Goal: Task Accomplishment & Management: Complete application form

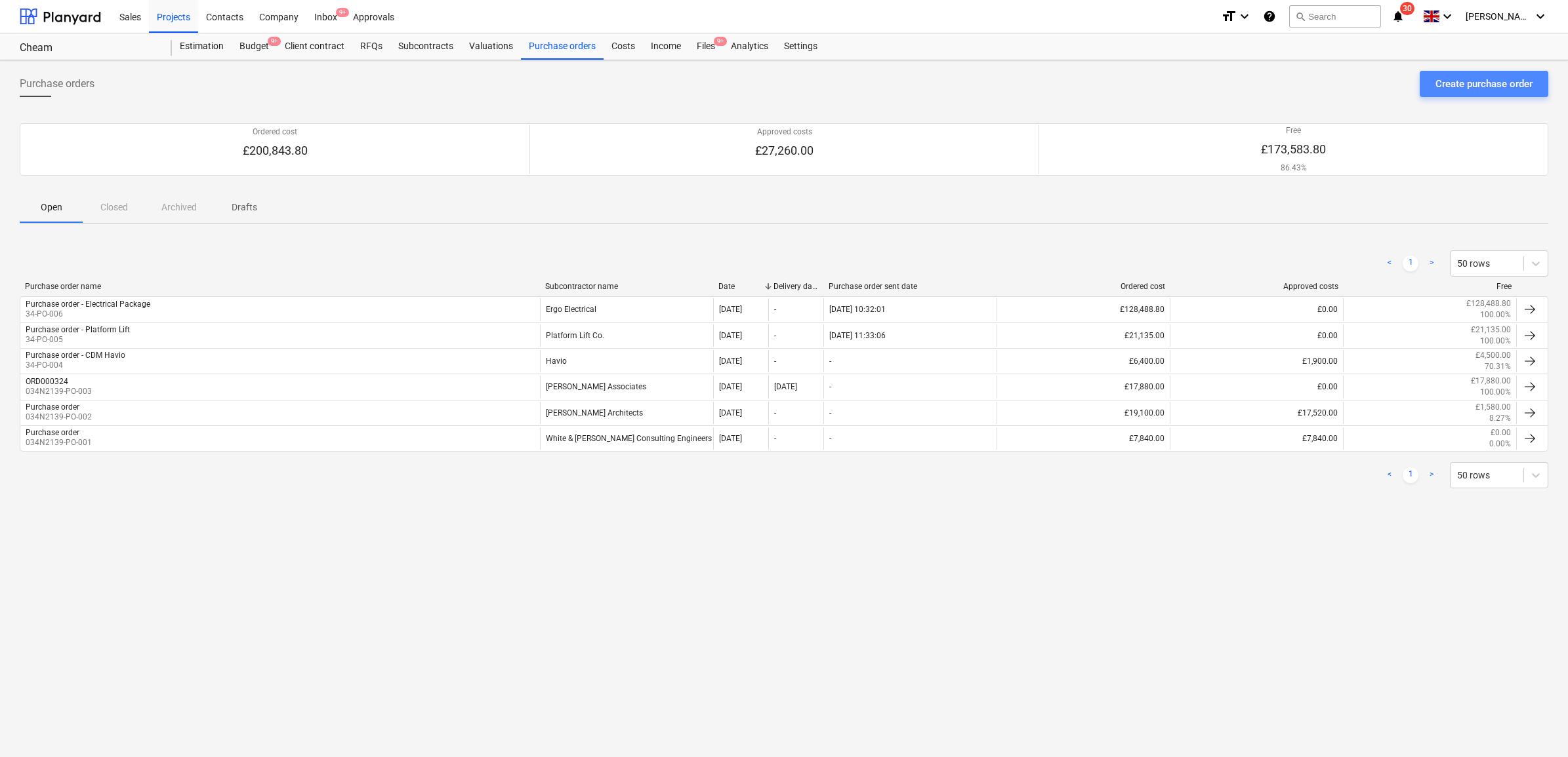
click at [1435, 87] on div "Create purchase order" at bounding box center [1484, 83] width 97 height 17
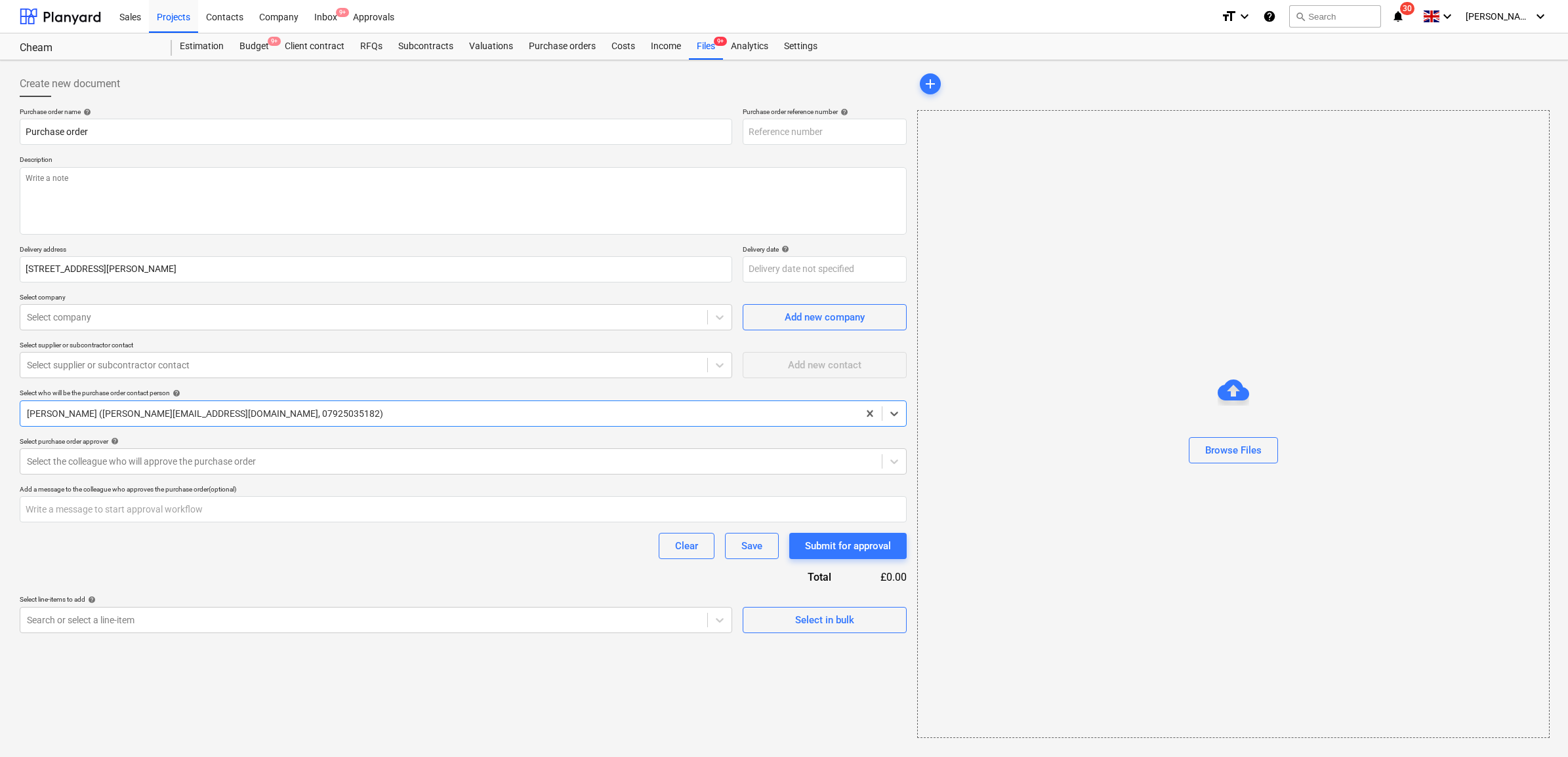
type textarea "x"
type input "34-PO-007"
click at [499, 93] on div "Create new document" at bounding box center [463, 84] width 887 height 27
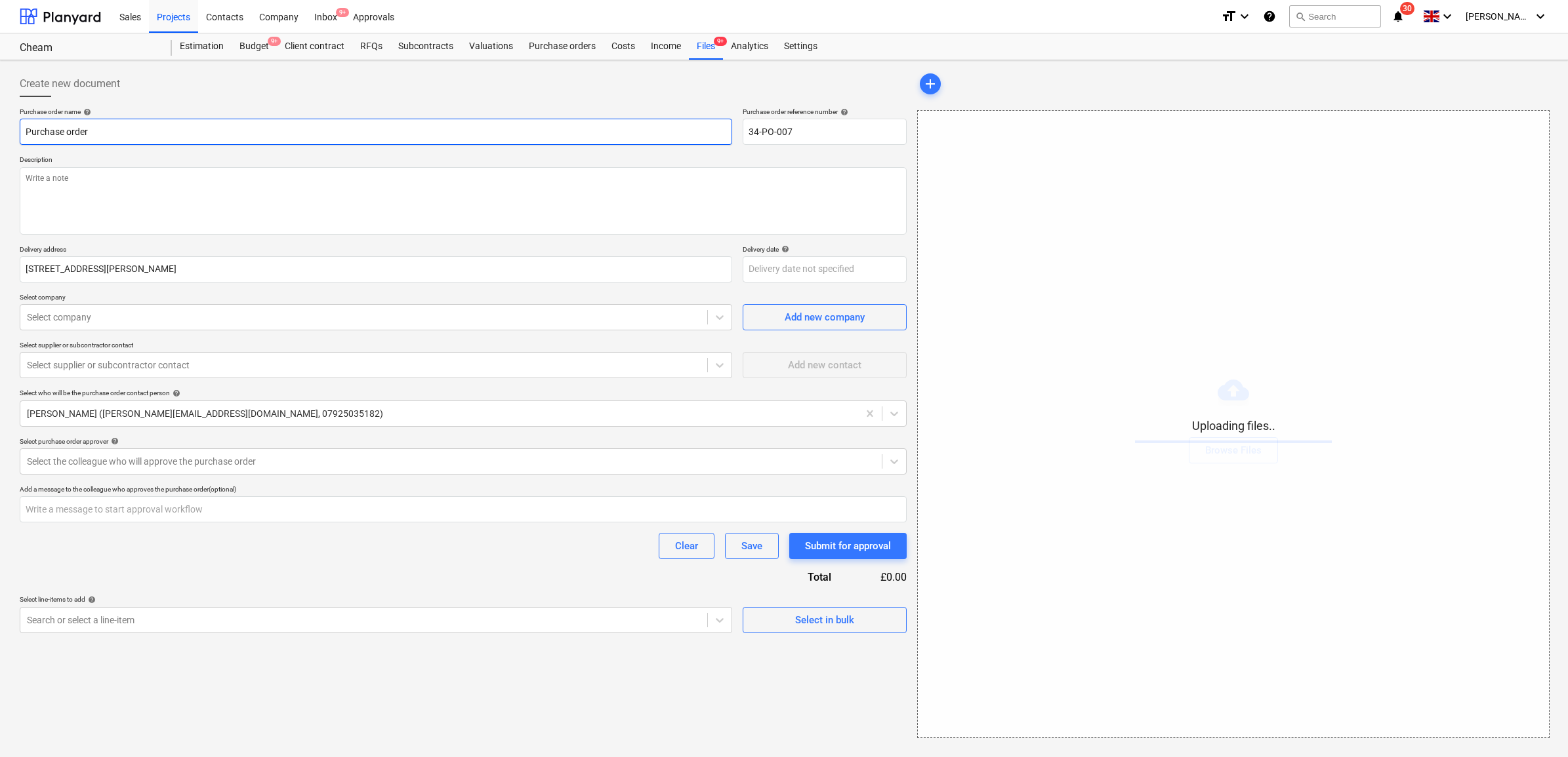
type textarea "x"
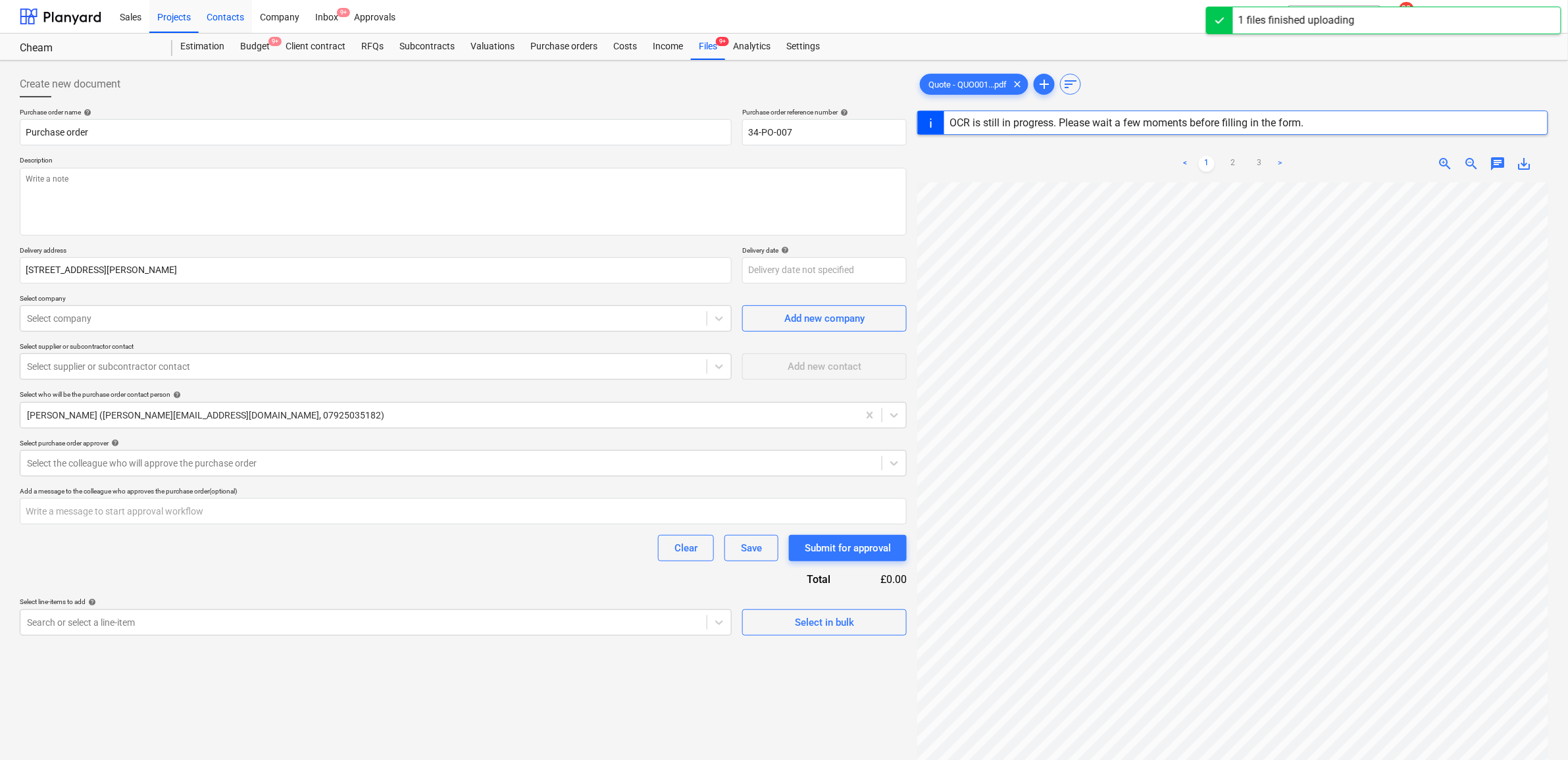
click at [237, 16] on div "Contacts" at bounding box center [225, 16] width 53 height 33
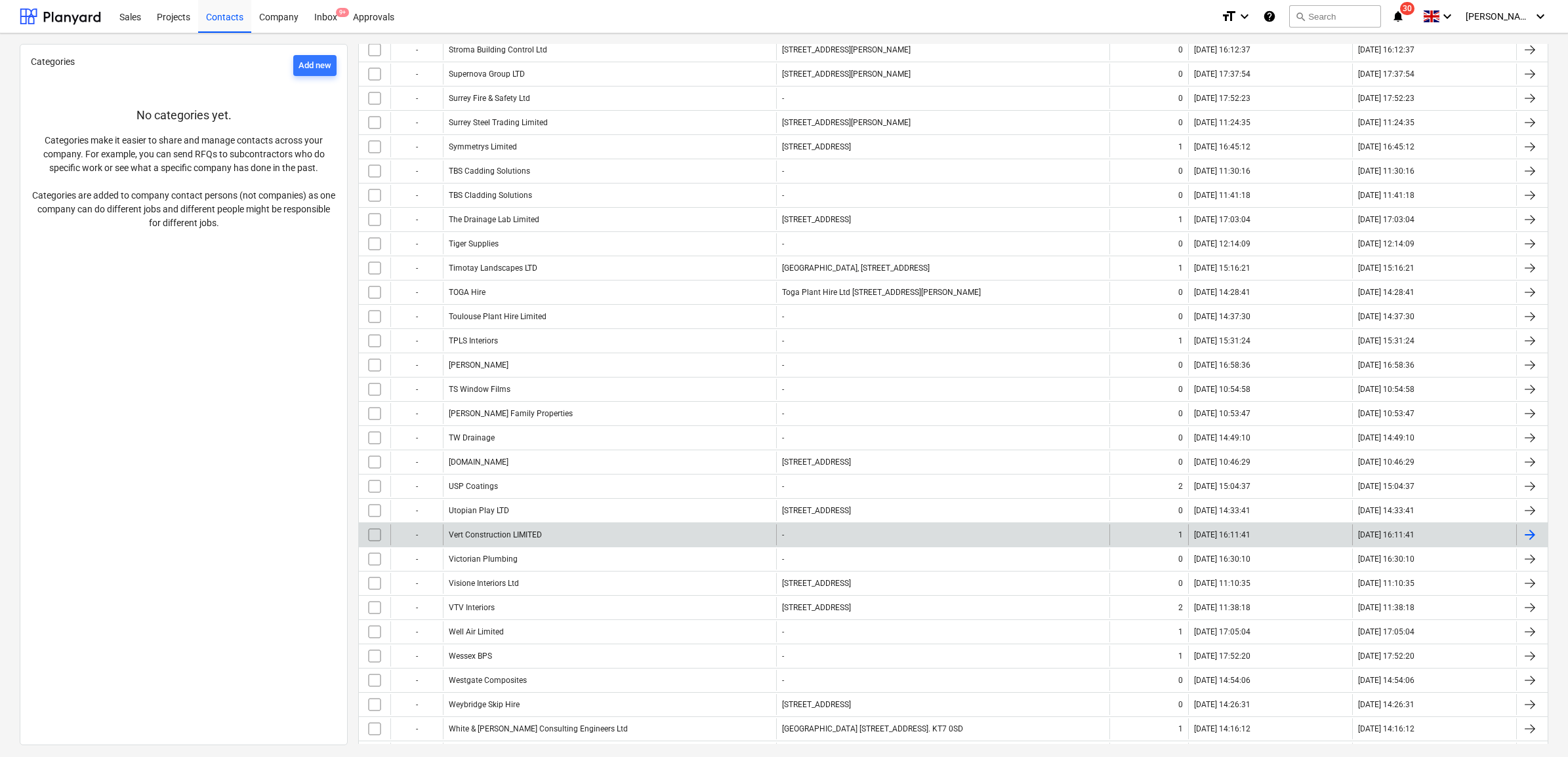
scroll to position [4916, 0]
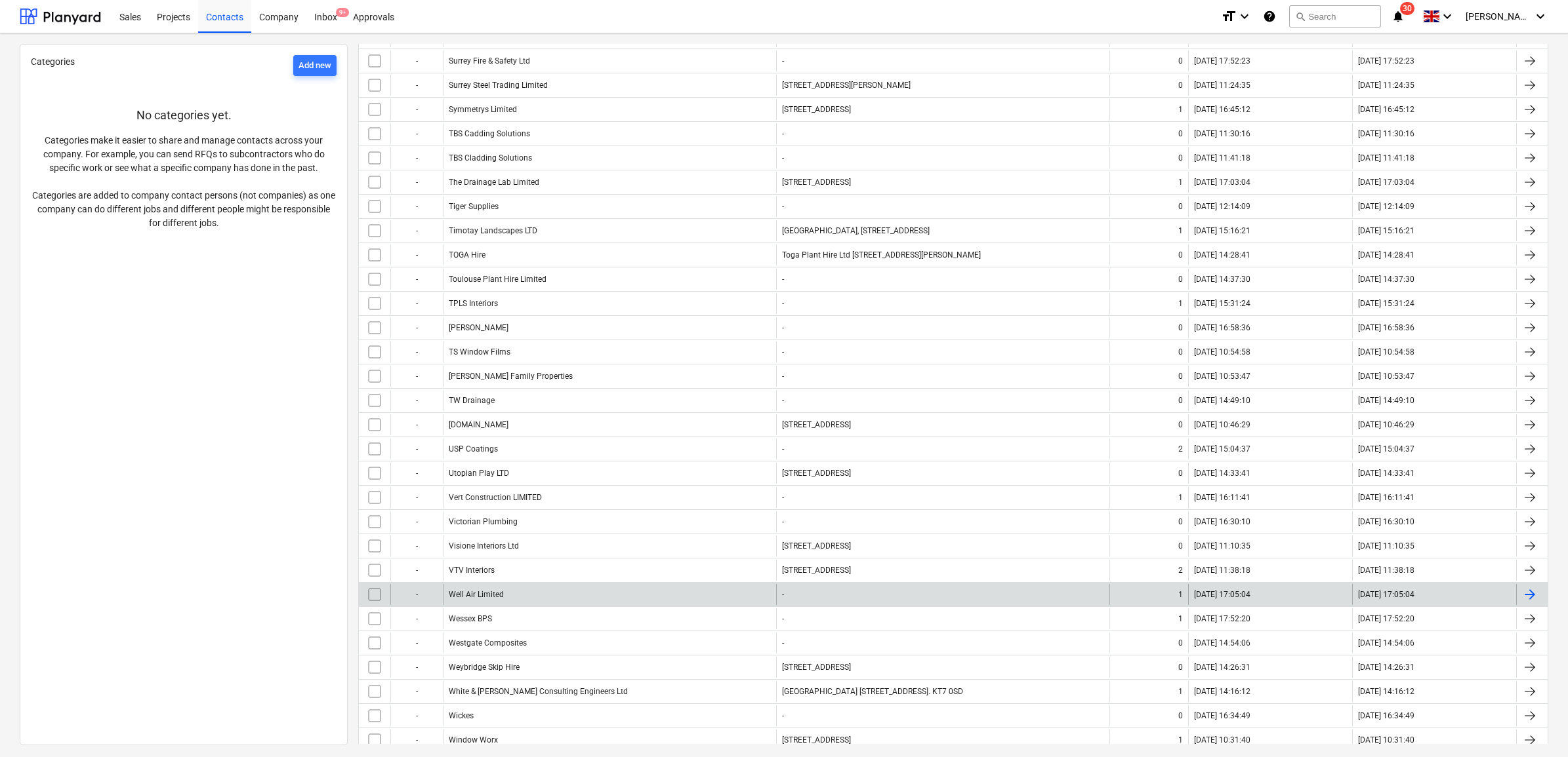
click at [575, 605] on div "Well Air Limited" at bounding box center [609, 594] width 333 height 21
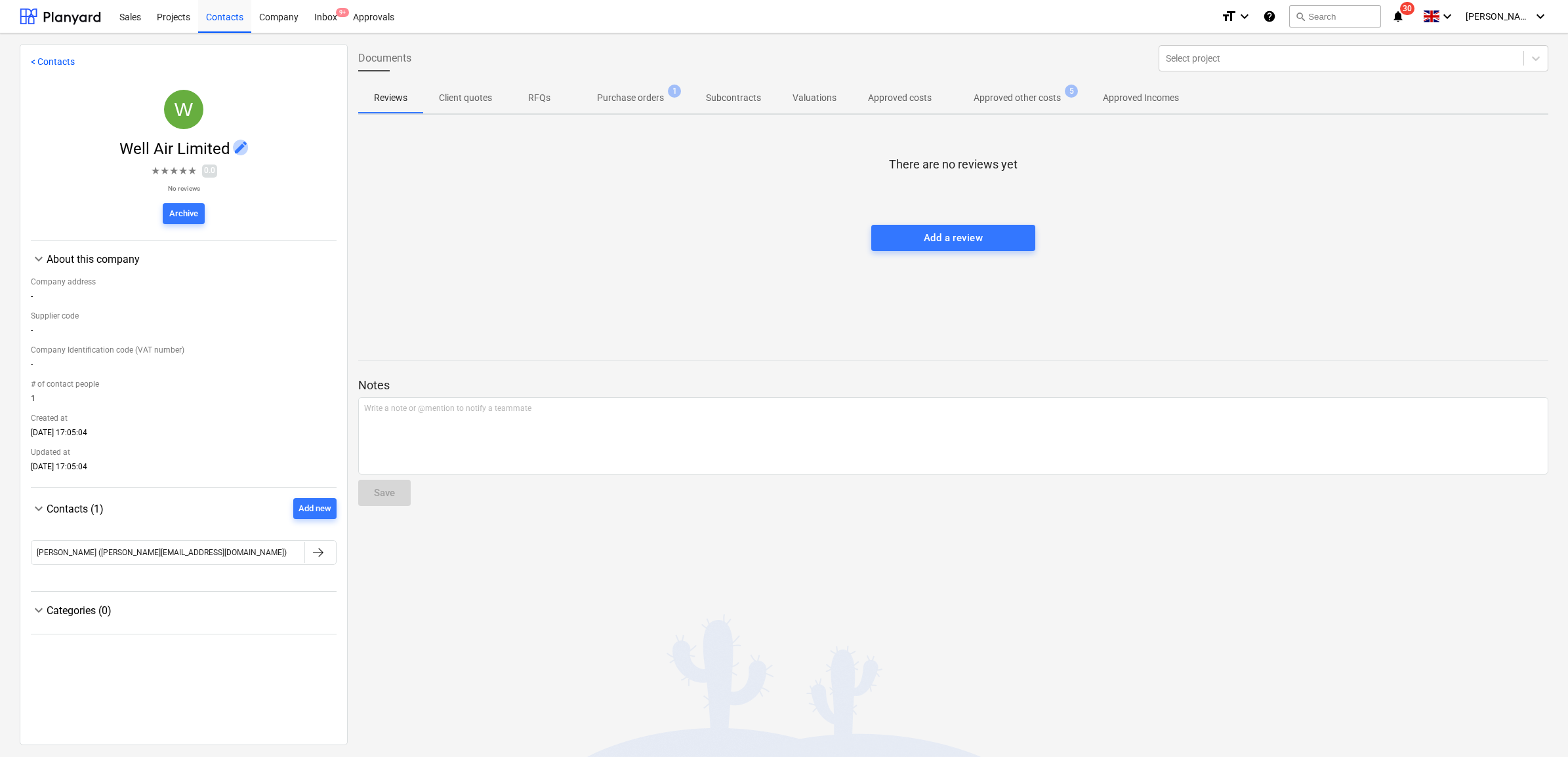
click at [235, 140] on span "edit" at bounding box center [240, 147] width 15 height 15
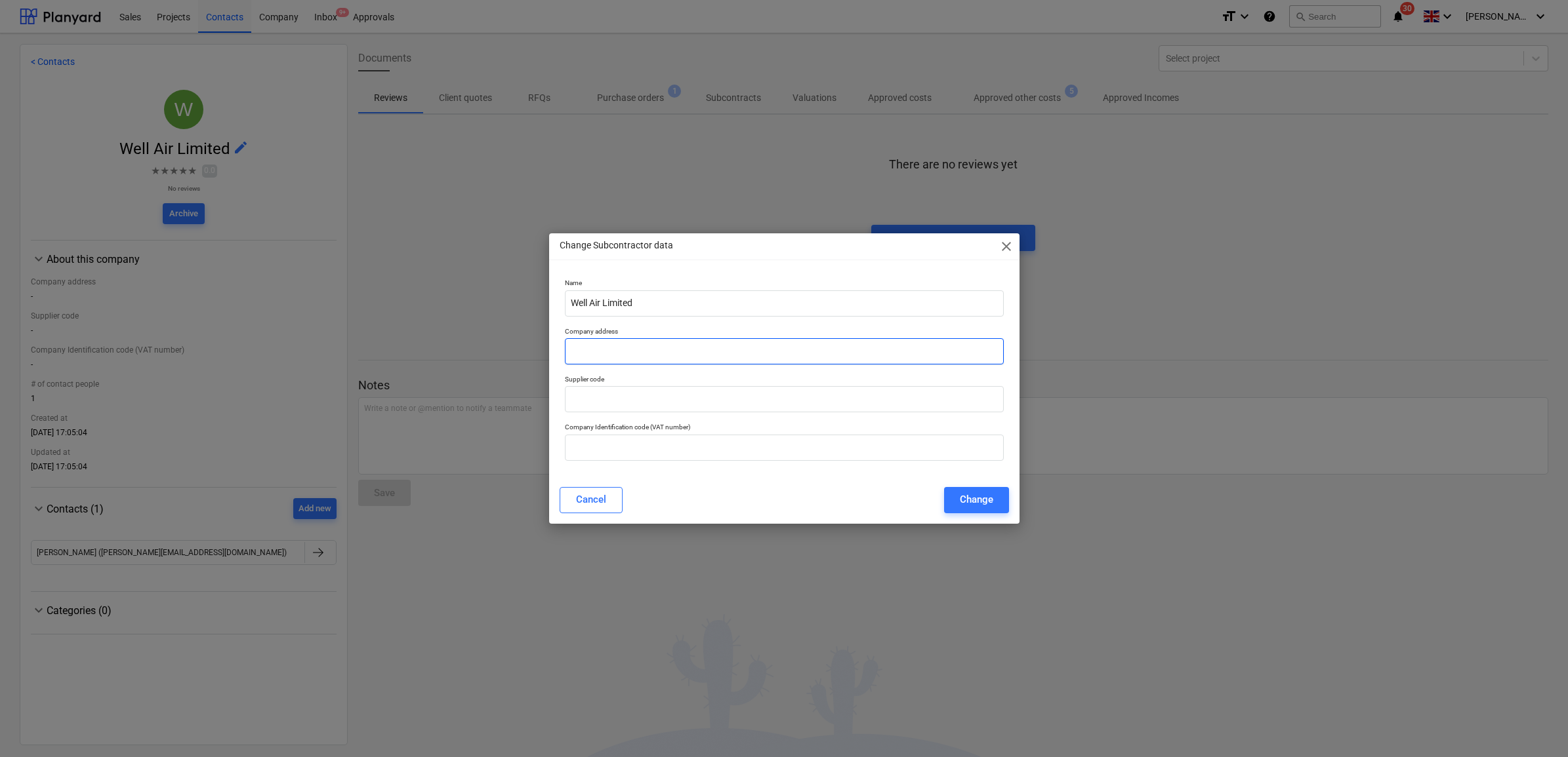
click at [749, 343] on input "text" at bounding box center [784, 351] width 439 height 27
paste input "Wellair Limited, [STREET_ADDRESS]"
type input "Wellair Limited, [STREET_ADDRESS]"
click at [981, 499] on div "Change" at bounding box center [976, 499] width 33 height 17
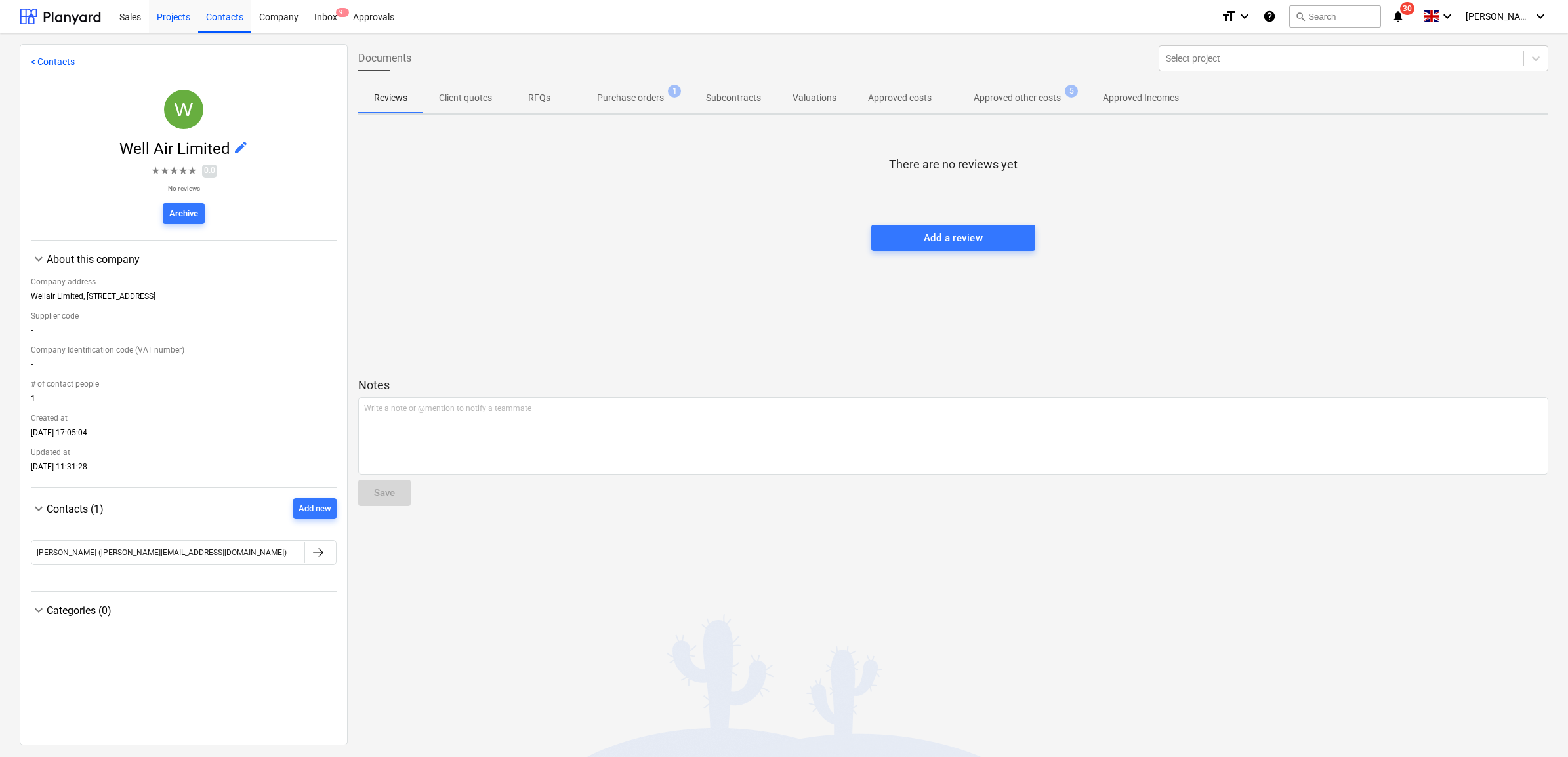
click at [178, 15] on div "Projects" at bounding box center [173, 15] width 49 height 33
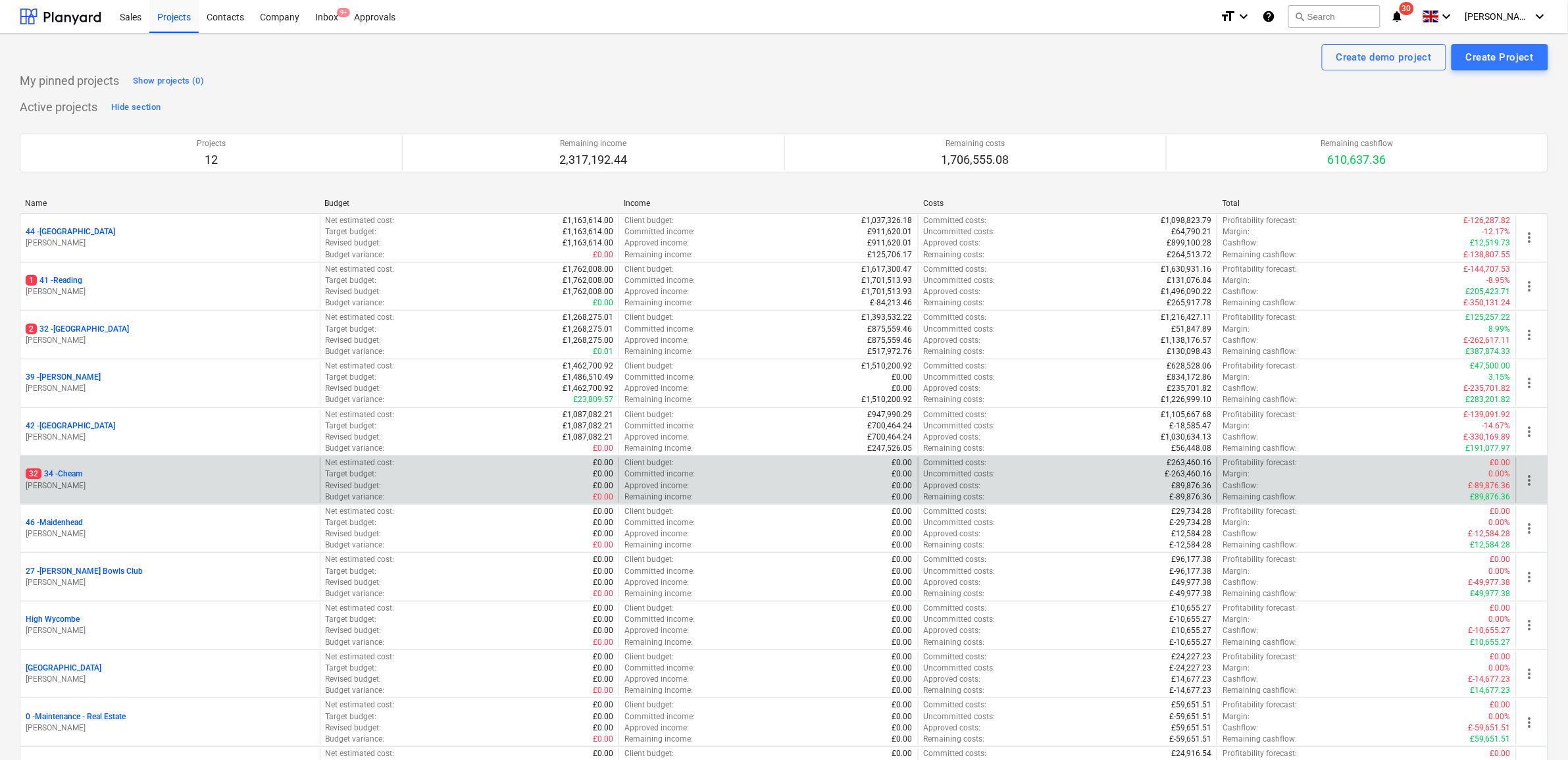
click at [75, 475] on p "32 34 - Cheam" at bounding box center [54, 474] width 57 height 11
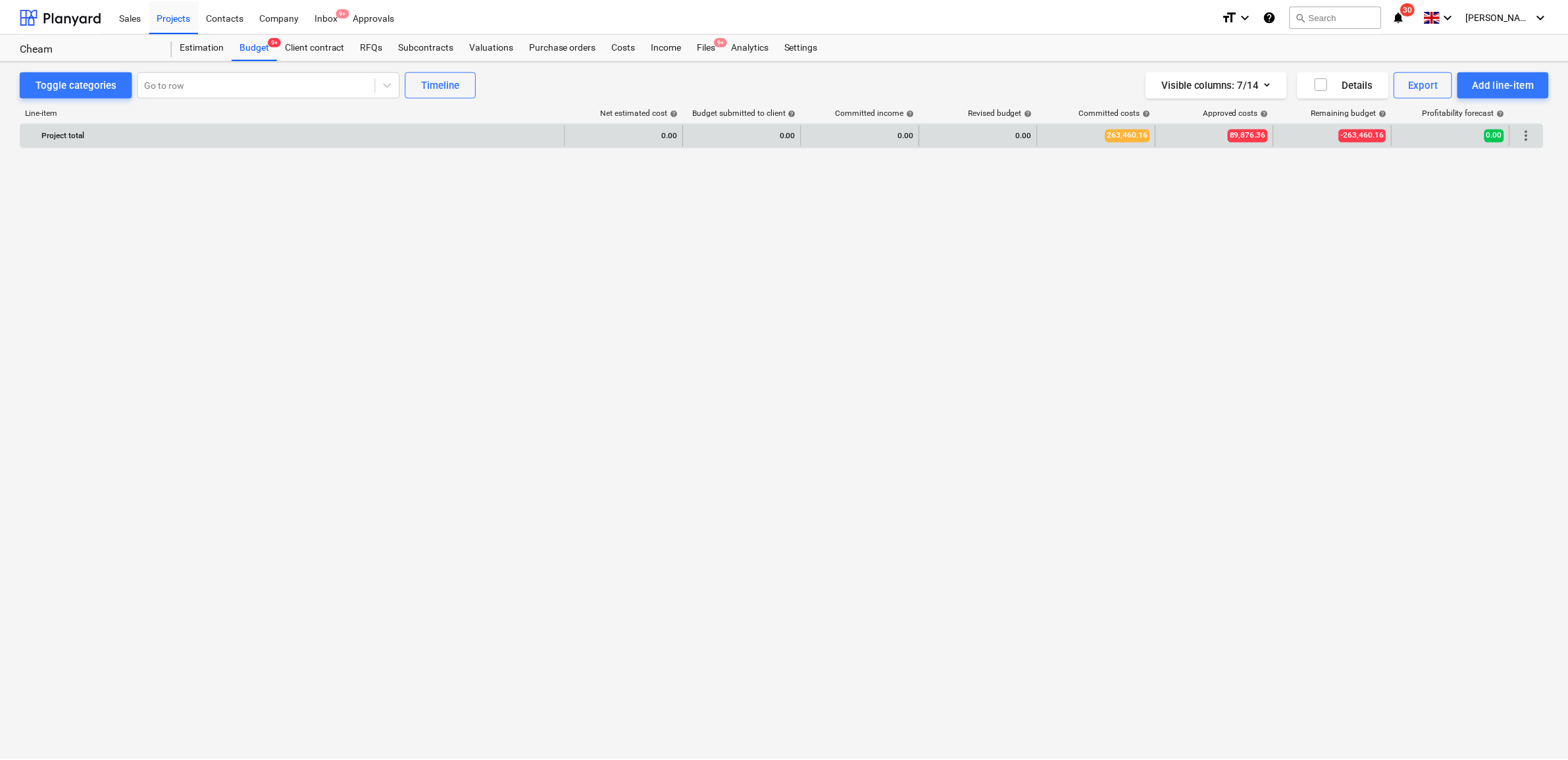
scroll to position [1244, 0]
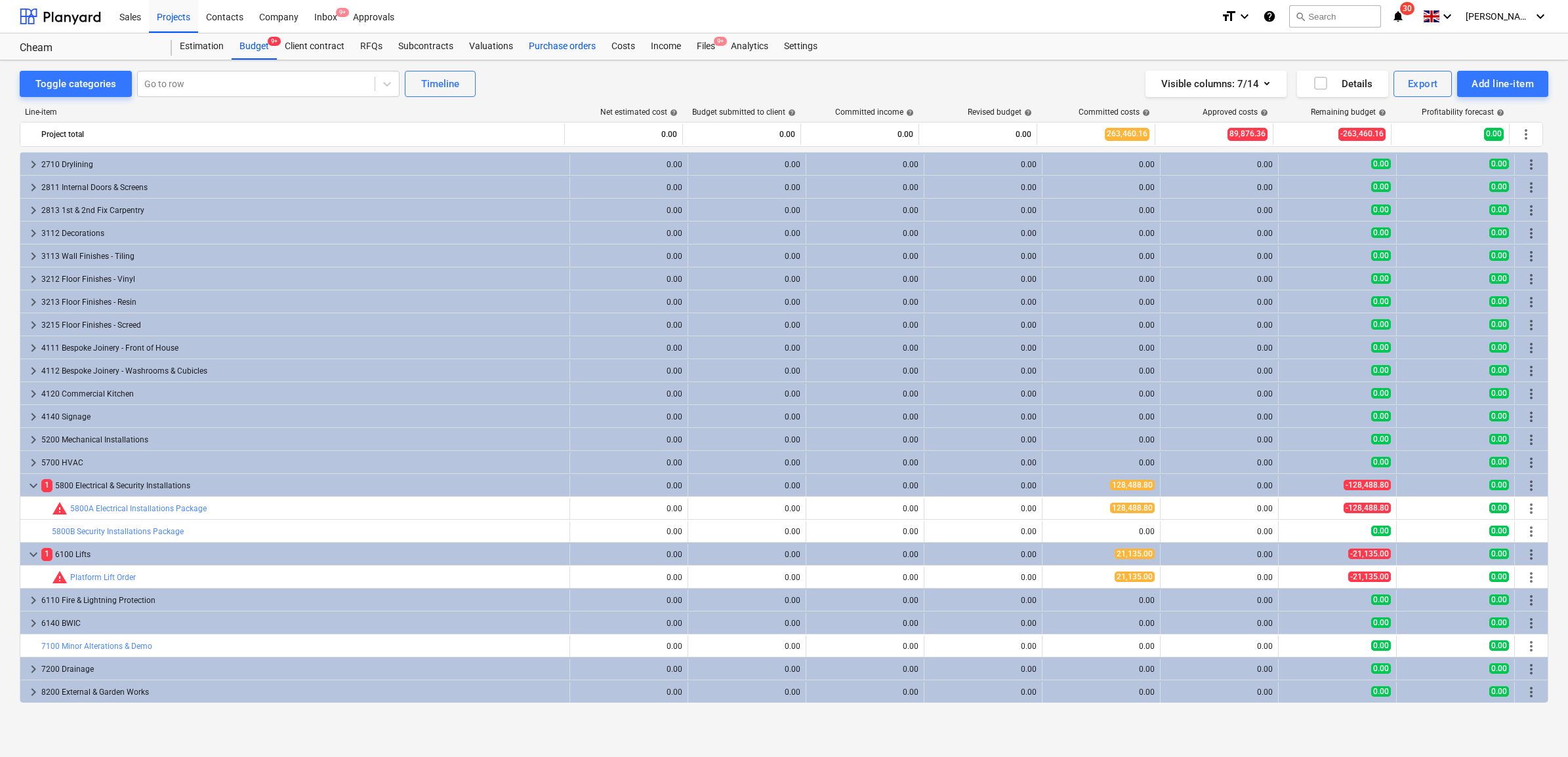
click at [547, 38] on div "Purchase orders" at bounding box center [562, 46] width 83 height 27
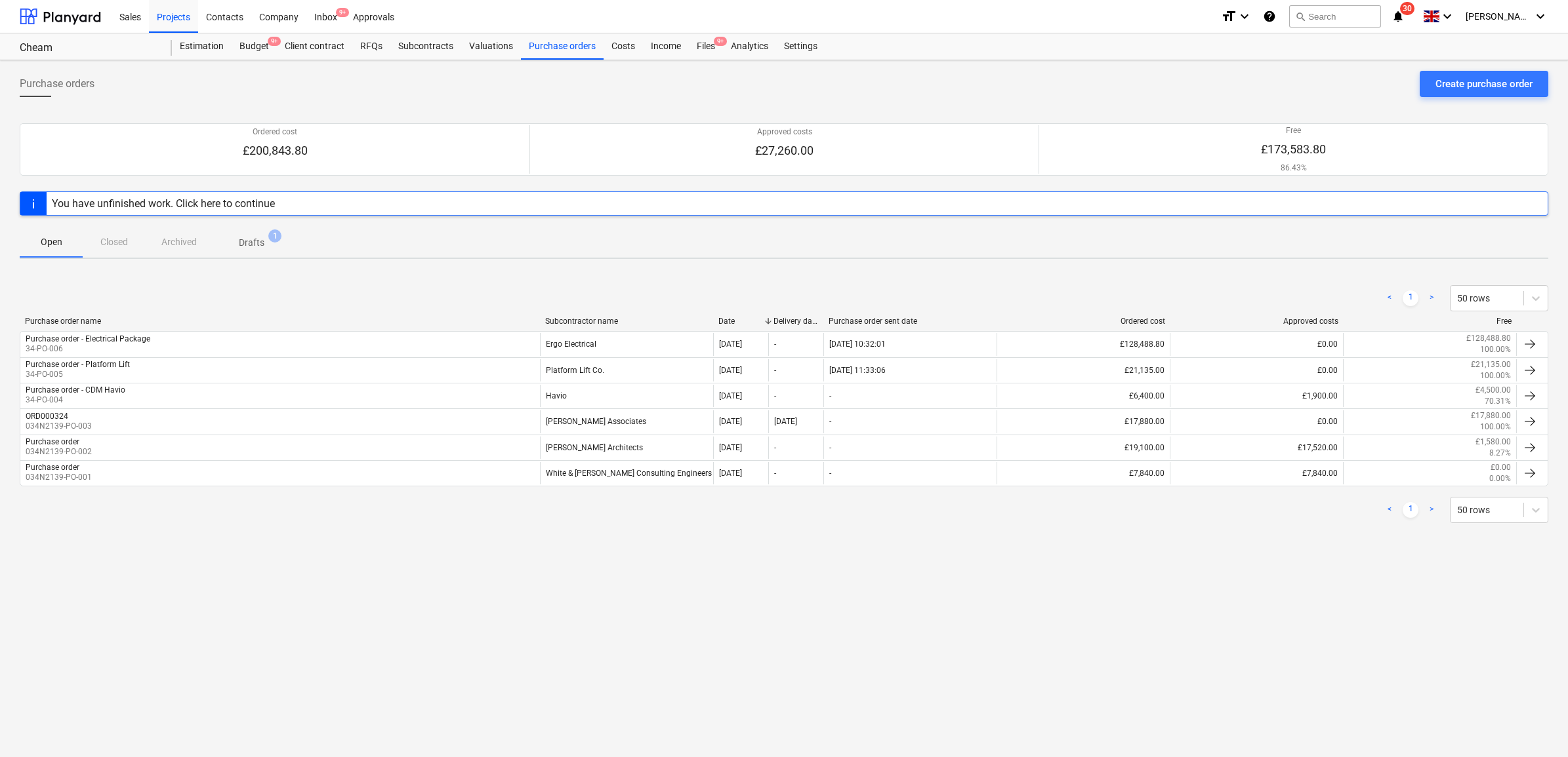
click at [259, 246] on p "Drafts" at bounding box center [251, 242] width 26 height 14
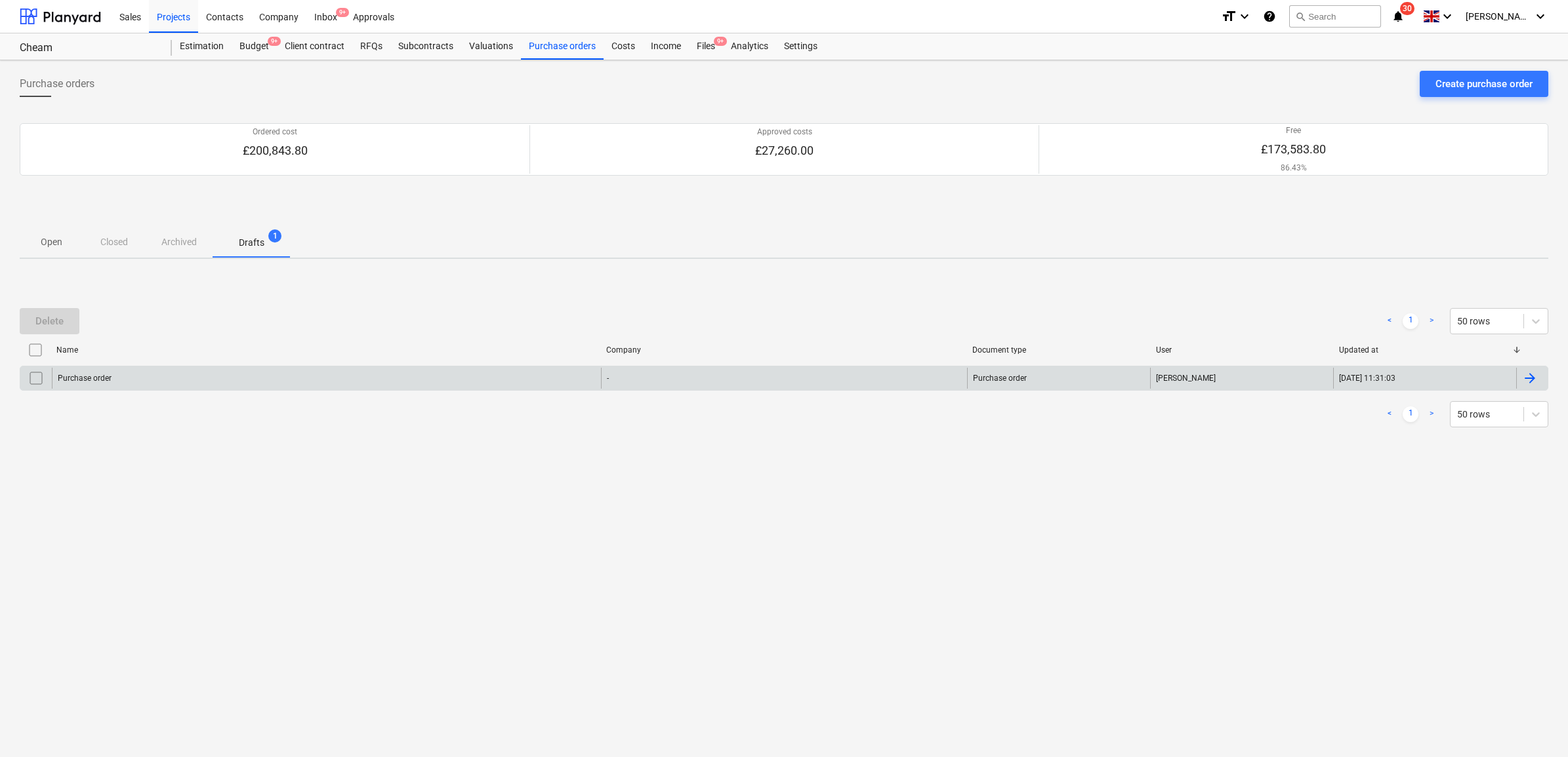
click at [421, 367] on div "Purchase order - Purchase order [PERSON_NAME] [DATE] 11:31:03" at bounding box center [784, 378] width 1528 height 25
click at [451, 384] on div "Purchase order" at bounding box center [326, 378] width 549 height 21
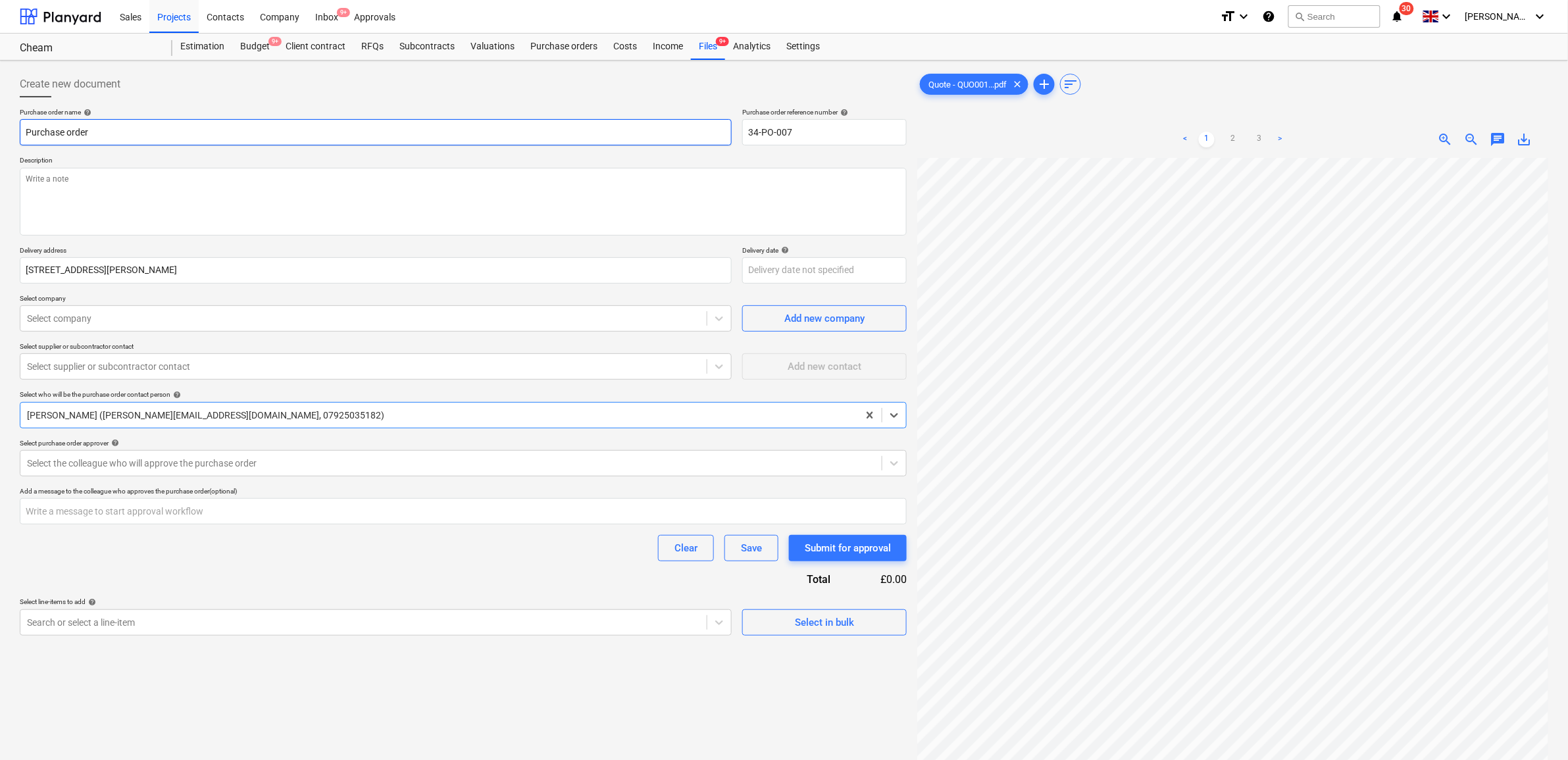
click at [242, 138] on input "Purchase order" at bounding box center [376, 132] width 712 height 27
type textarea "x"
type input "Purchase order"
type textarea "x"
type input "Purchase order -"
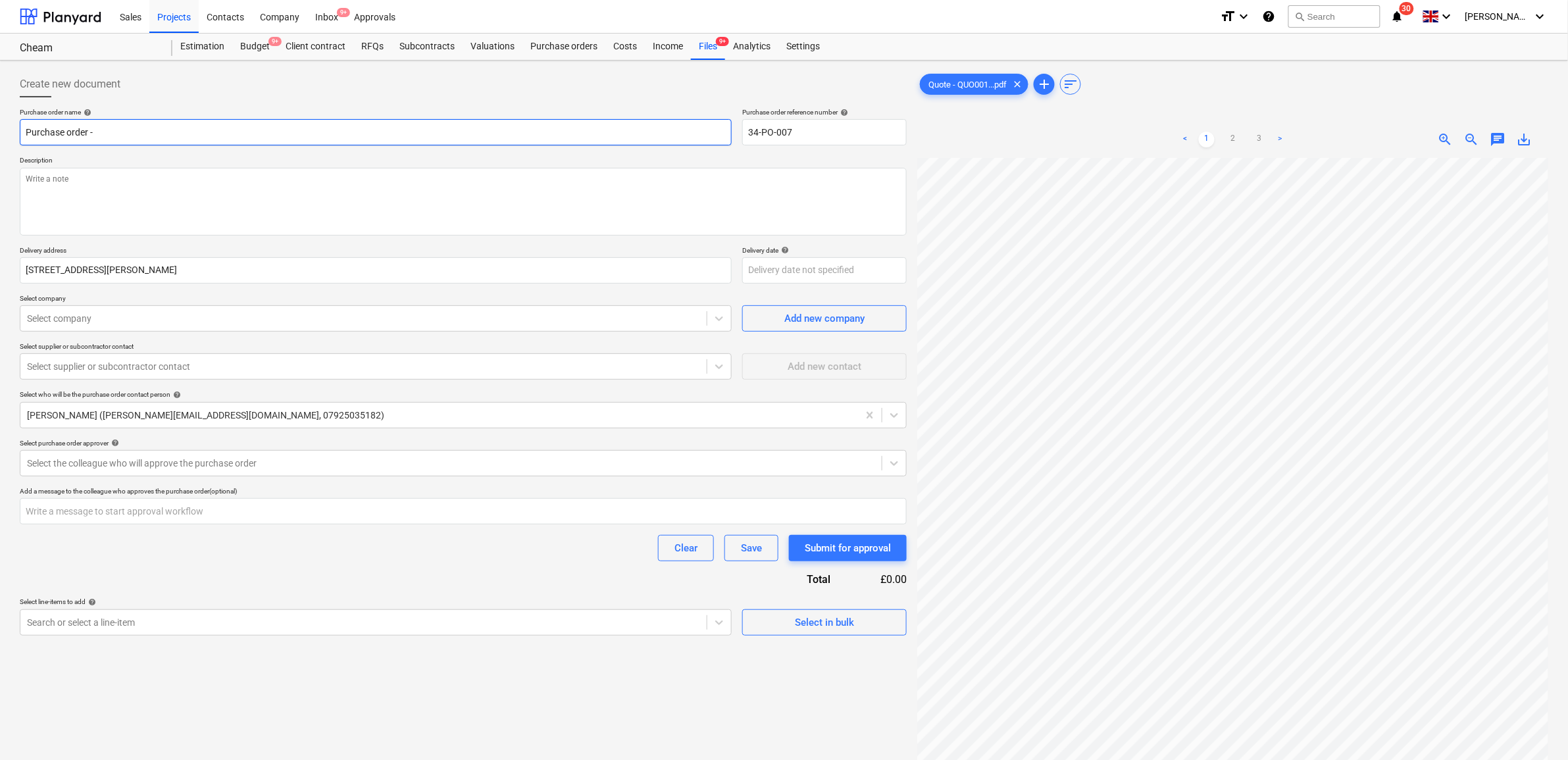
type textarea "x"
type input "Purchase order -"
type textarea "x"
type input "Purchase order - M"
type textarea "x"
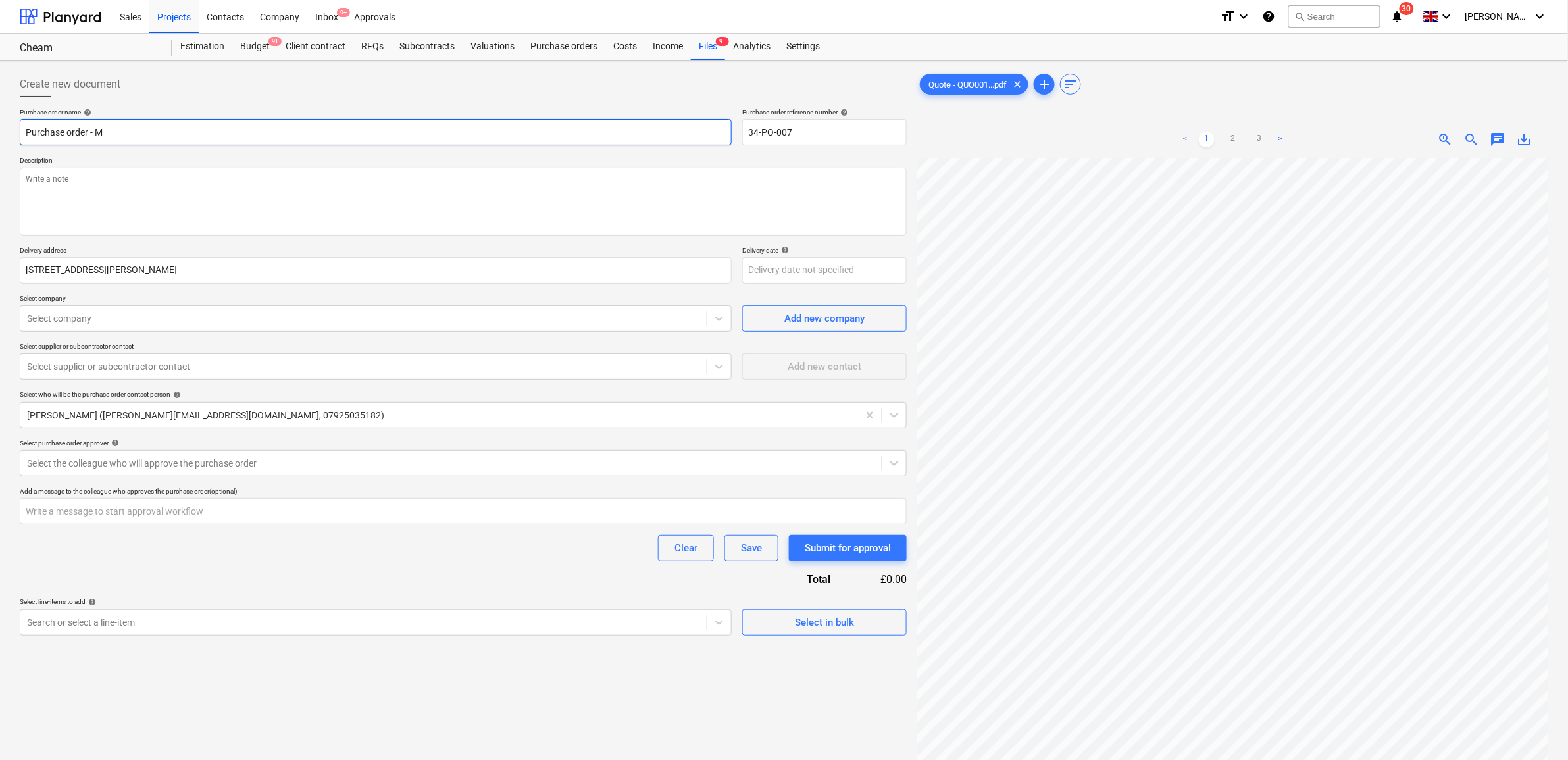
type input "Purchase order -"
type textarea "x"
type input "Purchase order - H"
type textarea "x"
type input "Purchase order - HV"
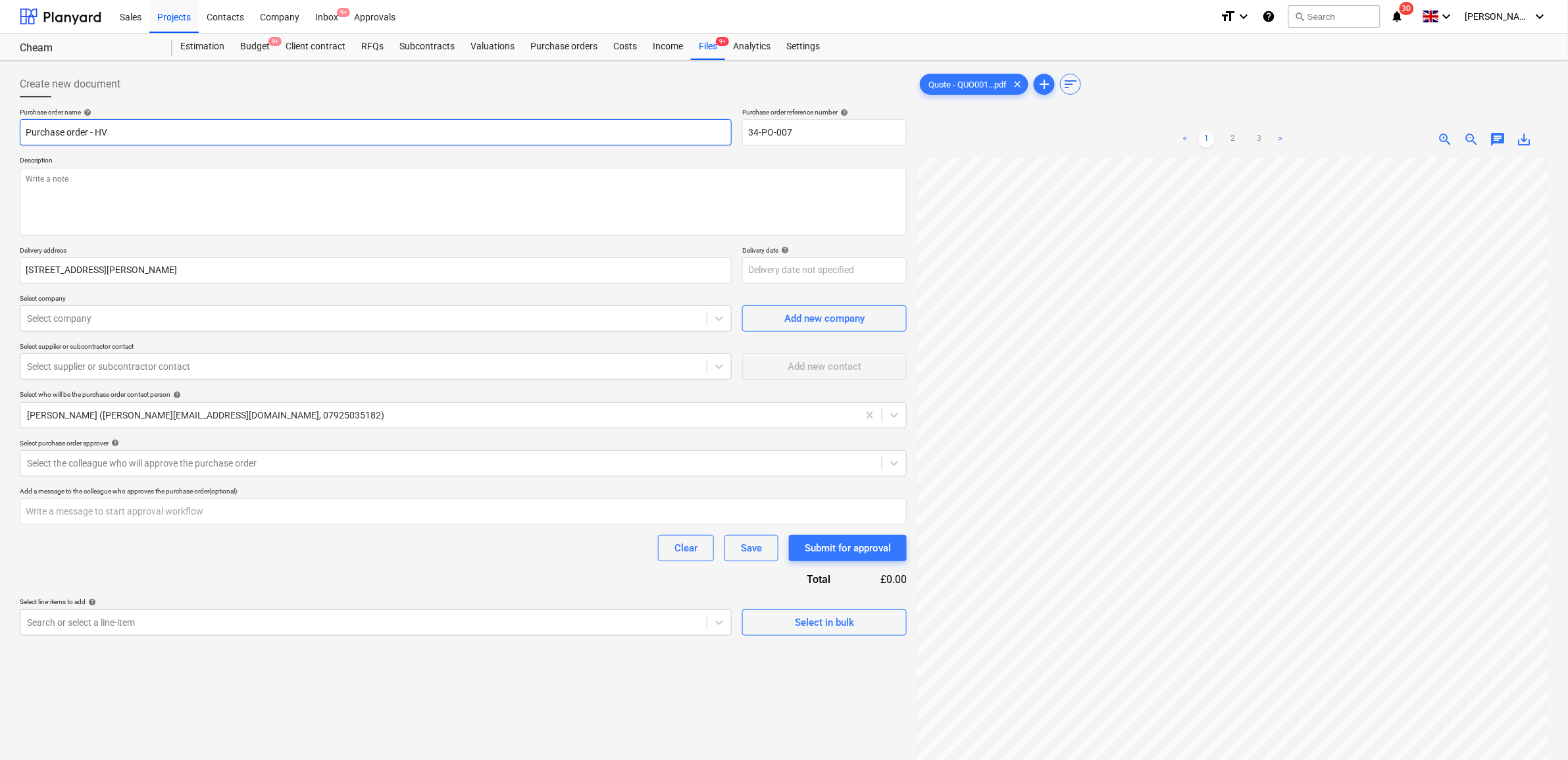
type textarea "x"
type input "Purchase order - HVA"
type textarea "x"
type input "Purchase order - HVAC"
click at [373, 192] on textarea at bounding box center [464, 202] width 887 height 68
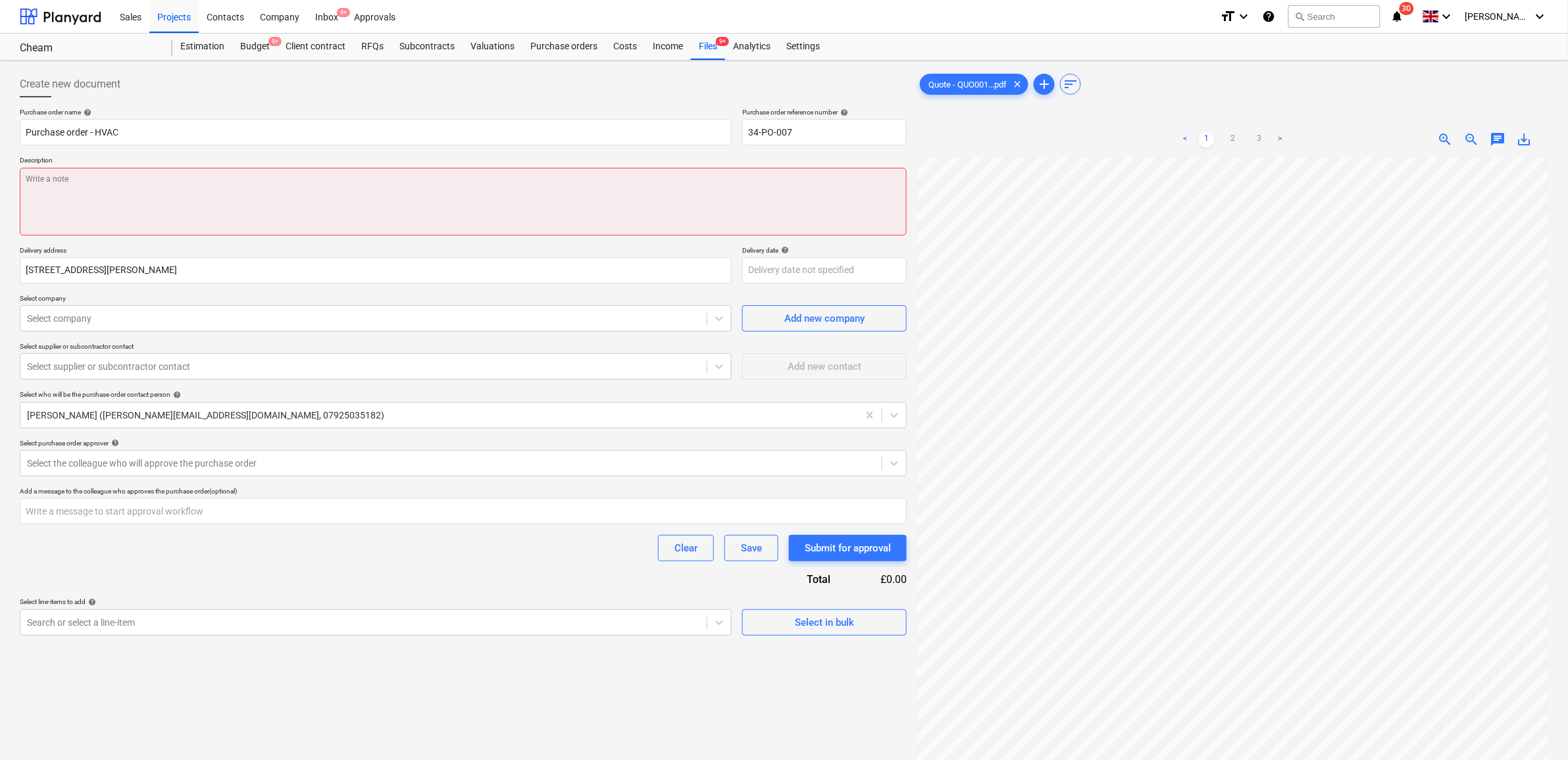
click at [109, 201] on textarea at bounding box center [464, 202] width 887 height 68
type textarea "x"
type textarea "A"
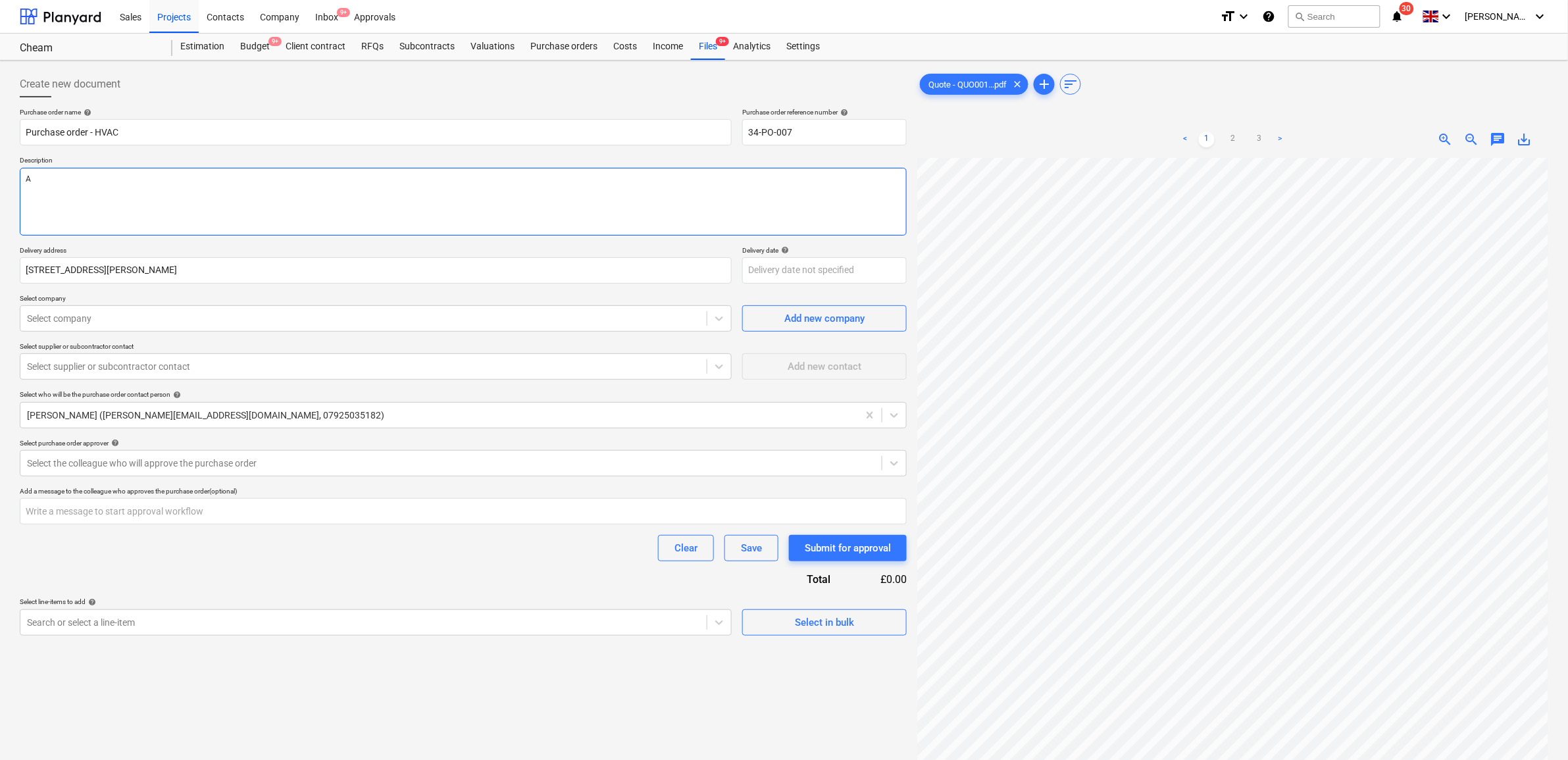
type textarea "x"
type textarea "As"
type textarea "x"
type textarea "As"
type textarea "x"
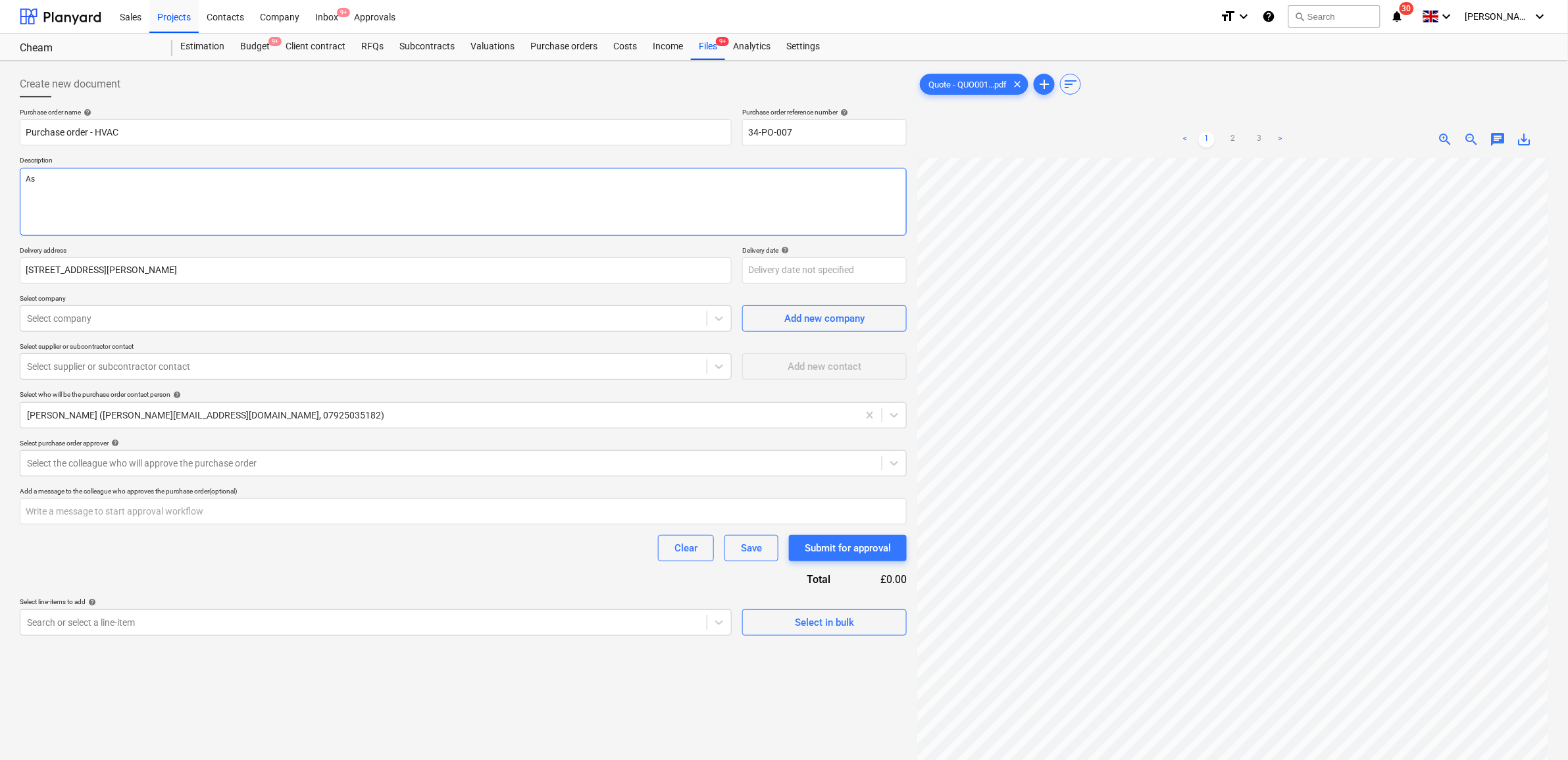
type textarea "As p"
type textarea "x"
type textarea "As pe"
type textarea "x"
type textarea "As per"
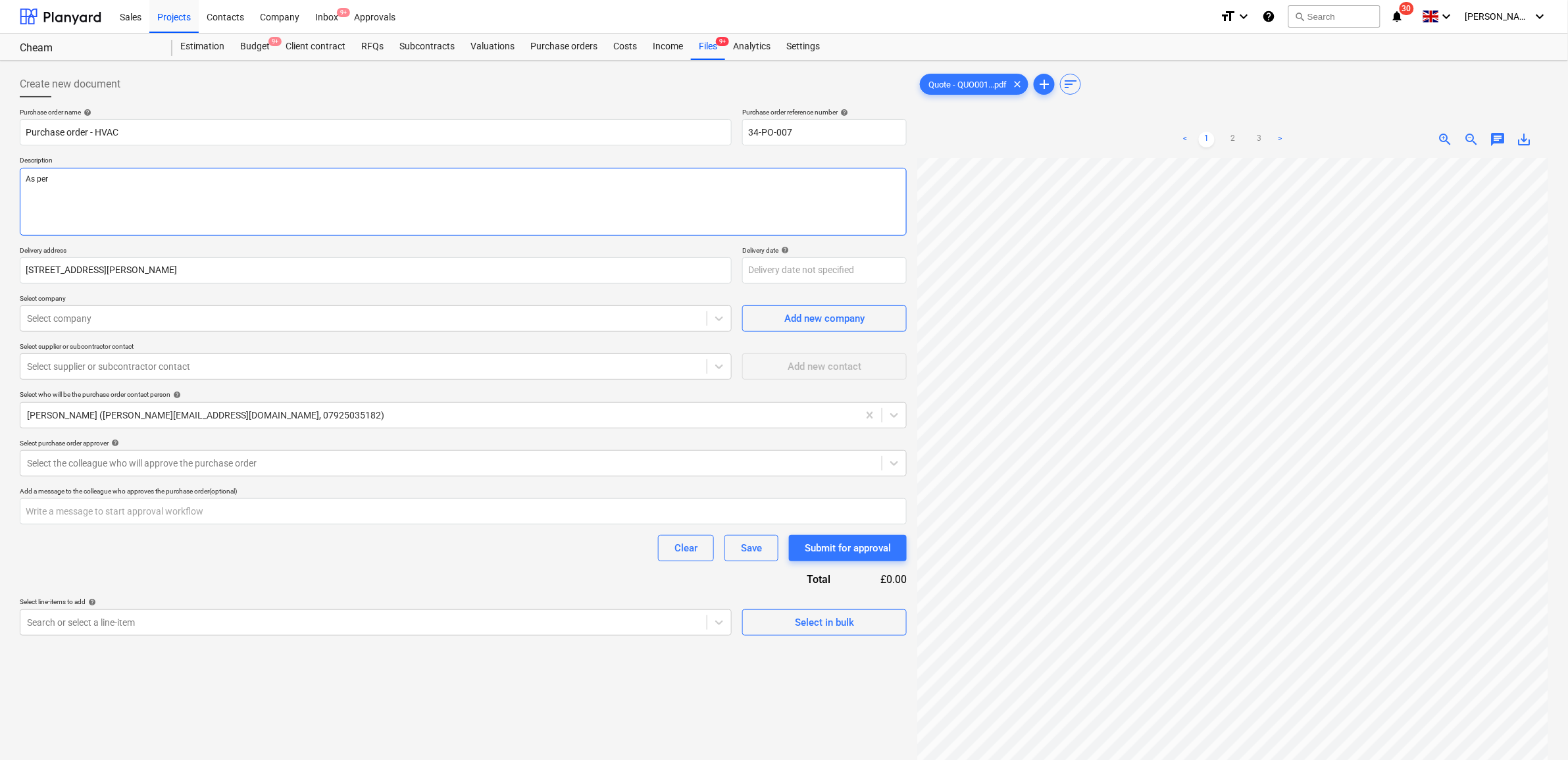
type textarea "x"
type textarea "As per"
type textarea "x"
type textarea "As per W"
type textarea "x"
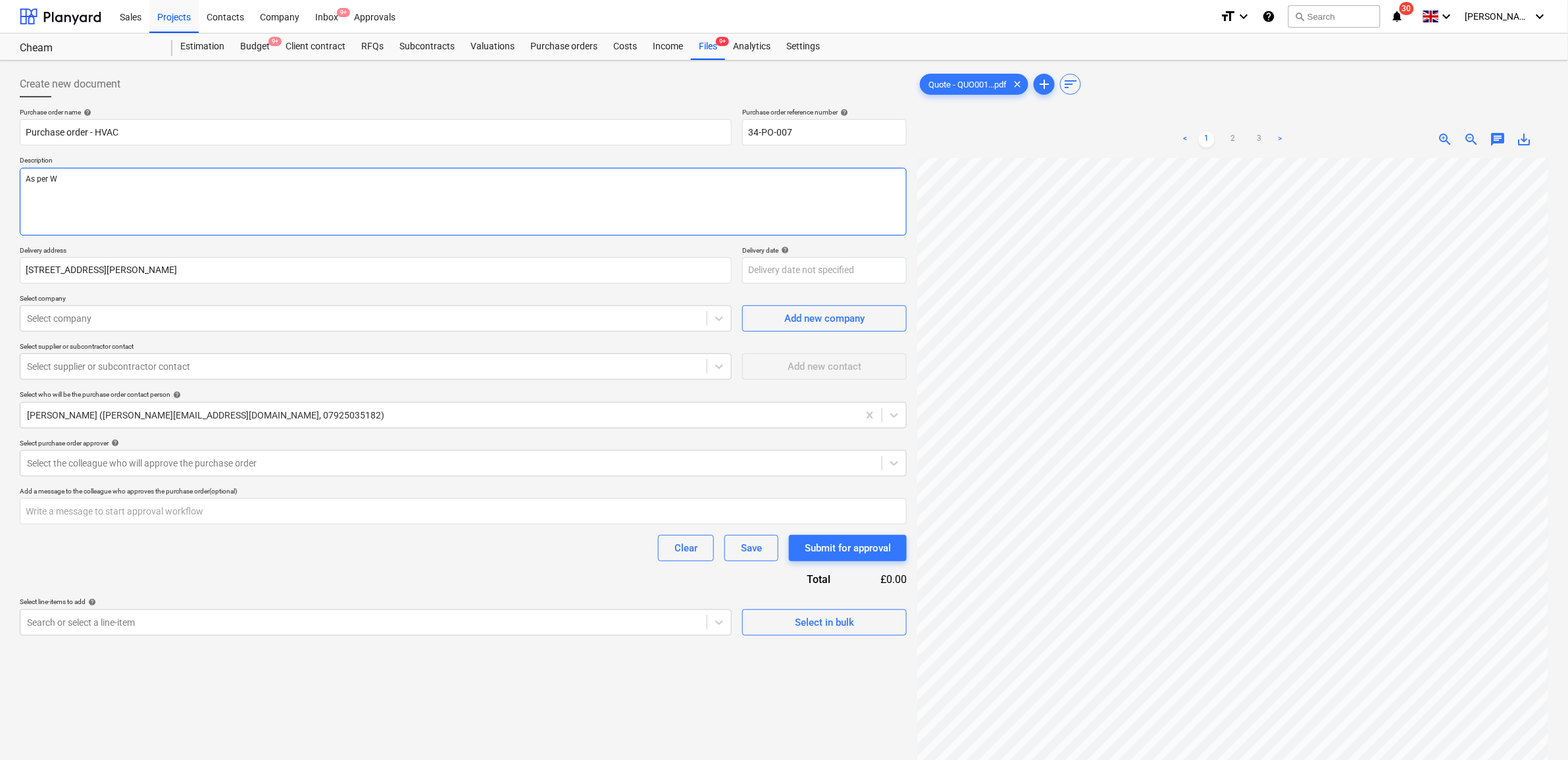
type textarea "As per We"
type textarea "x"
type textarea "As per Wel"
type textarea "x"
type textarea "As per Well"
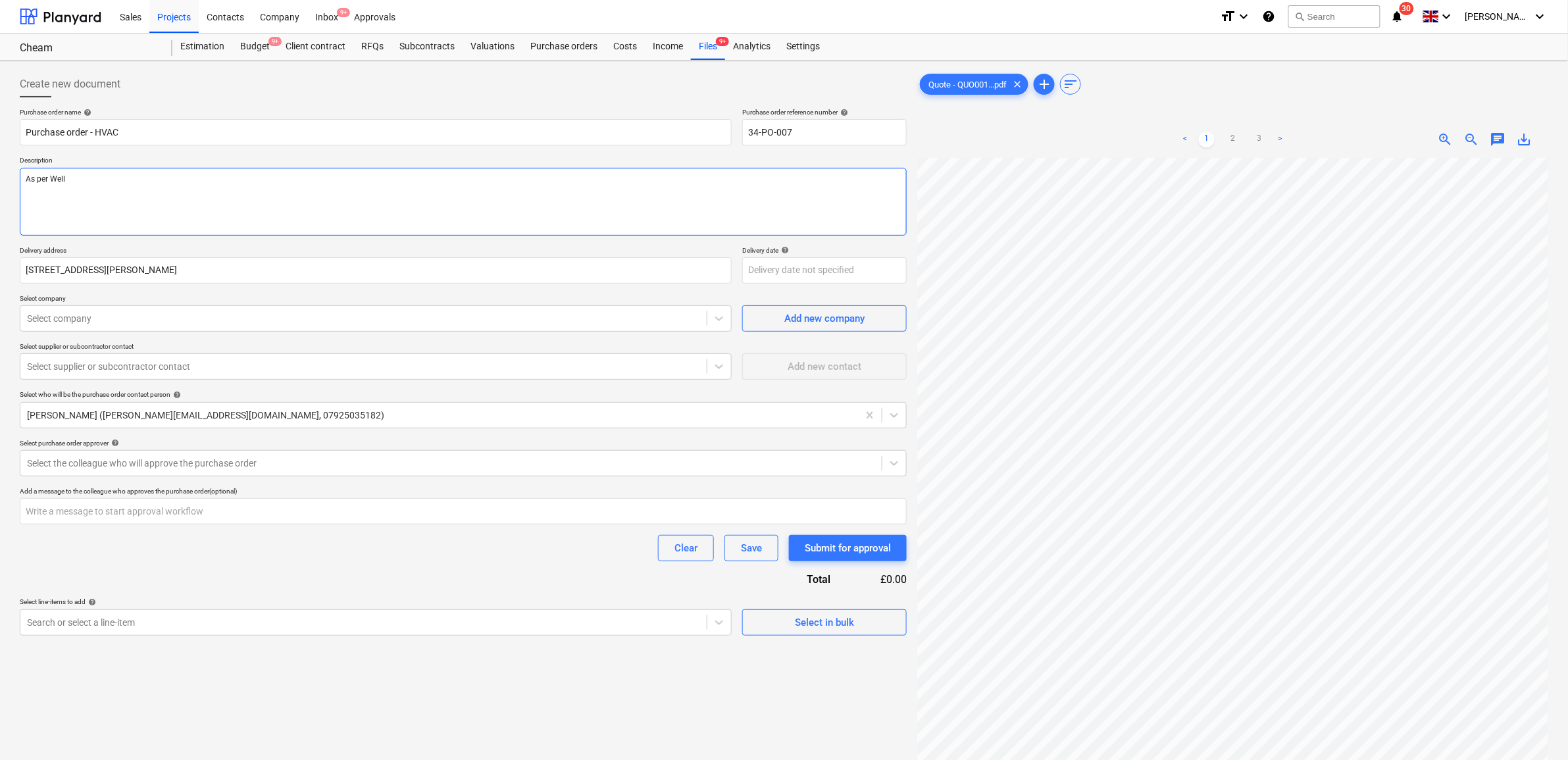
type textarea "x"
type textarea "As per Wella"
type textarea "x"
type textarea "As per Wellai"
type textarea "x"
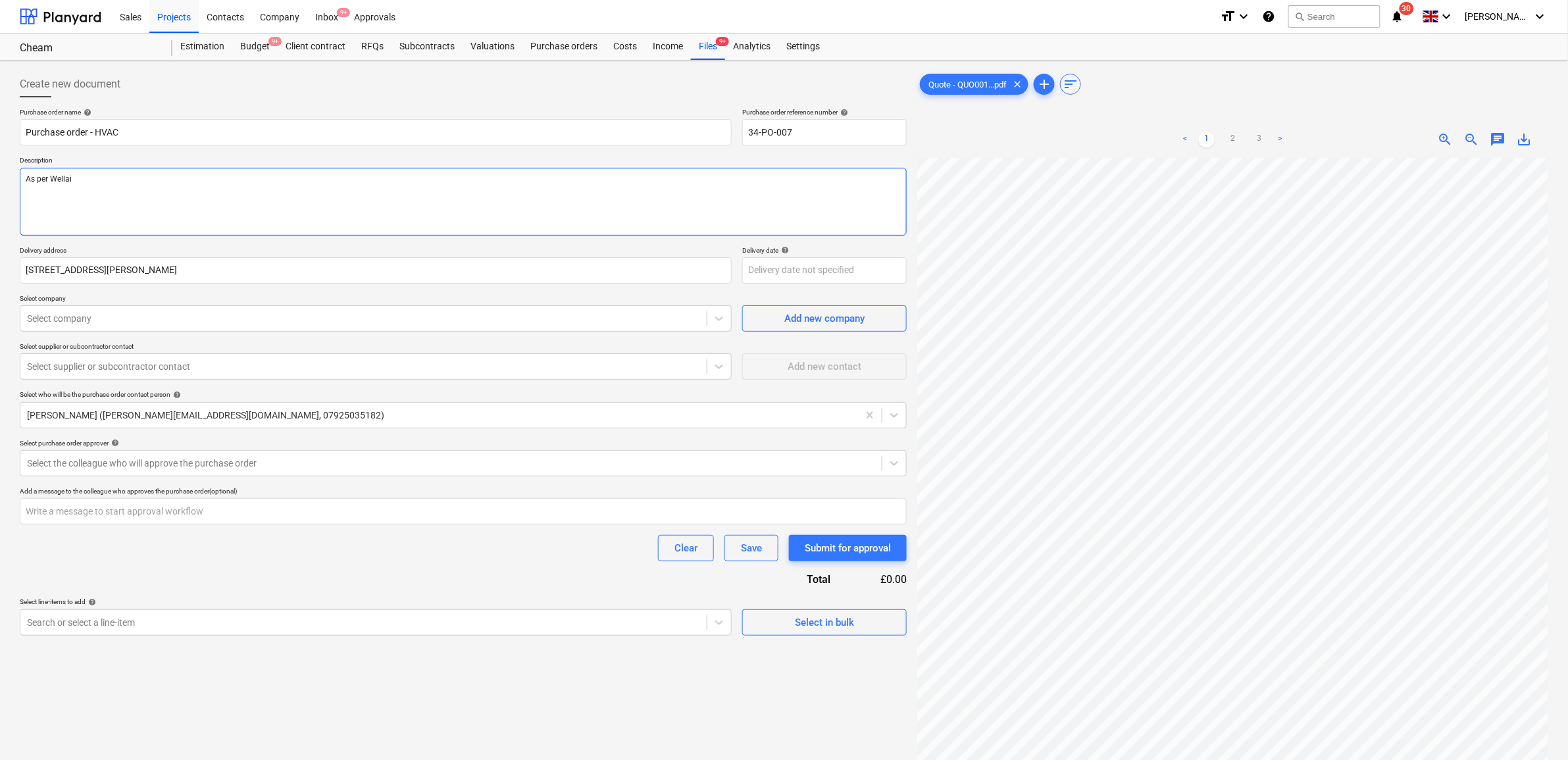
type textarea "As per Wellair"
type textarea "x"
type textarea "As per Wellair"
paste textarea "Quotation: #QUO00136"
type textarea "x"
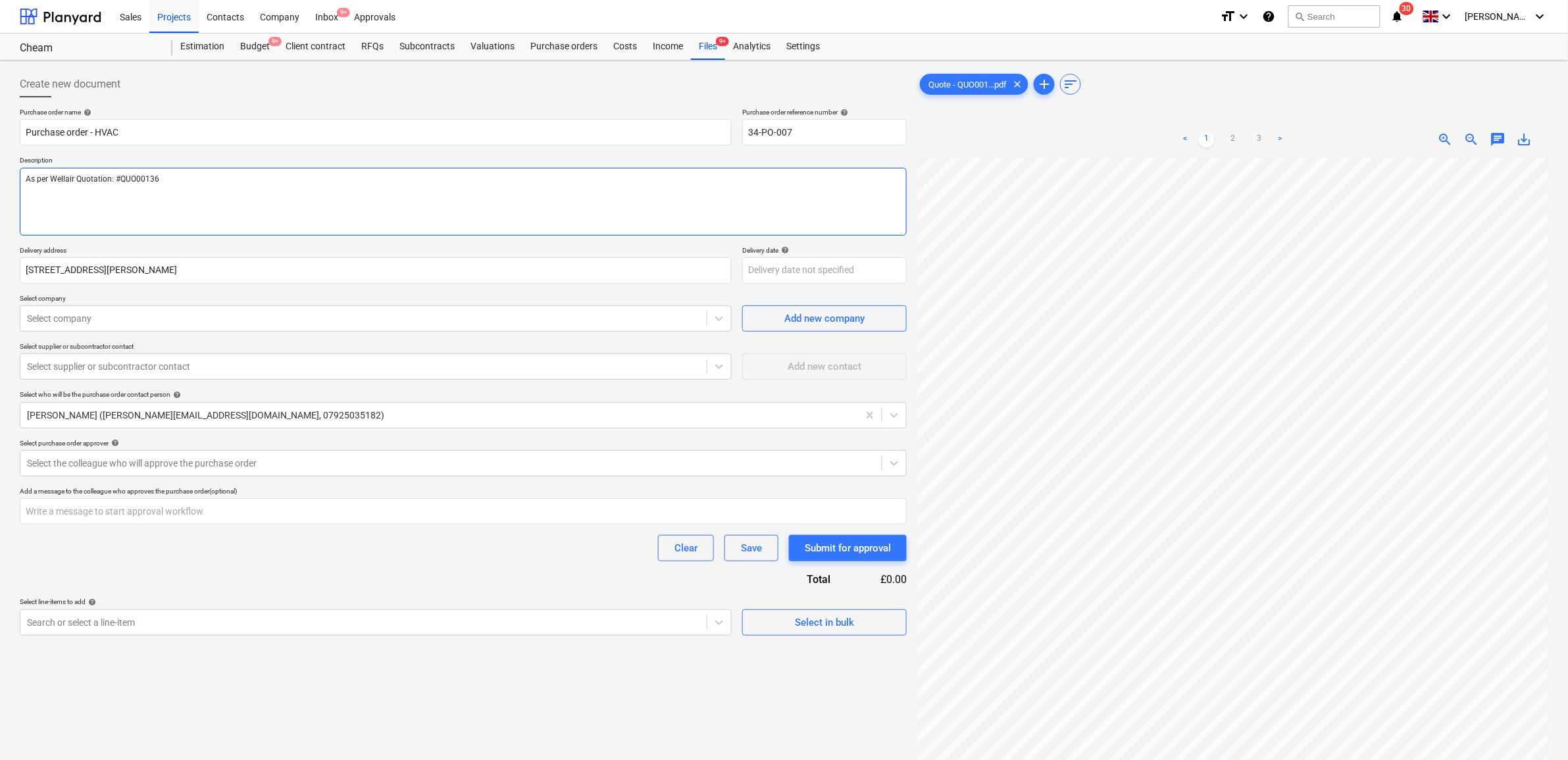
type textarea "As per Wellair Quotation: #QUO00136"
type textarea "x"
click at [449, 299] on p "Select company" at bounding box center [376, 299] width 712 height 11
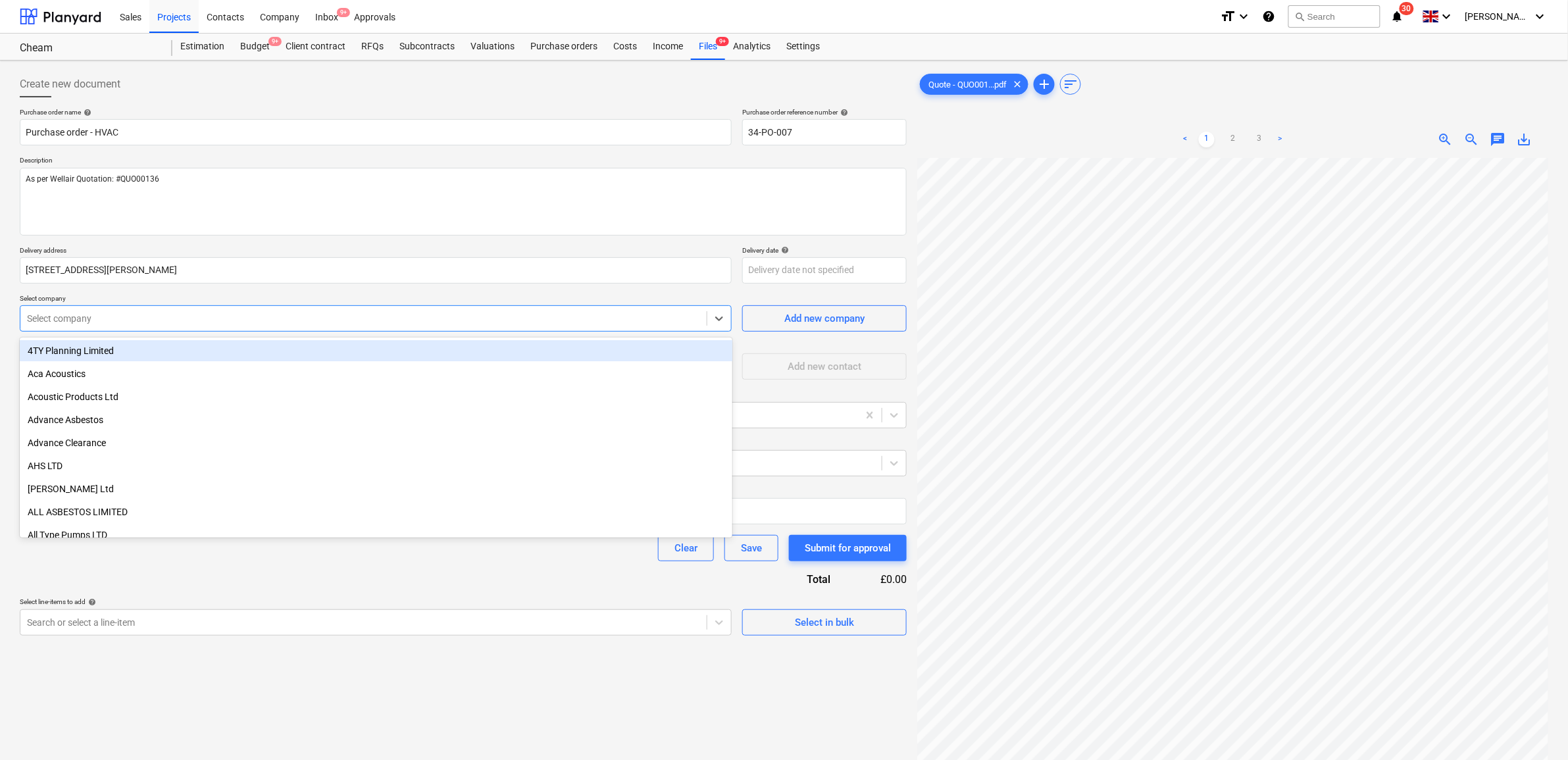
click at [524, 319] on div at bounding box center [363, 319] width 673 height 13
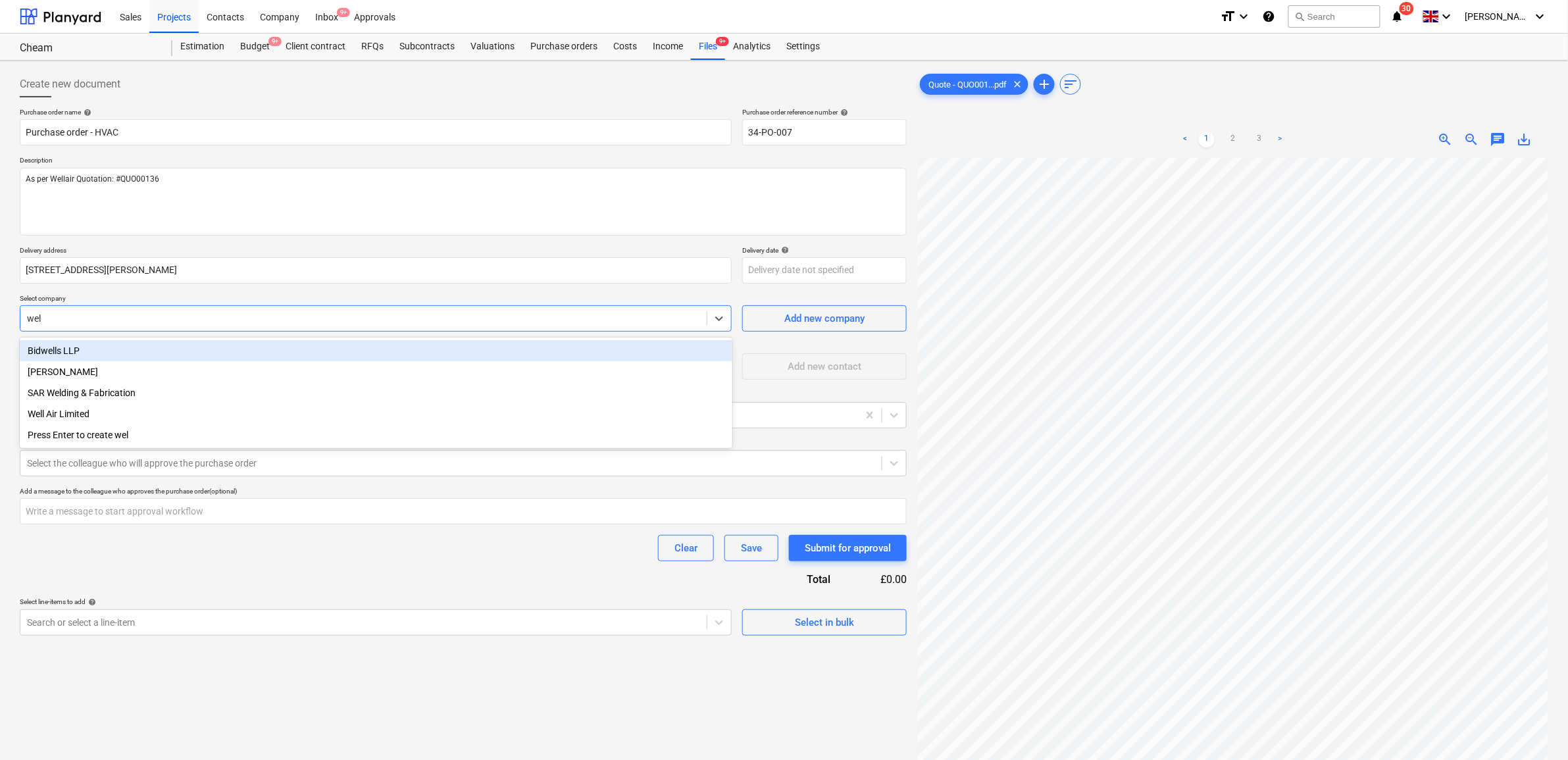
type input "well"
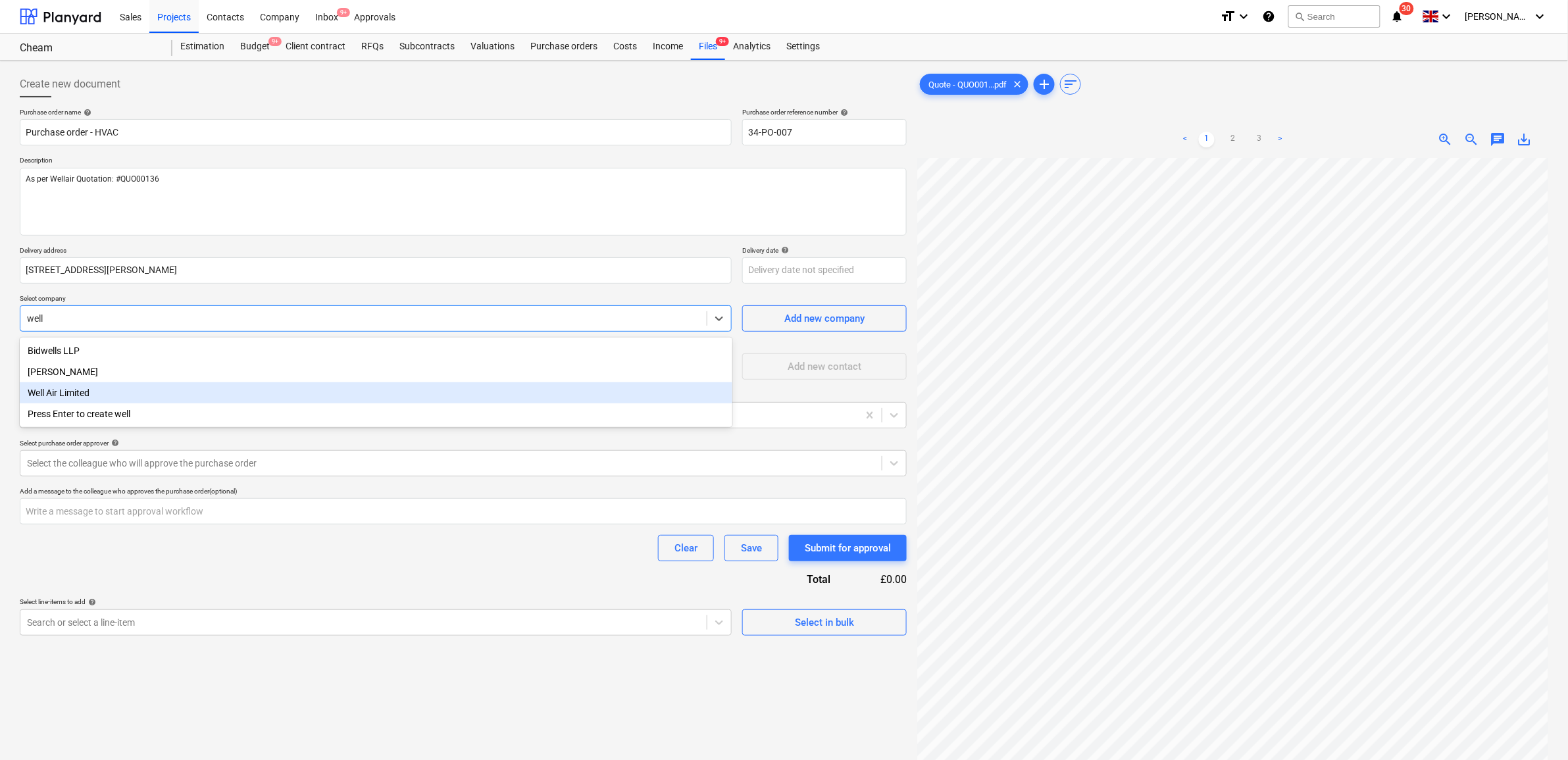
click at [267, 398] on div "Well Air Limited" at bounding box center [376, 393] width 713 height 21
type textarea "x"
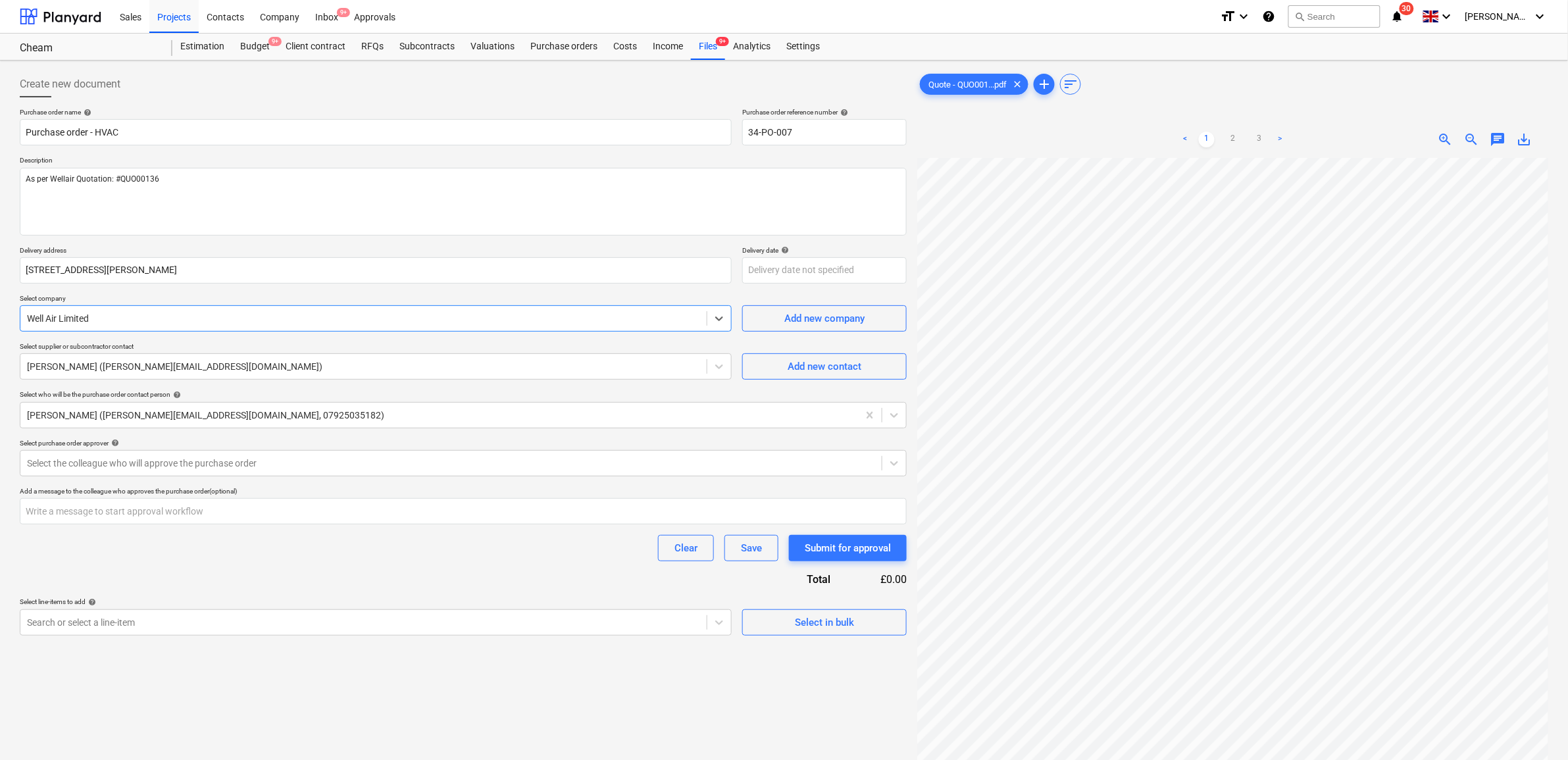
click at [288, 570] on div "Purchase order name help Purchase order - HVAC Purchase order reference number …" at bounding box center [464, 372] width 887 height 528
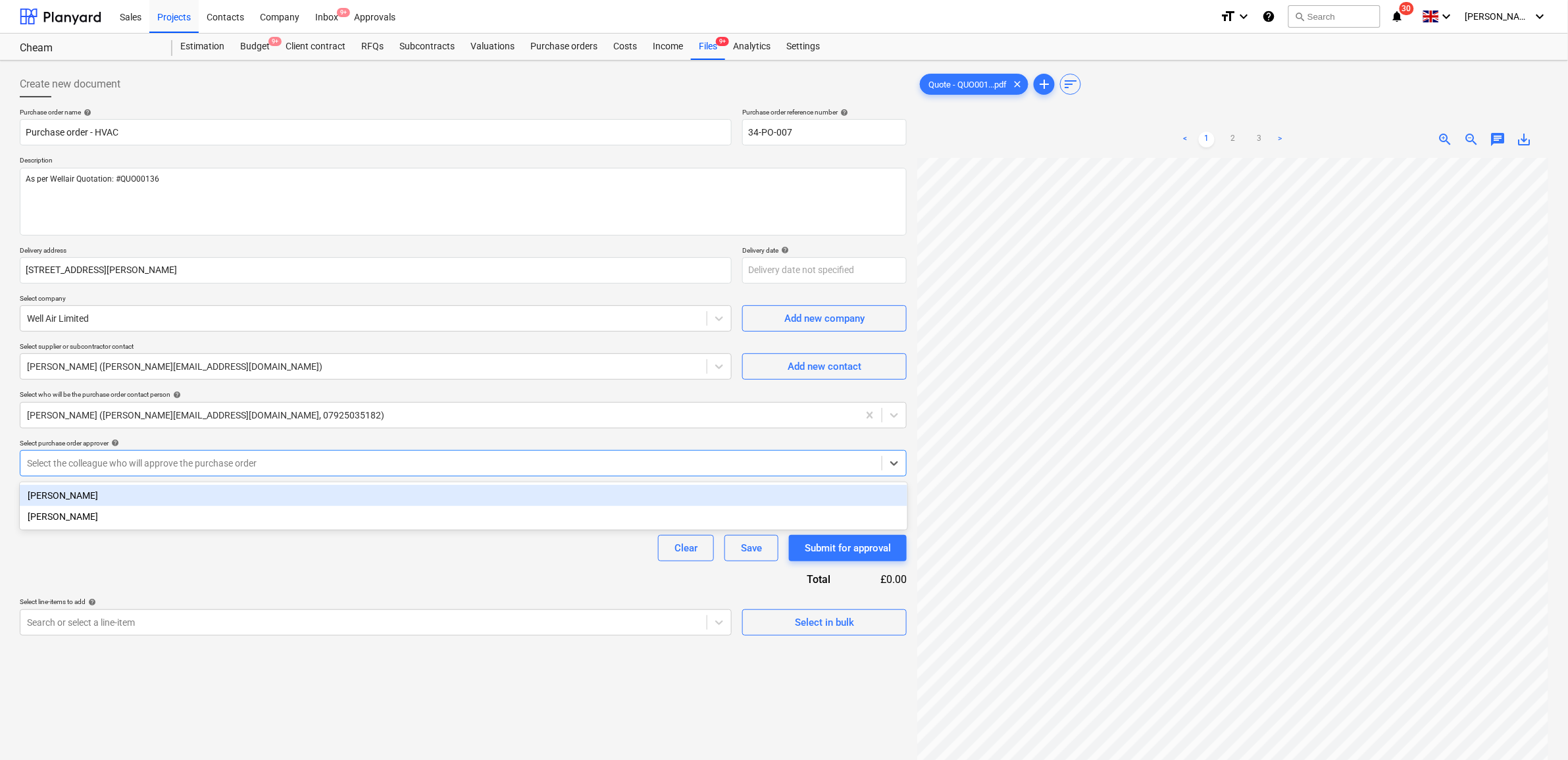
click at [242, 467] on div at bounding box center [450, 464] width 848 height 13
drag, startPoint x: 217, startPoint y: 518, endPoint x: 217, endPoint y: 491, distance: 27.0
click at [217, 491] on div "[PERSON_NAME] [PERSON_NAME]" at bounding box center [464, 506] width 888 height 47
click at [217, 491] on div "[PERSON_NAME]" at bounding box center [464, 495] width 888 height 21
type textarea "x"
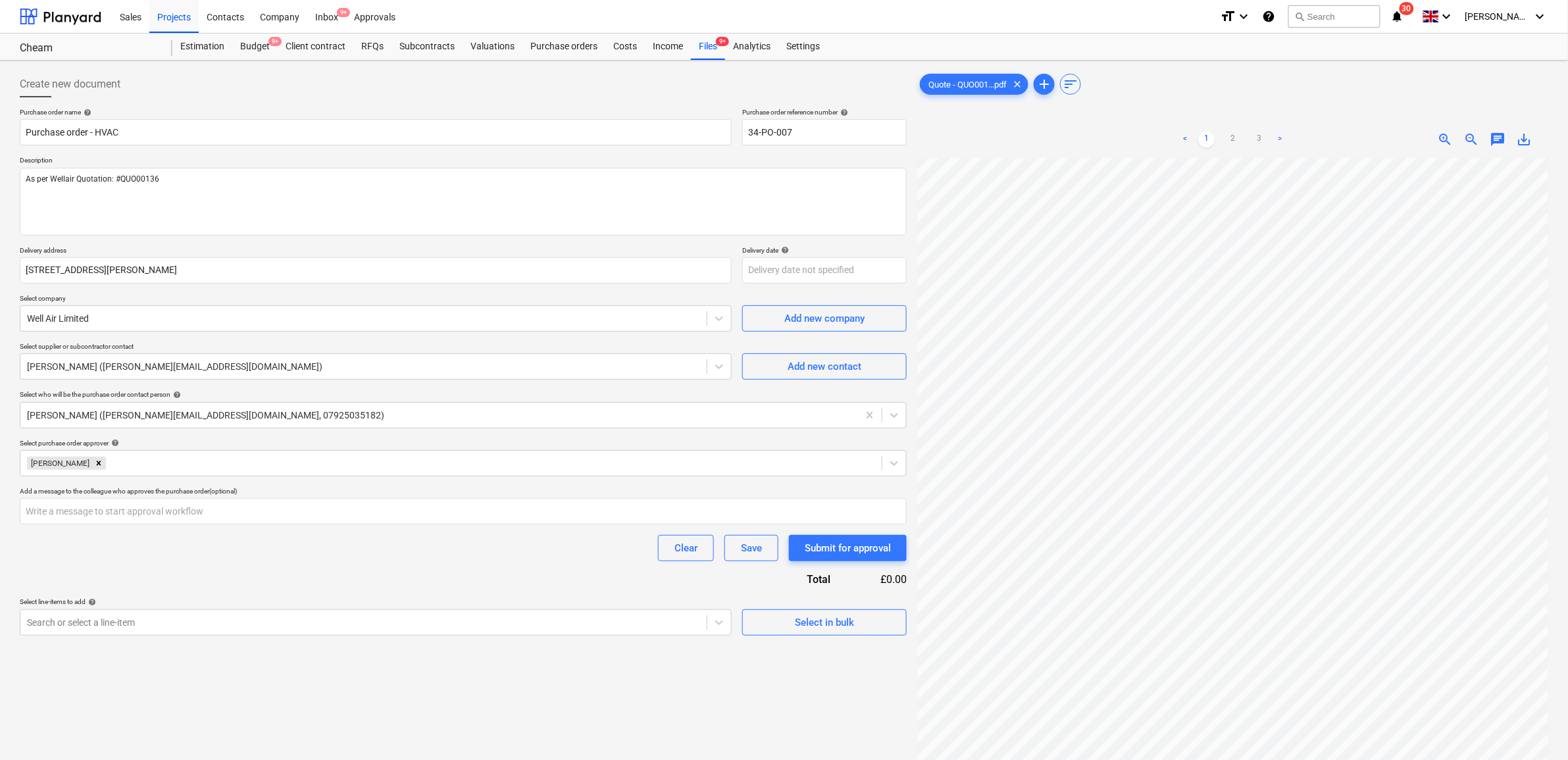
click at [214, 572] on div "Purchase order name help Purchase order - HVAC Purchase order reference number …" at bounding box center [464, 372] width 887 height 528
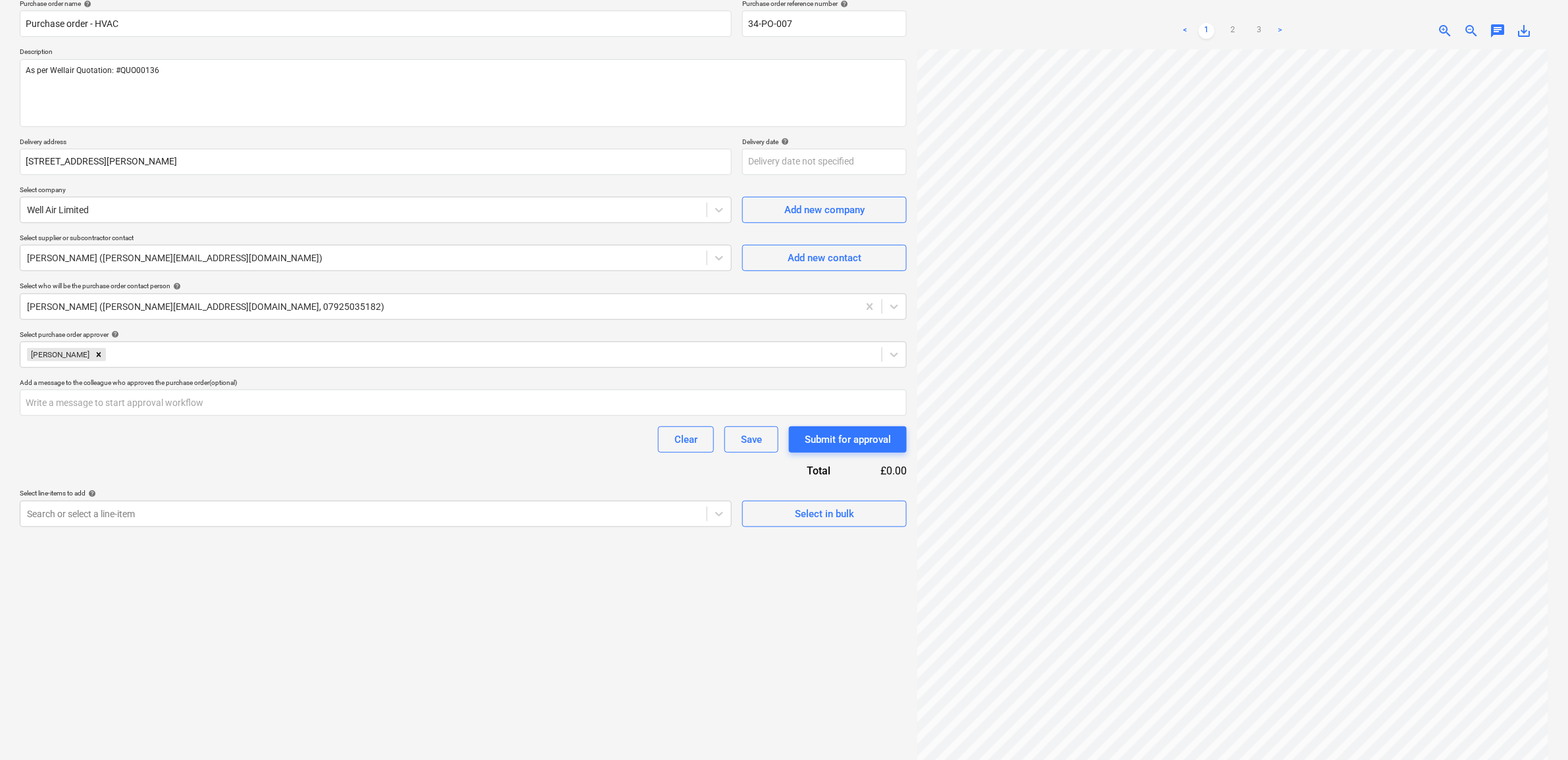
scroll to position [132, 0]
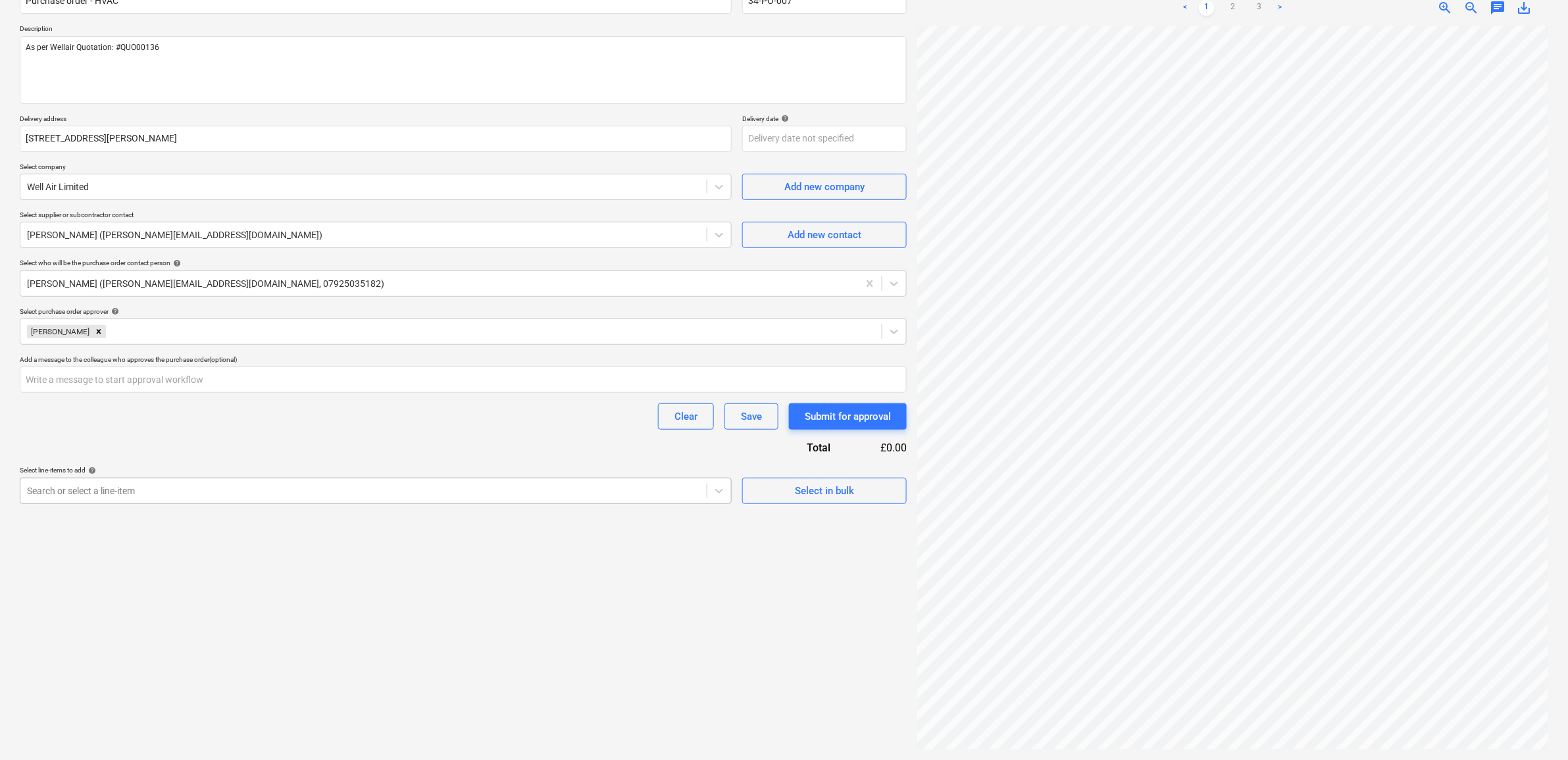
click at [515, 489] on div at bounding box center [363, 491] width 673 height 13
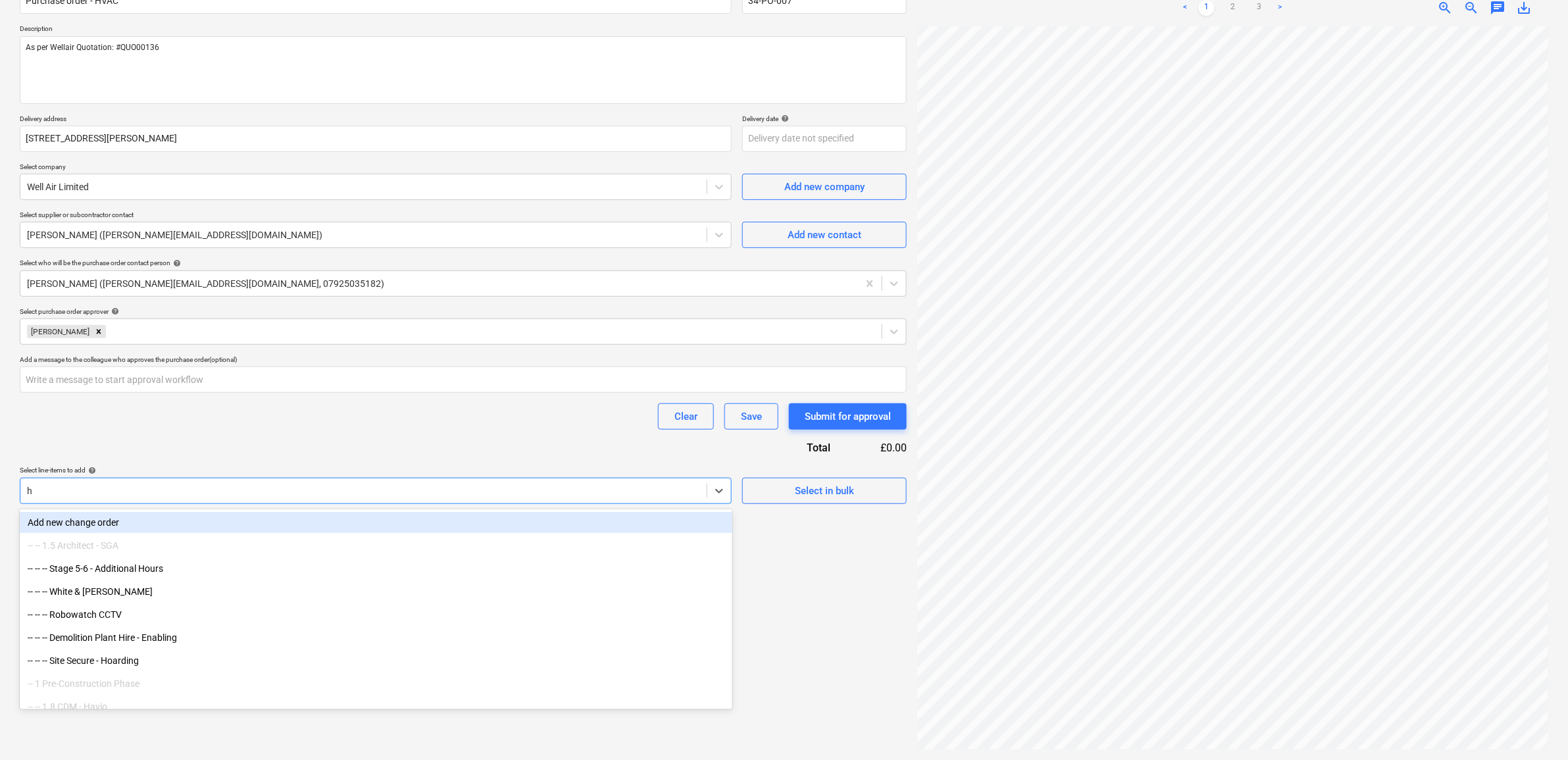
type input "hv"
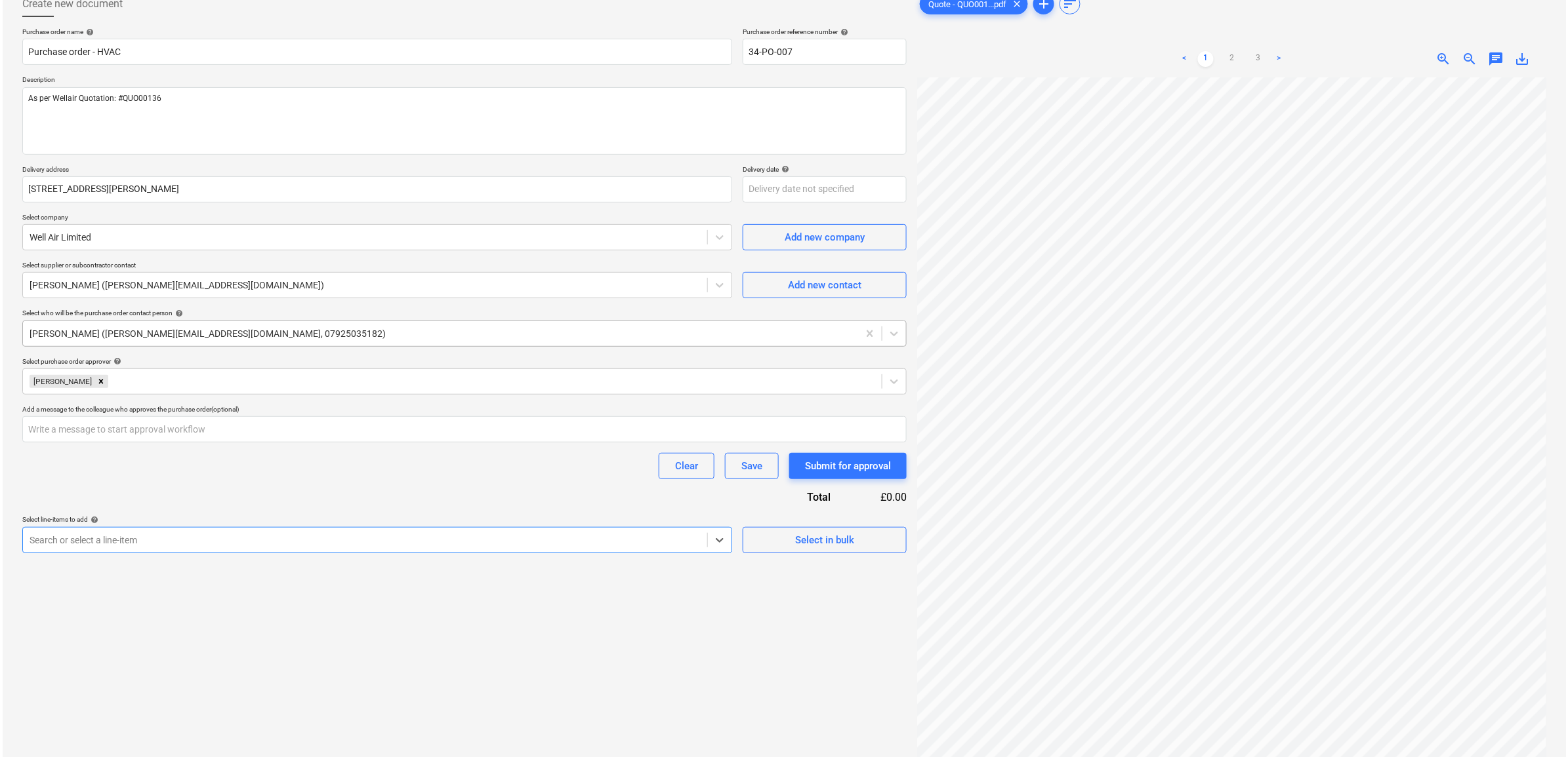
scroll to position [0, 0]
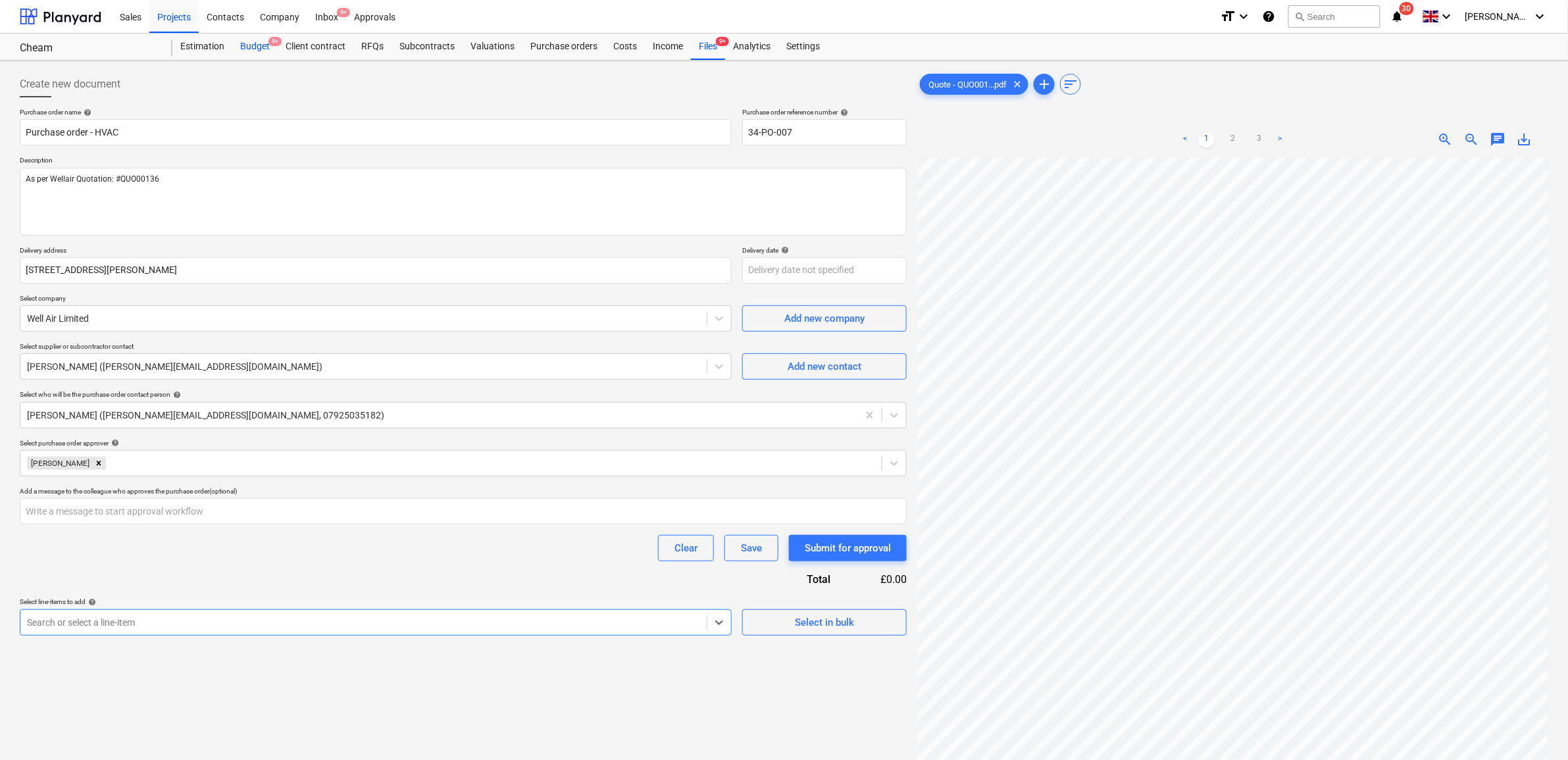
type textarea "x"
click at [252, 47] on div "Budget 9+" at bounding box center [254, 47] width 45 height 27
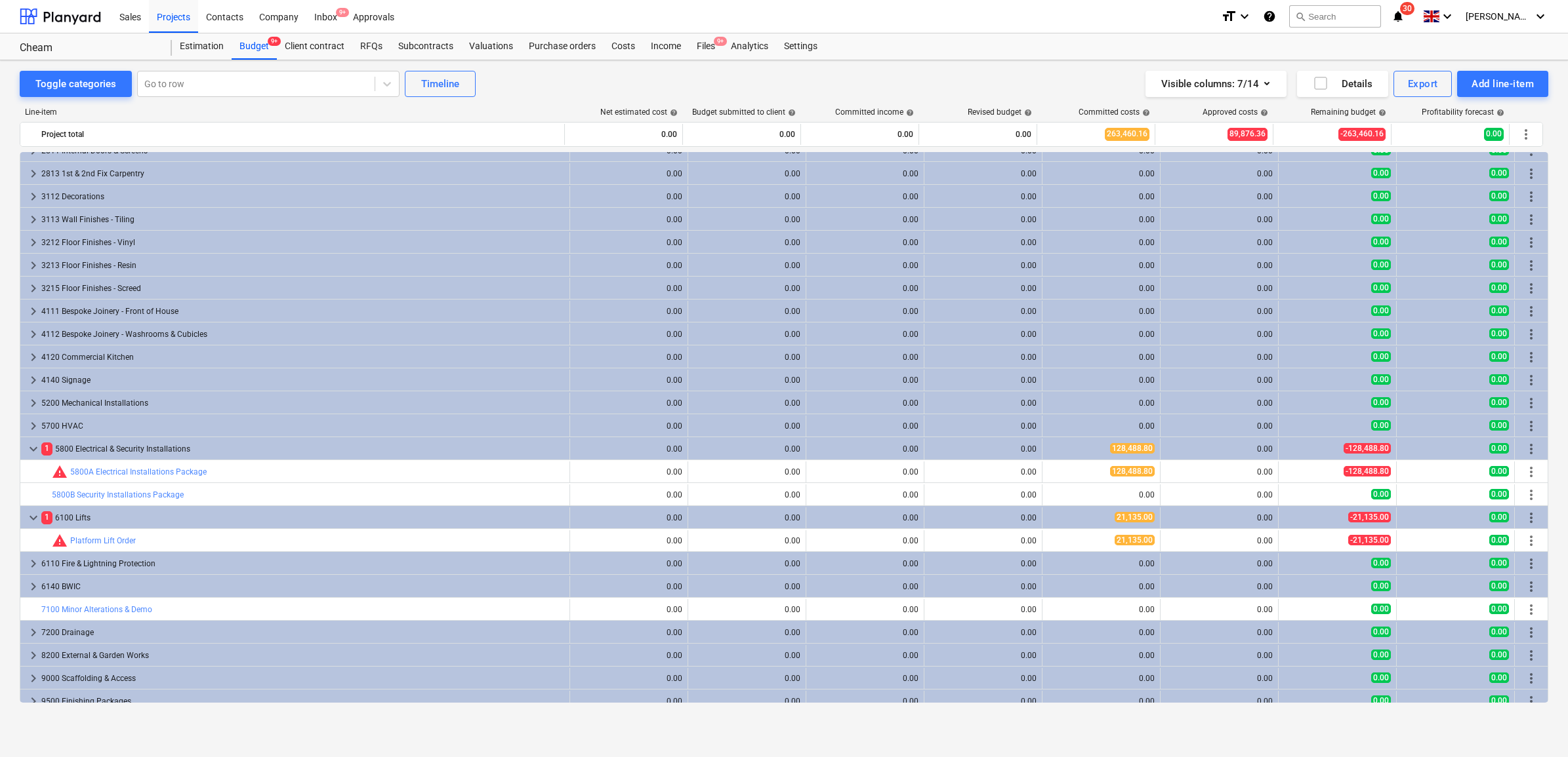
scroll to position [1285, 0]
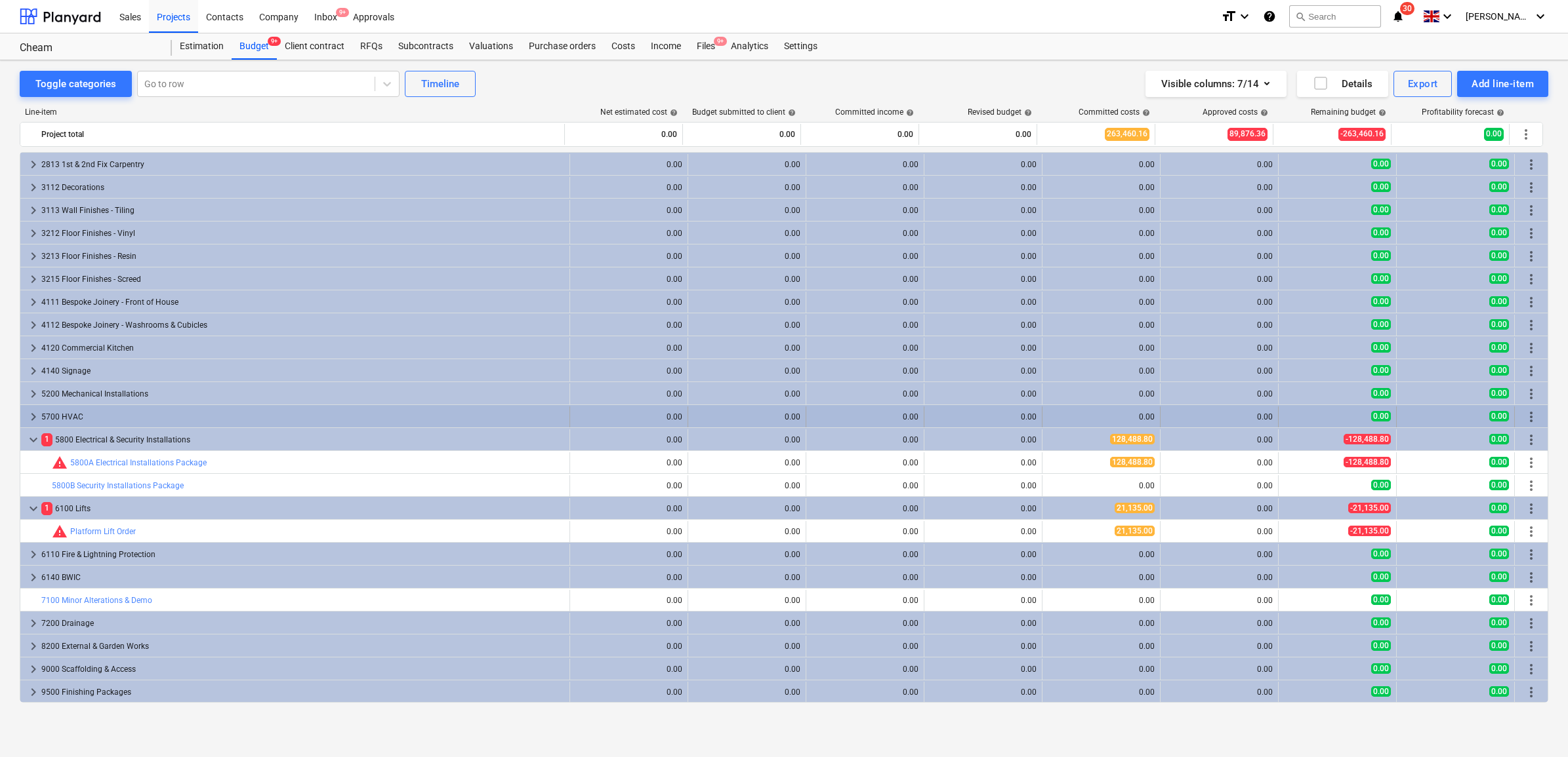
click at [104, 414] on div "5700 HVAC" at bounding box center [302, 417] width 522 height 21
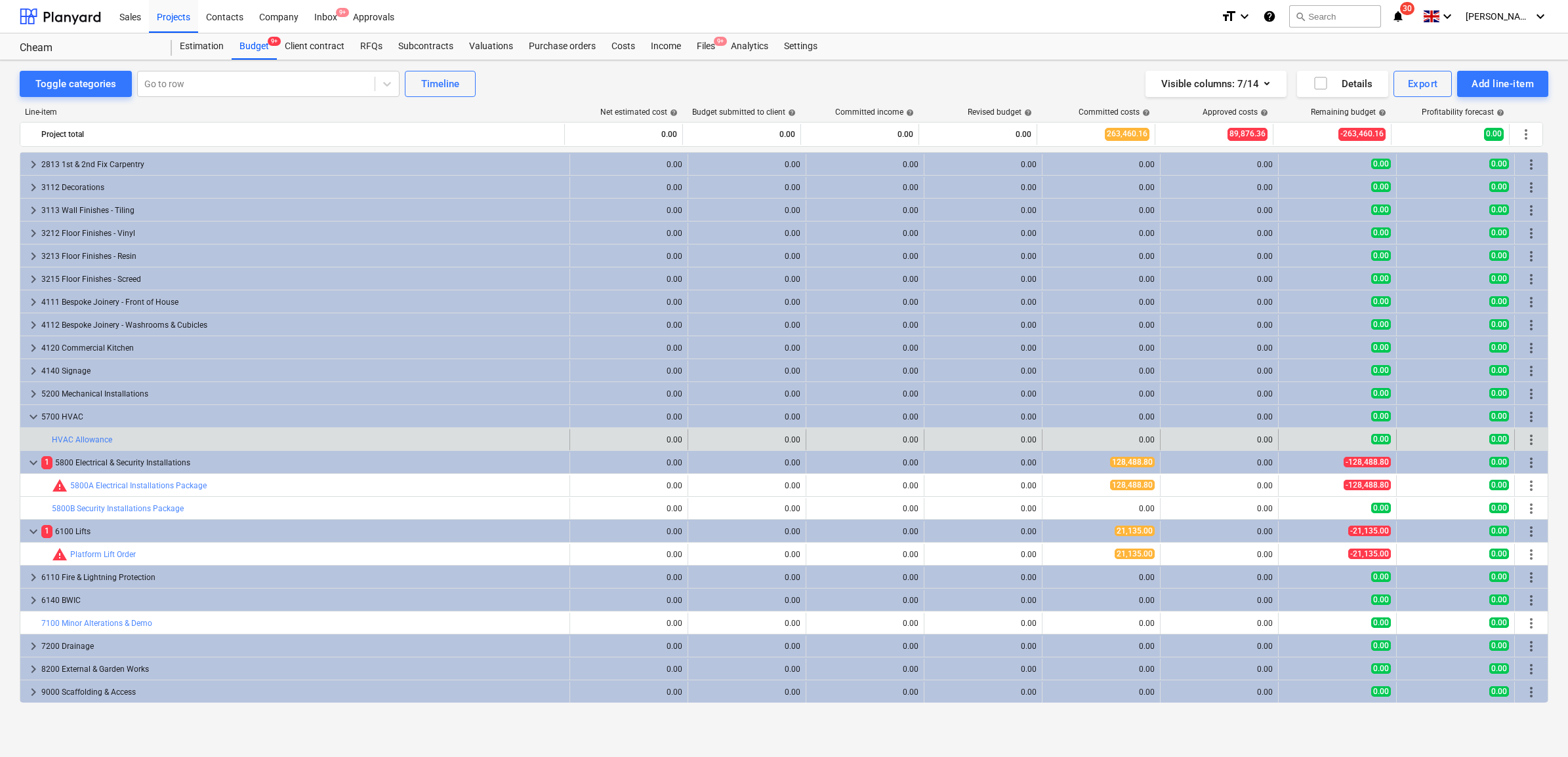
click at [1526, 439] on span "more_vert" at bounding box center [1530, 440] width 15 height 15
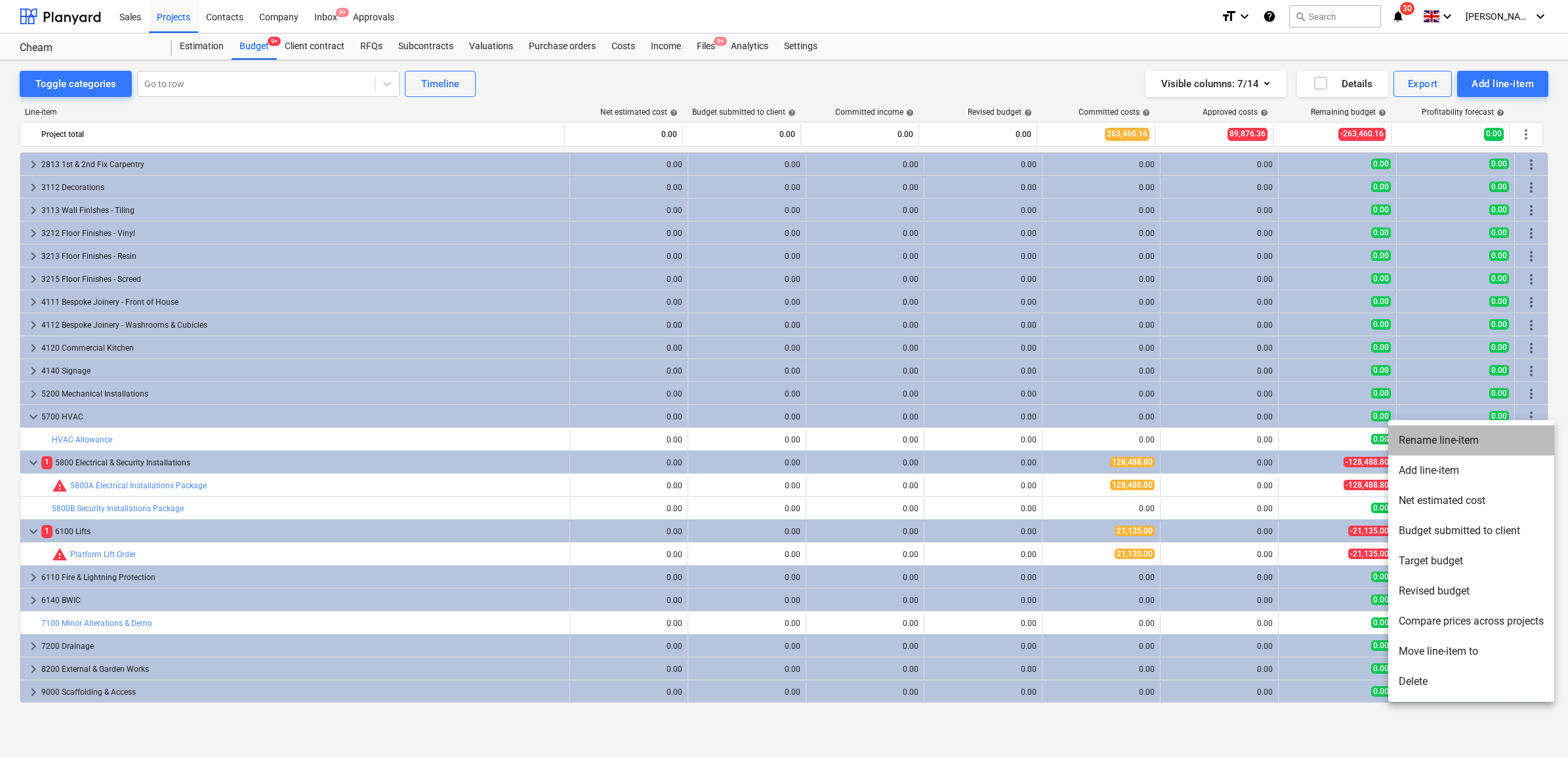
click at [1469, 444] on li "Rename line-item" at bounding box center [1471, 440] width 166 height 30
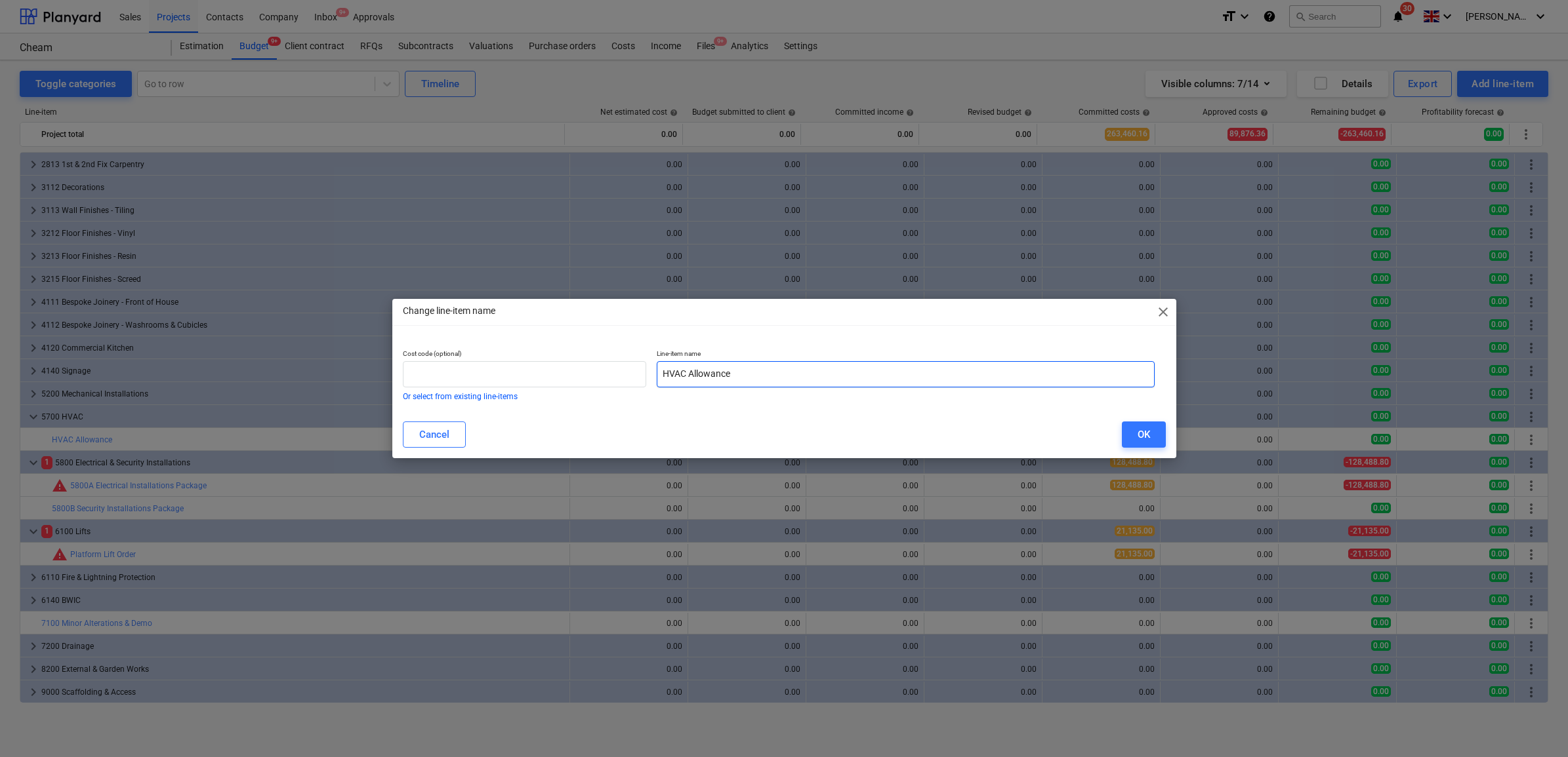
click at [759, 379] on input "HVAC Allowance" at bounding box center [906, 374] width 498 height 27
drag, startPoint x: 756, startPoint y: 378, endPoint x: 690, endPoint y: 378, distance: 66.0
click at [690, 378] on input "HVAC Allowance" at bounding box center [906, 374] width 498 height 27
type input "HVAC Package"
click at [610, 374] on input "text" at bounding box center [525, 374] width 244 height 27
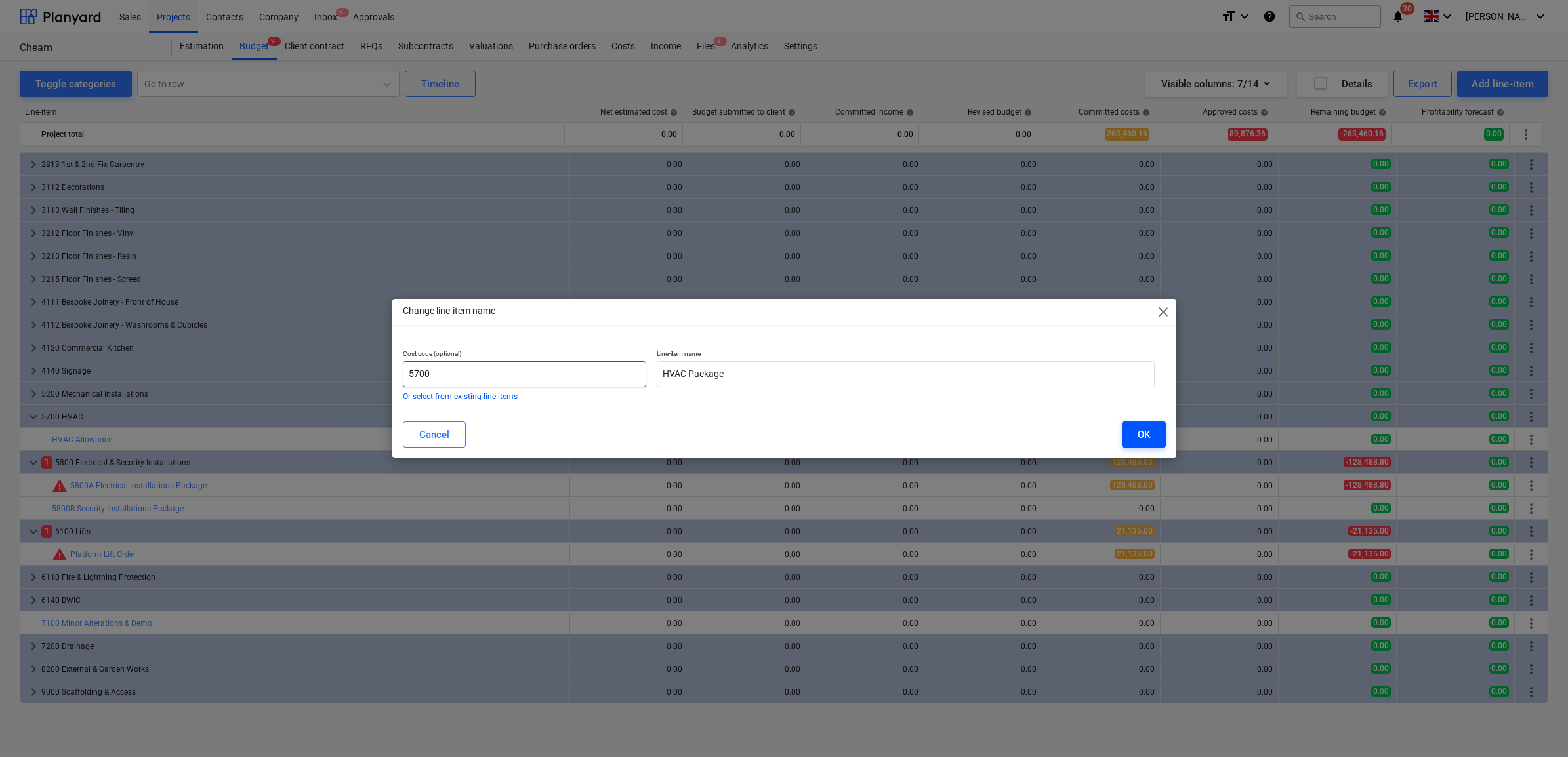
type input "5700"
click at [1146, 438] on div "OK" at bounding box center [1144, 434] width 13 height 17
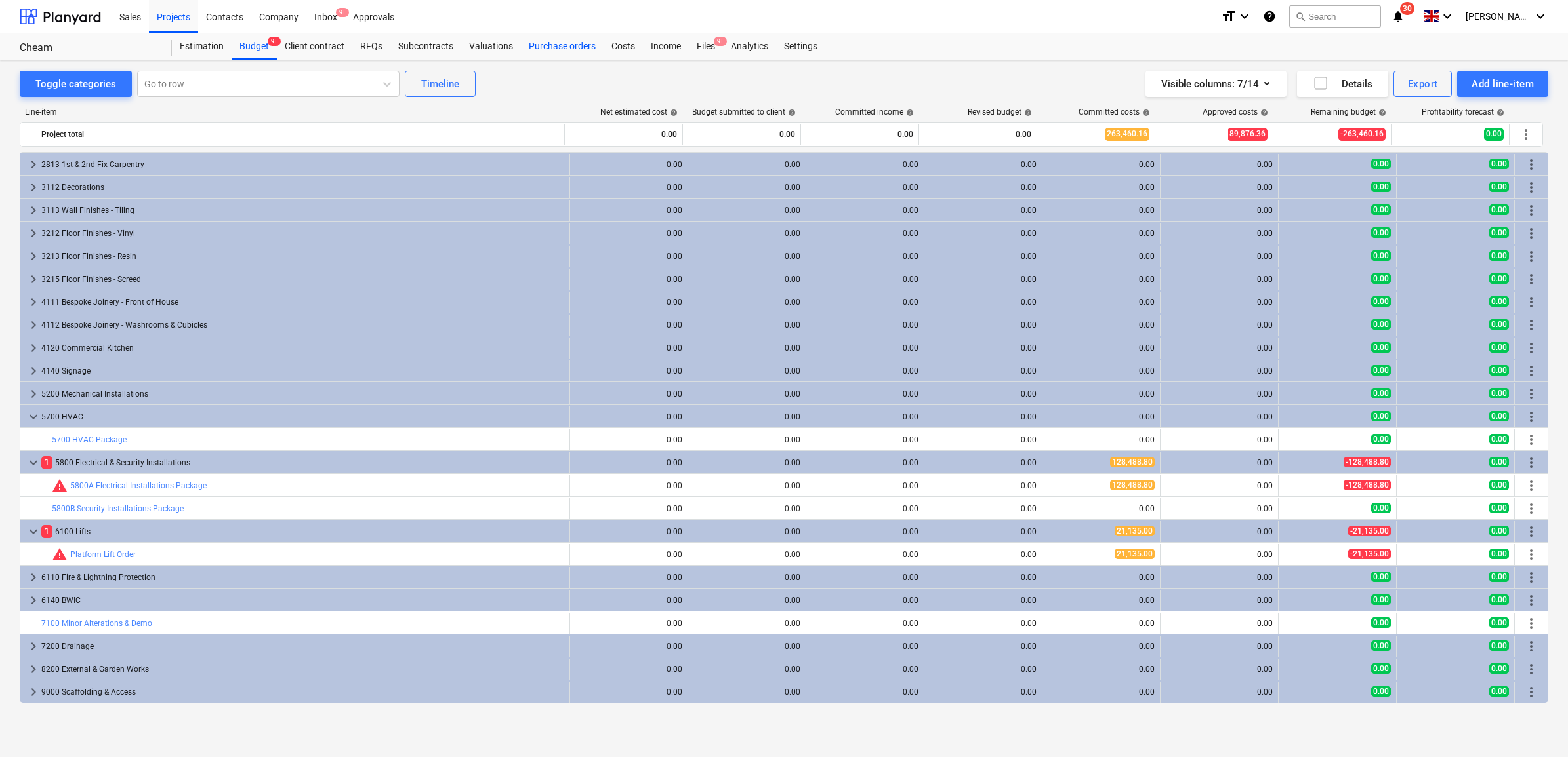
click at [559, 46] on div "Purchase orders" at bounding box center [562, 46] width 83 height 27
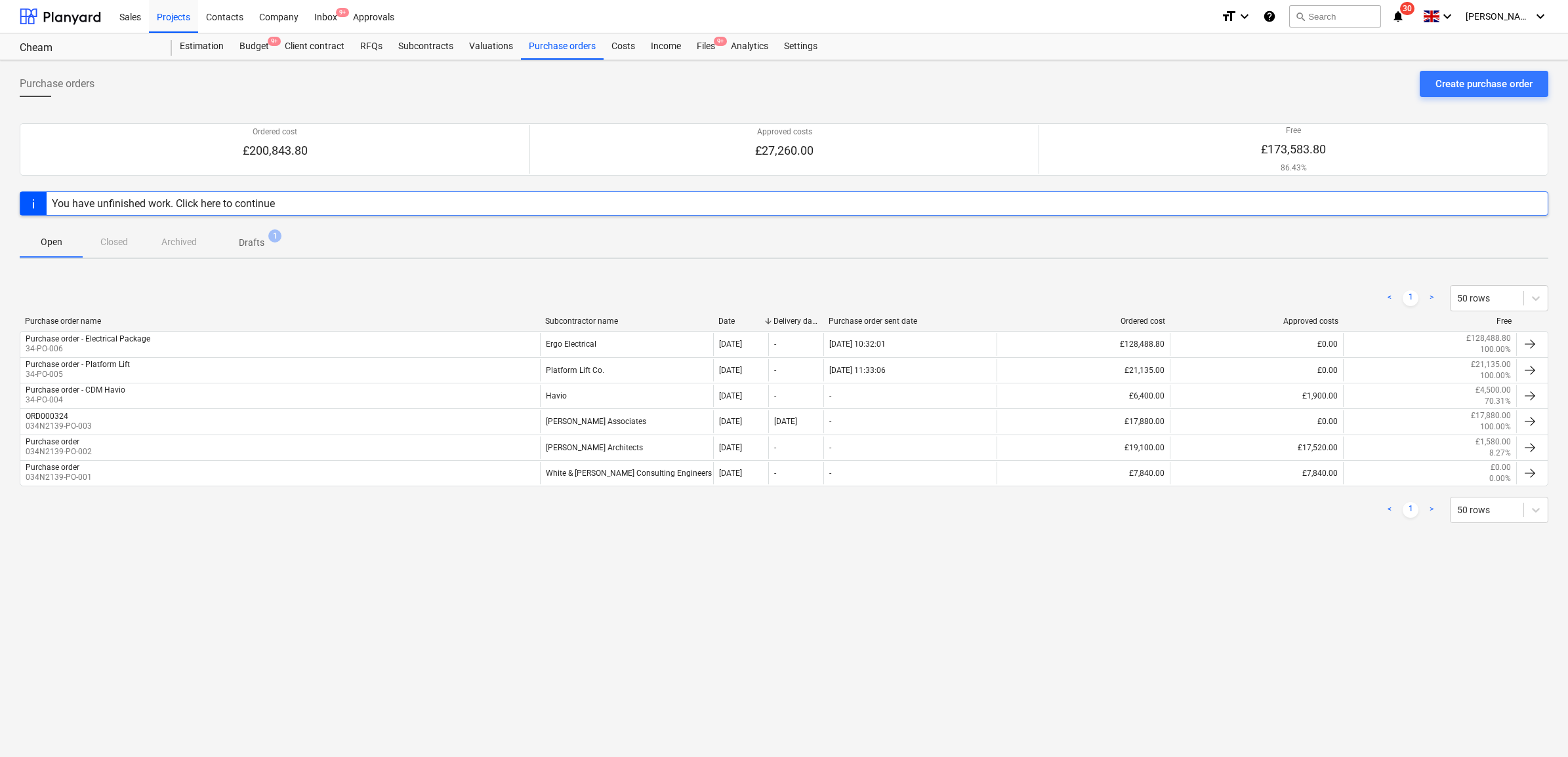
click at [256, 249] on p "Drafts" at bounding box center [251, 242] width 26 height 14
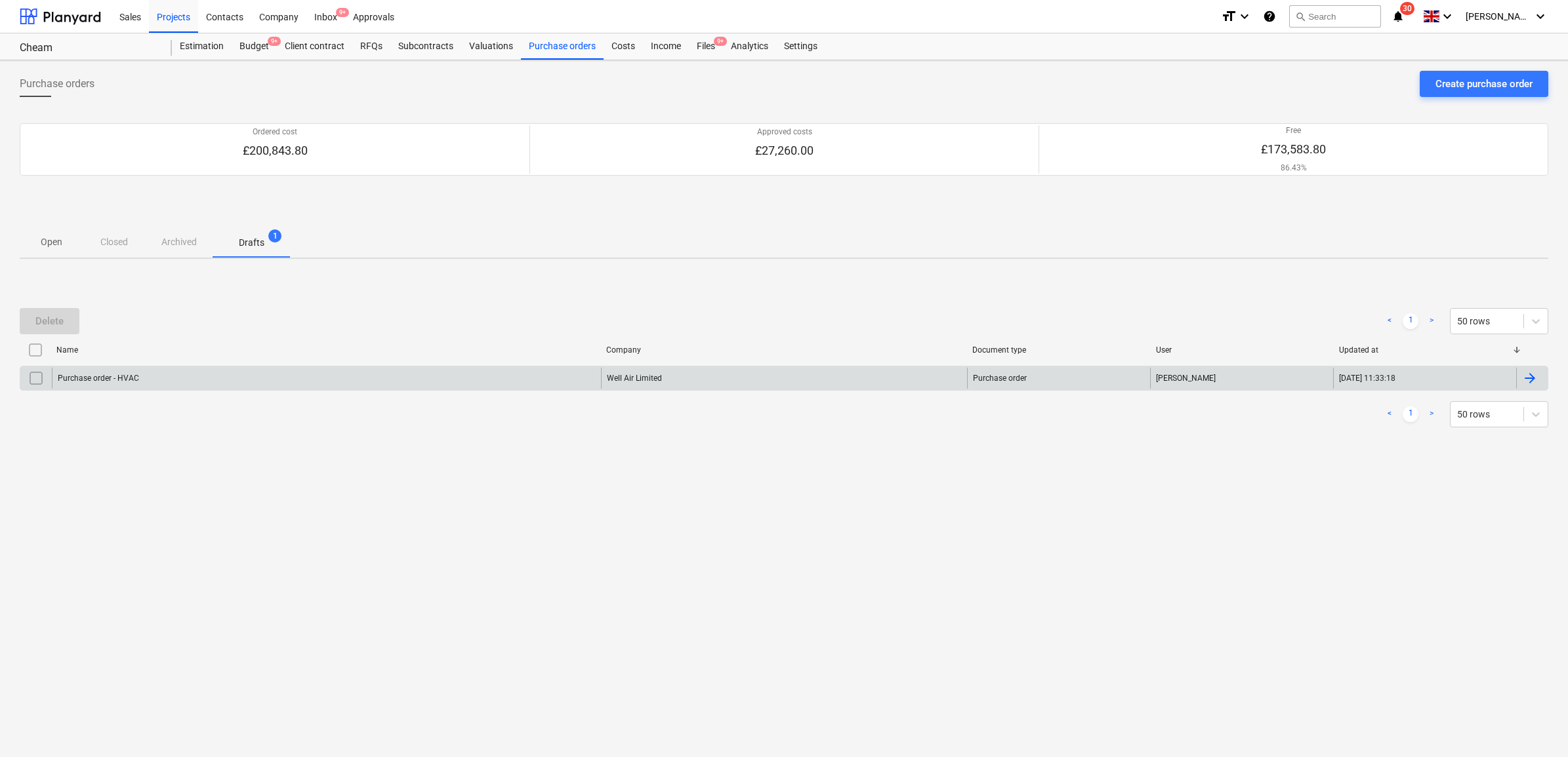
click at [266, 376] on div "Purchase order - HVAC" at bounding box center [326, 378] width 549 height 21
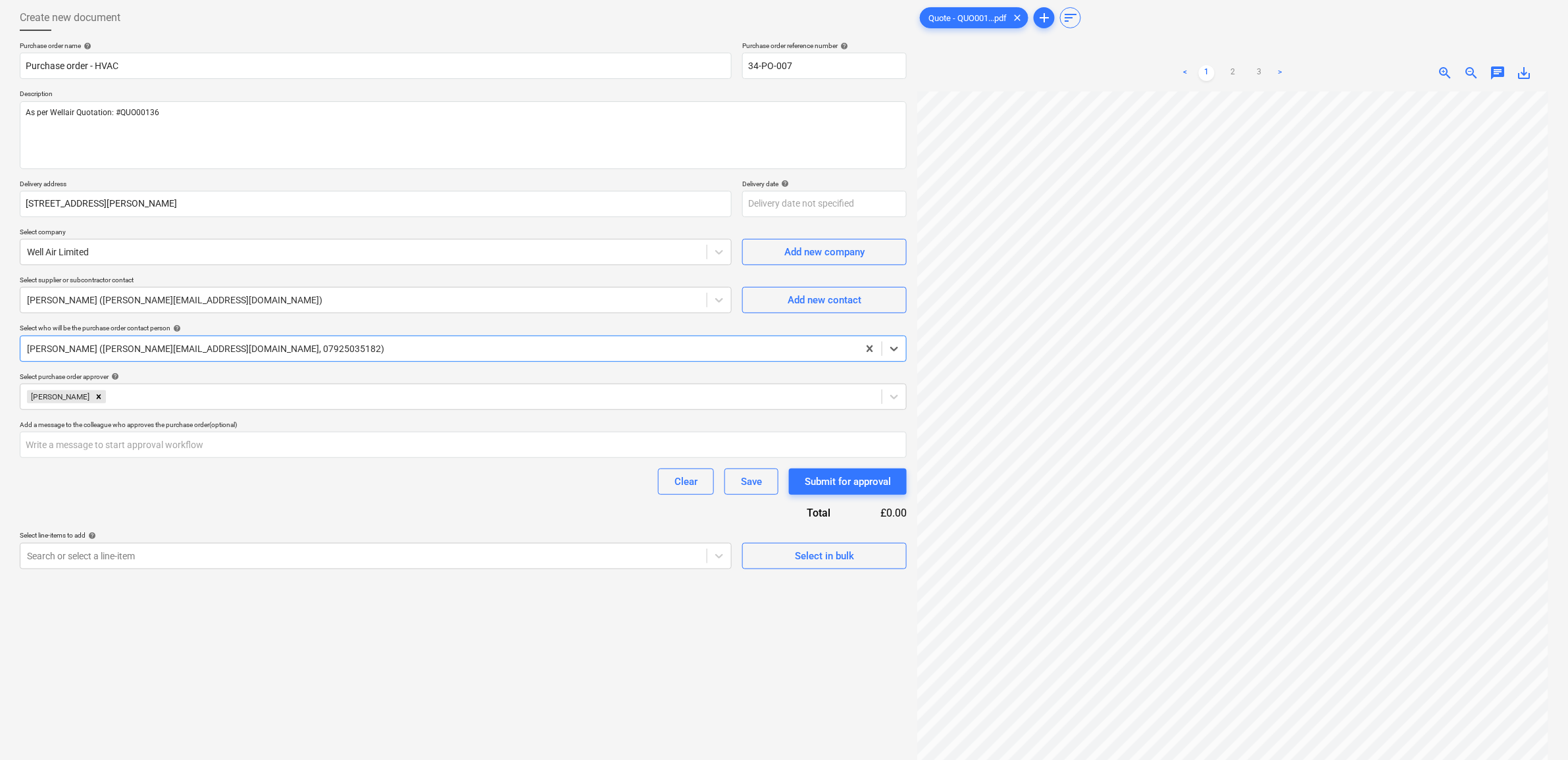
type textarea "x"
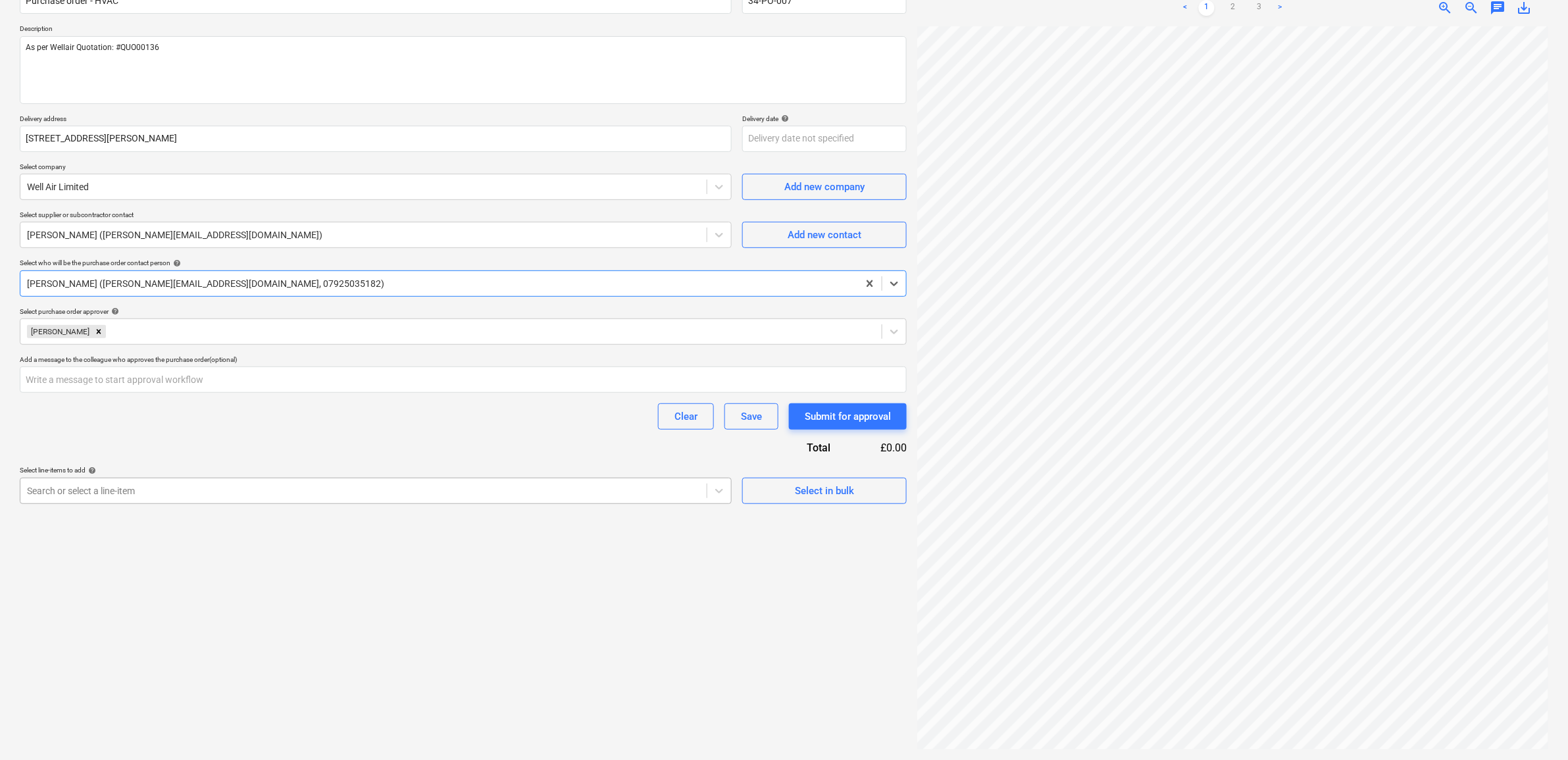
click at [384, 494] on div at bounding box center [363, 491] width 673 height 13
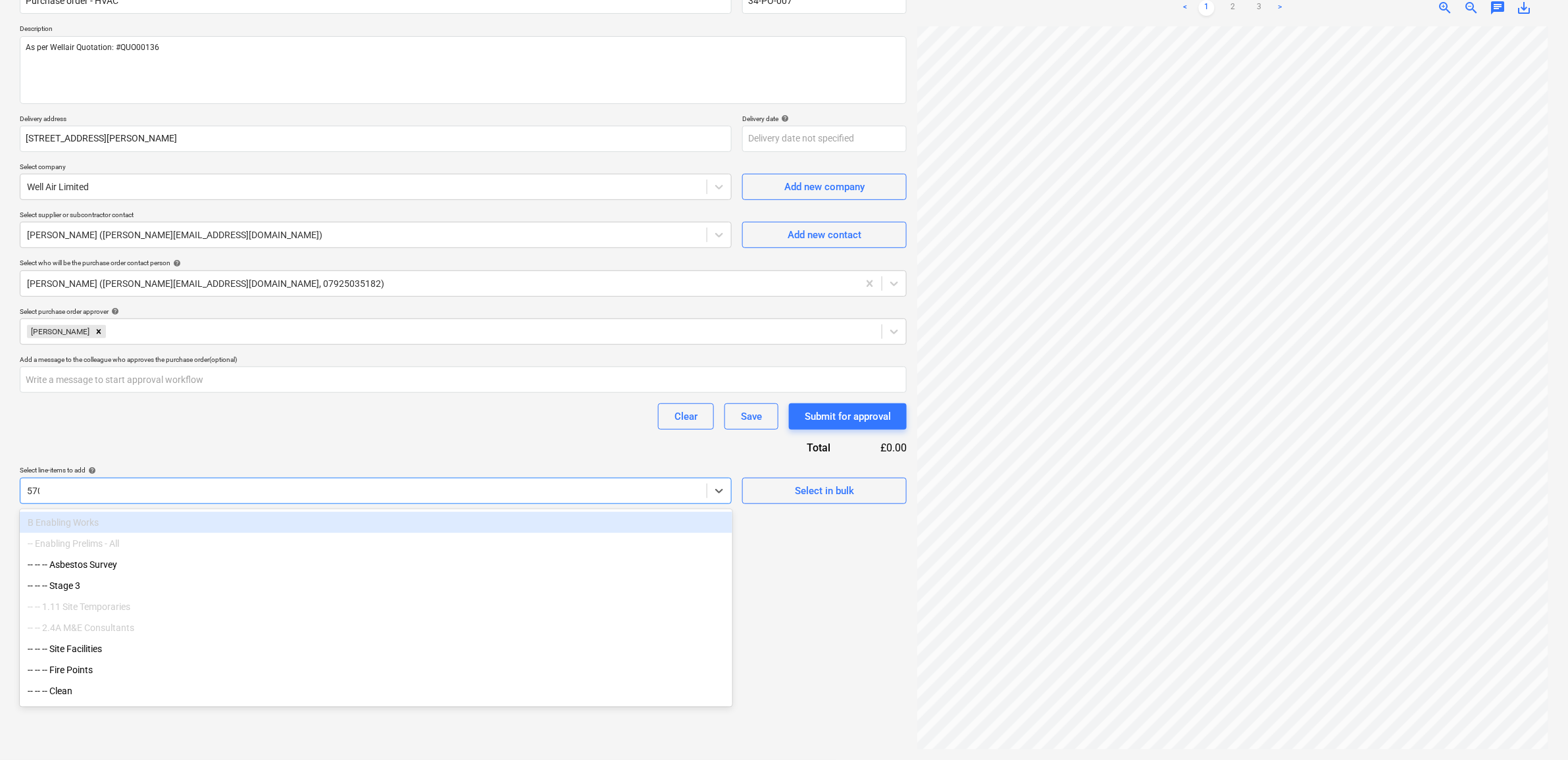
type input "5700"
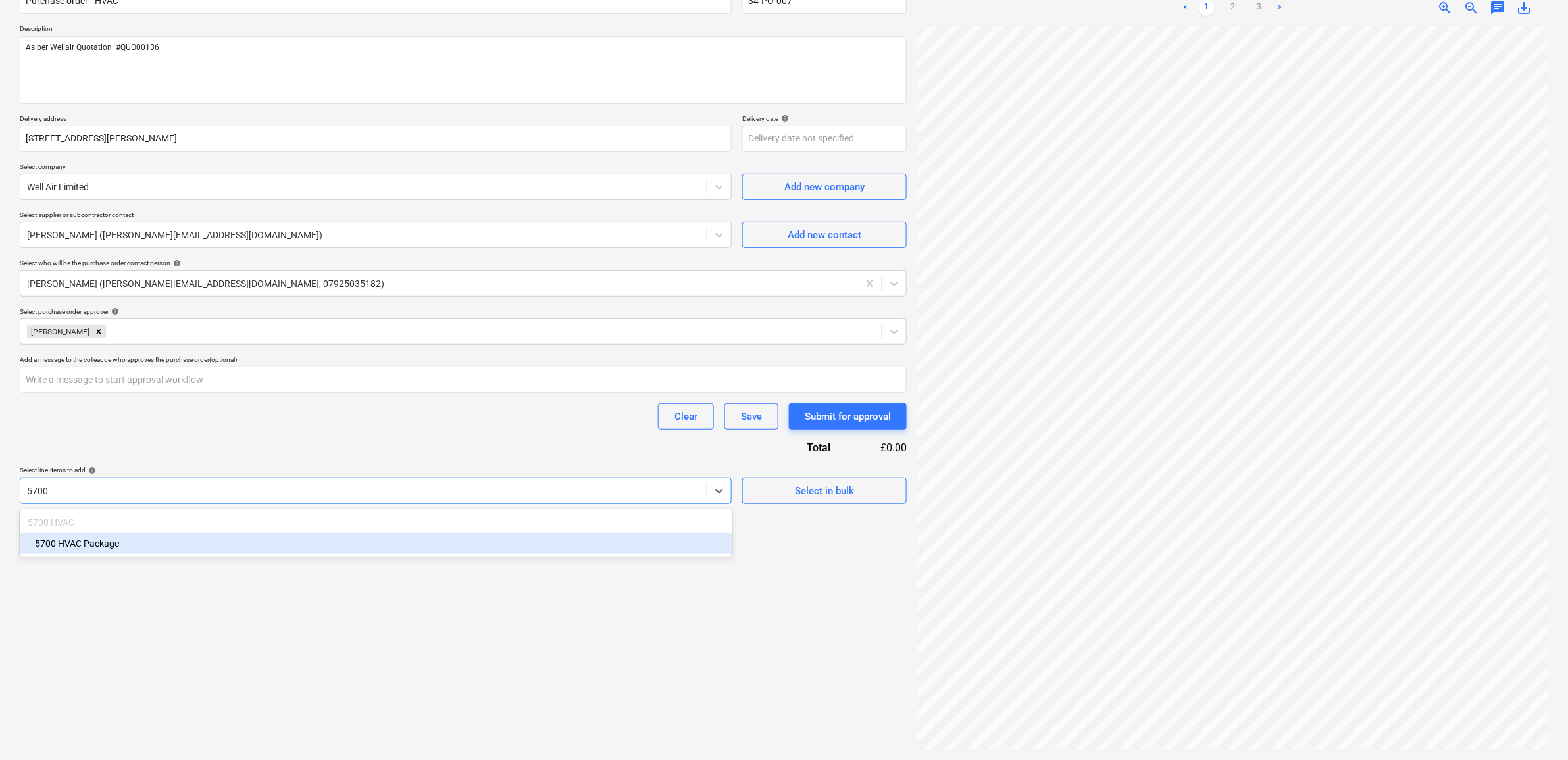
click at [281, 542] on div "-- 5700 HVAC Package" at bounding box center [376, 543] width 713 height 21
type textarea "x"
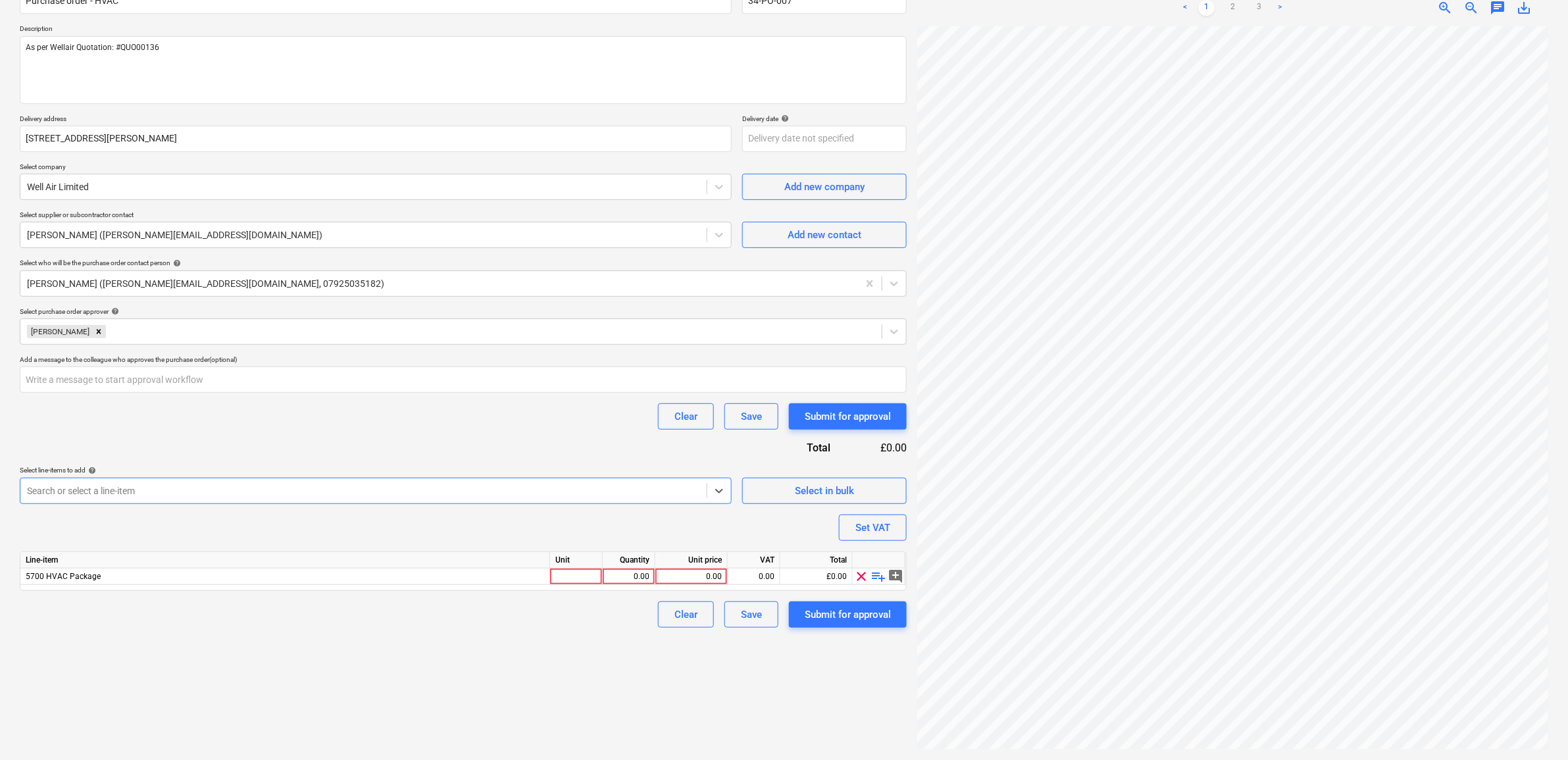
type textarea "x"
click at [271, 445] on div "Purchase order name help Purchase order - HVAC Purchase order reference number …" at bounding box center [464, 302] width 887 height 651
click at [1232, 4] on div at bounding box center [1221, 14] width 27 height 27
click at [1238, 10] on div "Project fetching failed" at bounding box center [1289, 14] width 112 height 27
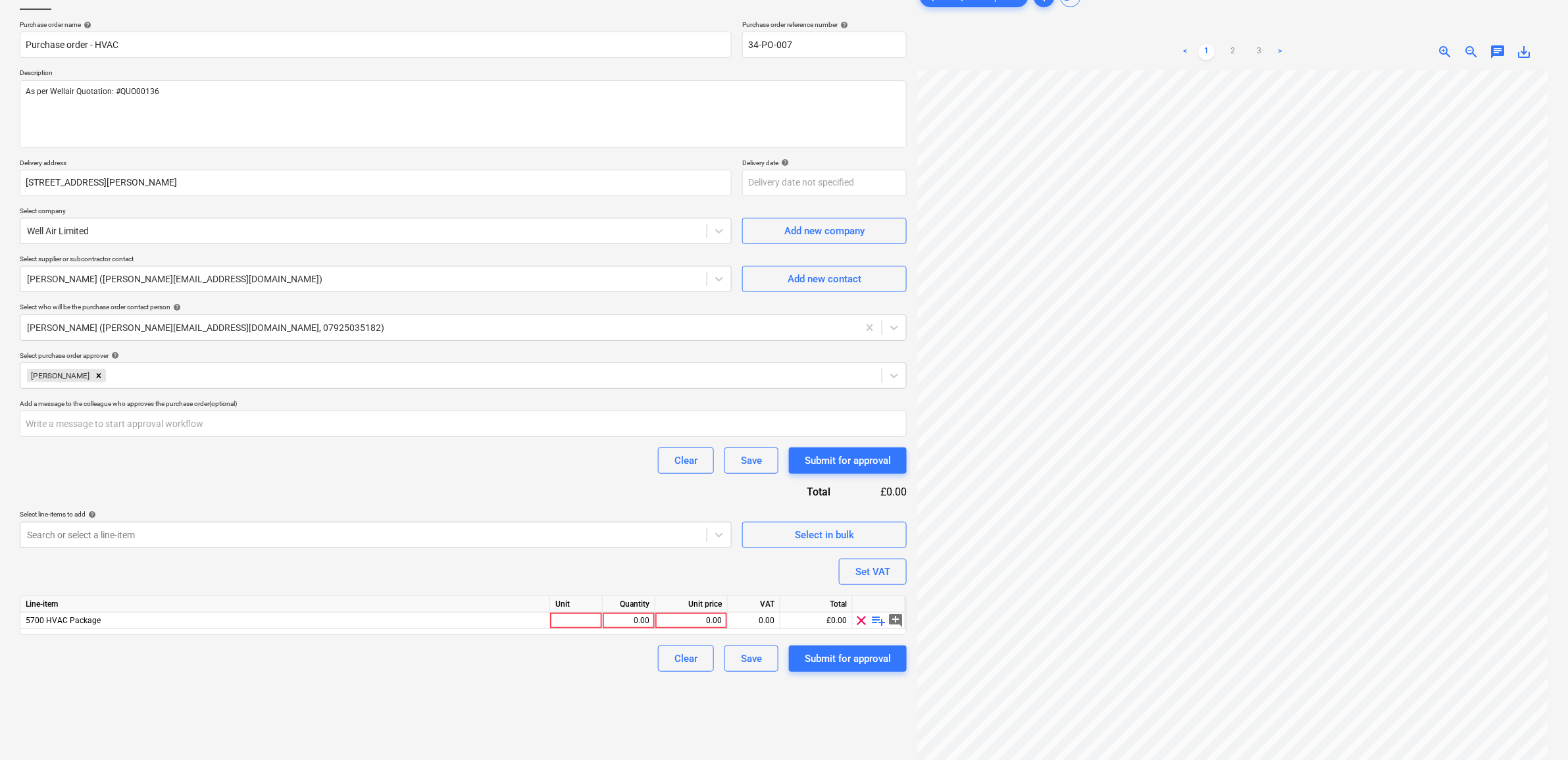
scroll to position [50, 0]
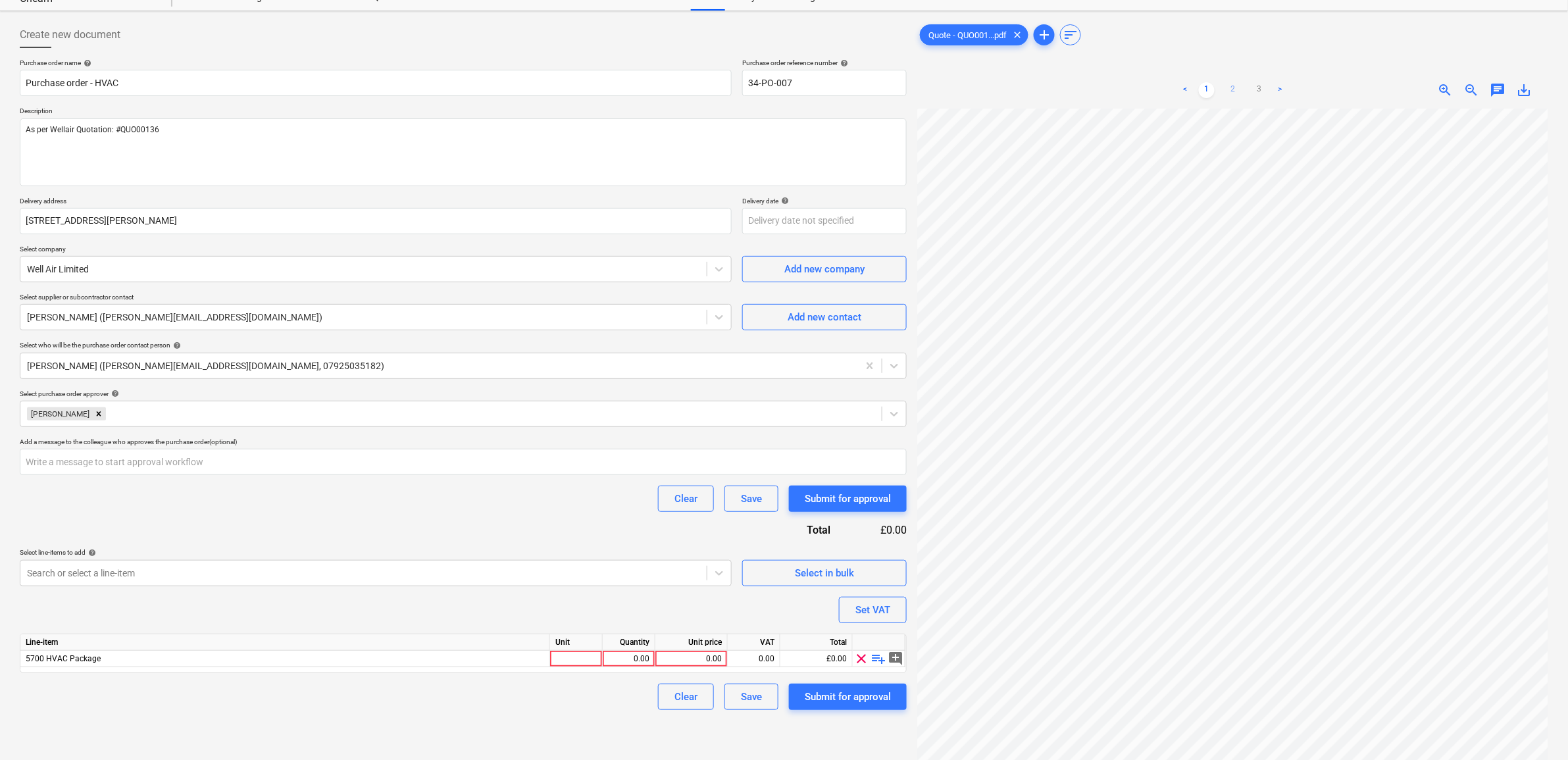
click at [1238, 91] on link "2" at bounding box center [1233, 89] width 16 height 16
click at [1260, 83] on link "3" at bounding box center [1259, 89] width 16 height 16
click at [682, 659] on div "0.00" at bounding box center [691, 659] width 61 height 16
type input "75475"
type textarea "x"
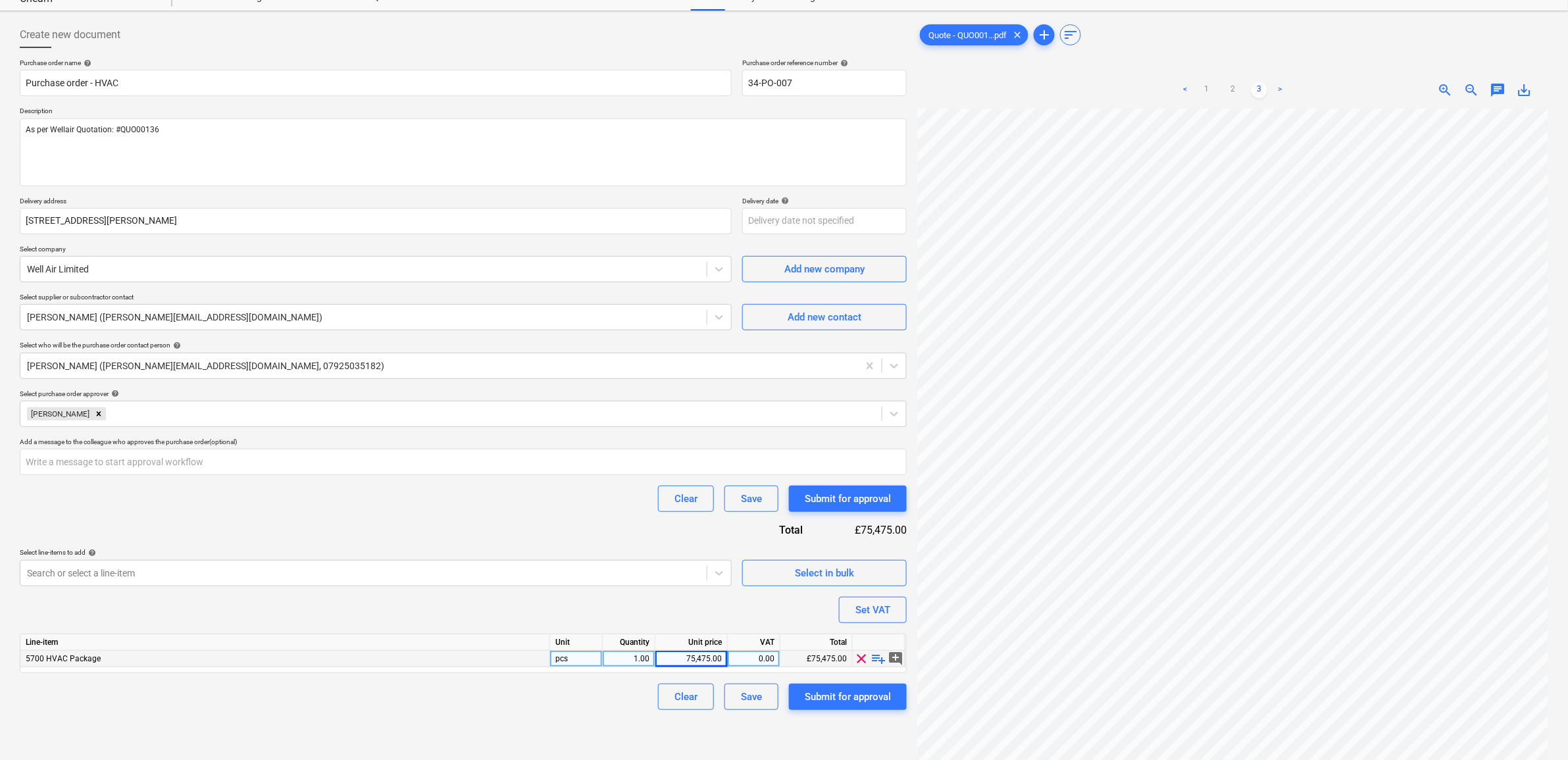
click at [591, 718] on div "Create new document Purchase order name help Purchase order - HVAC Purchase ord…" at bounding box center [464, 427] width 897 height 821
click at [755, 659] on div "0.00" at bounding box center [754, 659] width 41 height 16
type input "20"
click at [533, 714] on div "Create new document Purchase order name help Purchase order - HVAC Purchase ord…" at bounding box center [464, 427] width 897 height 821
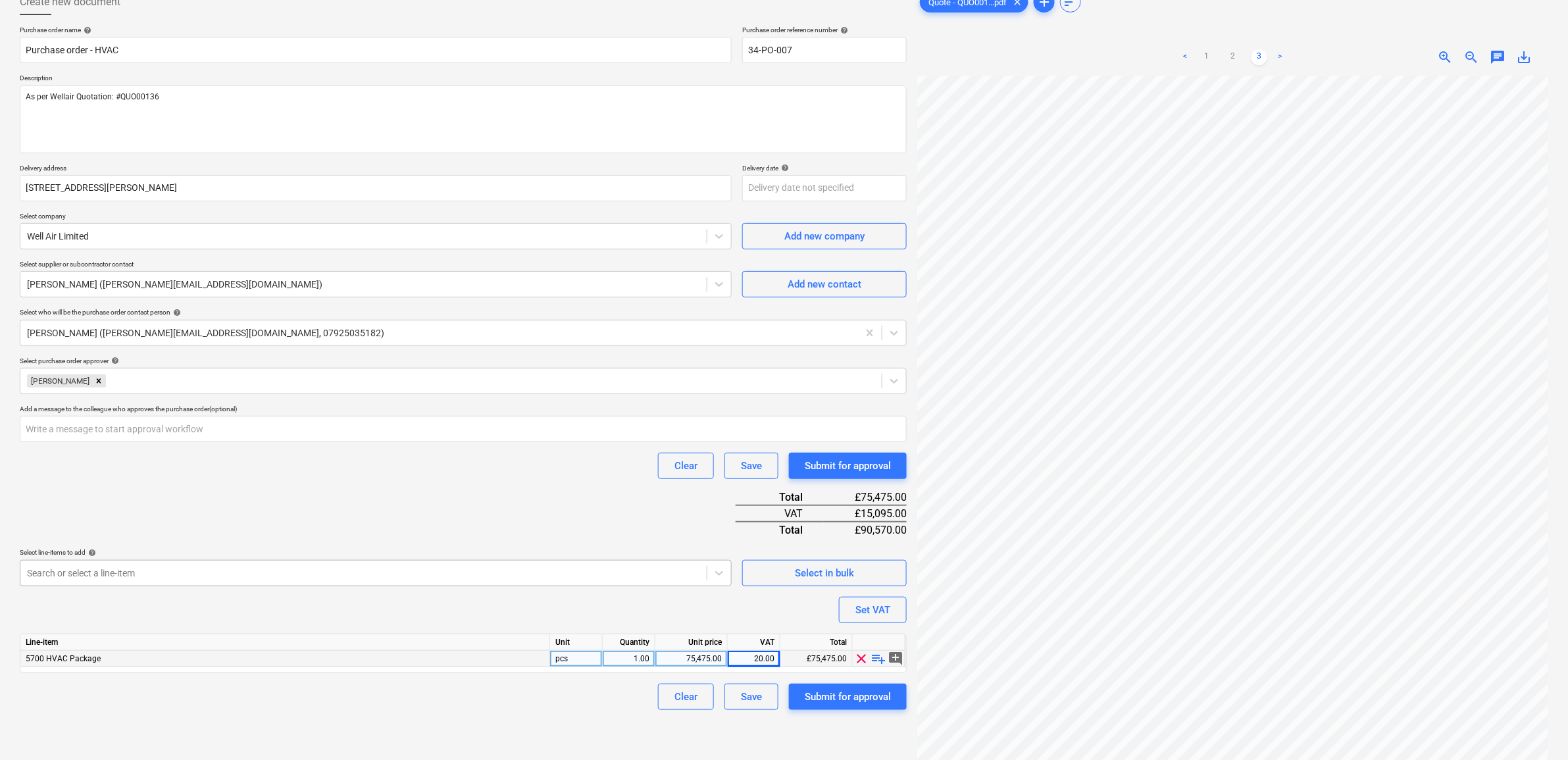
scroll to position [132, 0]
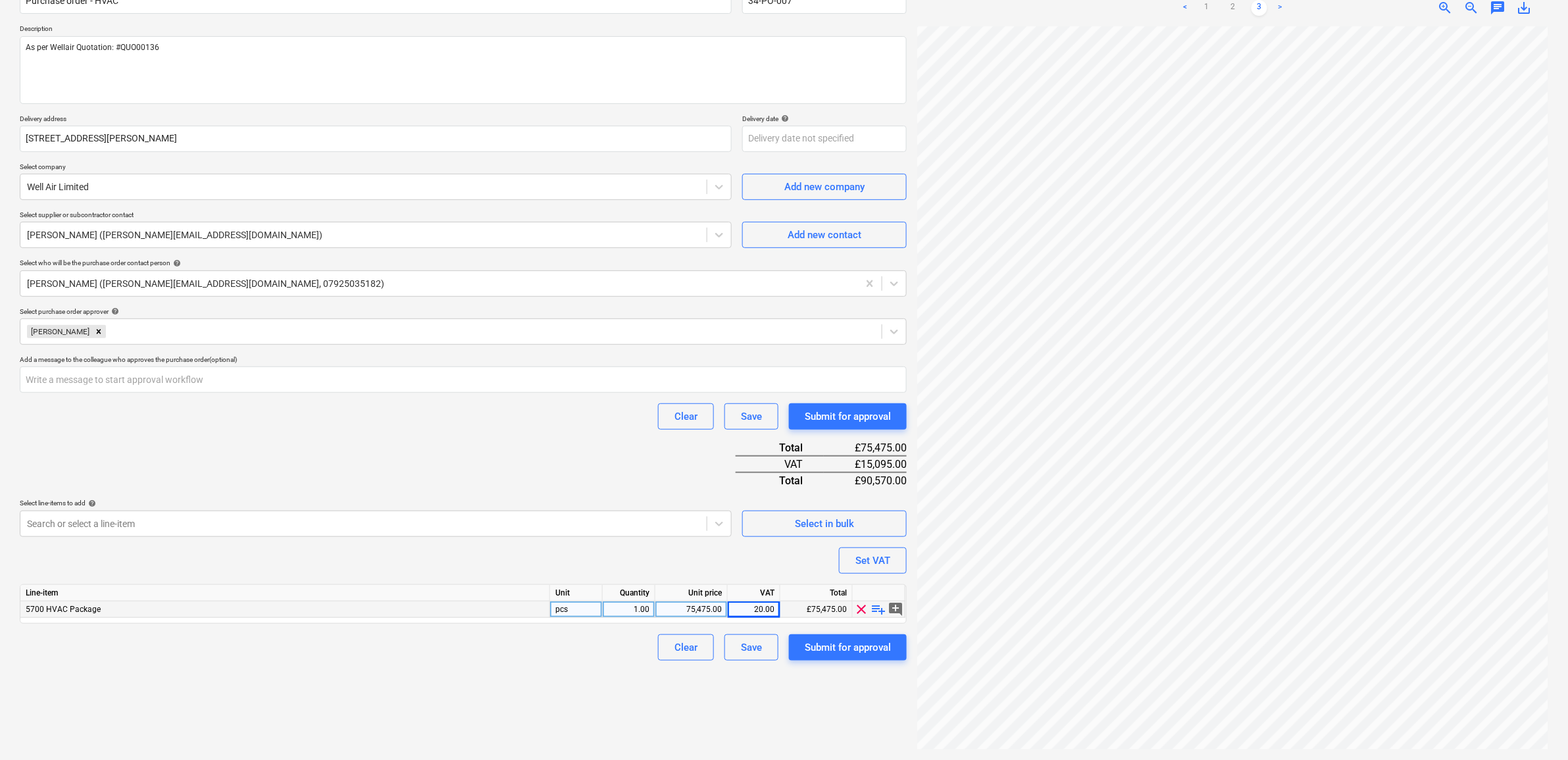
click at [573, 481] on div "Purchase order name help Purchase order - HVAC Purchase order reference number …" at bounding box center [464, 319] width 887 height 685
click at [792, 711] on div "Create new document Purchase order name help Purchase order - HVAC Purchase ord…" at bounding box center [464, 345] width 897 height 821
click at [594, 678] on div "Create new document Purchase order name help Purchase order - HVAC Purchase ord…" at bounding box center [464, 345] width 897 height 821
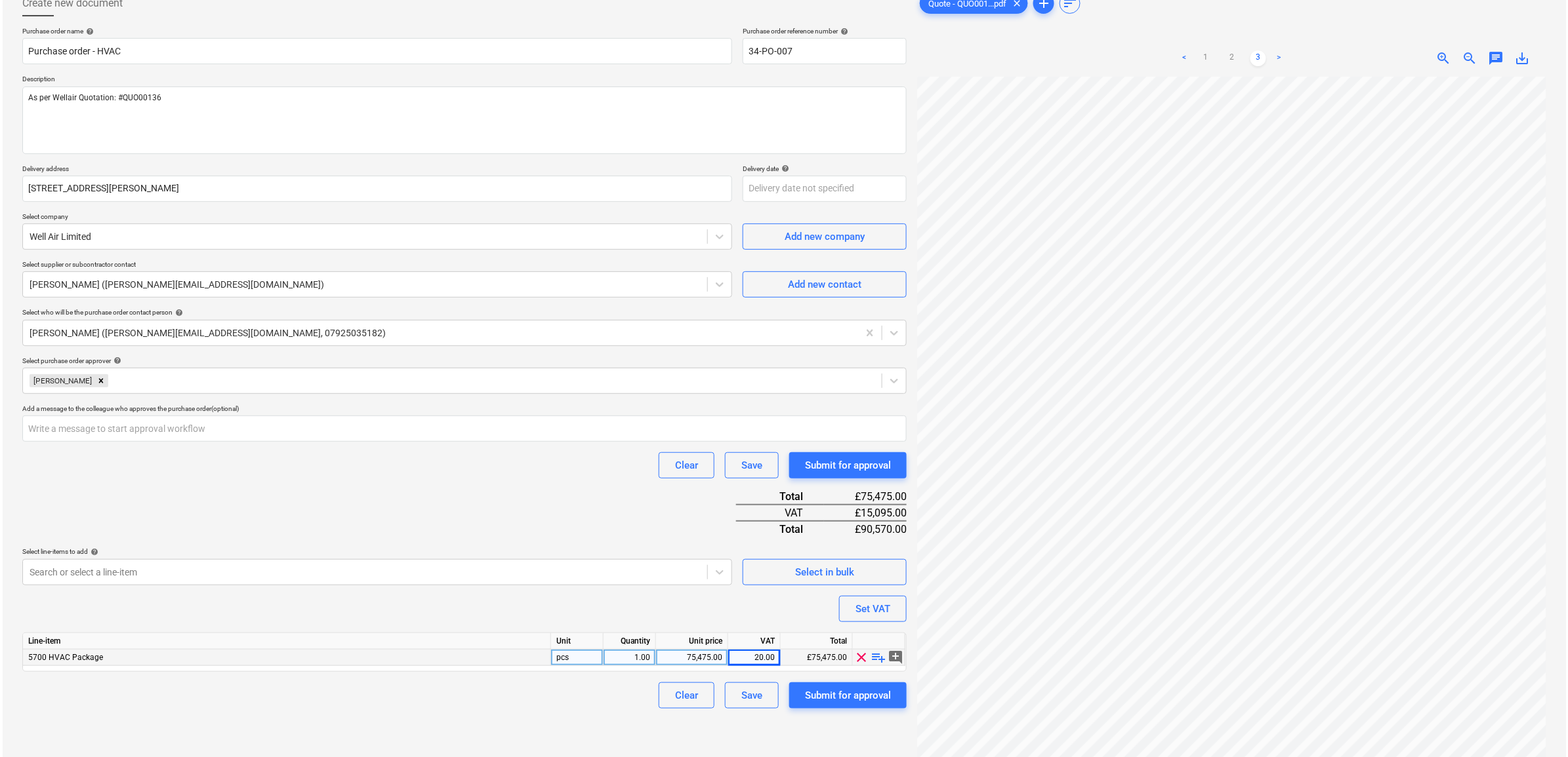
scroll to position [82, 0]
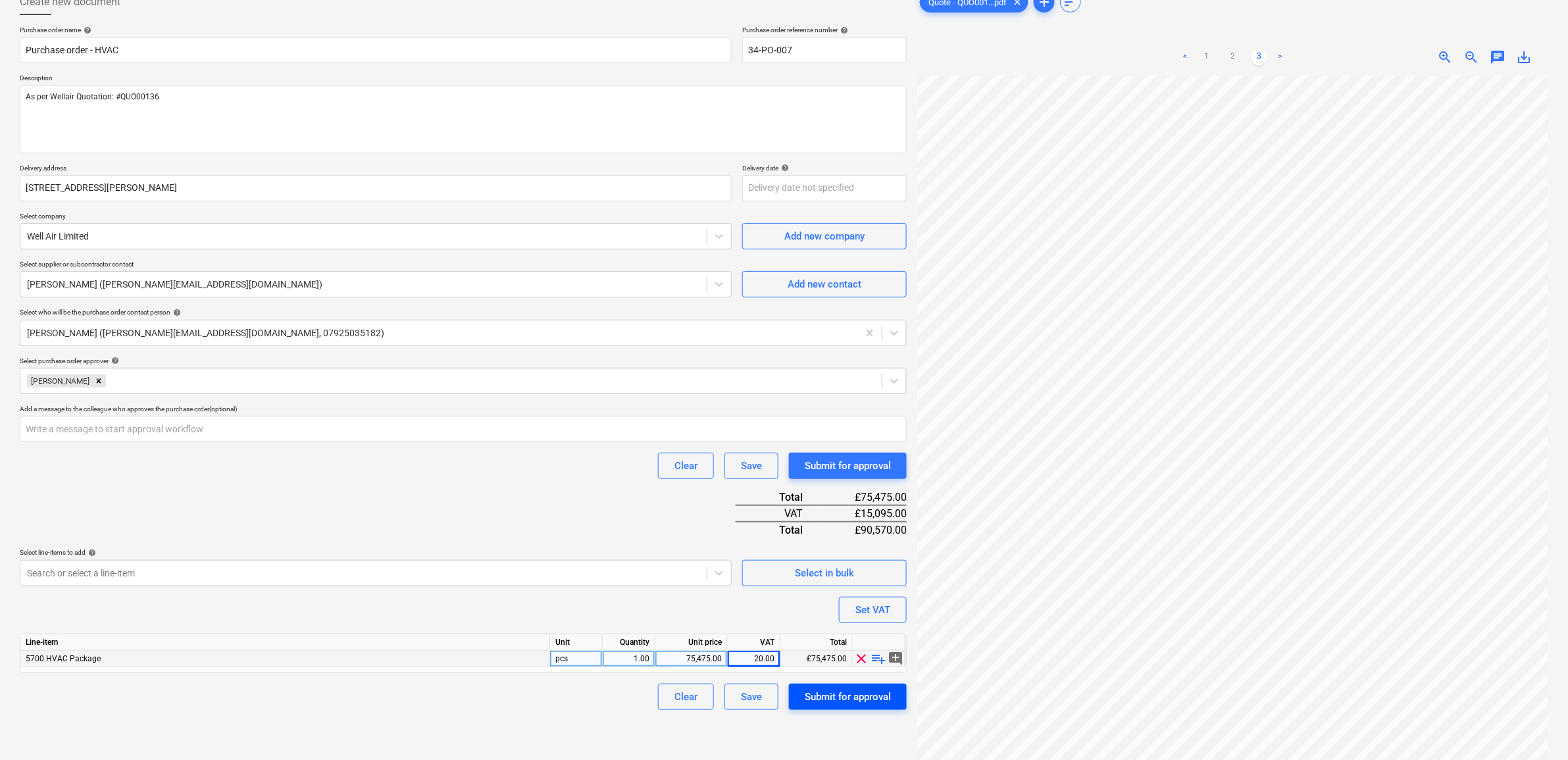
click at [827, 698] on div "Submit for approval" at bounding box center [848, 696] width 86 height 17
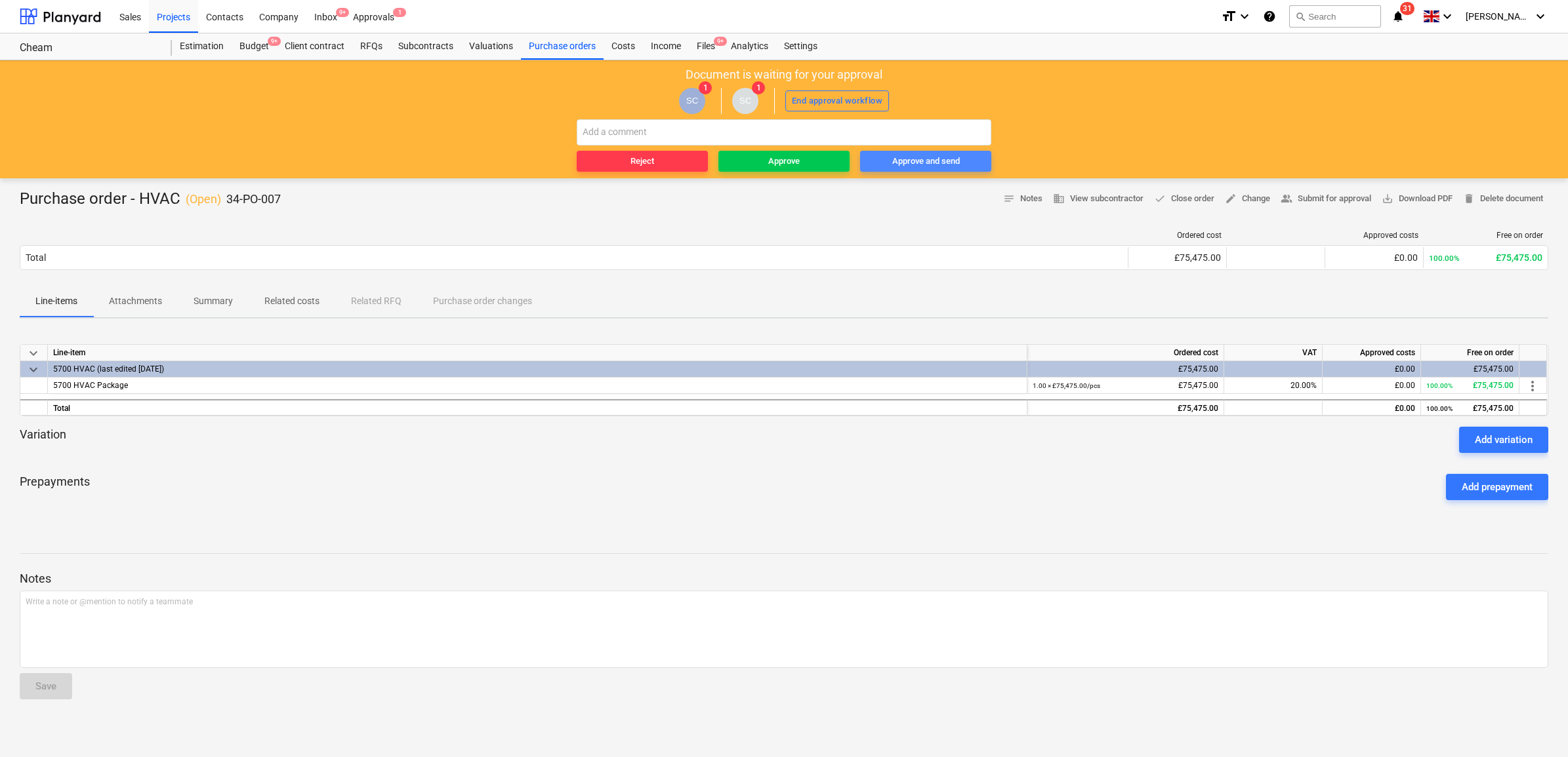
click at [923, 164] on div "Approve and send" at bounding box center [926, 161] width 68 height 15
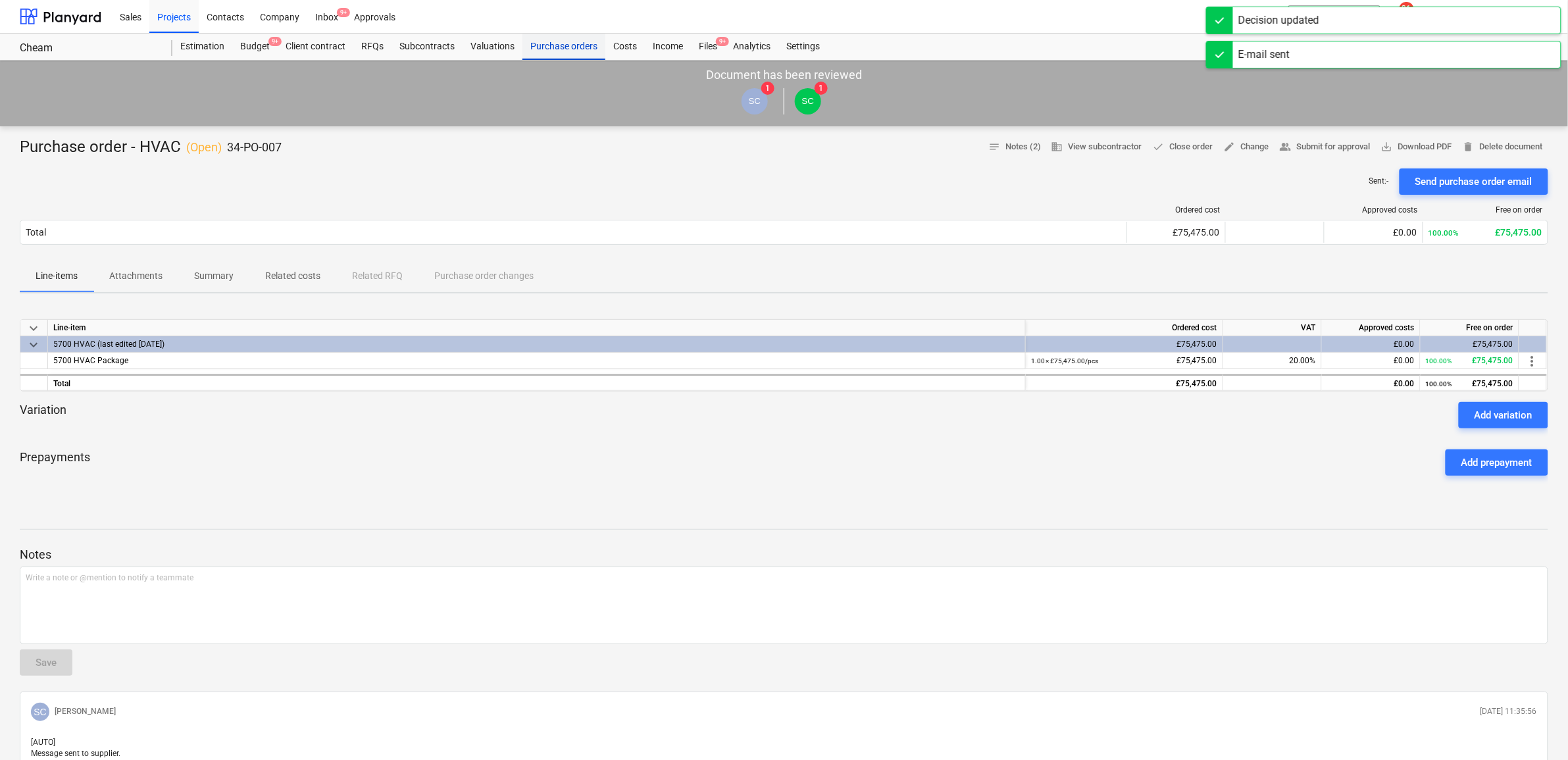
click at [568, 48] on div "Purchase orders" at bounding box center [564, 47] width 83 height 27
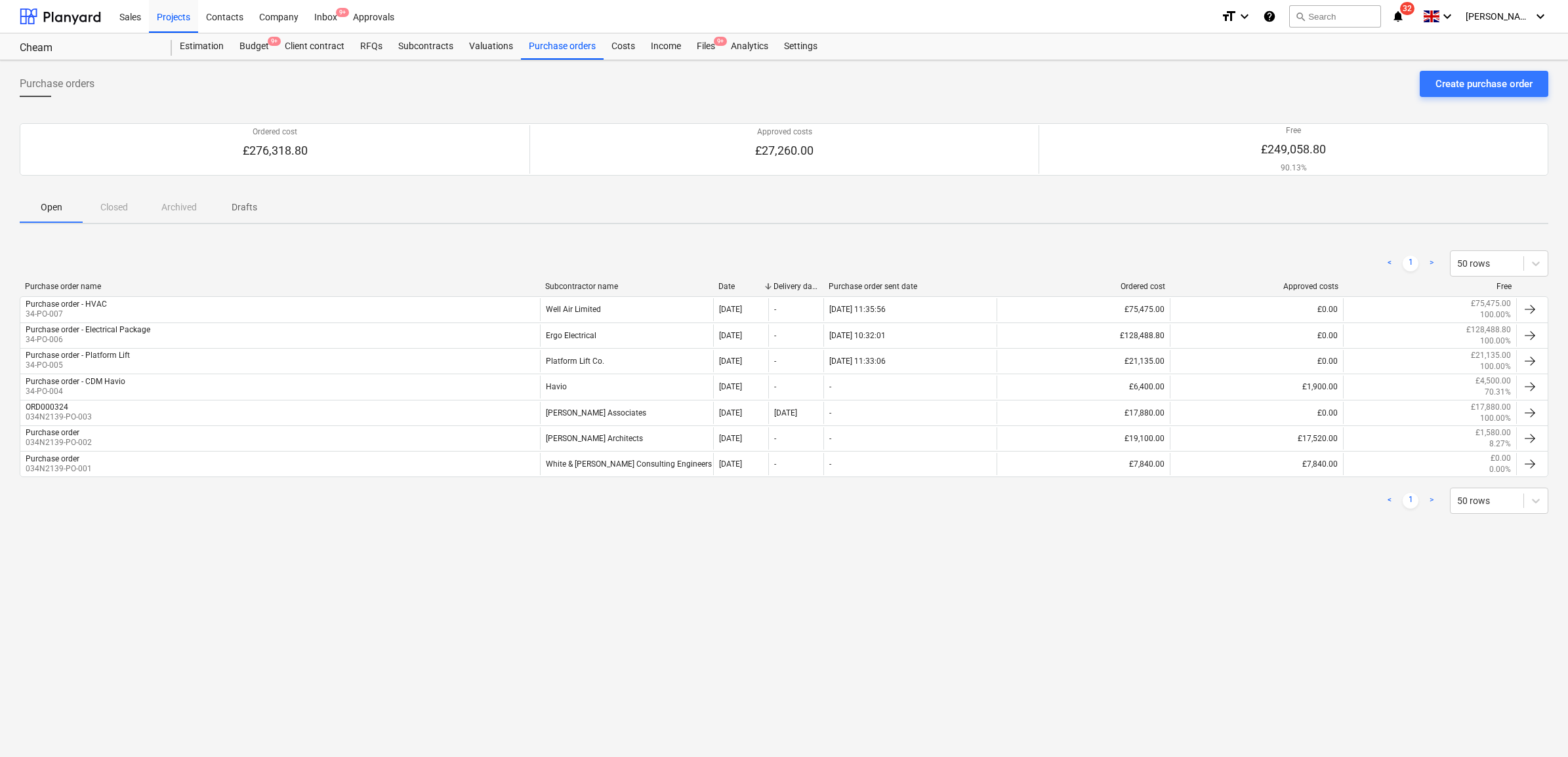
click at [467, 581] on div "Purchase orders Create purchase order Ordered cost £276,318.80 Approved costs £…" at bounding box center [784, 409] width 1568 height 697
click at [1492, 83] on div "Create purchase order" at bounding box center [1484, 83] width 97 height 17
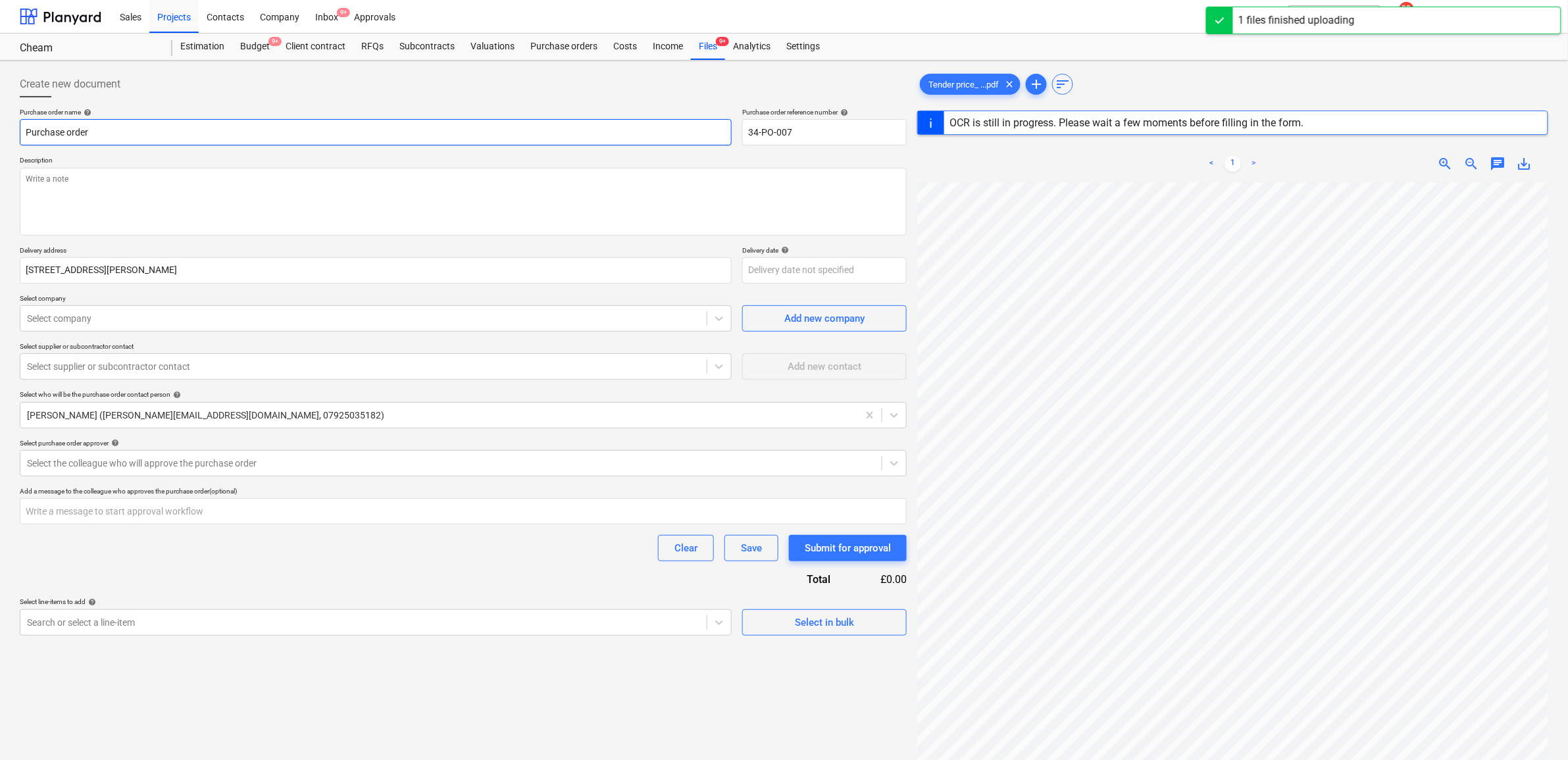
click at [171, 136] on input "Purchase order" at bounding box center [376, 132] width 712 height 27
type textarea "x"
type input "Purchase order"
type textarea "x"
type input "Purchase order -"
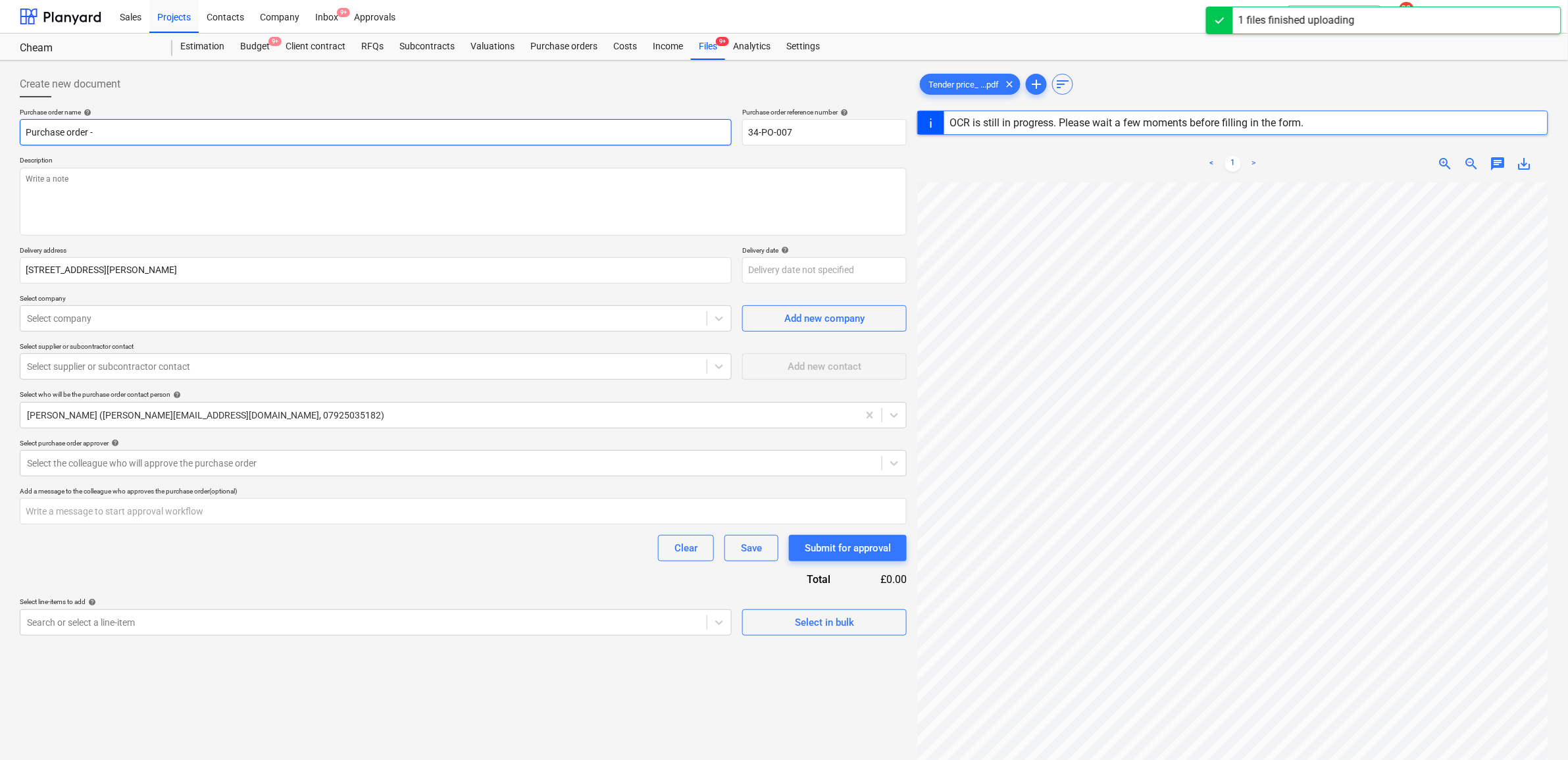
type textarea "x"
type input "Purchase order -"
type textarea "x"
type input "Purchase order - M"
type textarea "x"
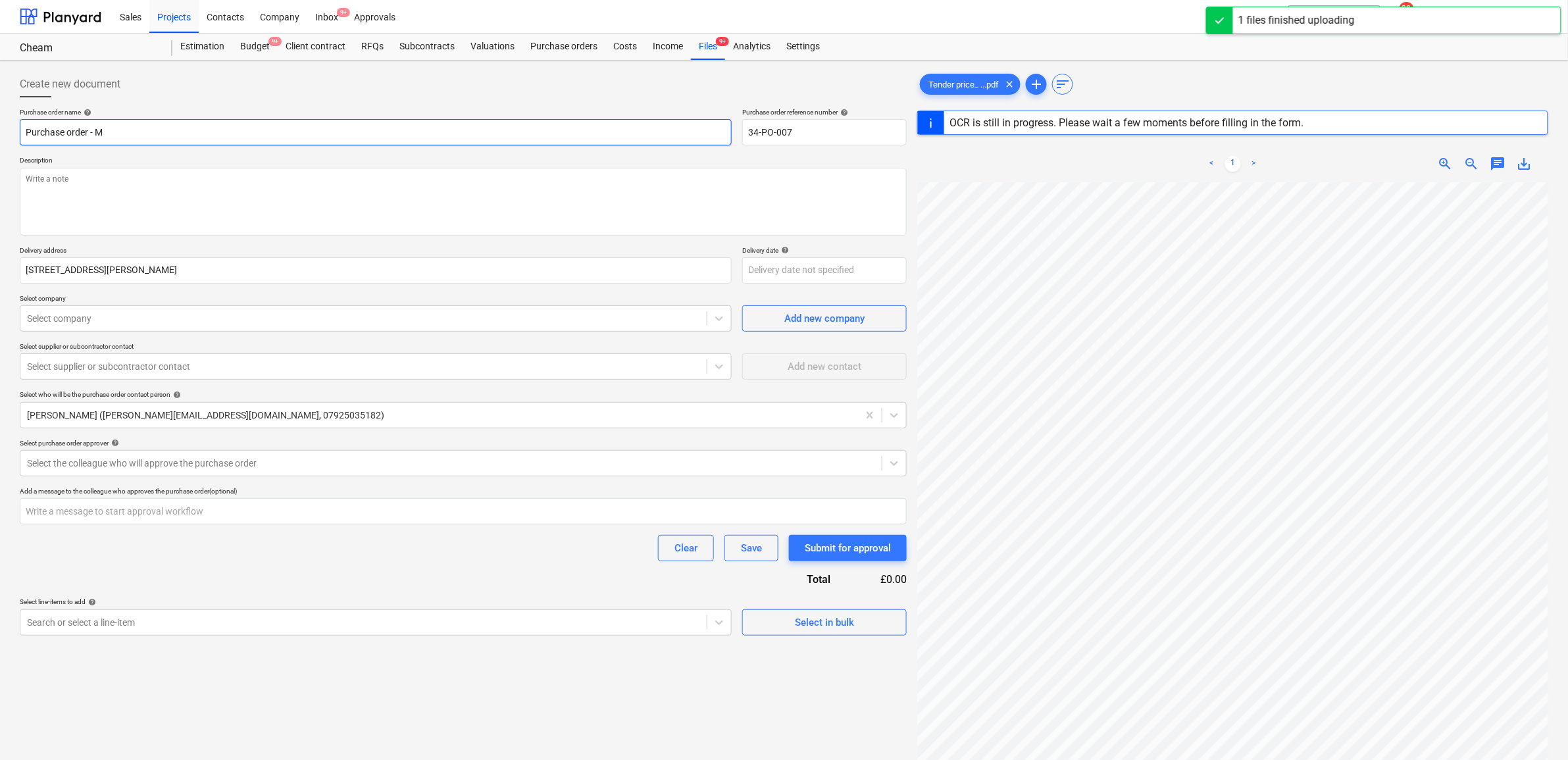
type input "Purchase order - Me"
type textarea "x"
type input "Purchase order - Mec"
type textarea "x"
type input "Purchase order - Mech"
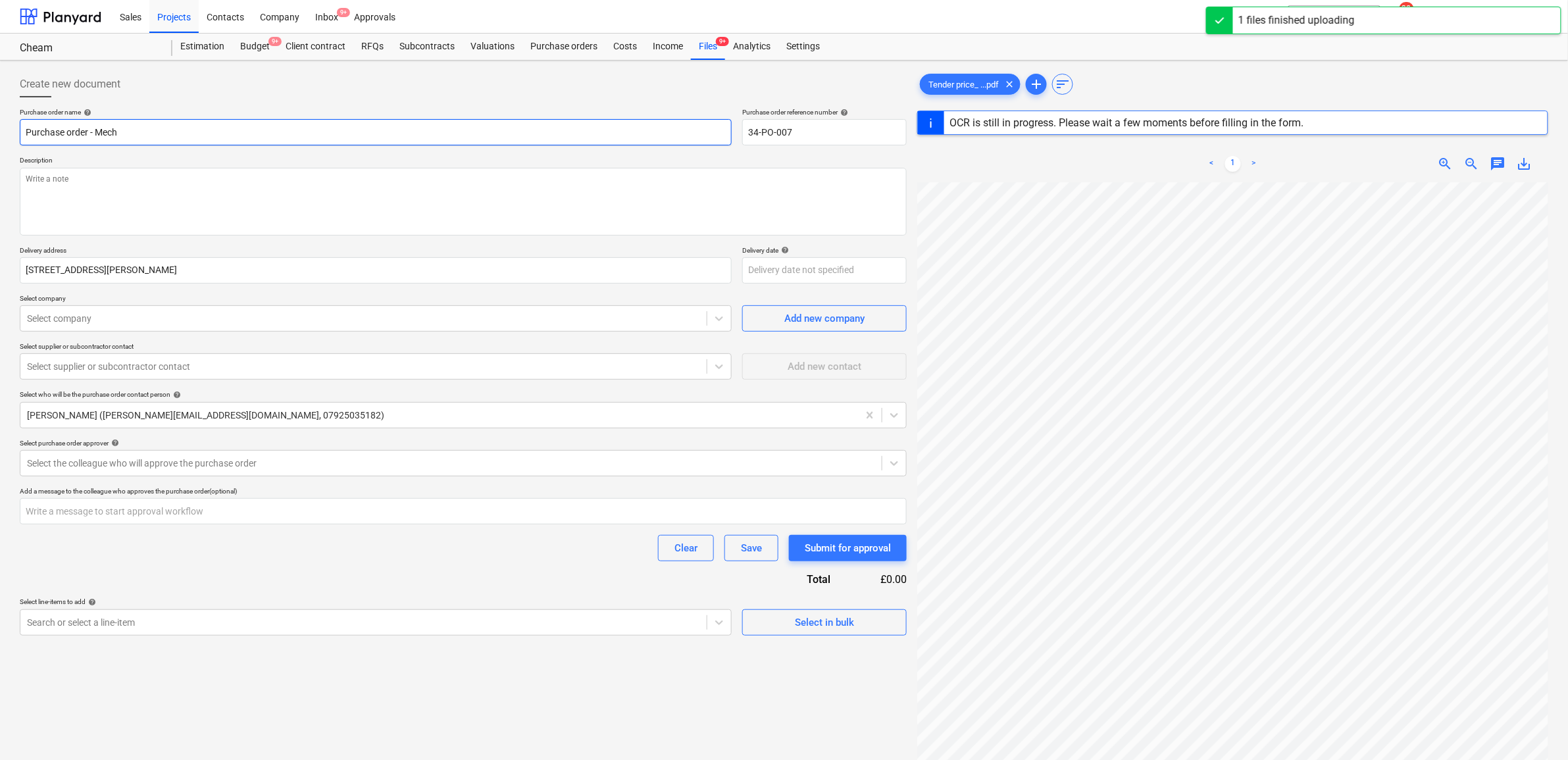
type textarea "x"
type input "Purchase order - Mecha"
type textarea "x"
type input "Purchase order - Mechan"
type textarea "x"
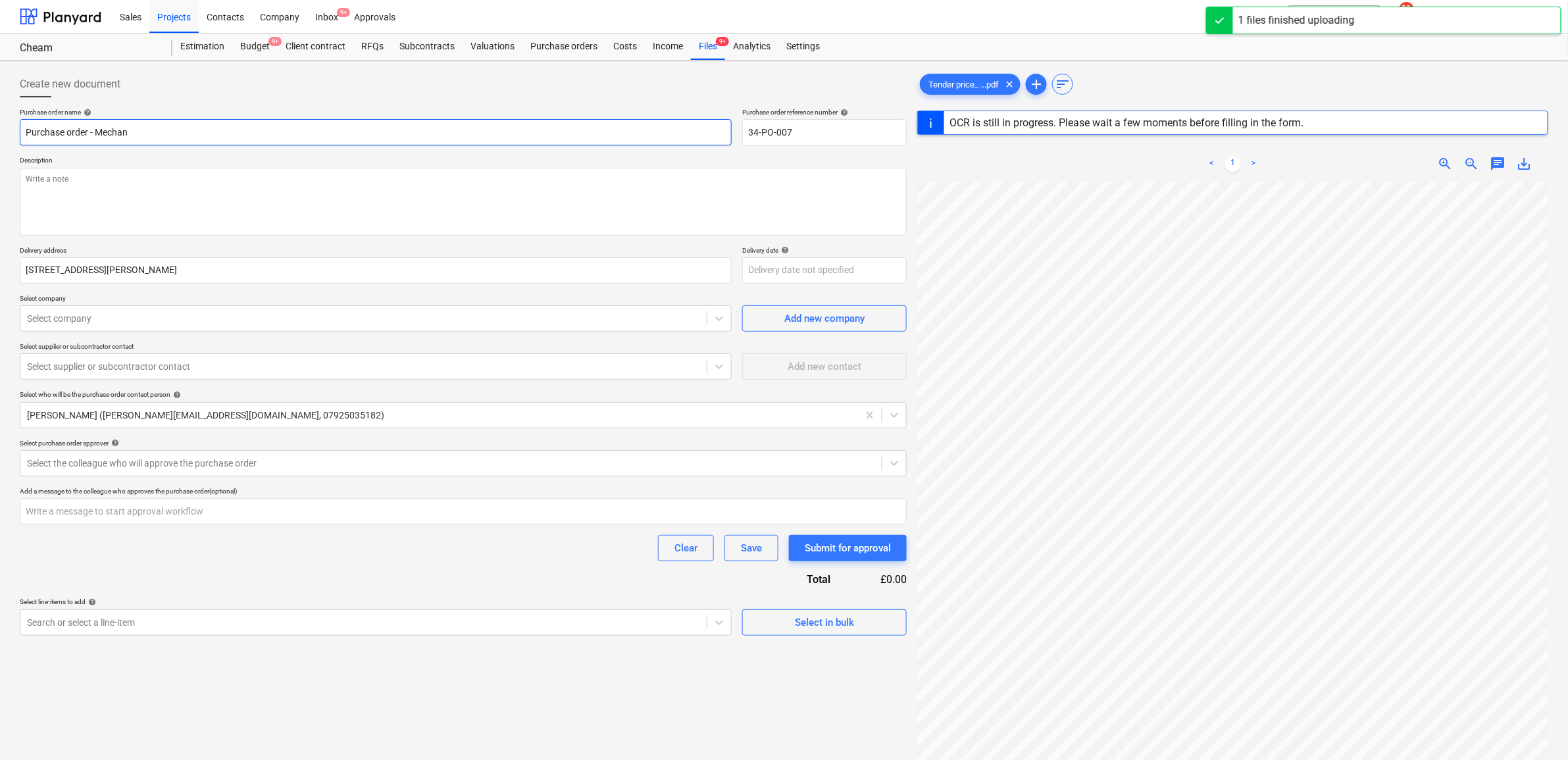
type input "Purchase order - Mechani"
type textarea "x"
type input "Purchase order - Mechanic"
type textarea "x"
type input "Purchase order - Mechanica"
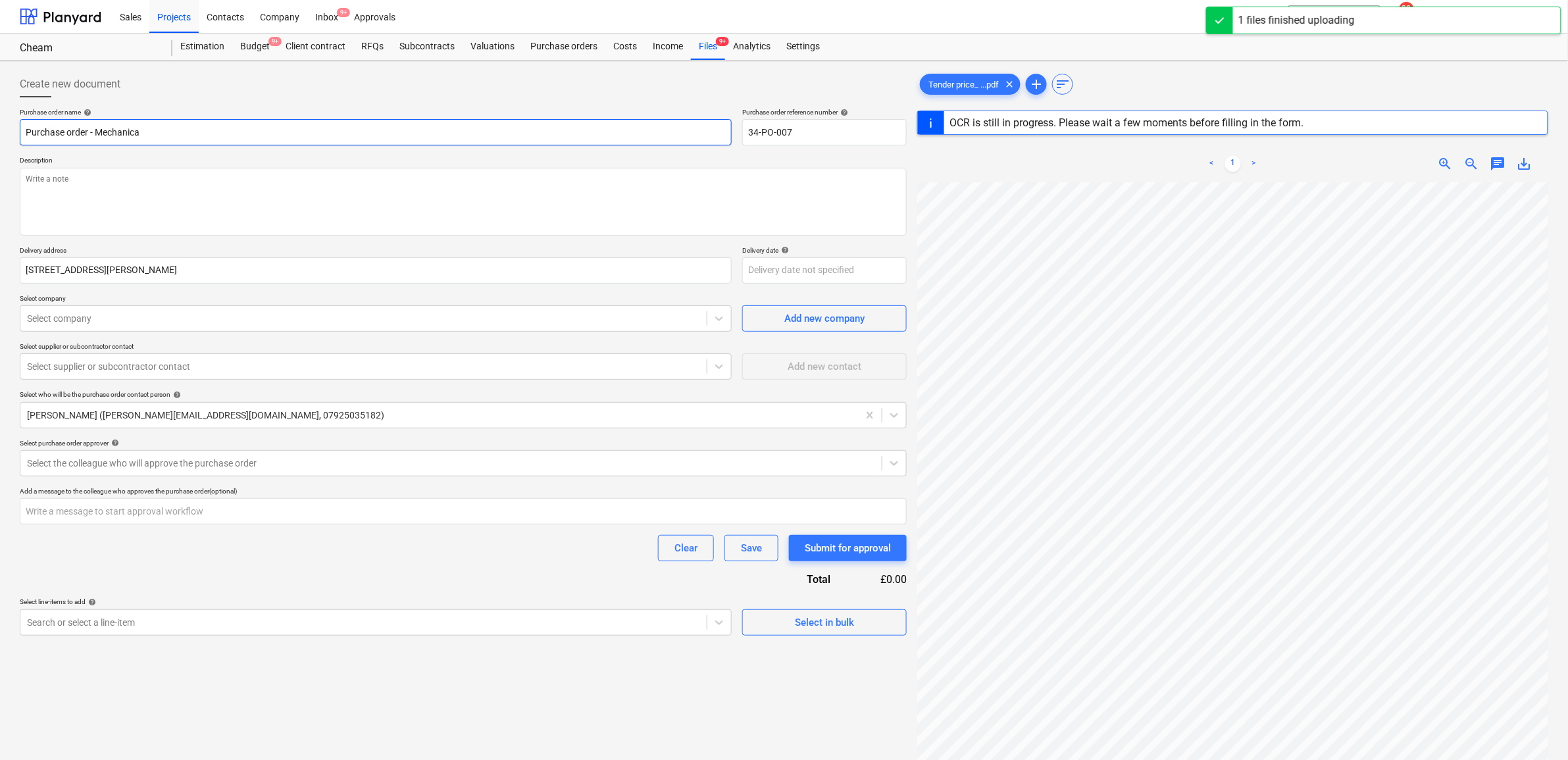
type textarea "x"
type input "Purchase order - Mechanical"
type textarea "x"
type input "Purchase order - Mechanical"
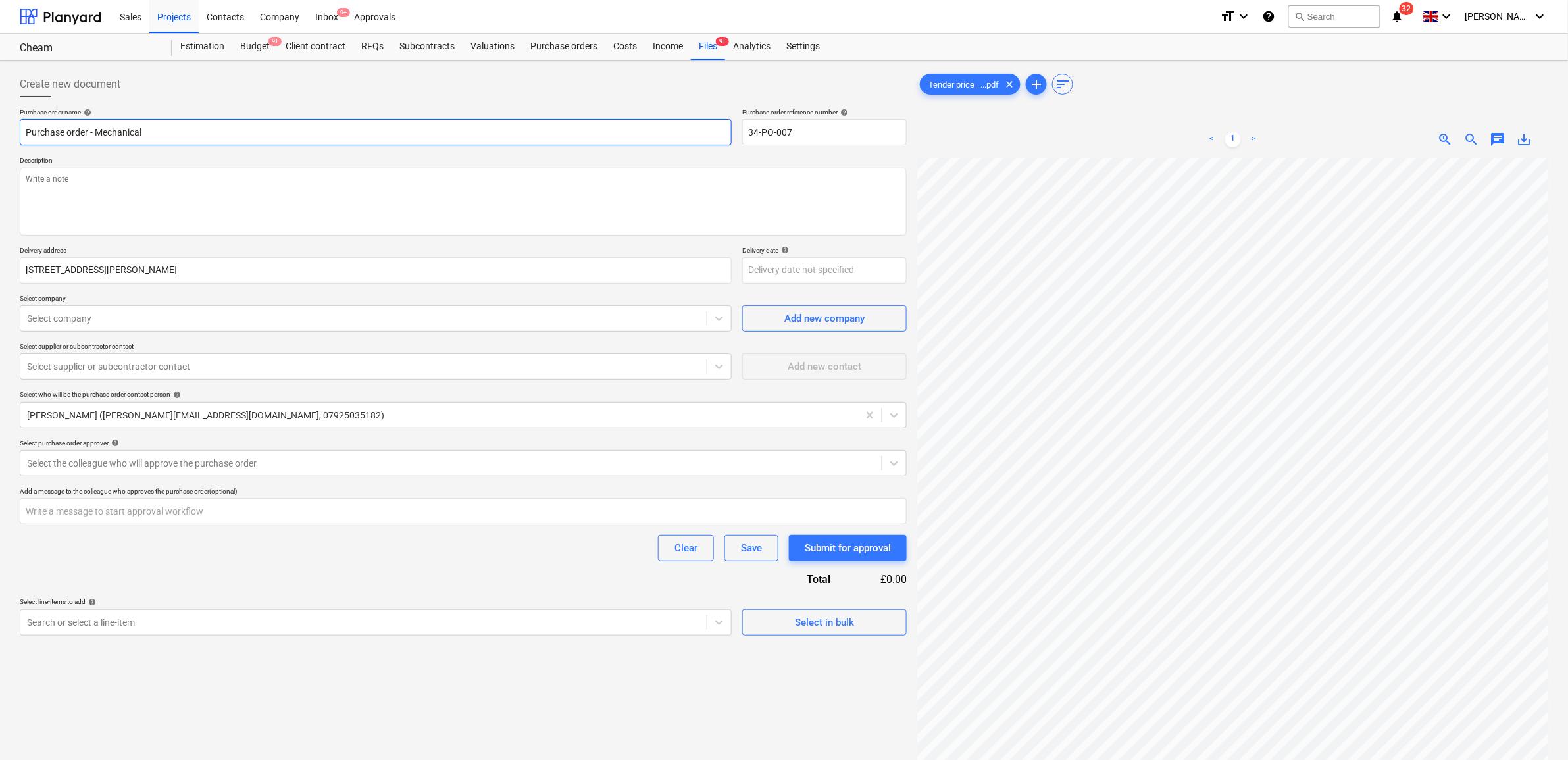
type textarea "x"
type input "Purchase order - Mechanical Installations"
click at [176, 189] on textarea at bounding box center [464, 202] width 887 height 68
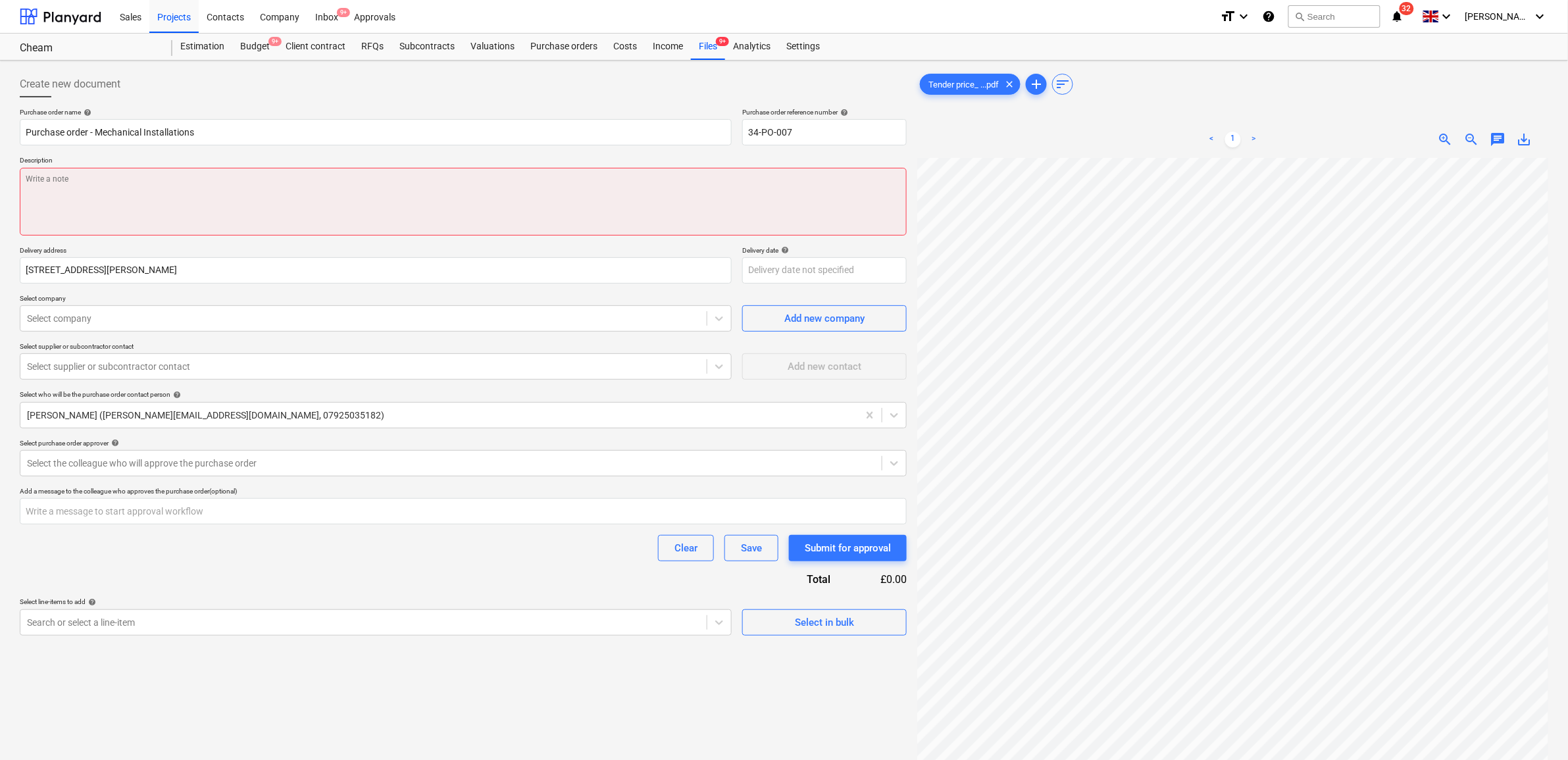
click at [116, 191] on textarea at bounding box center [464, 202] width 887 height 68
paste textarea "Connection onto incoming cold water mains pipe and 1st fix of all associated ma…"
type textarea "x"
type textarea "Connection onto incoming cold water mains pipe and 1st fix of all associated ma…"
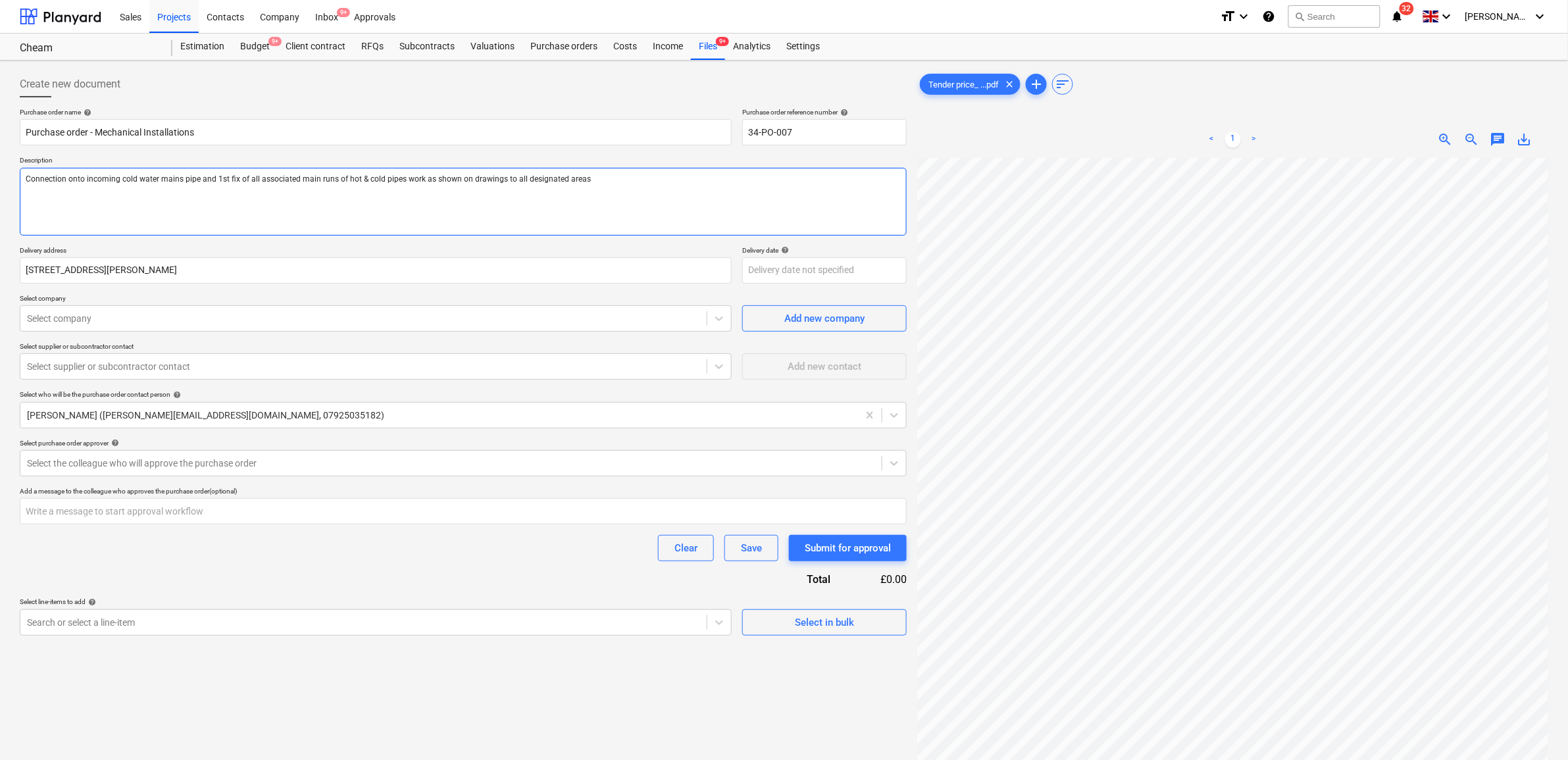
type textarea "x"
type textarea "Connection onto incoming cold water mains pipe and 1st fix of all associated ma…"
click at [127, 200] on textarea "Connection onto incoming cold water mains pipe and 1st fix of all associated ma…" at bounding box center [464, 202] width 887 height 68
paste textarea "Connections onto all drainage points and new SVP's and associated drainage pipe…"
type textarea "x"
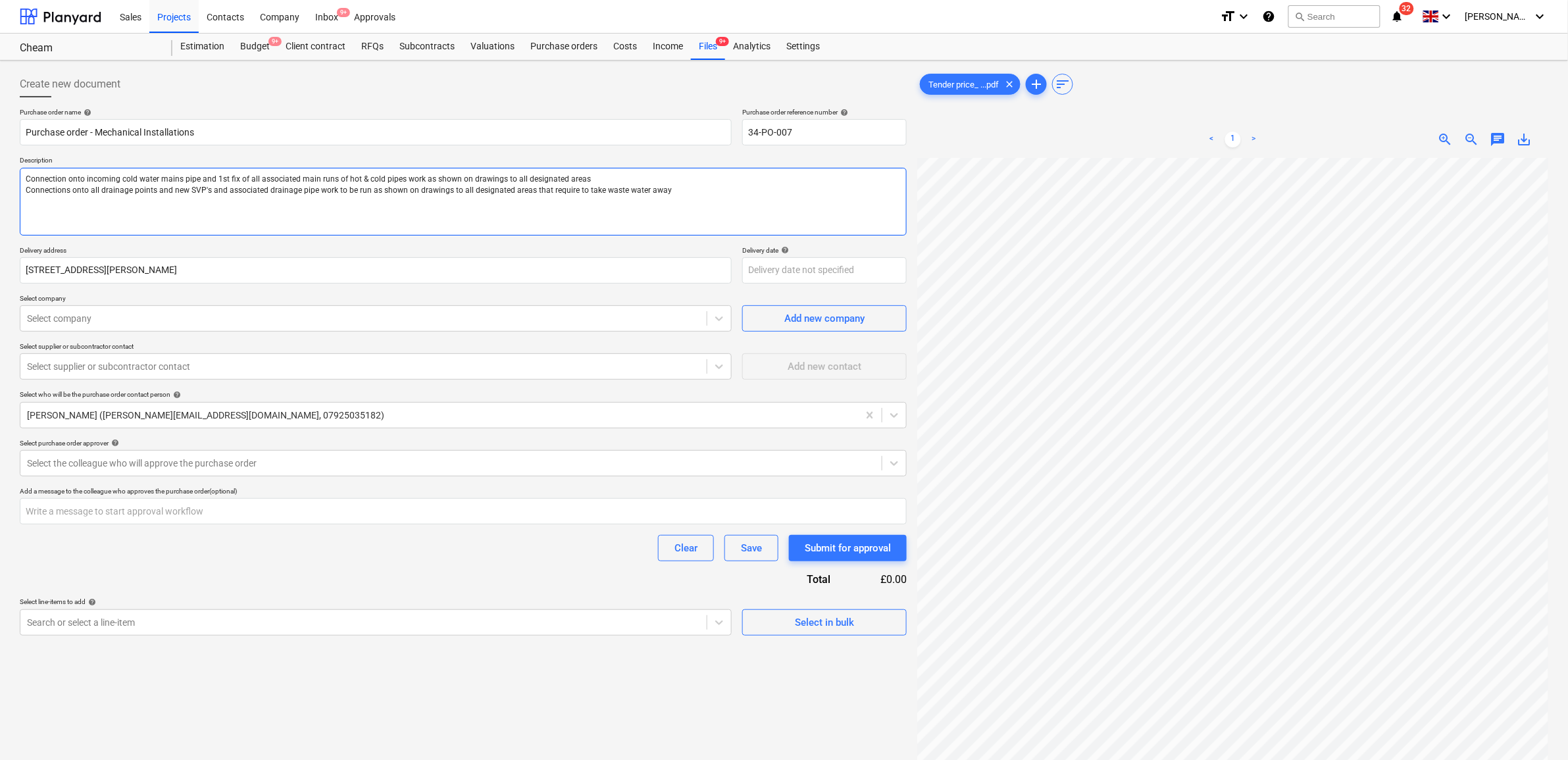
type textarea "Connection onto incoming cold water mains pipe and 1st fix of all associated ma…"
click at [132, 232] on textarea "Connection onto incoming cold water mains pipe and 1st fix of all associated ma…" at bounding box center [464, 202] width 887 height 68
click at [105, 206] on textarea "Connection onto incoming cold water mains pipe and 1st fix of all associated ma…" at bounding box center [464, 202] width 887 height 68
click at [702, 191] on textarea "Connection onto incoming cold water mains pipe and 1st fix of all associated ma…" at bounding box center [464, 202] width 887 height 68
type textarea "x"
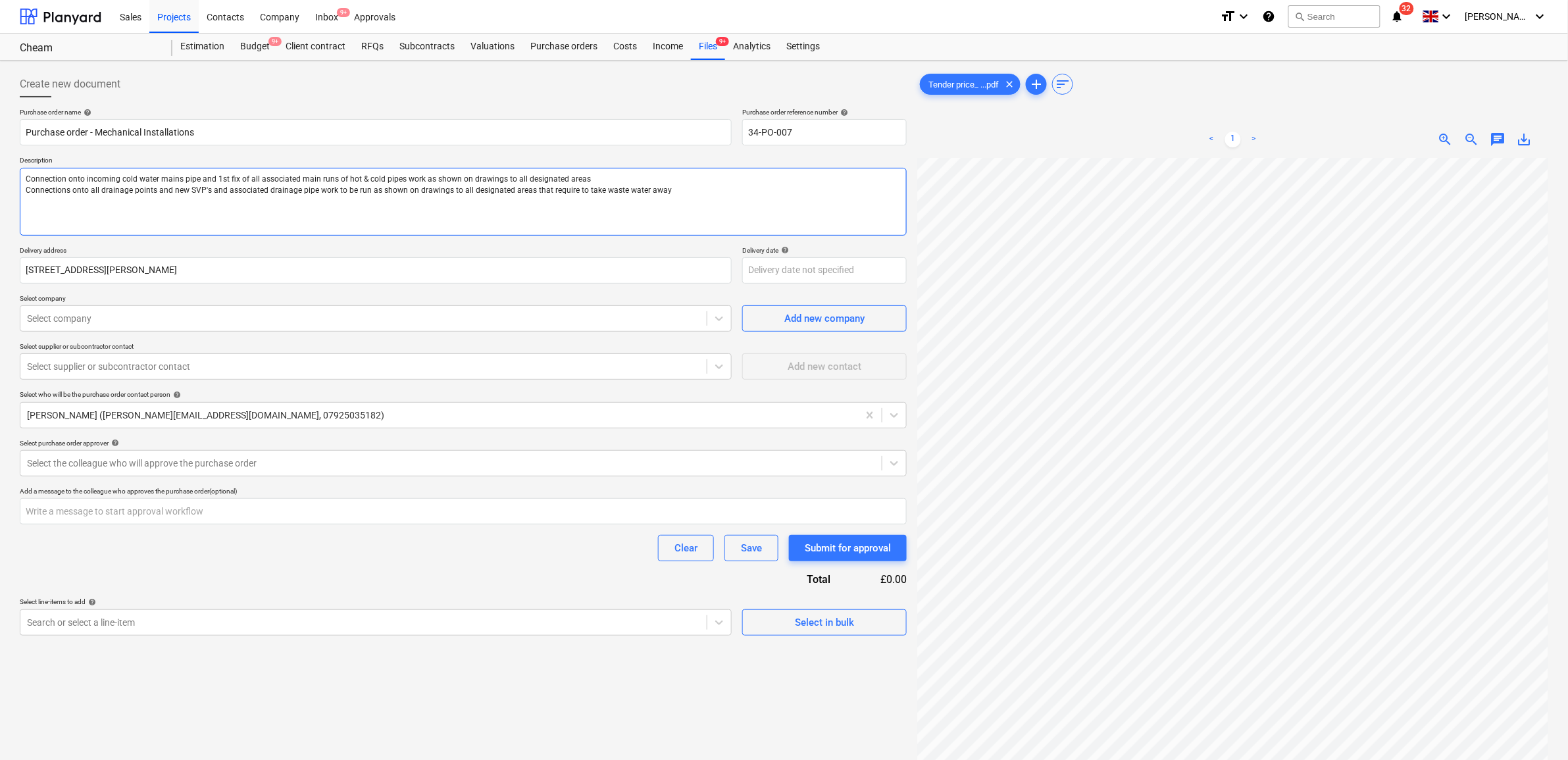
type textarea "Connection onto incoming cold water mains pipe and 1st fix of all associated ma…"
paste textarea "1st fix installation of all hot, cold and drainage pipe work in all associated …"
type textarea "x"
type textarea "Connection onto incoming cold water mains pipe and 1st fix of all associated ma…"
type textarea "x"
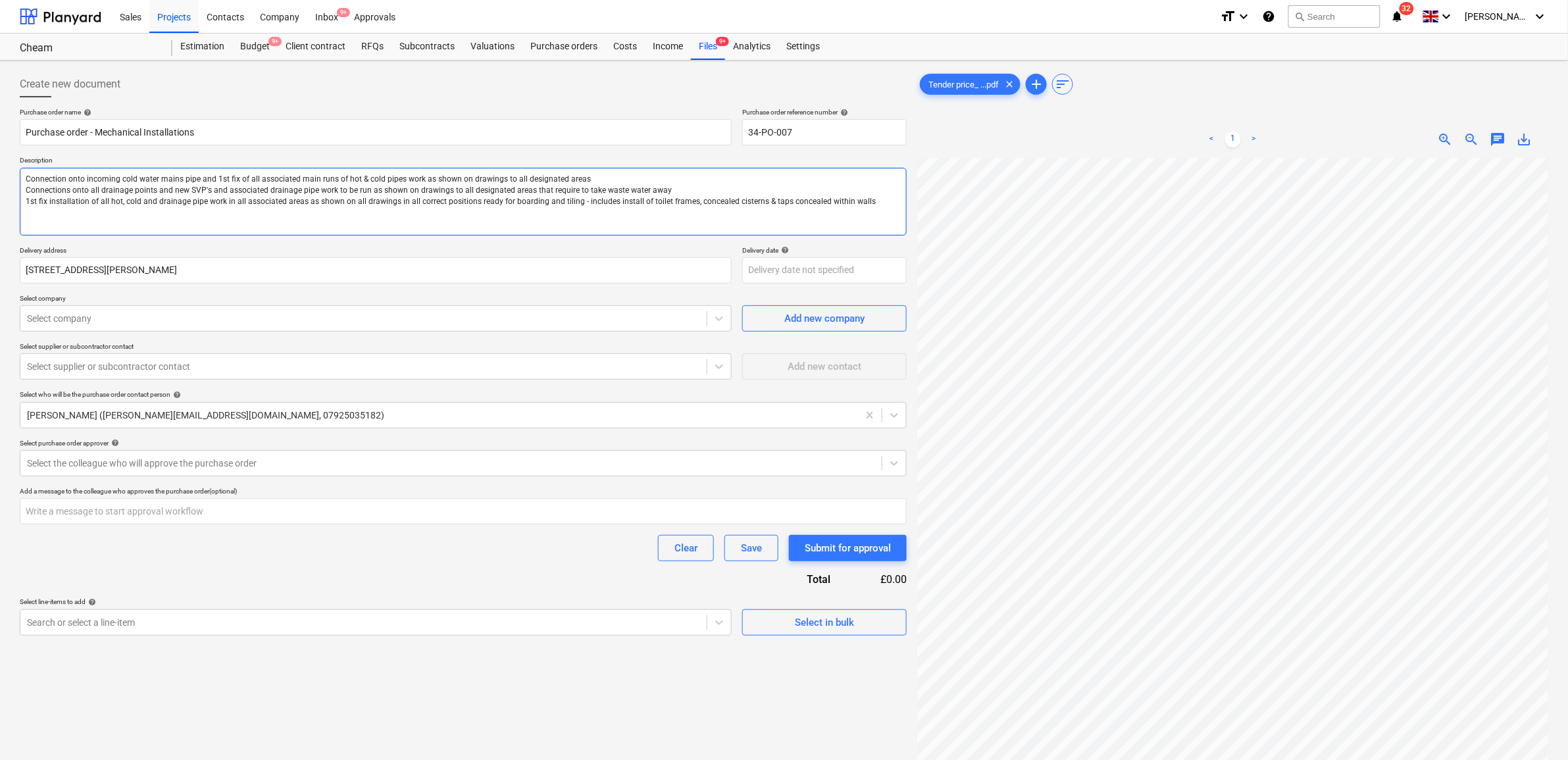
type textarea "Connection onto incoming cold water mains pipe and 1st fix of all associated ma…"
click at [241, 225] on textarea "Connection onto incoming cold water mains pipe and 1st fix of all associated ma…" at bounding box center [464, 202] width 887 height 68
paste textarea "Supply and installation of water heater as specified, hot water return pump and…"
type textarea "x"
type textarea "Connection onto incoming cold water mains pipe and 1st fix of all associated ma…"
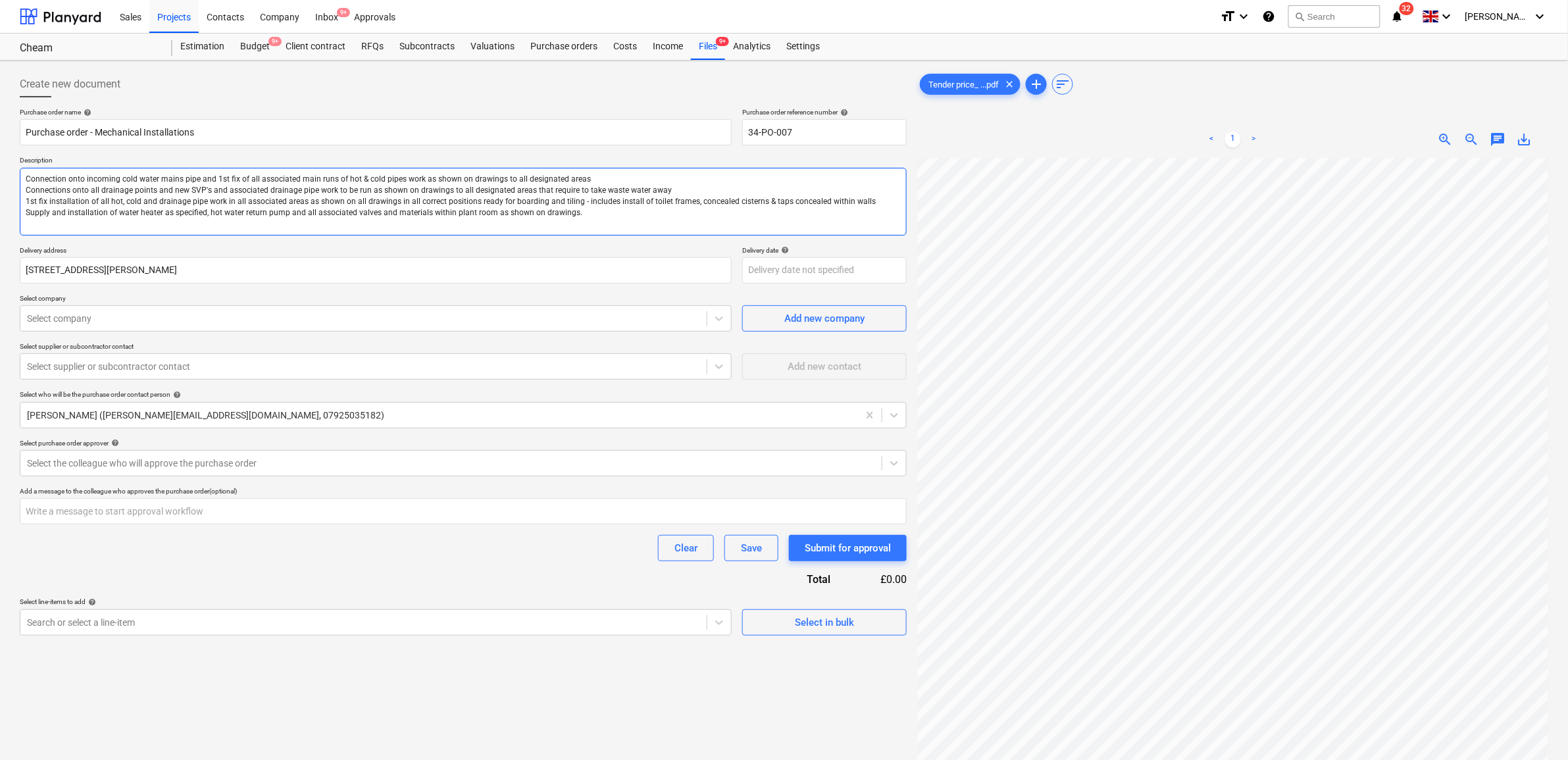
type textarea "x"
type textarea "Connection onto incoming cold water mains pipe and 1st fix of all associated ma…"
click at [135, 225] on textarea "Connection onto incoming cold water mains pipe and 1st fix of all associated ma…" at bounding box center [464, 202] width 887 height 69
paste textarea "2nd fix installation of all sanitary ware, taps & wastes at kitchen points"
type textarea "x"
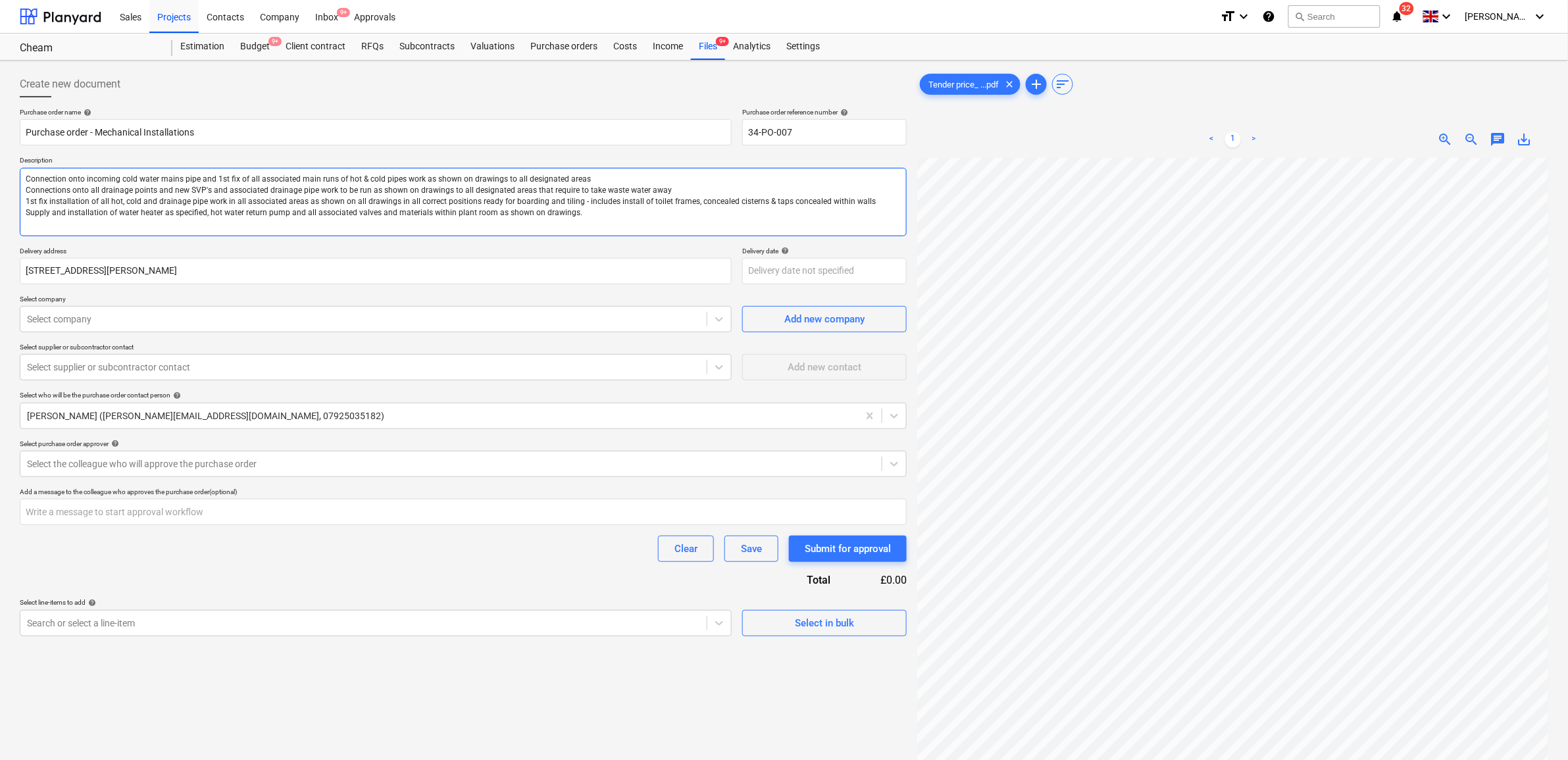
type textarea "Connection onto incoming cold water mains pipe and 1st fix of all associated ma…"
type textarea "x"
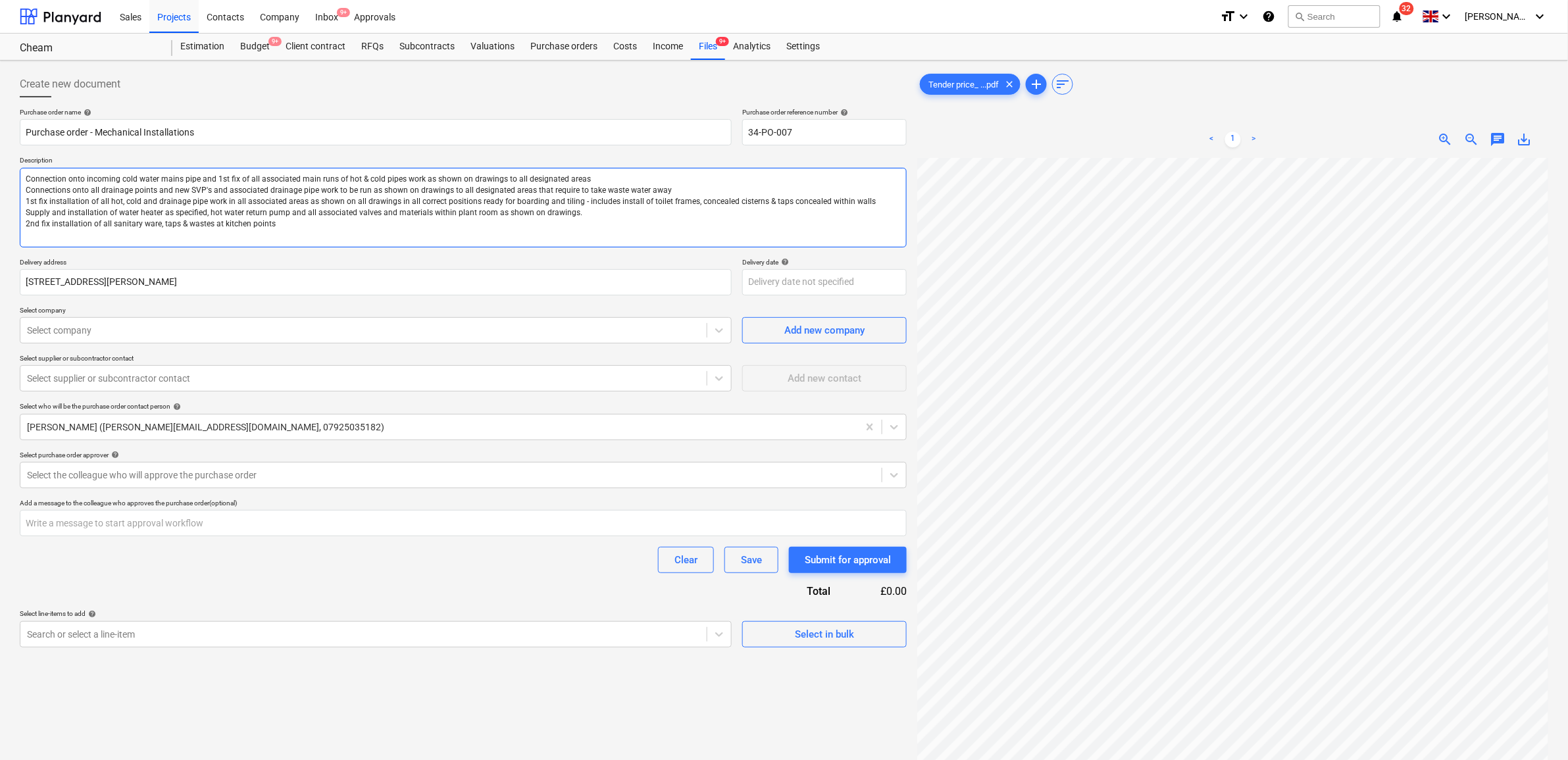
type textarea "Connection onto incoming cold water mains pipe and 1st fix of all associated ma…"
click at [140, 234] on textarea "Connection onto incoming cold water mains pipe and 1st fix of all associated ma…" at bounding box center [464, 208] width 887 height 80
paste textarea "Lagging and labelling of all pipe work with silver foil backed lagging througho…"
type textarea "x"
type textarea "Connection onto incoming cold water mains pipe and 1st fix of all associated ma…"
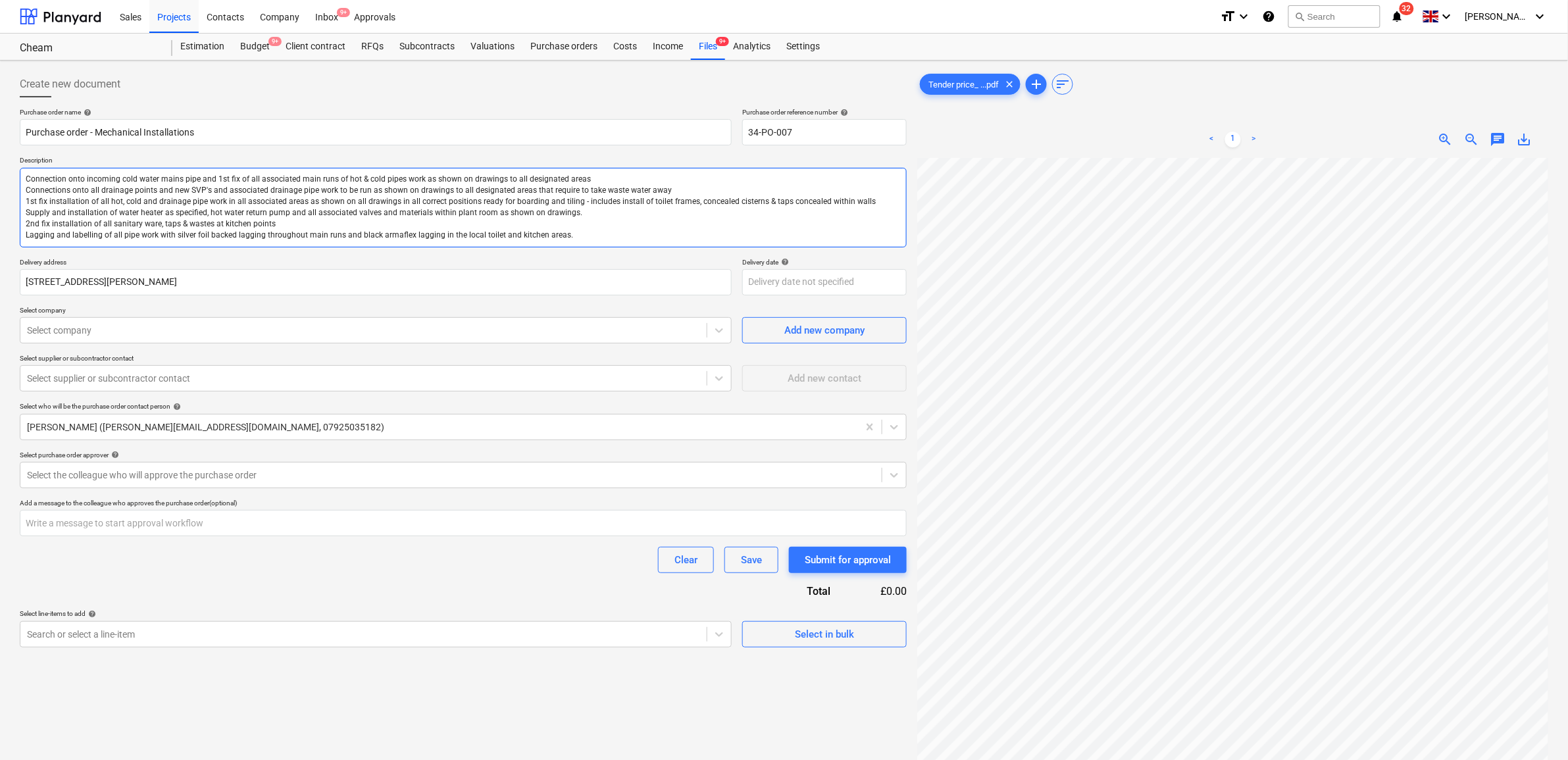
type textarea "x"
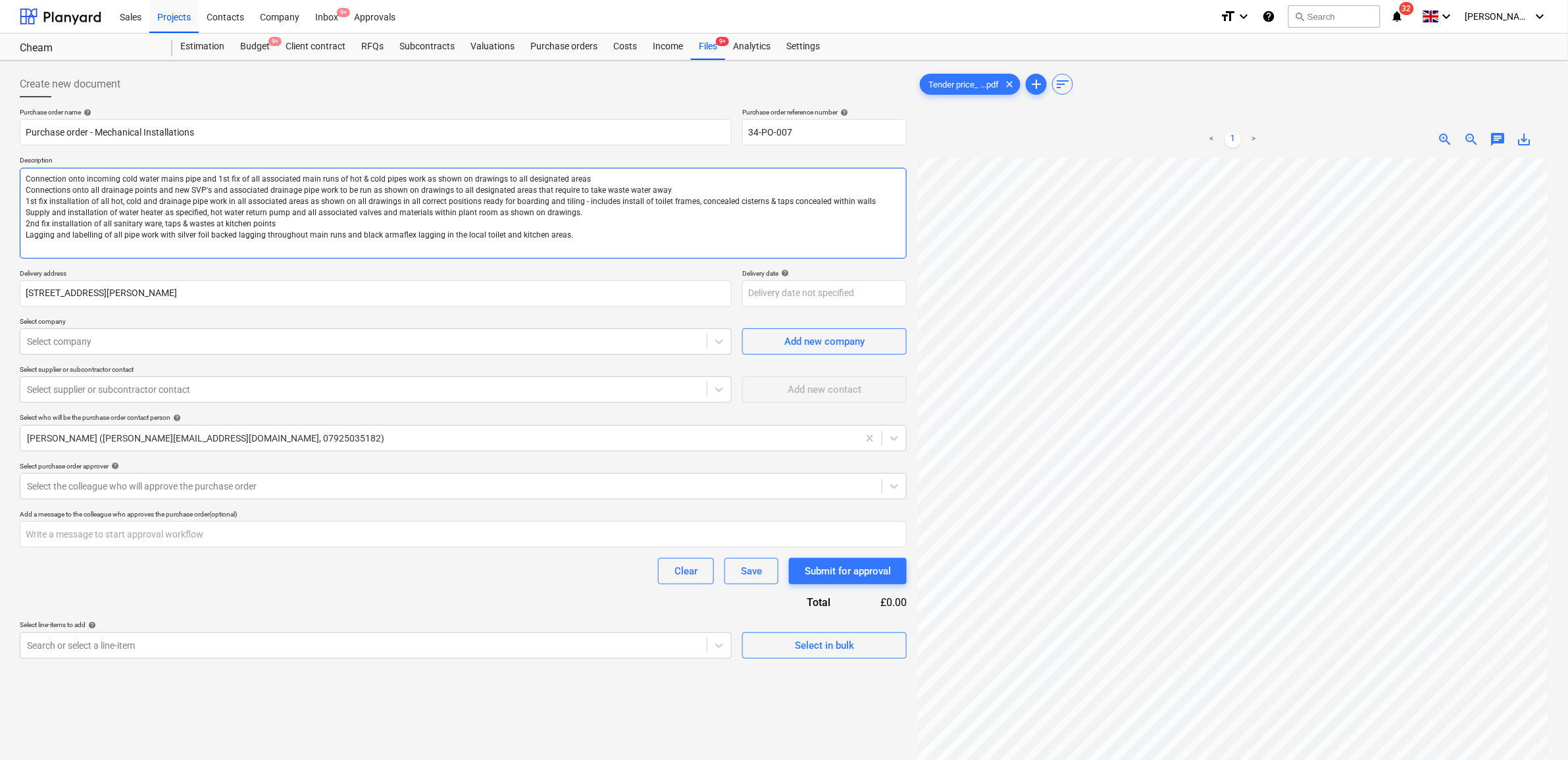
type textarea "Connection onto incoming cold water mains pipe and 1st fix of all associated ma…"
click at [103, 245] on textarea "Connection onto incoming cold water mains pipe and 1st fix of all associated ma…" at bounding box center [464, 213] width 887 height 91
paste textarea "Testing, commissioning and chlorination"
type textarea "x"
type textarea "Connection onto incoming cold water mains pipe and 1st fix of all associated ma…"
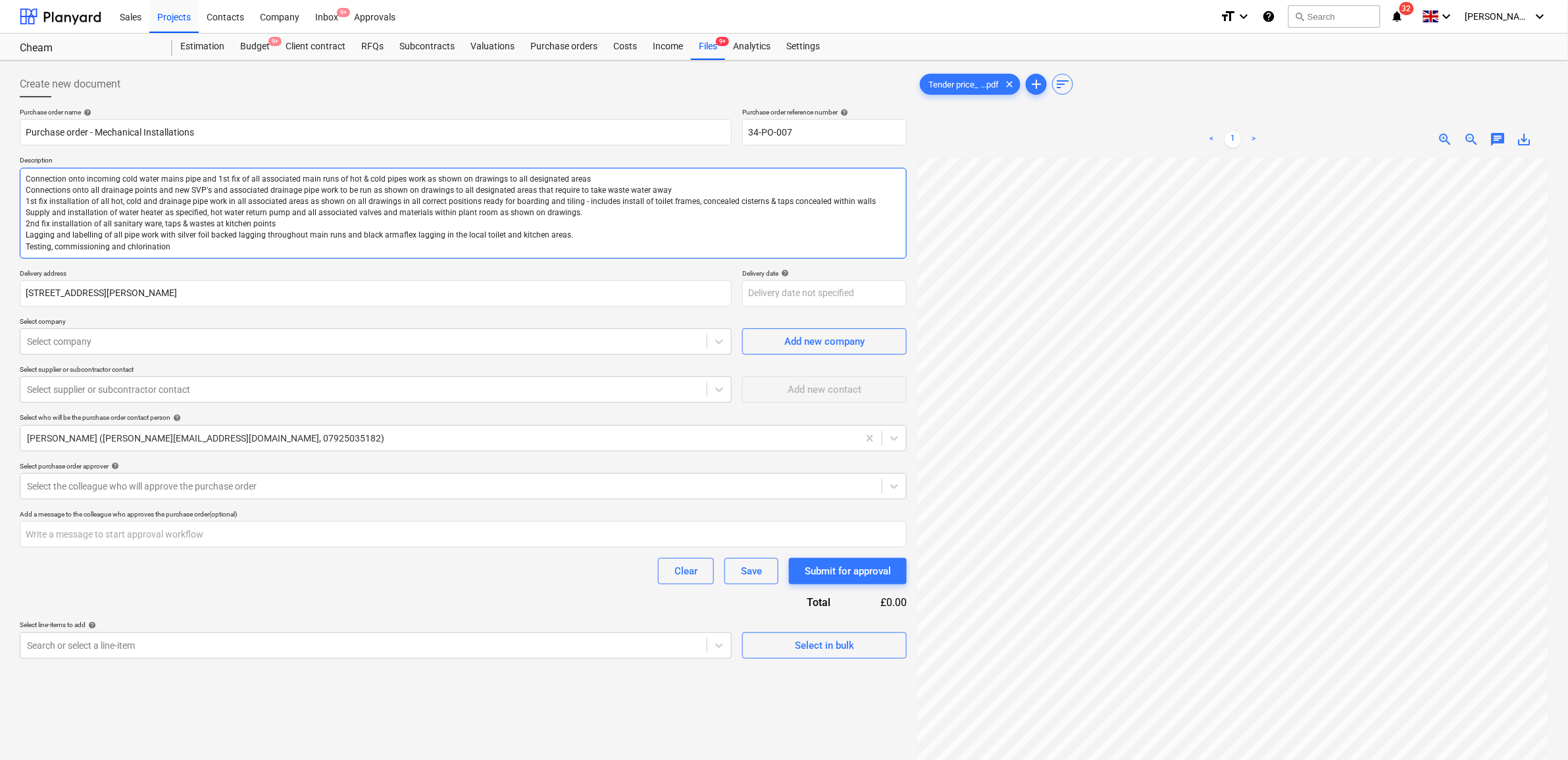
type textarea "x"
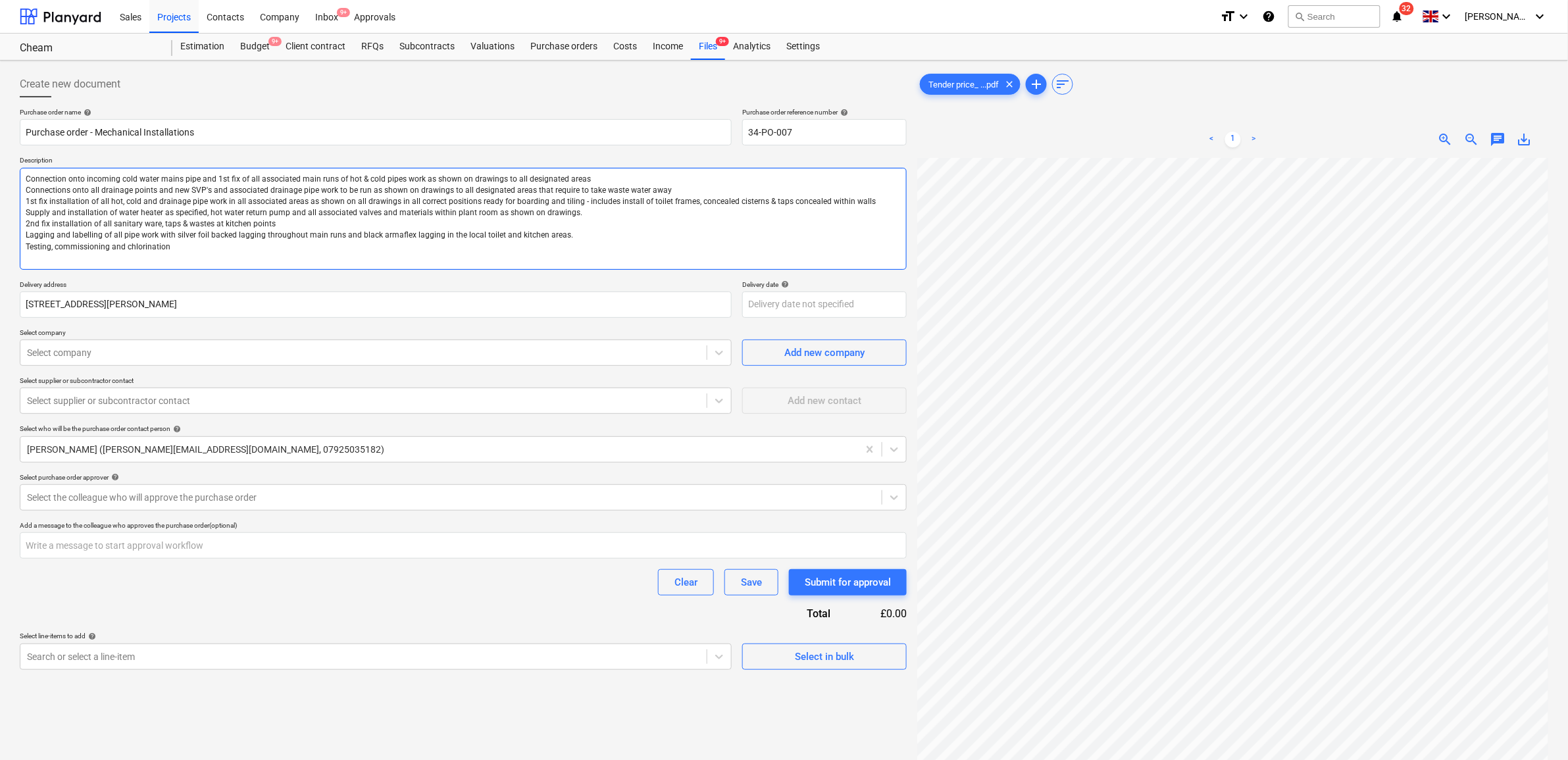
type textarea "Connection onto incoming cold water mains pipe and 1st fix of all associated ma…"
click at [134, 258] on textarea "Connection onto incoming cold water mains pipe and 1st fix of all associated ma…" at bounding box center [464, 219] width 887 height 102
paste textarea "Supply of all sanitary ware, toilet frames and taps"
type textarea "x"
type textarea "Connection onto incoming cold water mains pipe and 1st fix of all associated ma…"
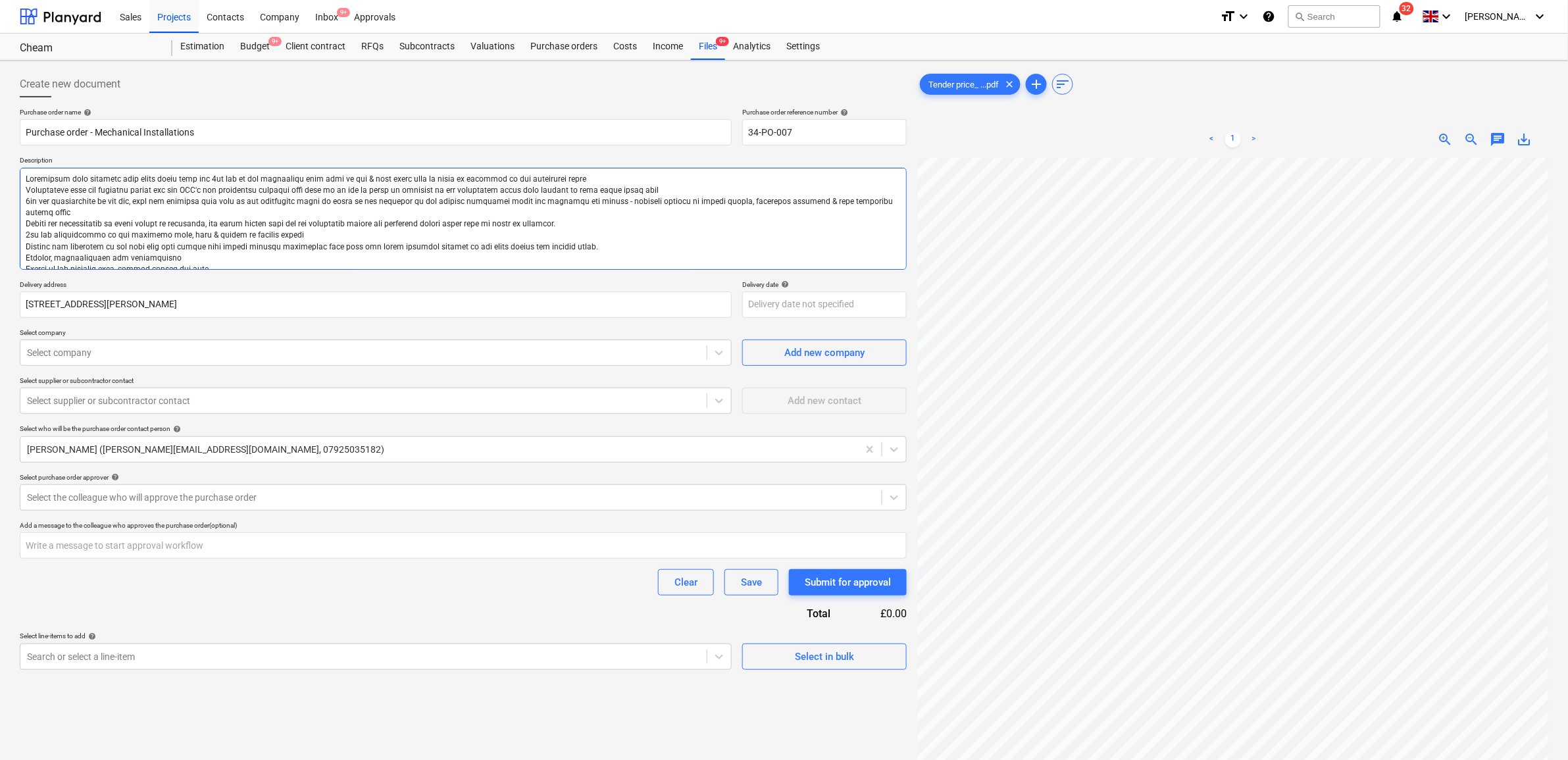
type textarea "x"
click at [304, 255] on textarea at bounding box center [464, 219] width 887 height 102
type textarea "Connection onto incoming cold water mains pipe and 1st fix of all associated ma…"
click at [353, 359] on div at bounding box center [363, 353] width 673 height 13
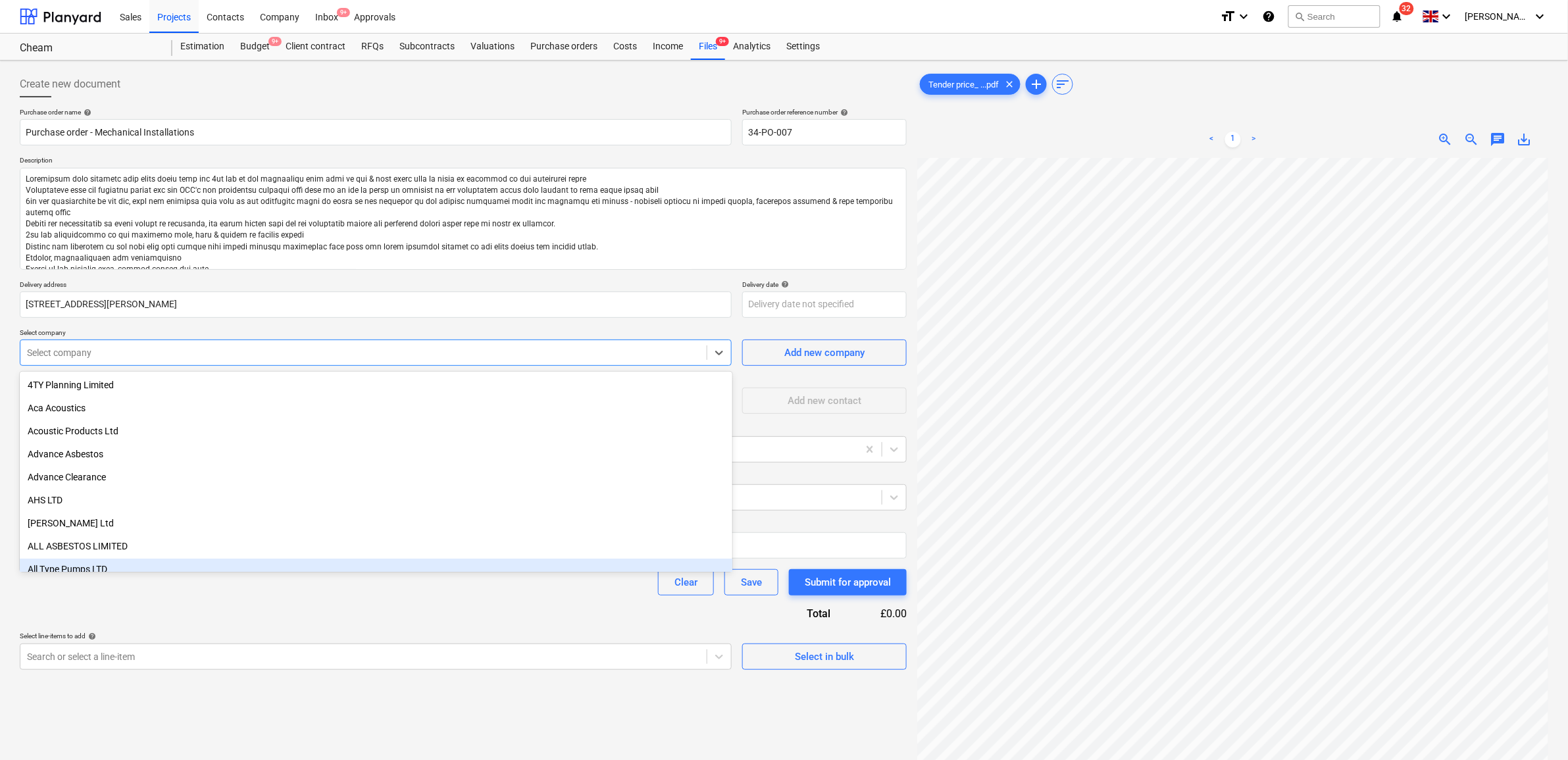
type textarea "x"
click at [645, 632] on div "Select line-items to add help" at bounding box center [376, 637] width 712 height 9
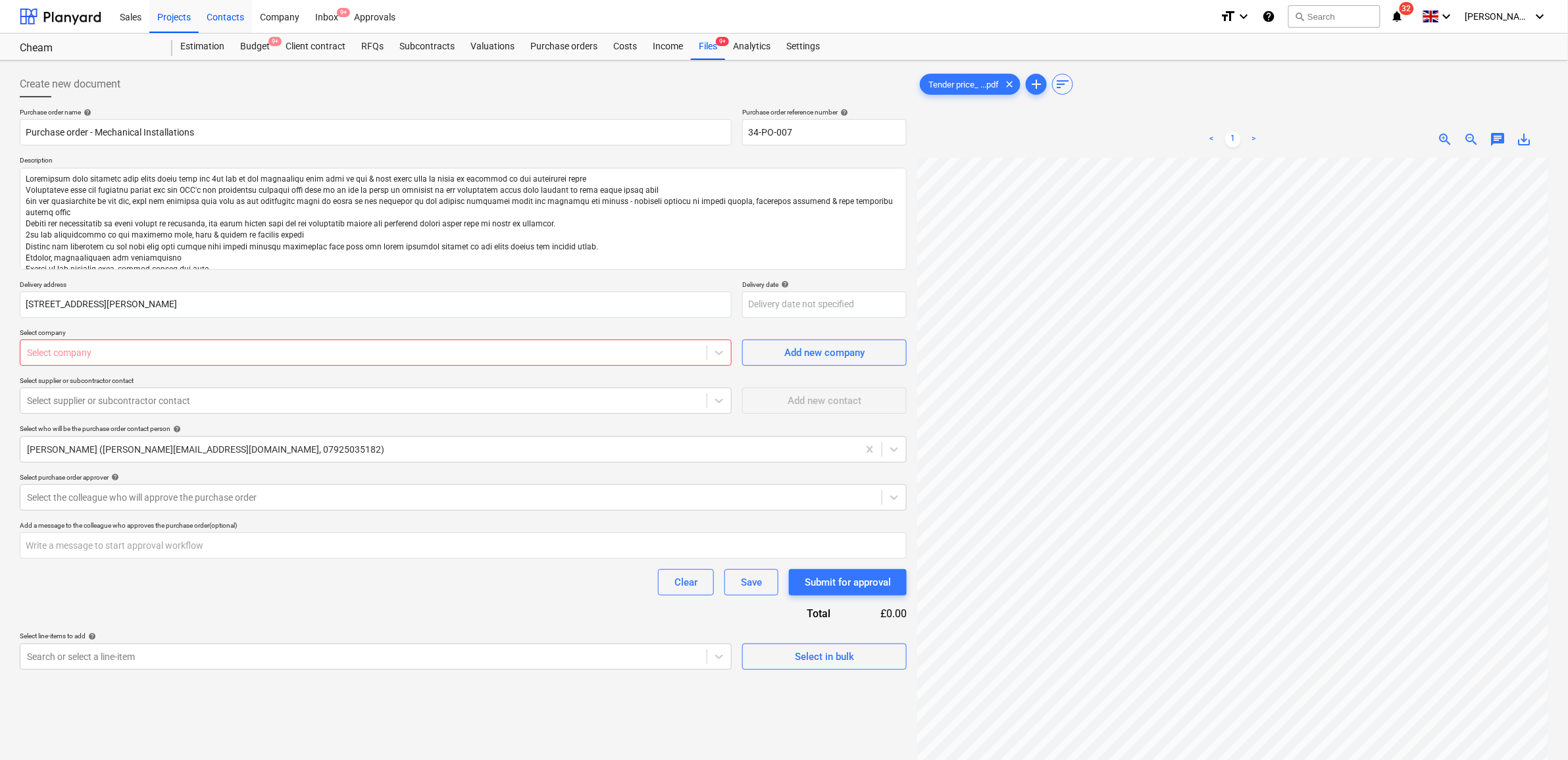
click at [223, 20] on div "Contacts" at bounding box center [225, 16] width 53 height 33
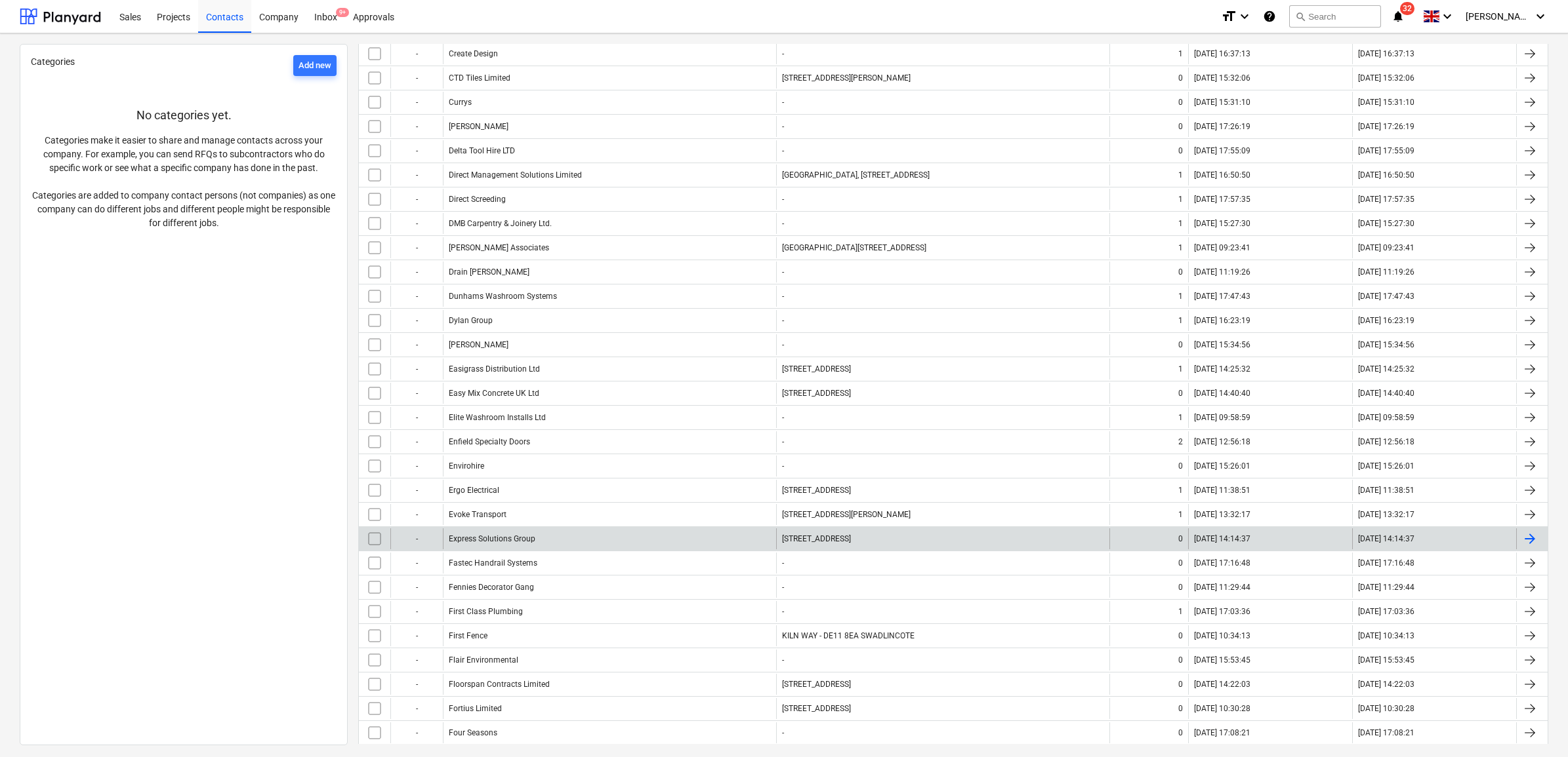
scroll to position [1311, 0]
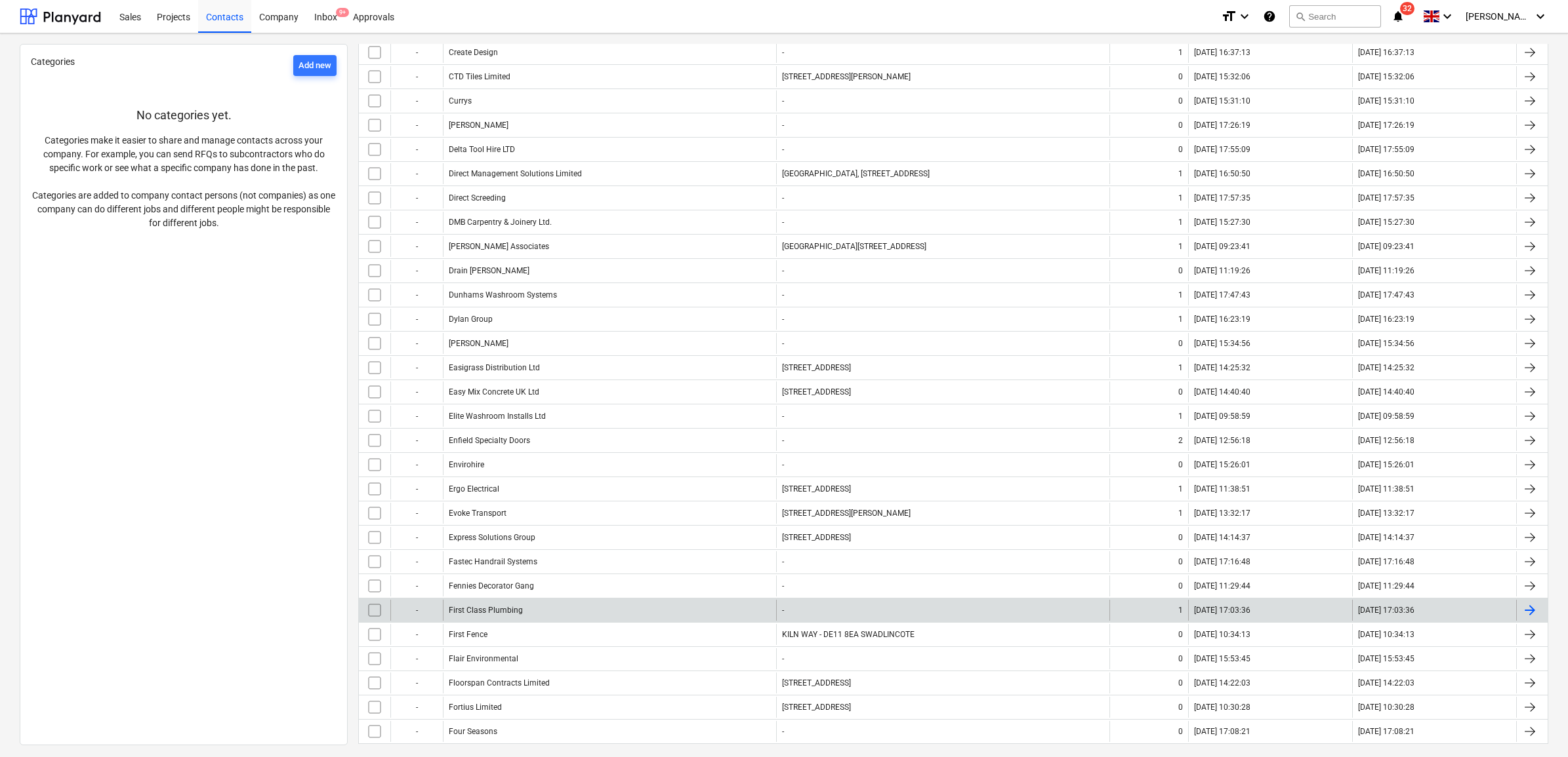
click at [539, 619] on div "First Class Plumbing" at bounding box center [609, 610] width 333 height 21
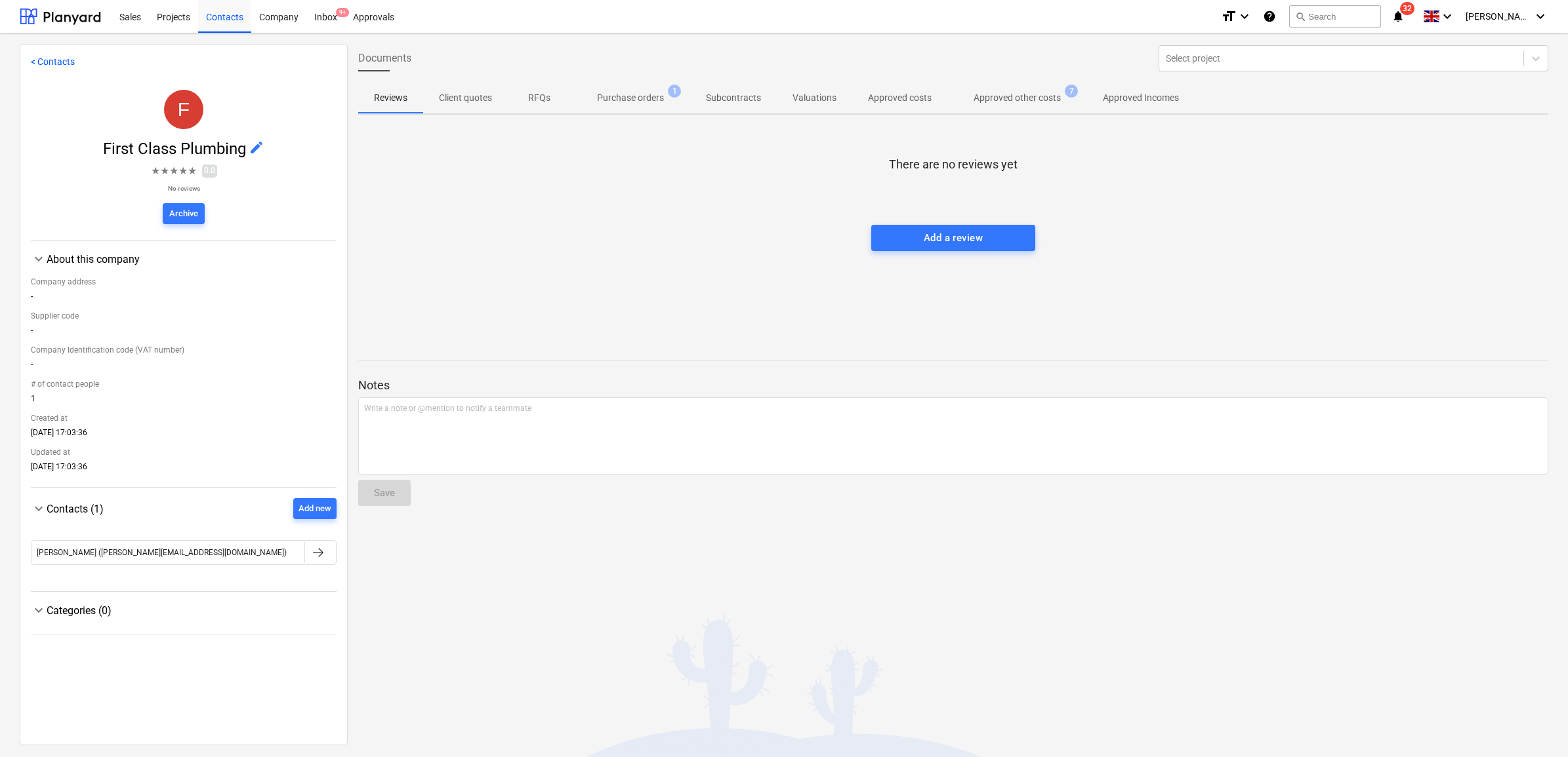
click at [261, 149] on span "edit" at bounding box center [256, 147] width 15 height 15
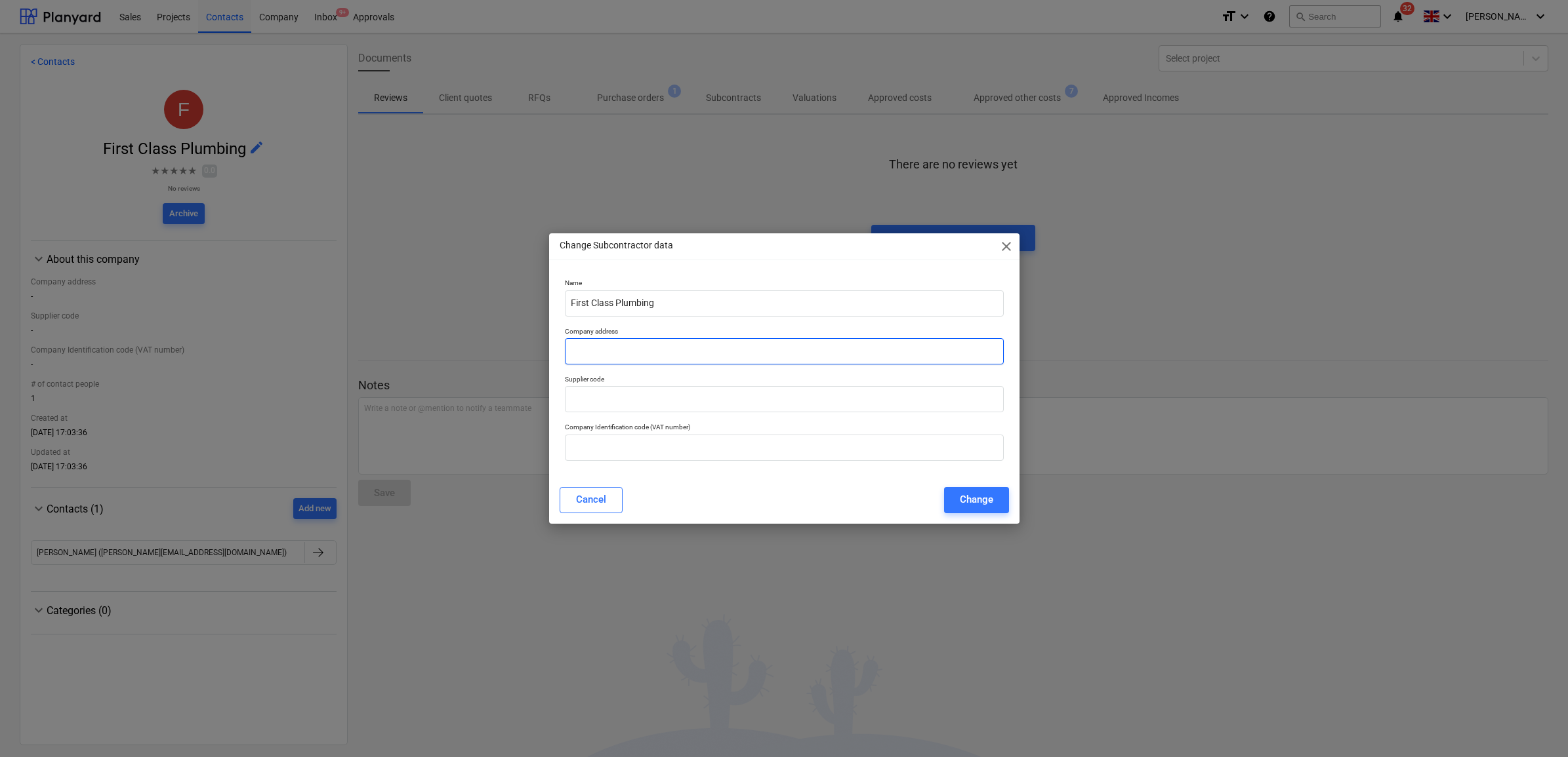
click at [656, 339] on input "text" at bounding box center [784, 351] width 439 height 27
paste input "First Class Plumbing Ltd [STREET_ADDRESS]"
type input "First Class Plumbing Ltd [STREET_ADDRESS]"
click at [791, 482] on div "Cancel Change" at bounding box center [784, 500] width 465 height 37
click at [963, 496] on div "Change" at bounding box center [976, 499] width 33 height 17
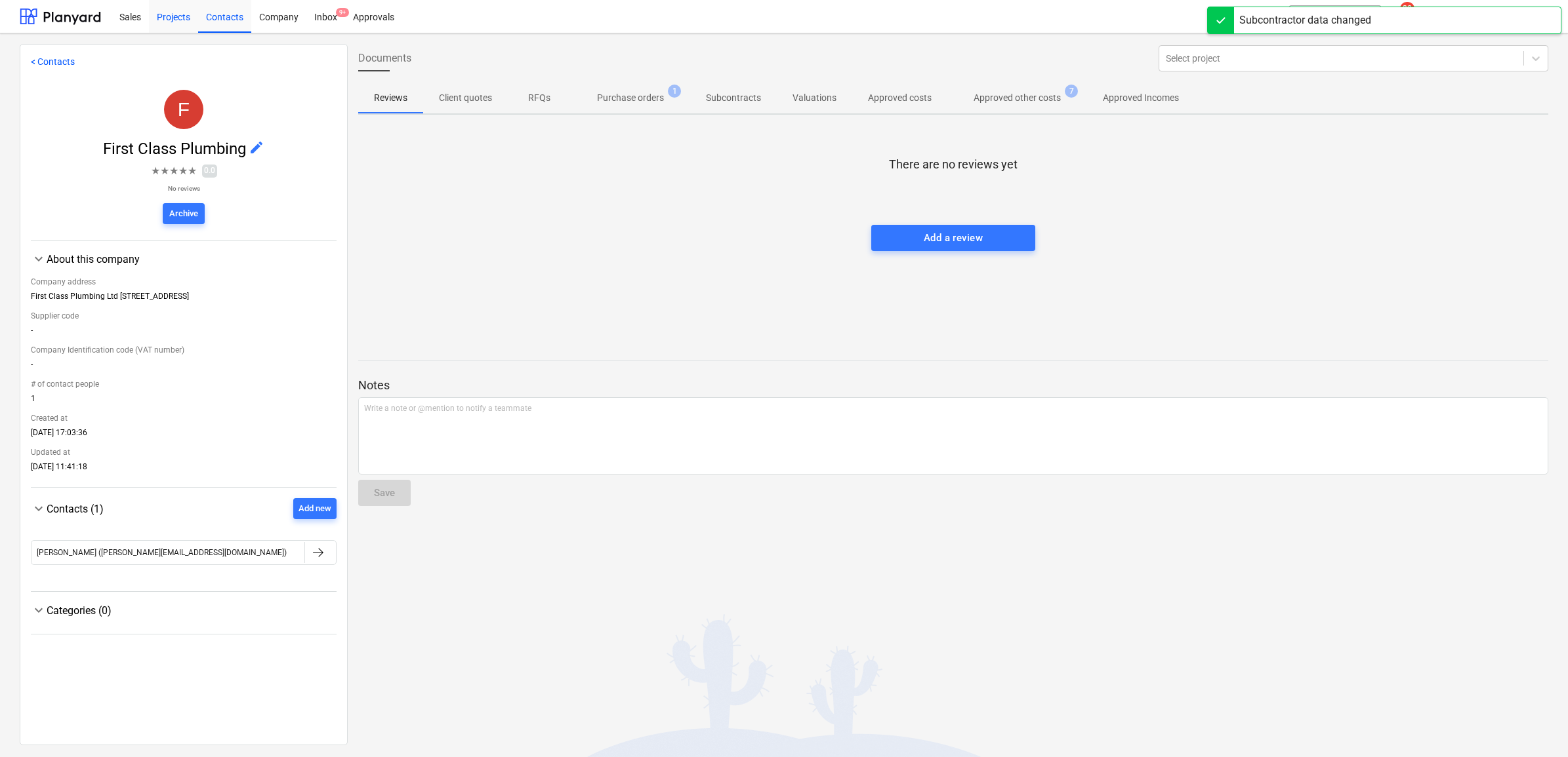
click at [165, 16] on div "Projects" at bounding box center [173, 15] width 49 height 33
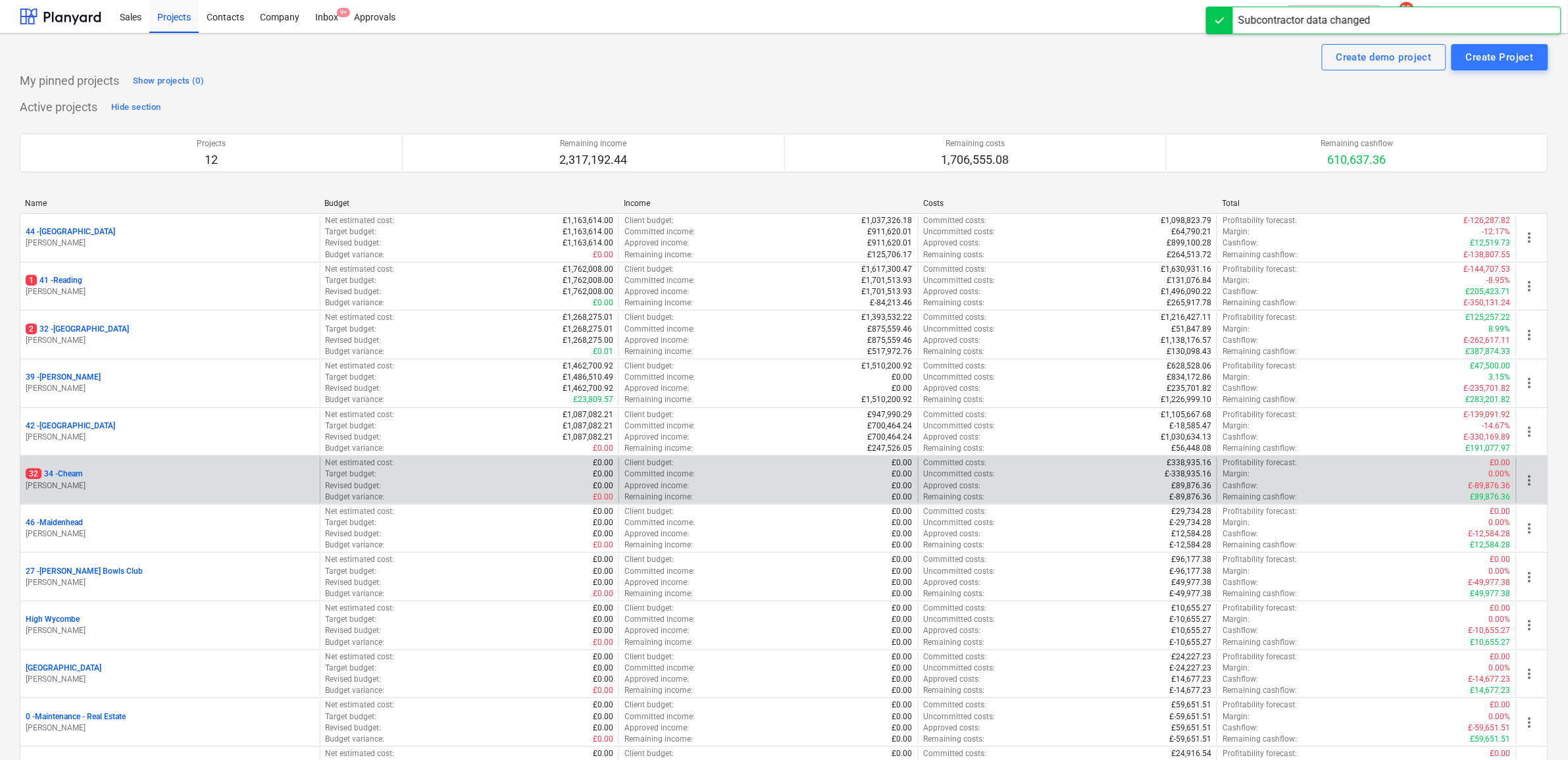
click at [75, 469] on p "32 34 - Cheam" at bounding box center [54, 474] width 57 height 11
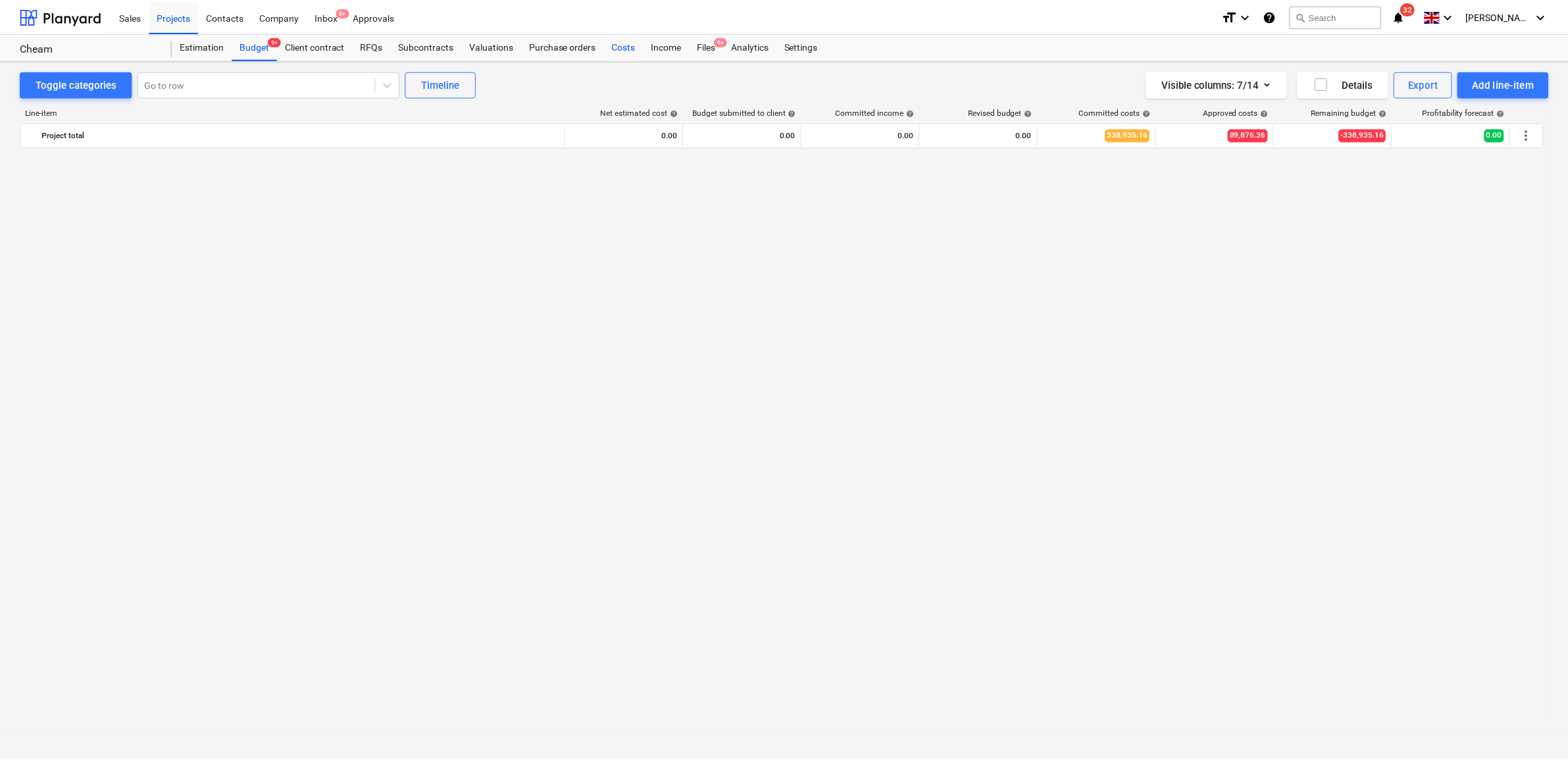
scroll to position [1290, 0]
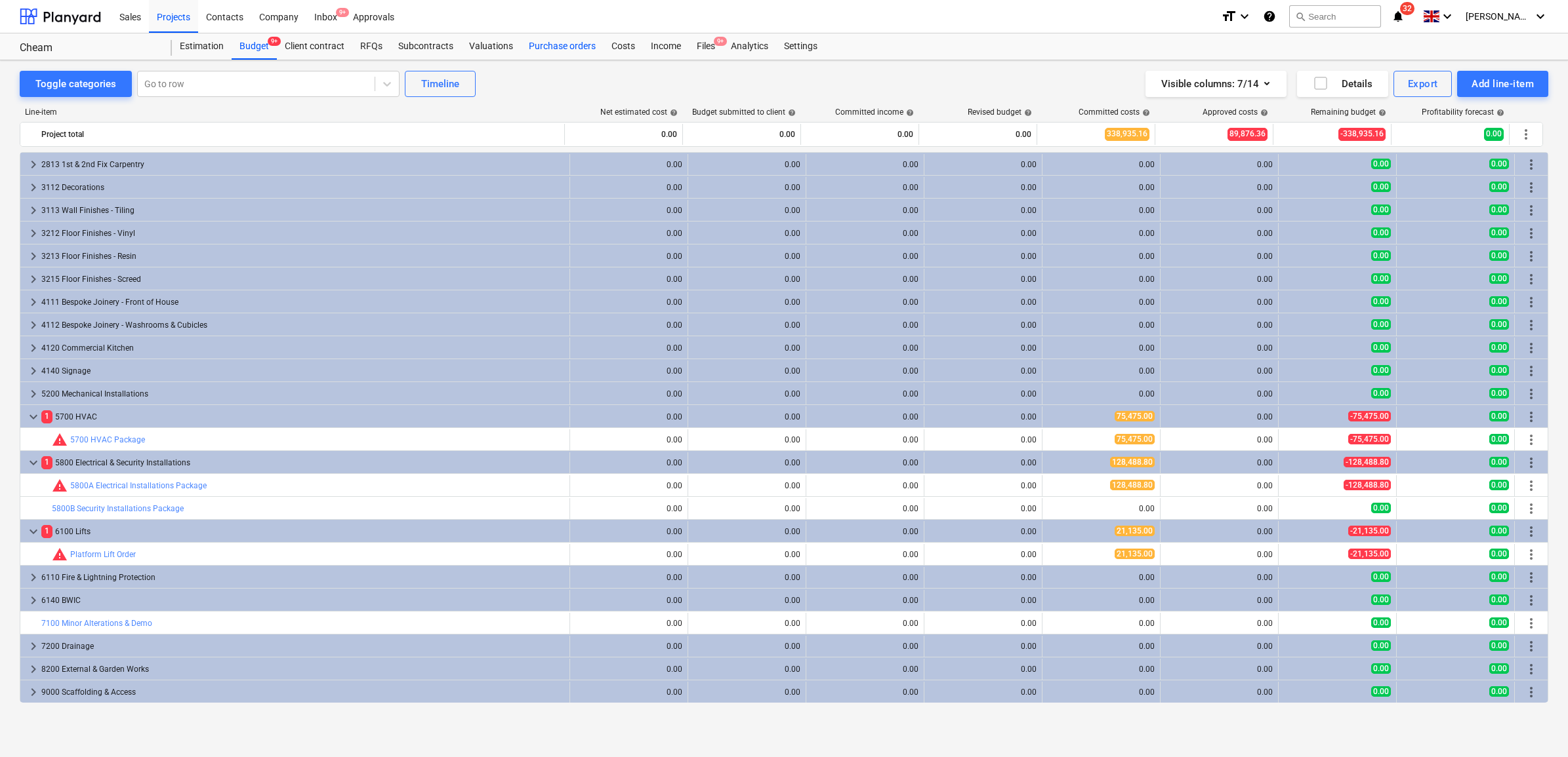
click at [556, 44] on div "Purchase orders" at bounding box center [562, 46] width 83 height 27
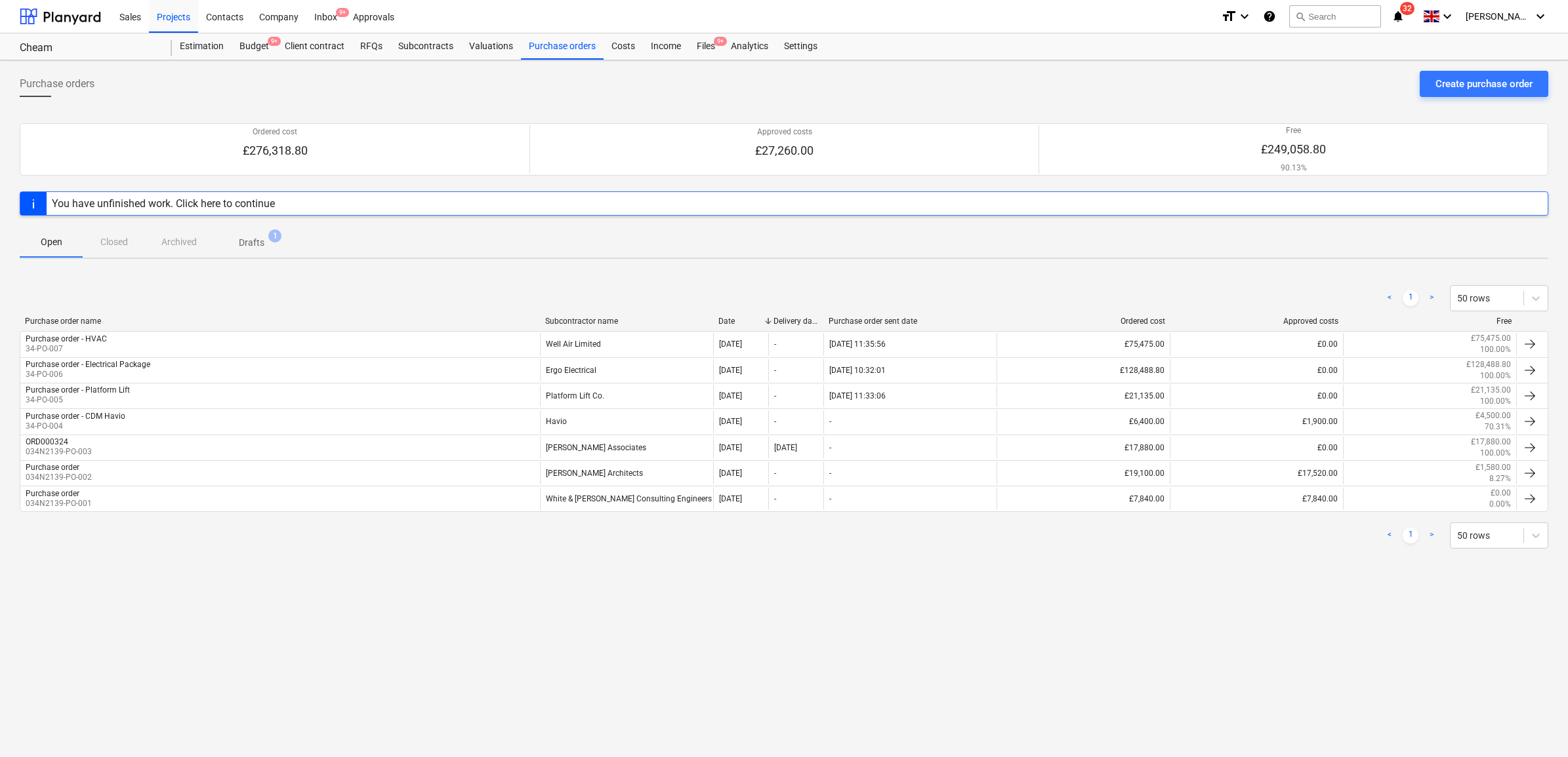
click at [243, 238] on p "Drafts" at bounding box center [251, 242] width 26 height 14
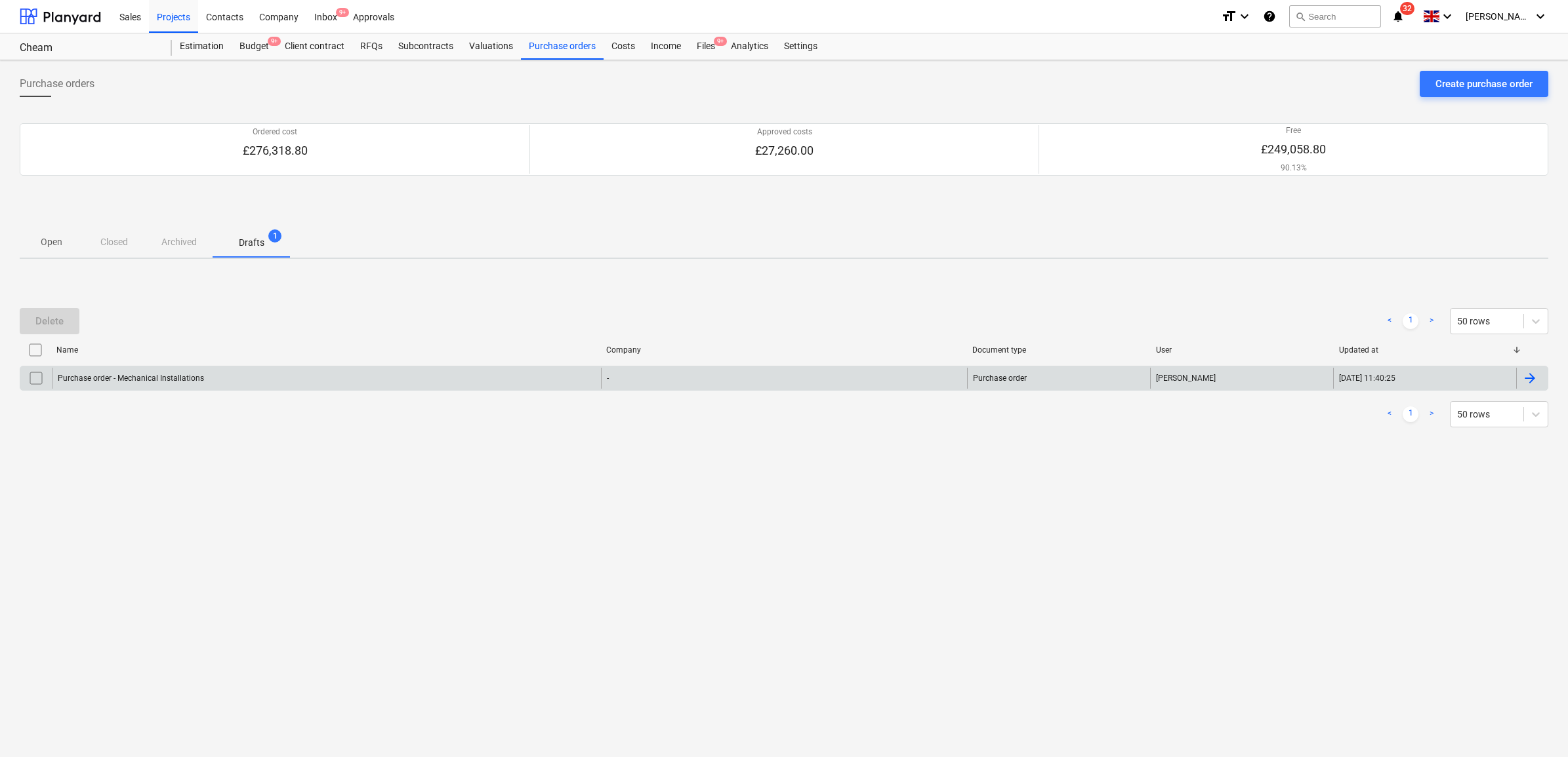
click at [1483, 384] on div "[DATE] 11:40:25" at bounding box center [1424, 378] width 183 height 21
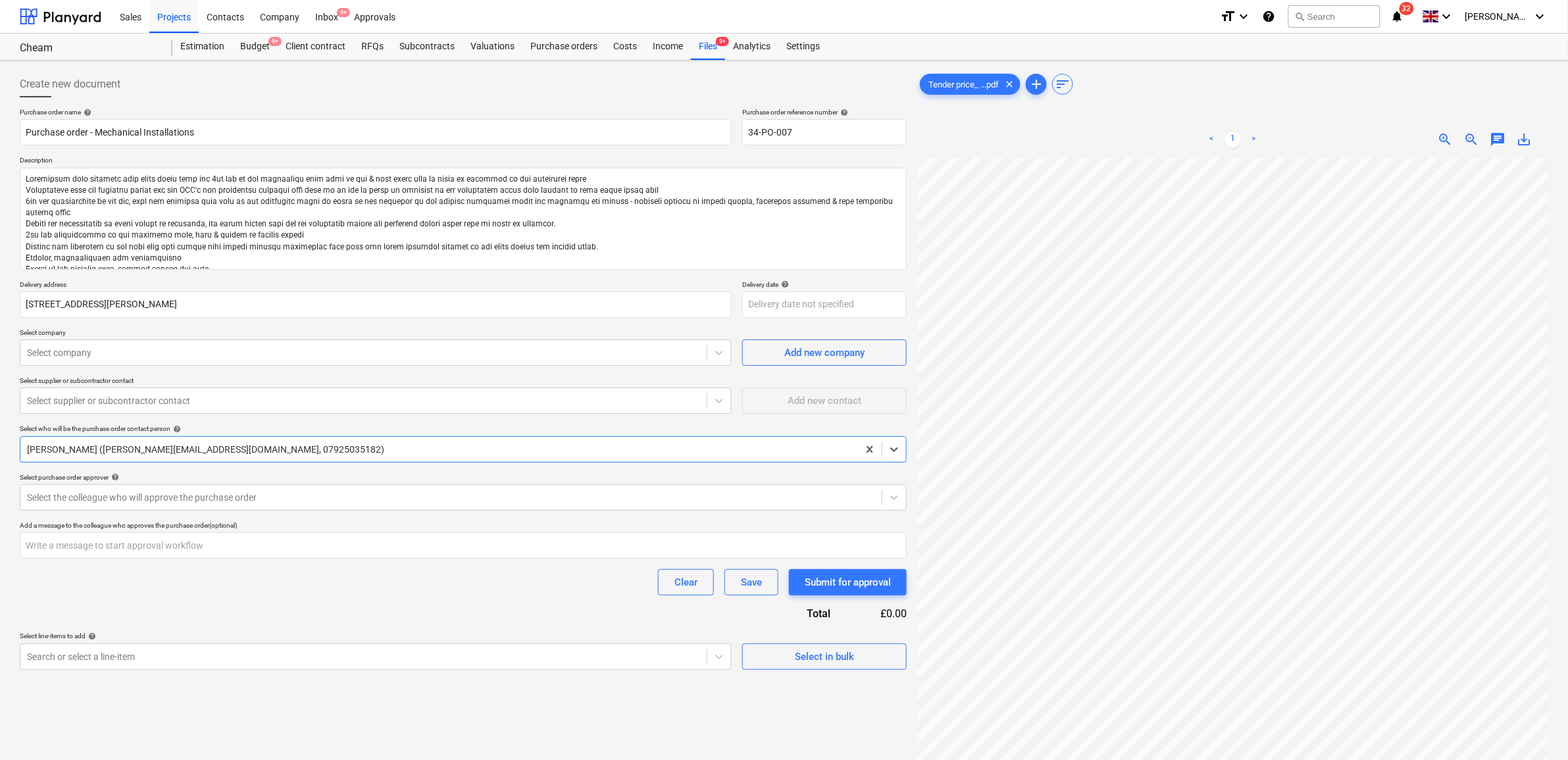
type textarea "x"
click at [255, 356] on div at bounding box center [363, 353] width 673 height 13
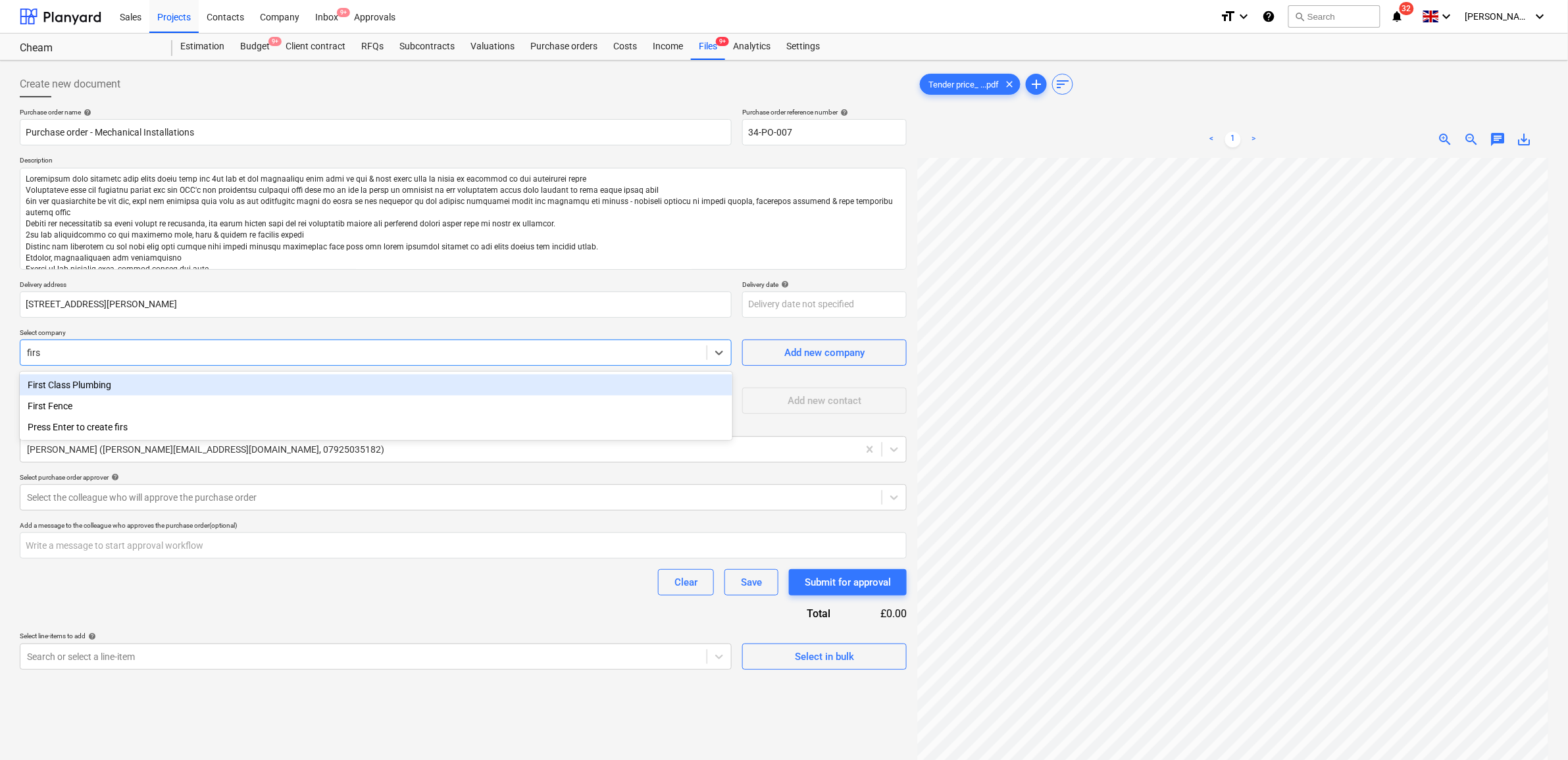
type input "first"
click at [252, 384] on div "First Class Plumbing" at bounding box center [376, 385] width 713 height 21
type textarea "x"
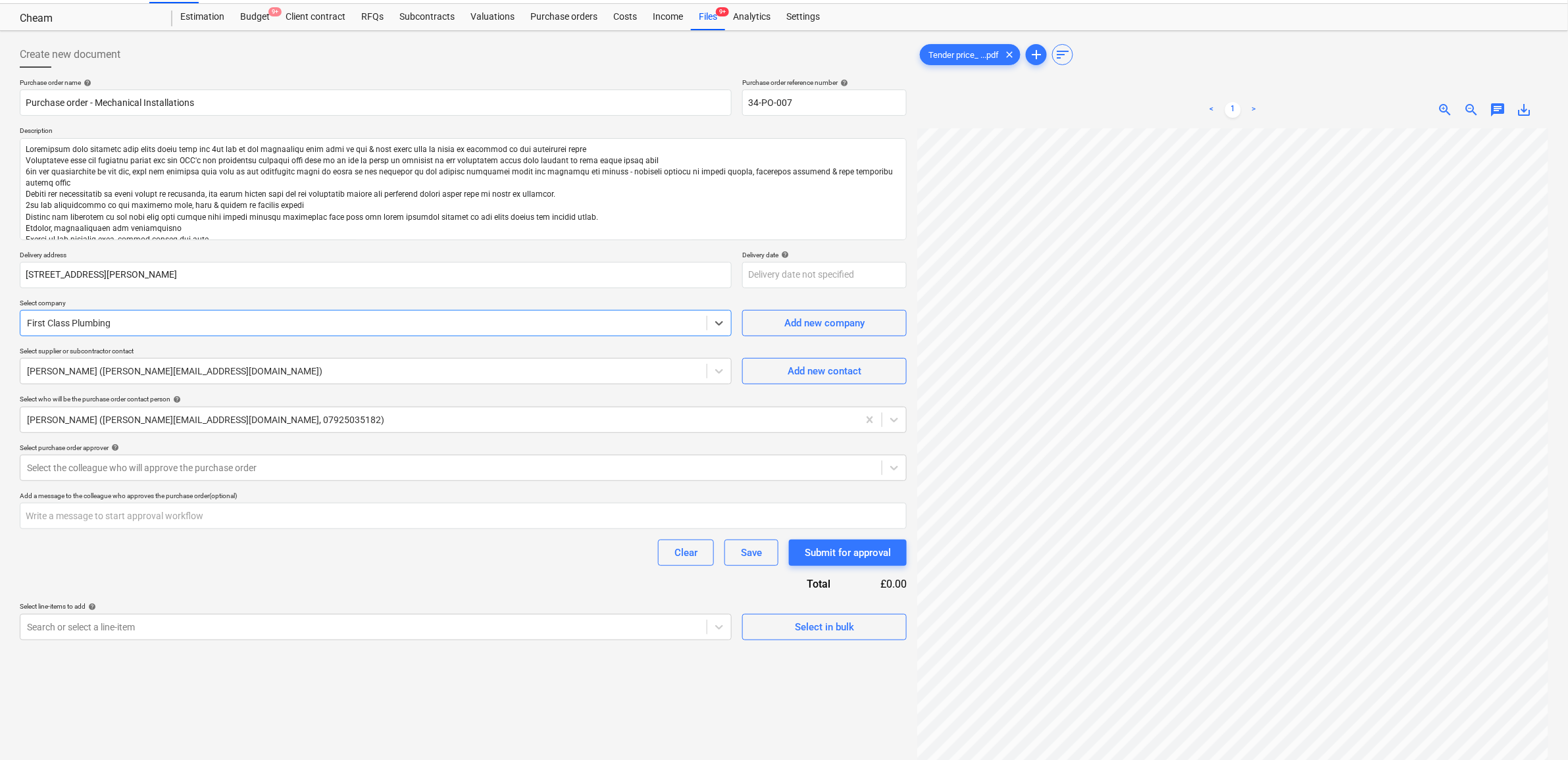
scroll to position [82, 0]
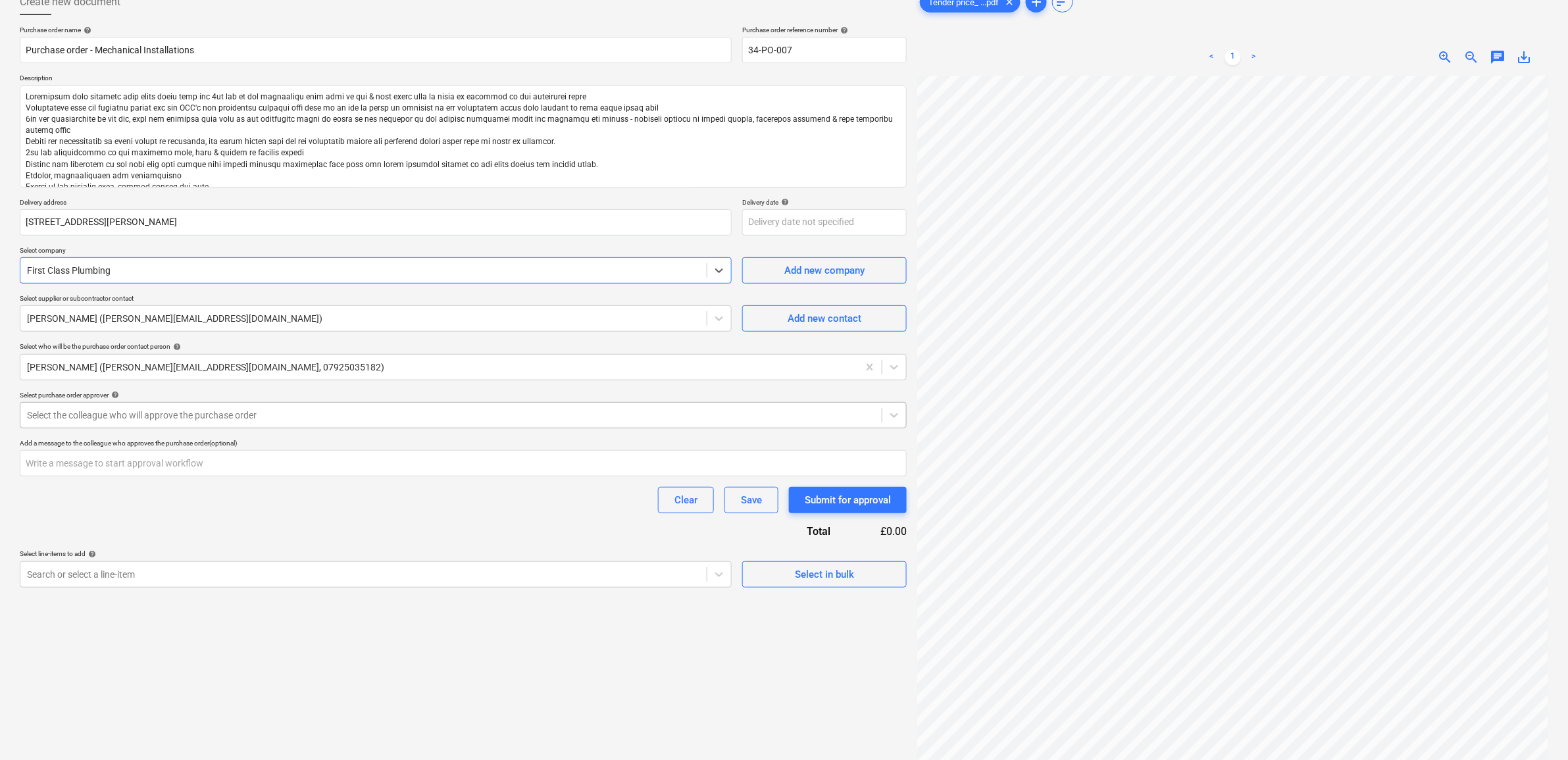
click at [315, 415] on div at bounding box center [450, 415] width 848 height 13
click at [288, 531] on div "Purchase order name help Purchase order - Mechanical Installations Purchase ord…" at bounding box center [464, 307] width 887 height 562
click at [267, 410] on div at bounding box center [450, 415] width 848 height 13
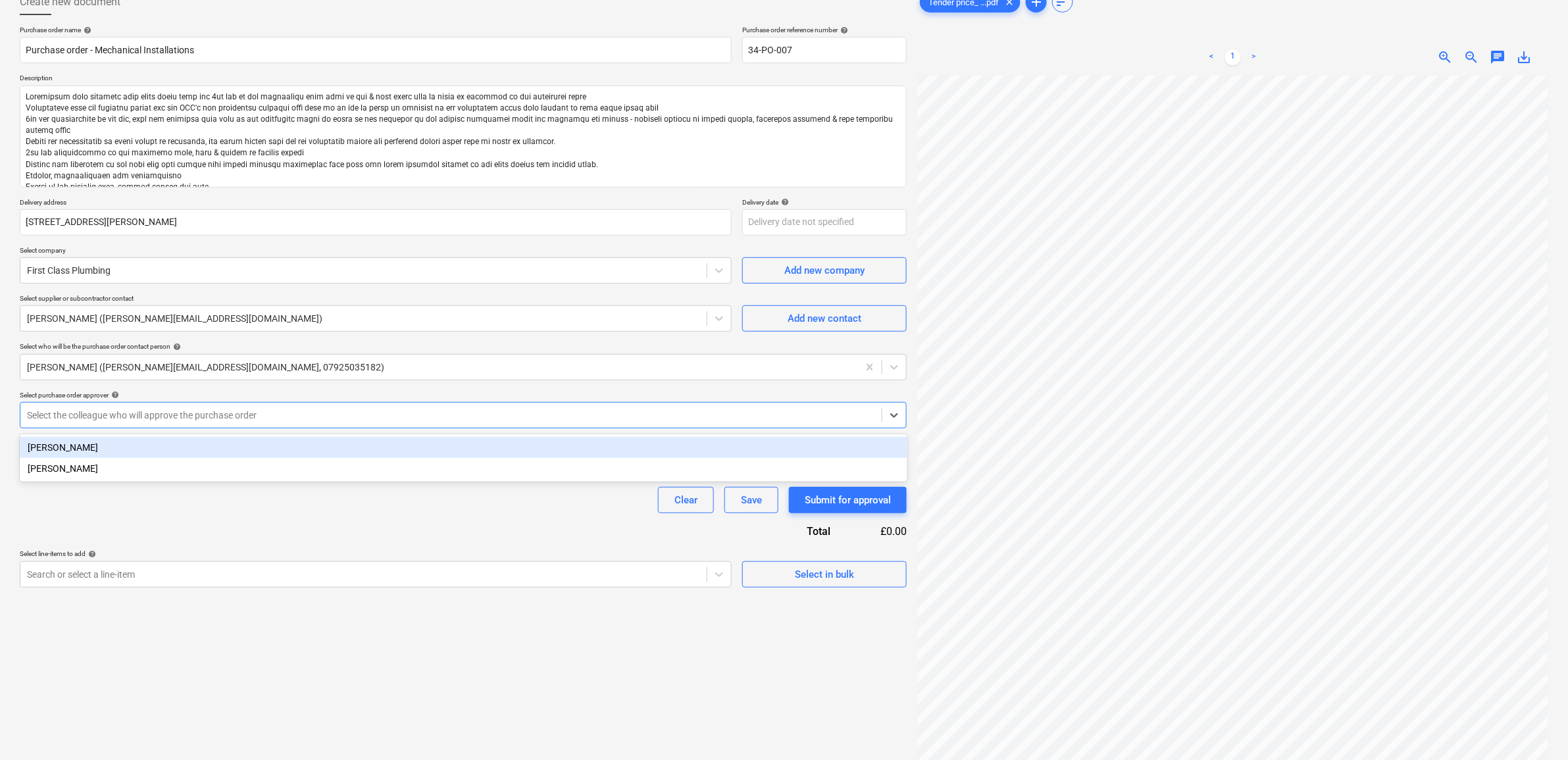
click at [260, 438] on div "[PERSON_NAME]" at bounding box center [464, 447] width 888 height 21
type textarea "x"
click at [259, 494] on div "Clear Save Submit for approval" at bounding box center [464, 501] width 887 height 27
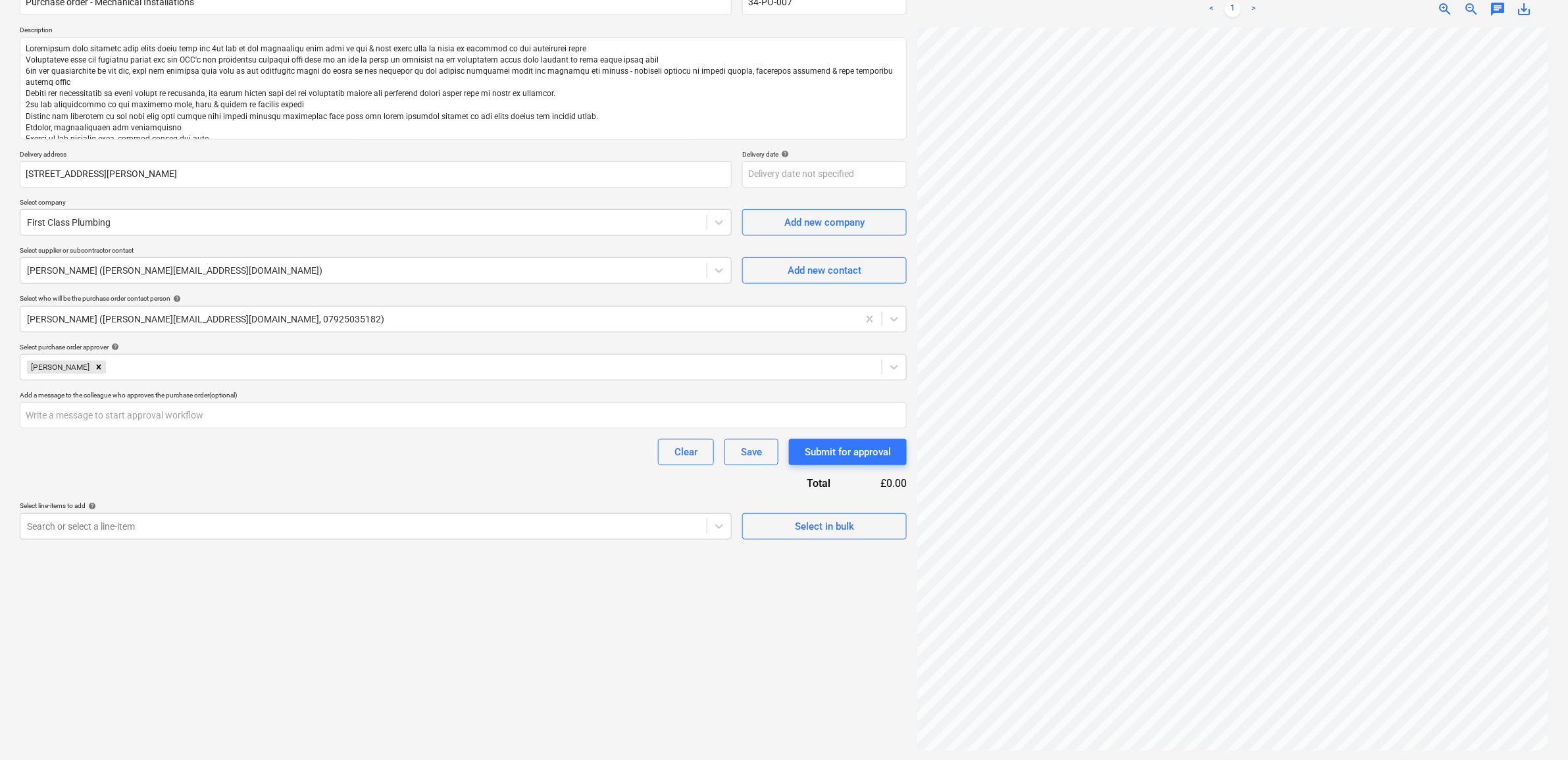
scroll to position [132, 0]
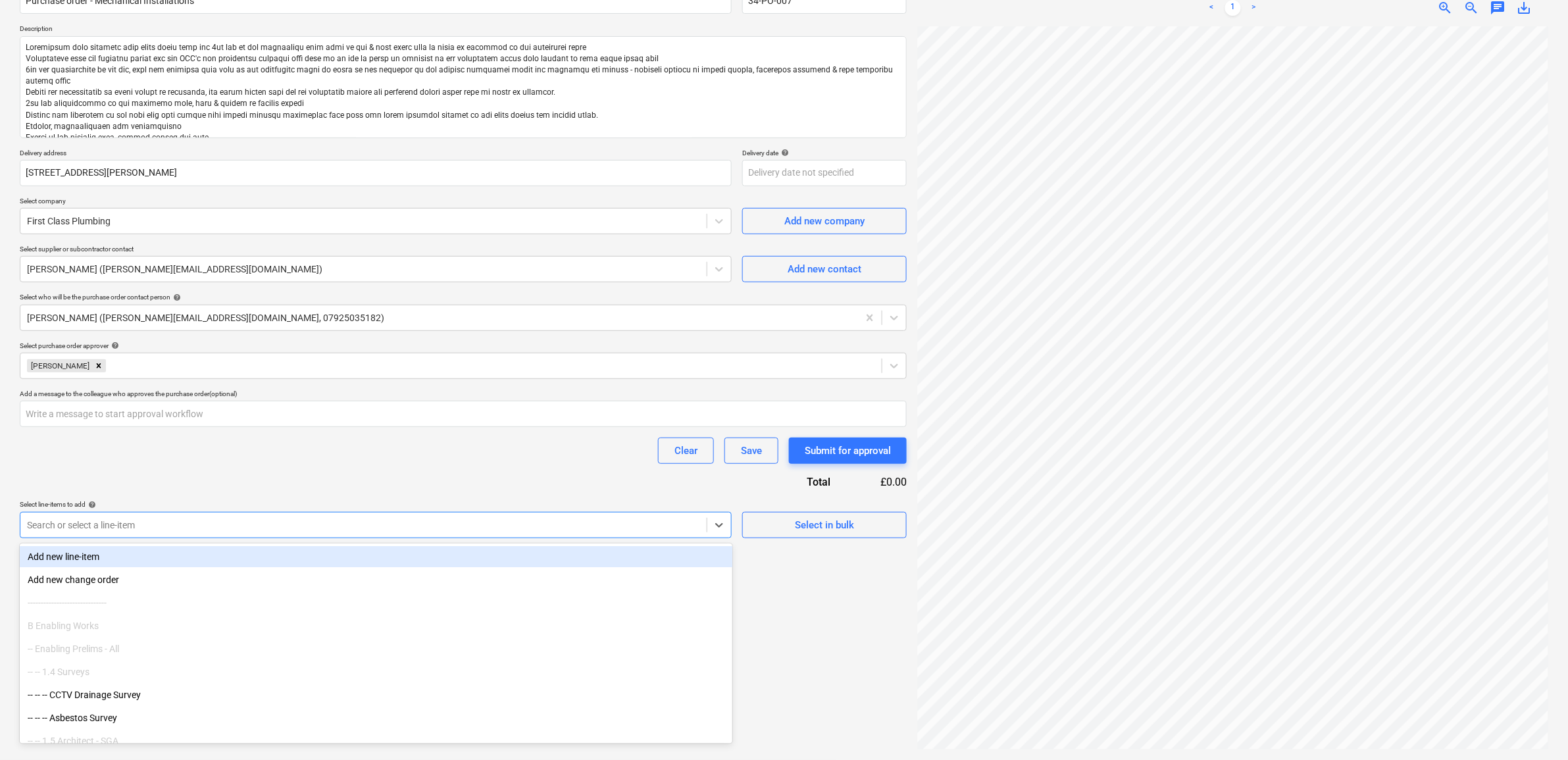
click at [261, 518] on div "Search or select a line-item" at bounding box center [364, 525] width 686 height 18
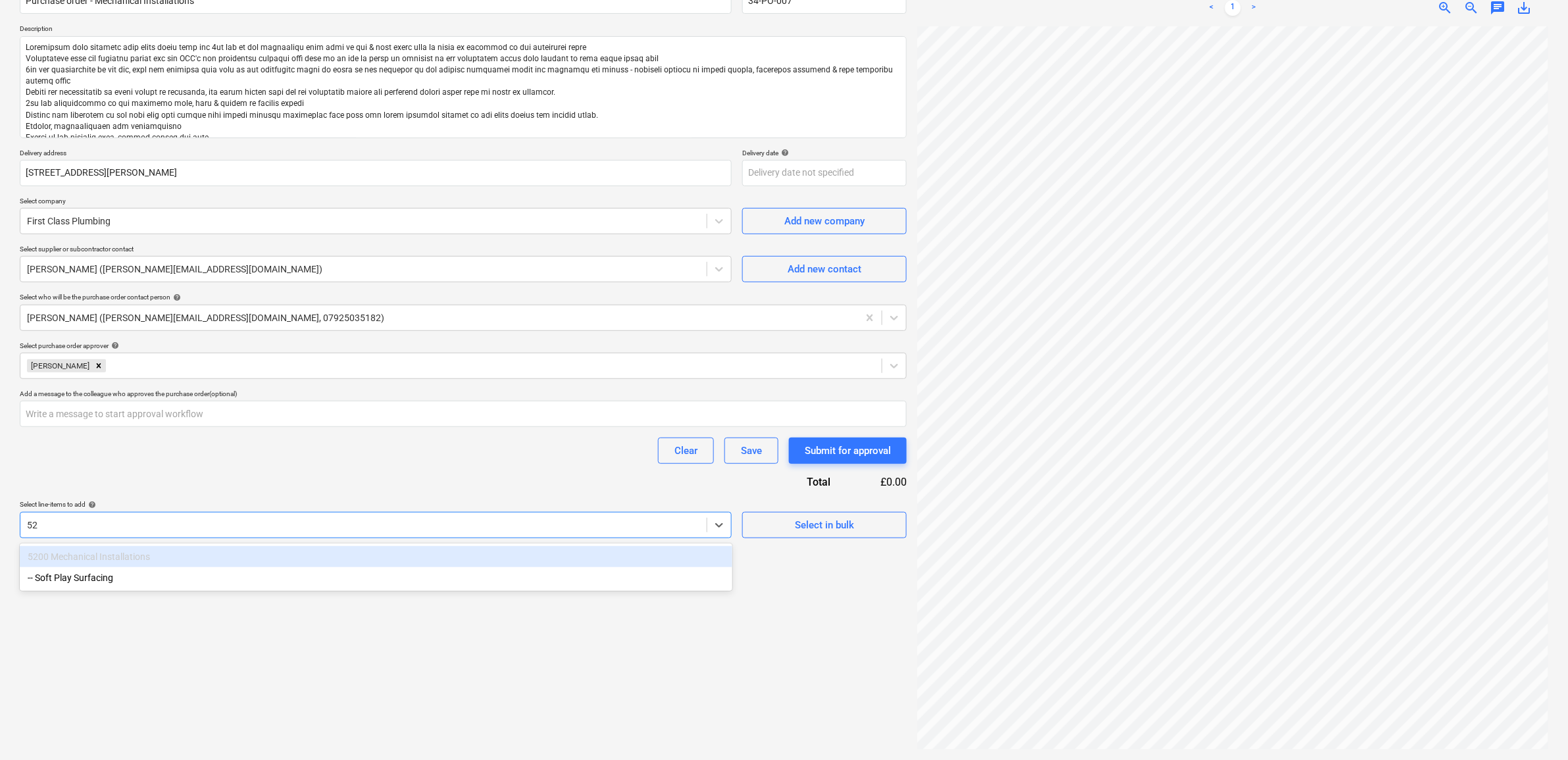
type input "5"
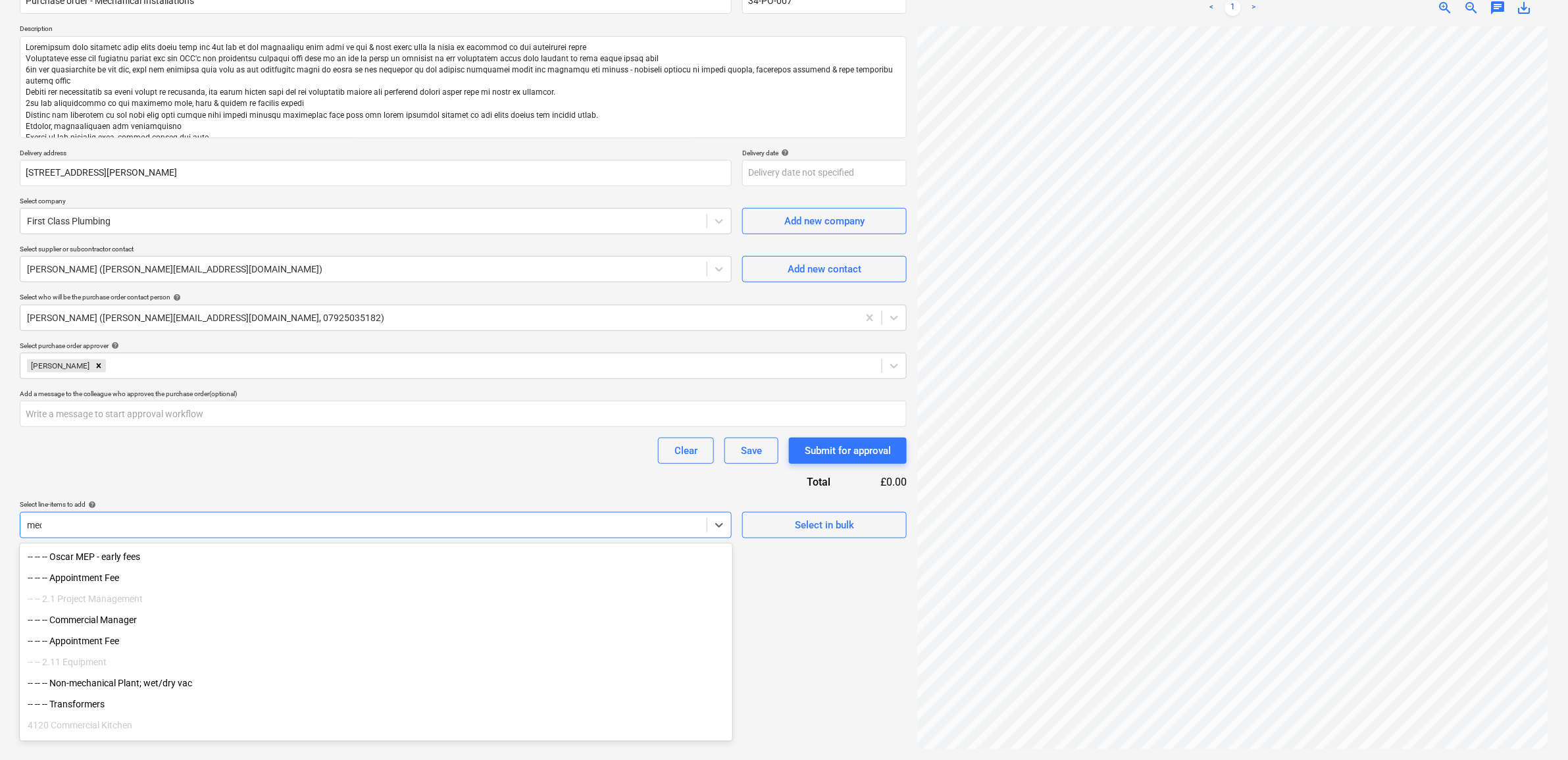
type input "mech"
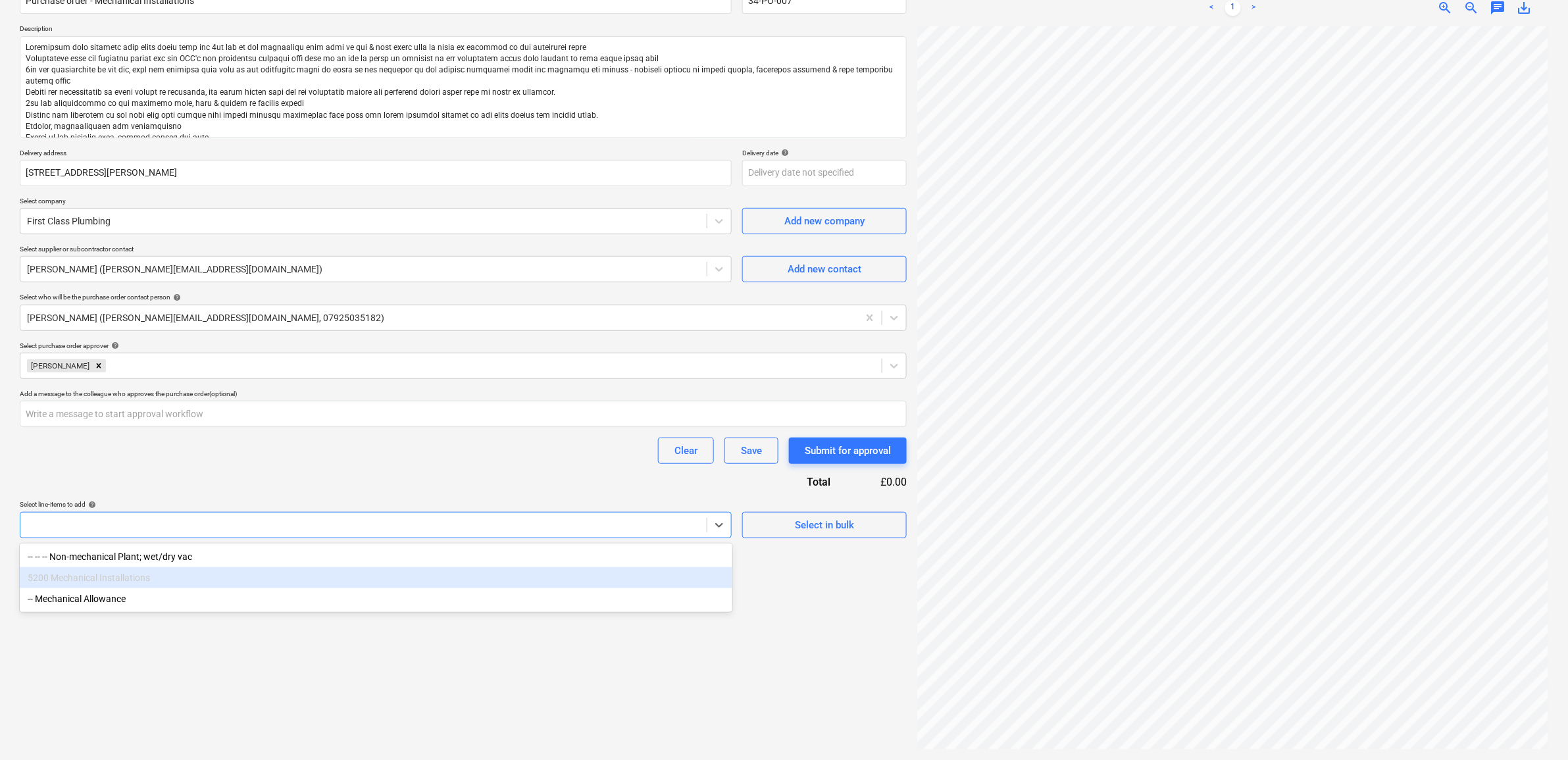
type textarea "x"
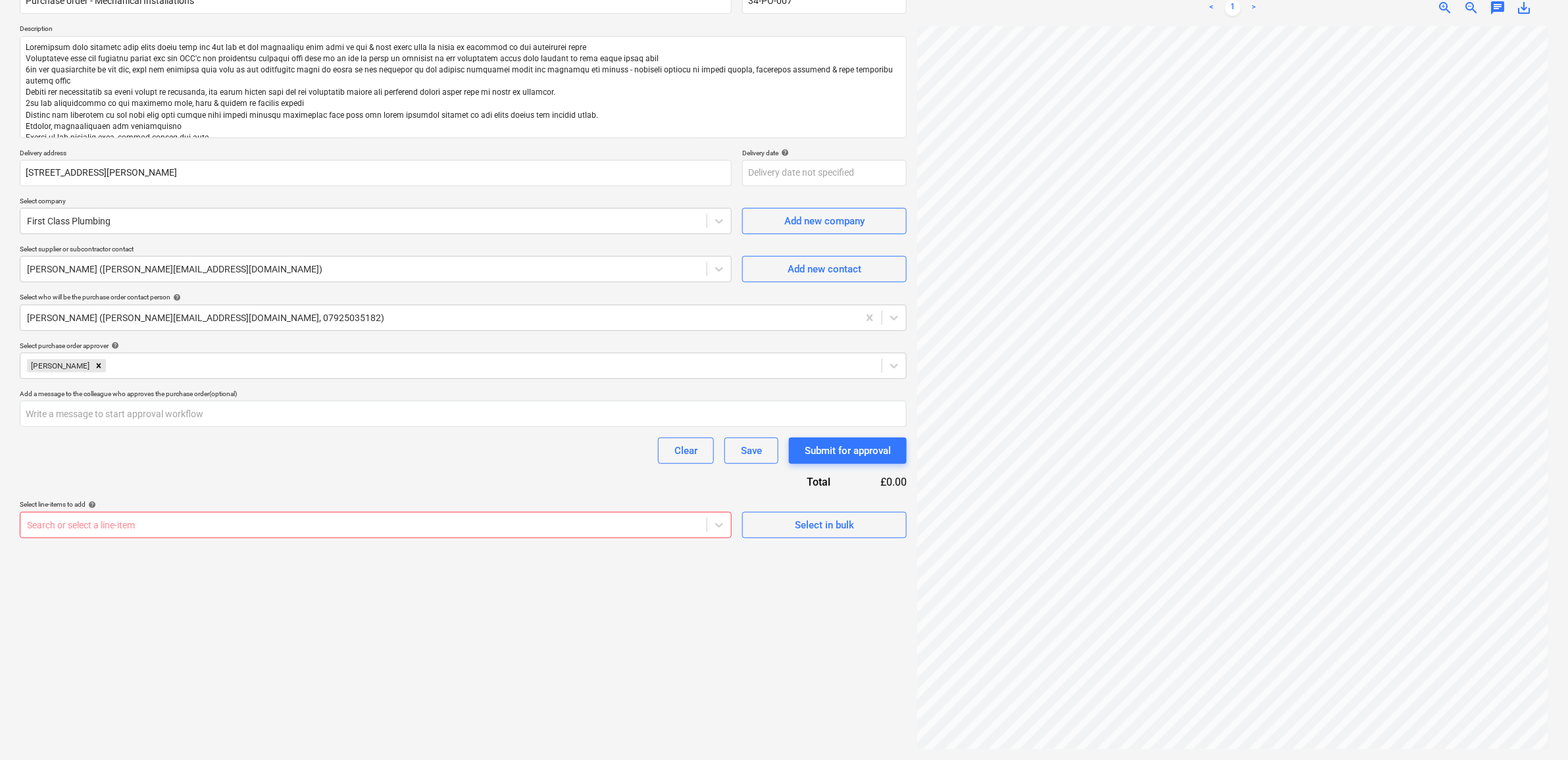
click at [291, 472] on div "Purchase order name help Purchase order - Mechanical Installations Purchase ord…" at bounding box center [464, 257] width 887 height 562
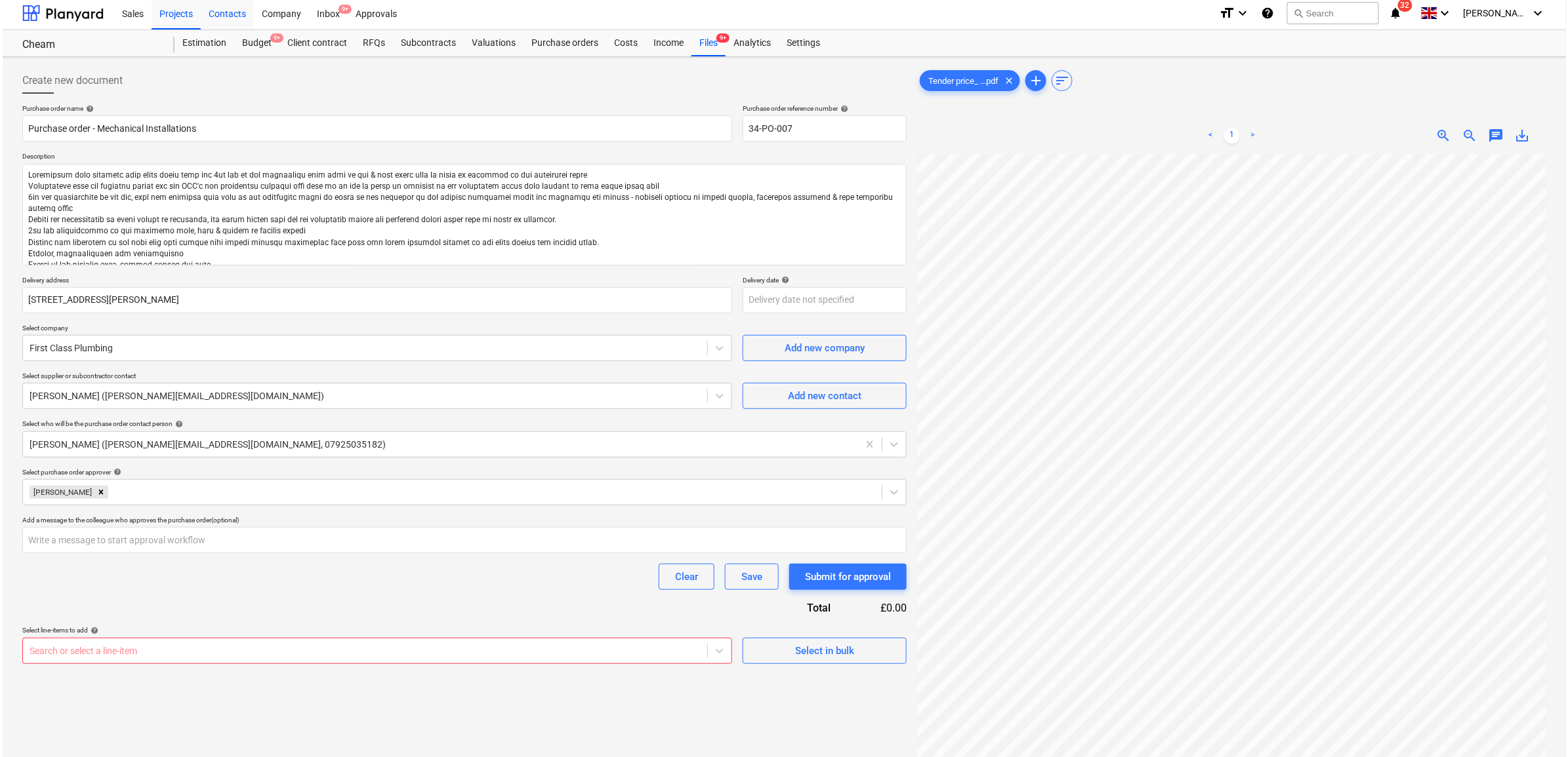
scroll to position [0, 0]
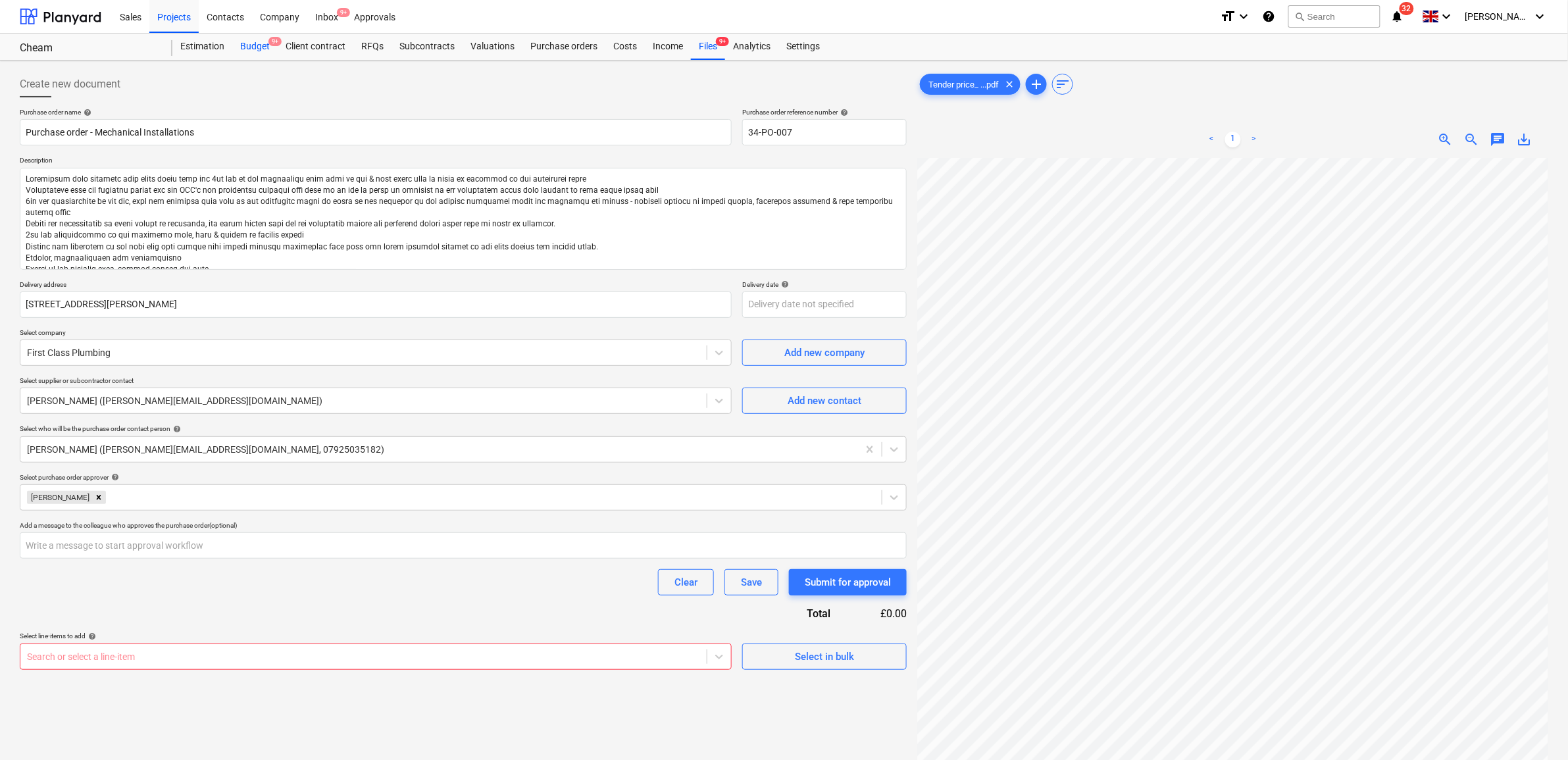
drag, startPoint x: 259, startPoint y: 43, endPoint x: 265, endPoint y: 51, distance: 10.0
click at [259, 43] on div "Budget 9+" at bounding box center [254, 47] width 45 height 27
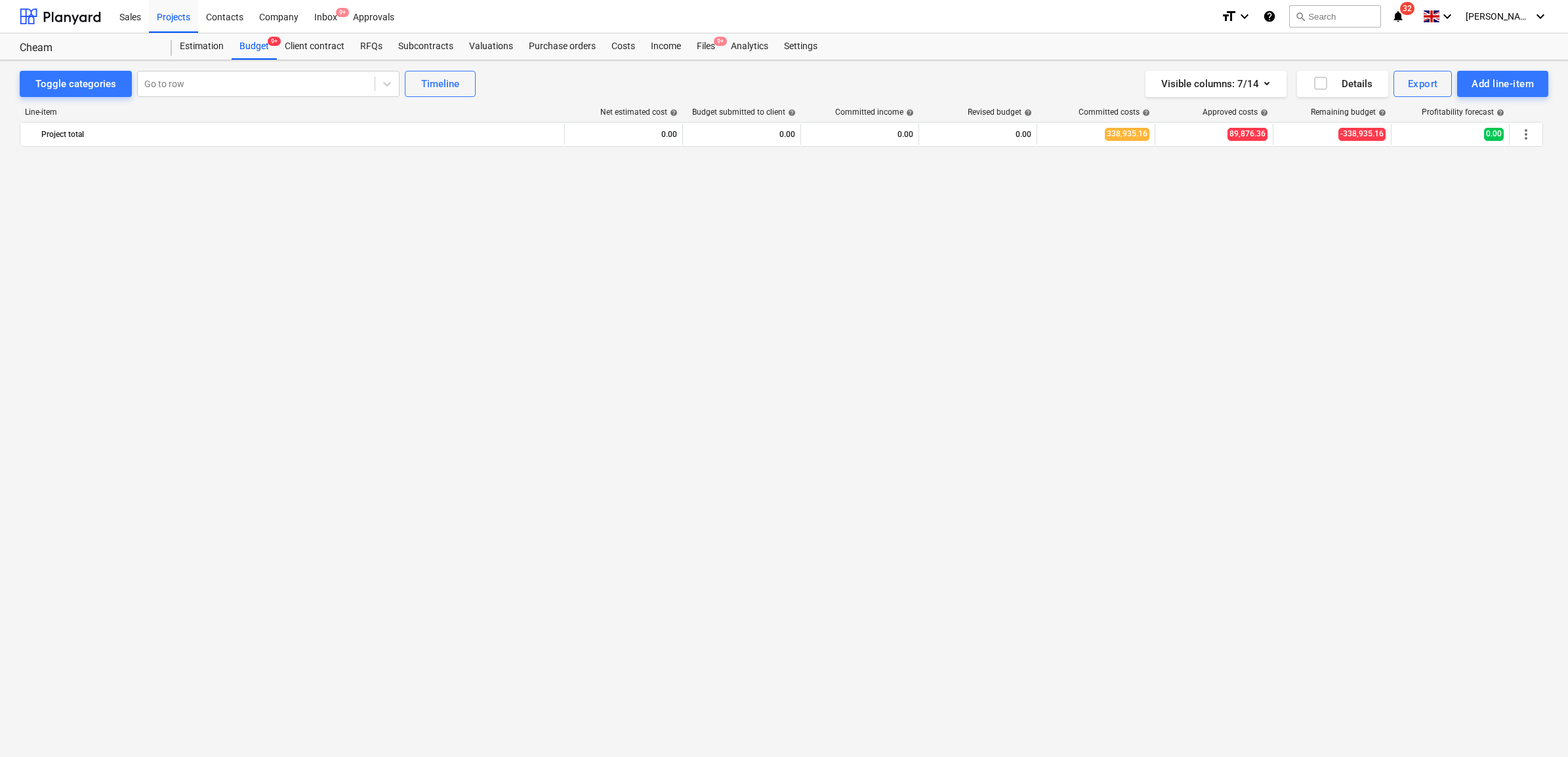
scroll to position [1308, 0]
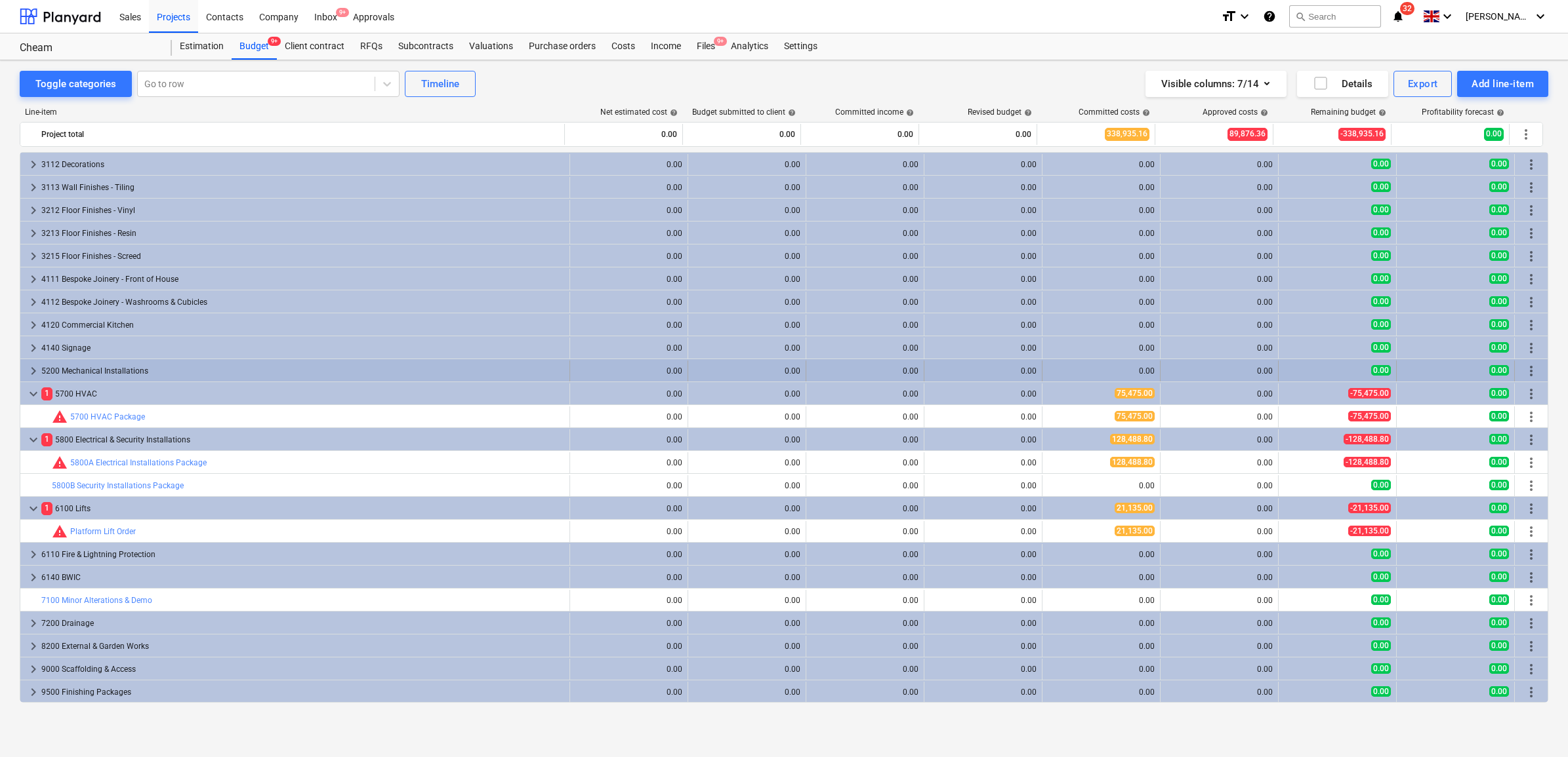
click at [88, 369] on div "5200 Mechanical Installations" at bounding box center [302, 371] width 522 height 21
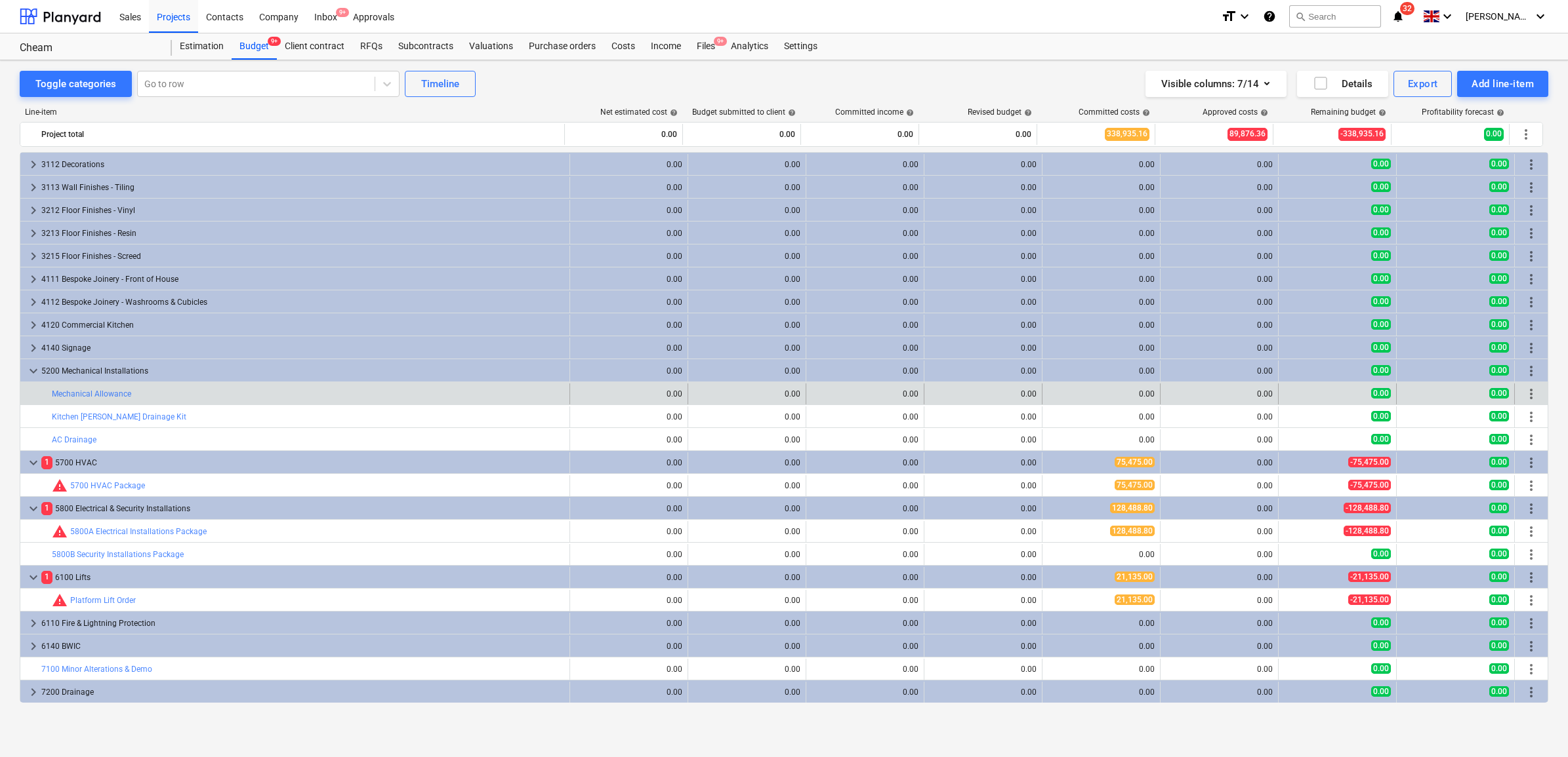
click at [1530, 397] on span "more_vert" at bounding box center [1530, 393] width 15 height 15
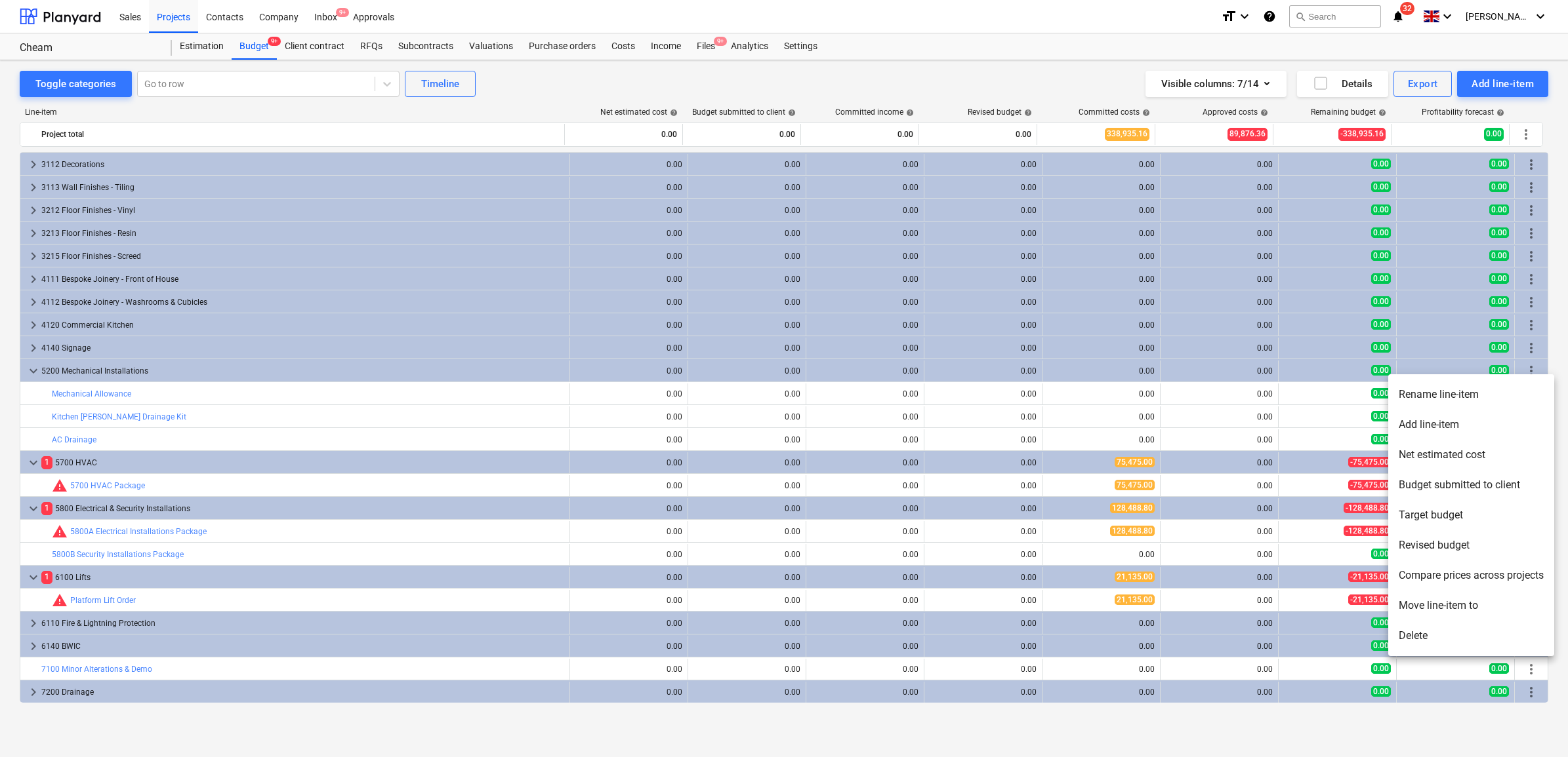
click at [1463, 398] on li "Rename line-item" at bounding box center [1471, 394] width 166 height 30
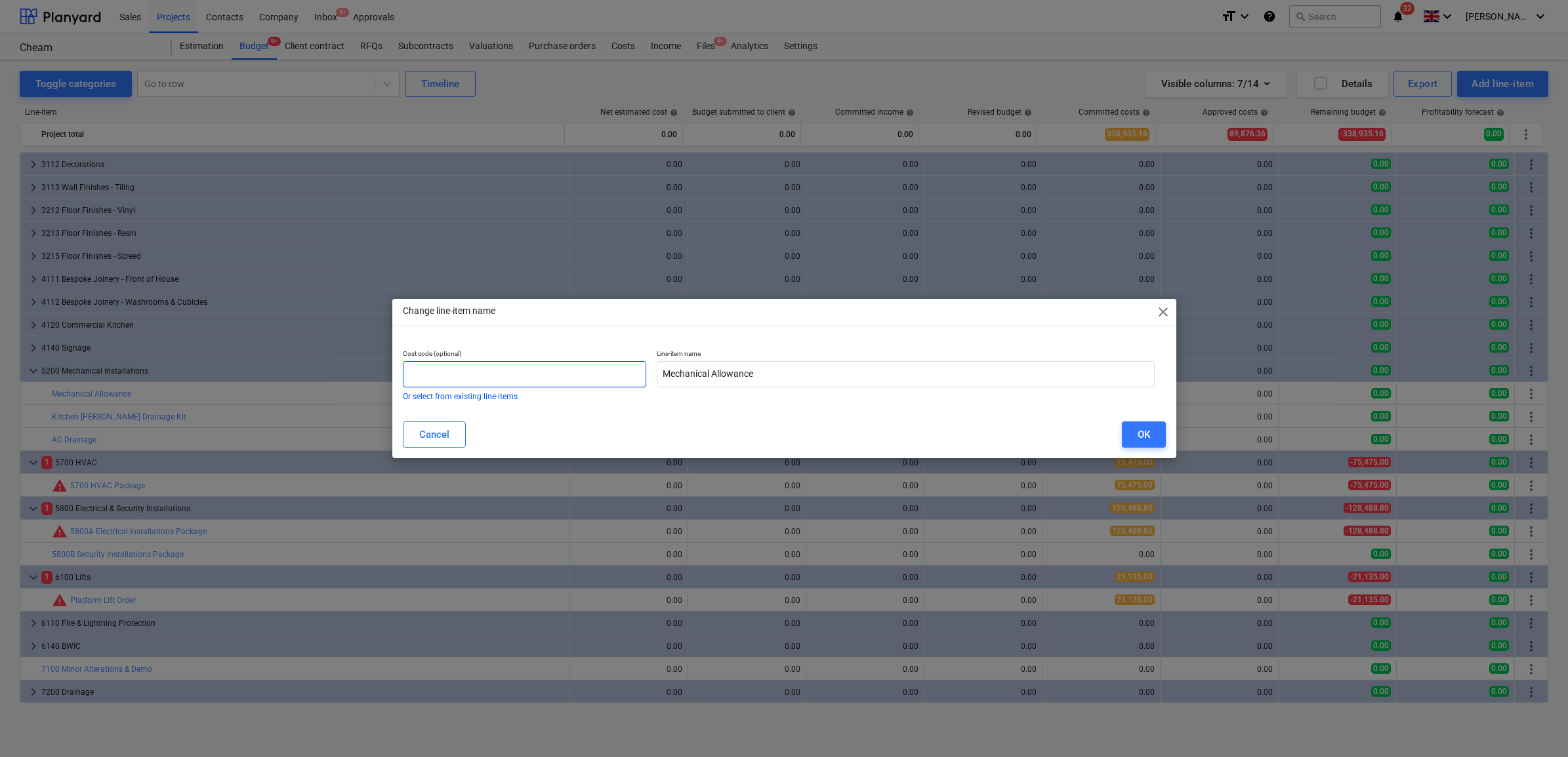
click at [610, 378] on input "text" at bounding box center [525, 374] width 244 height 27
type input "5200"
click at [768, 370] on input "Mechanical Allowance" at bounding box center [906, 374] width 498 height 27
type input "Mechanical Package"
click at [1135, 434] on button "OK" at bounding box center [1144, 434] width 44 height 27
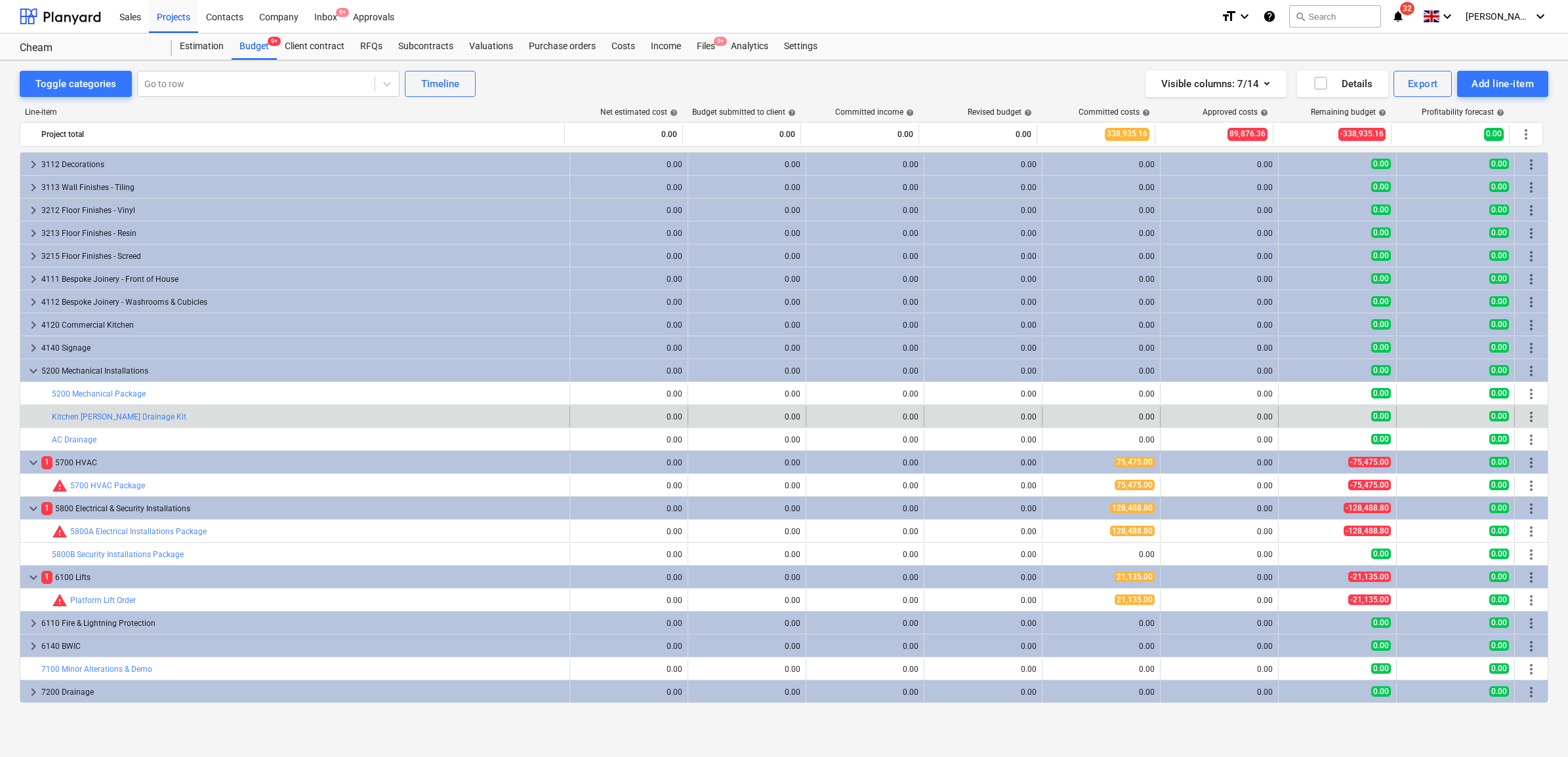
click at [1526, 416] on span "more_vert" at bounding box center [1530, 416] width 15 height 15
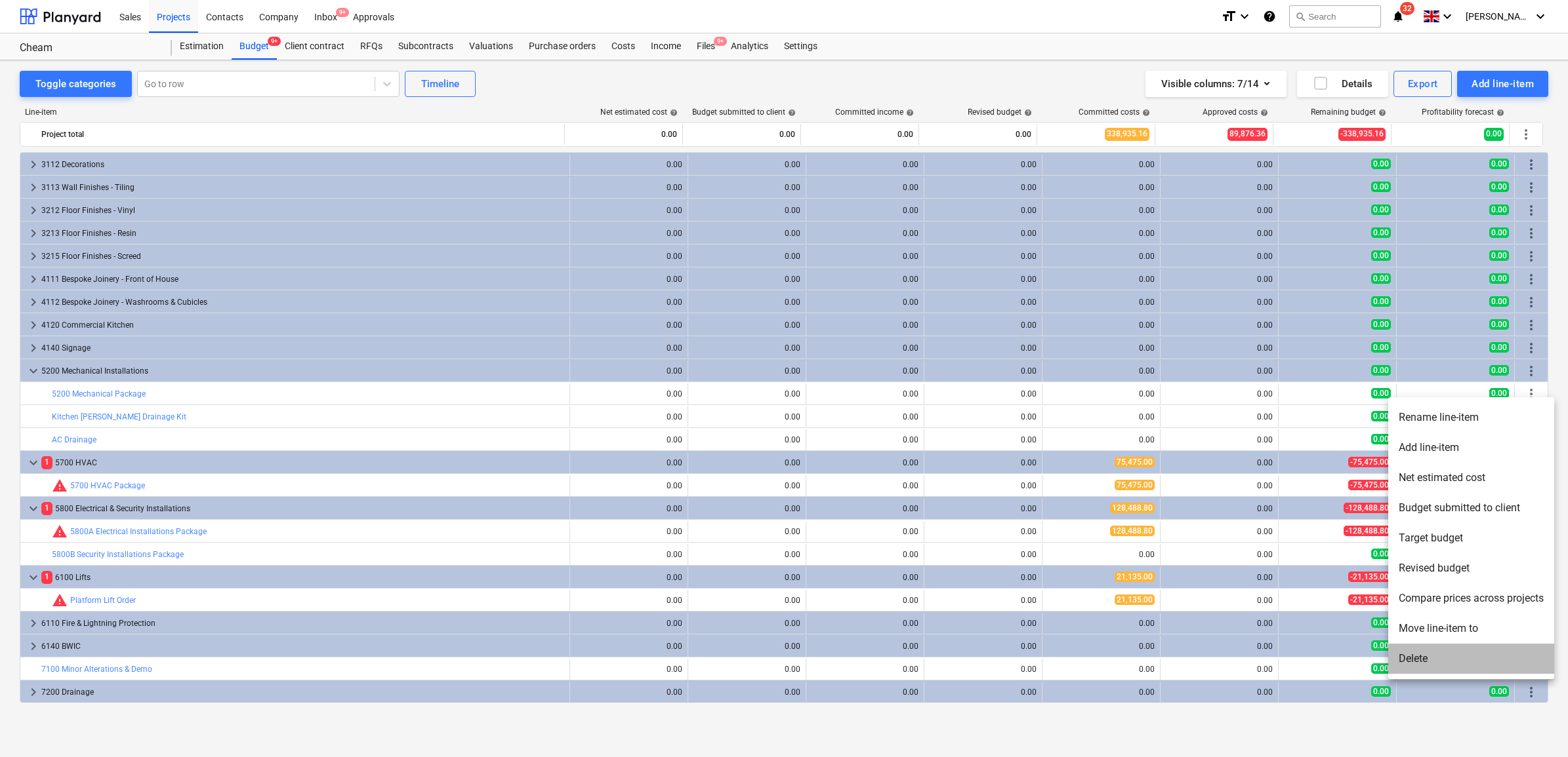
click at [1438, 651] on li "Delete" at bounding box center [1471, 658] width 166 height 30
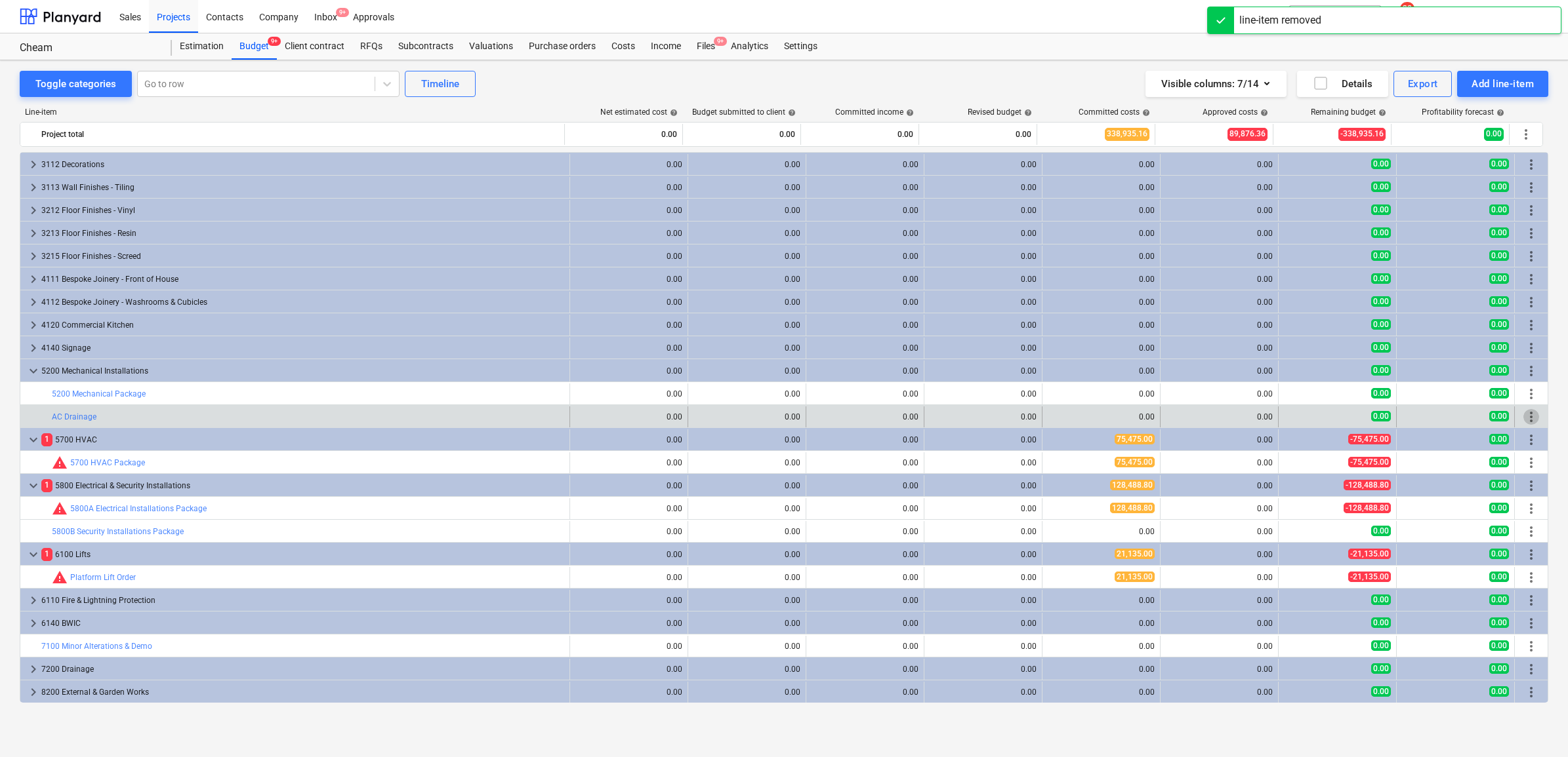
click at [1528, 420] on span "more_vert" at bounding box center [1530, 416] width 15 height 15
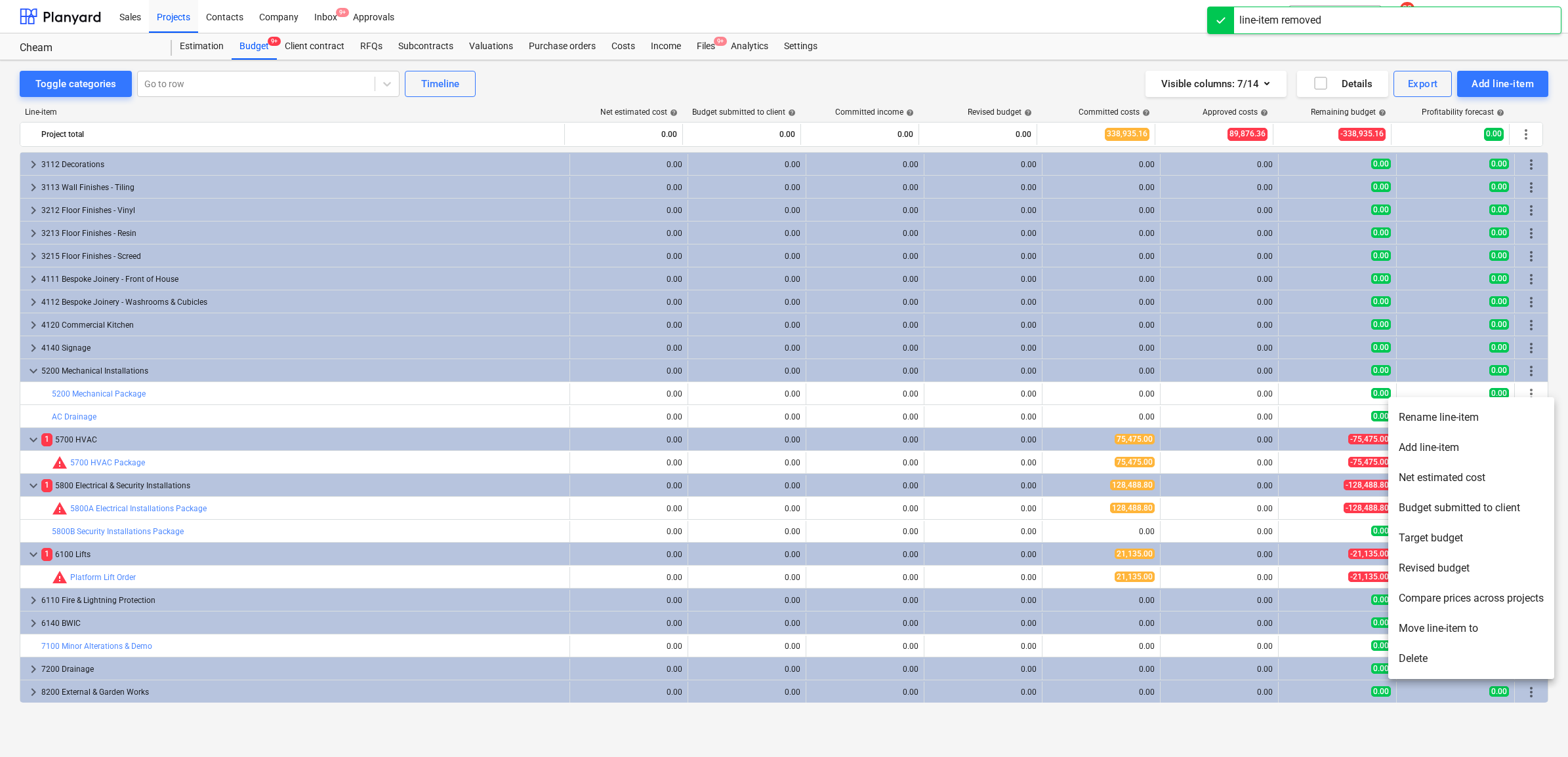
click at [1431, 660] on li "Delete" at bounding box center [1471, 658] width 166 height 30
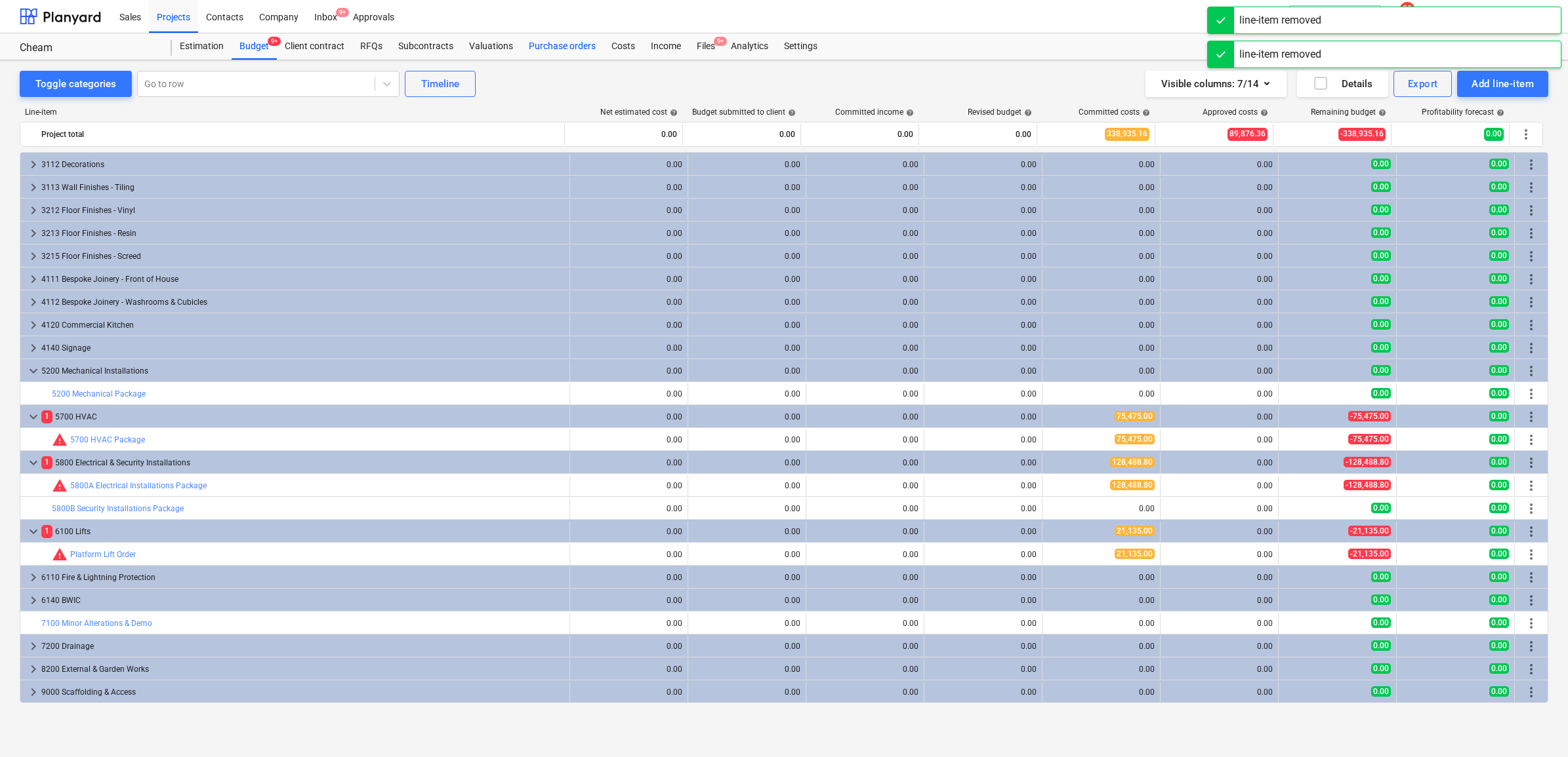
click at [545, 46] on div "Purchase orders" at bounding box center [562, 46] width 83 height 27
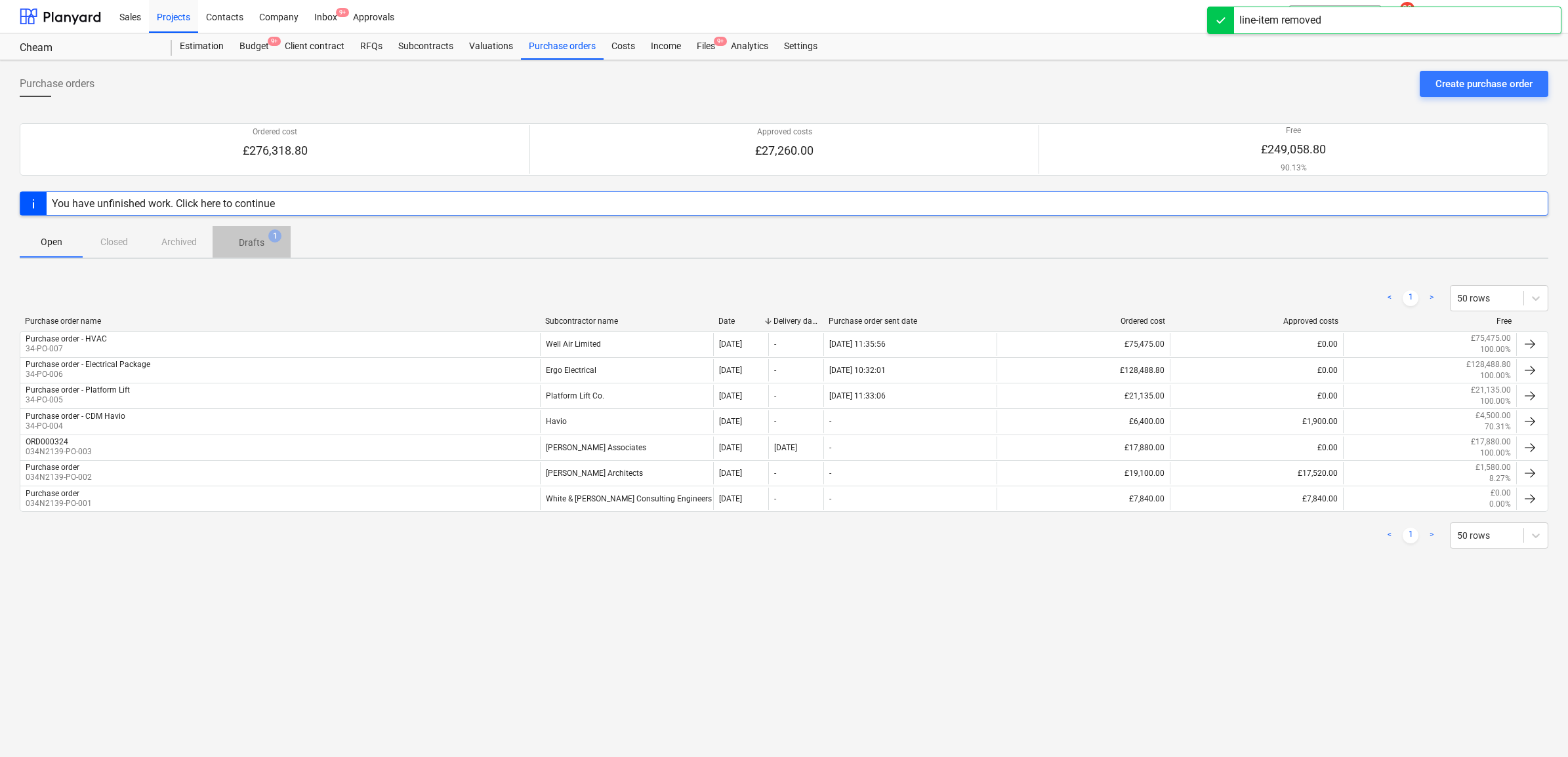
click at [261, 244] on p "Drafts" at bounding box center [251, 242] width 26 height 14
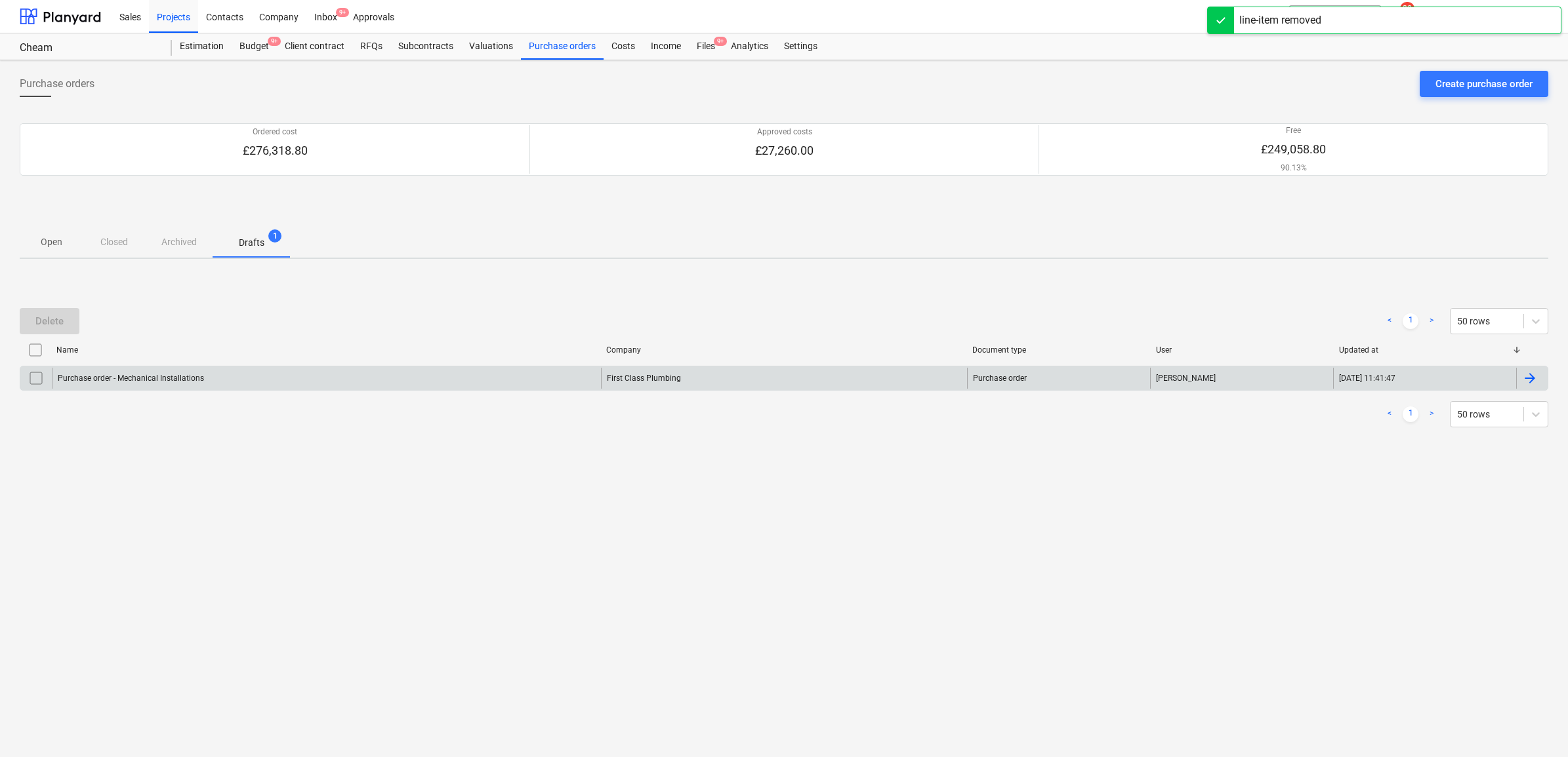
click at [1499, 384] on div "[DATE] 11:41:47" at bounding box center [1424, 378] width 183 height 21
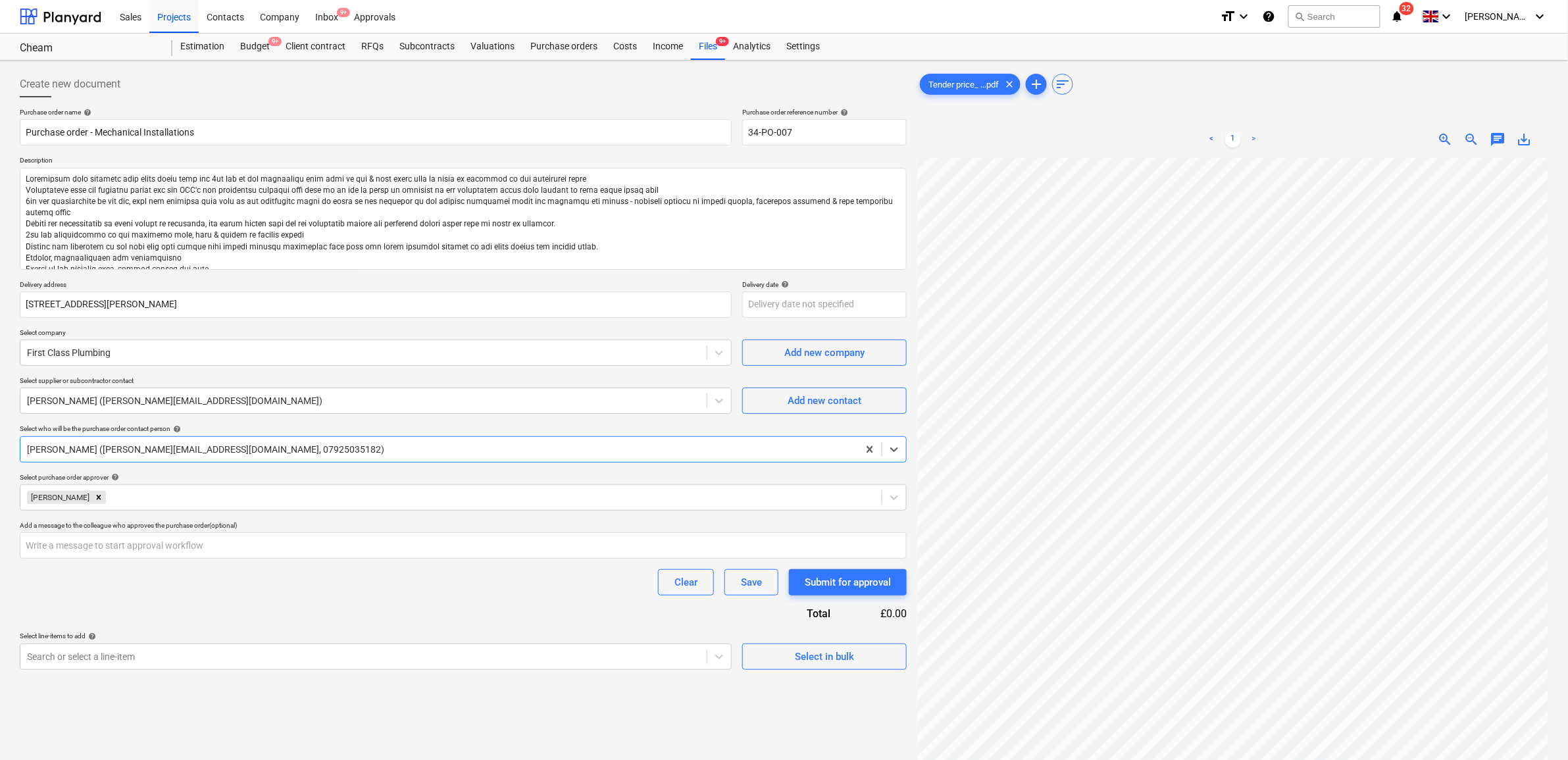
type textarea "x"
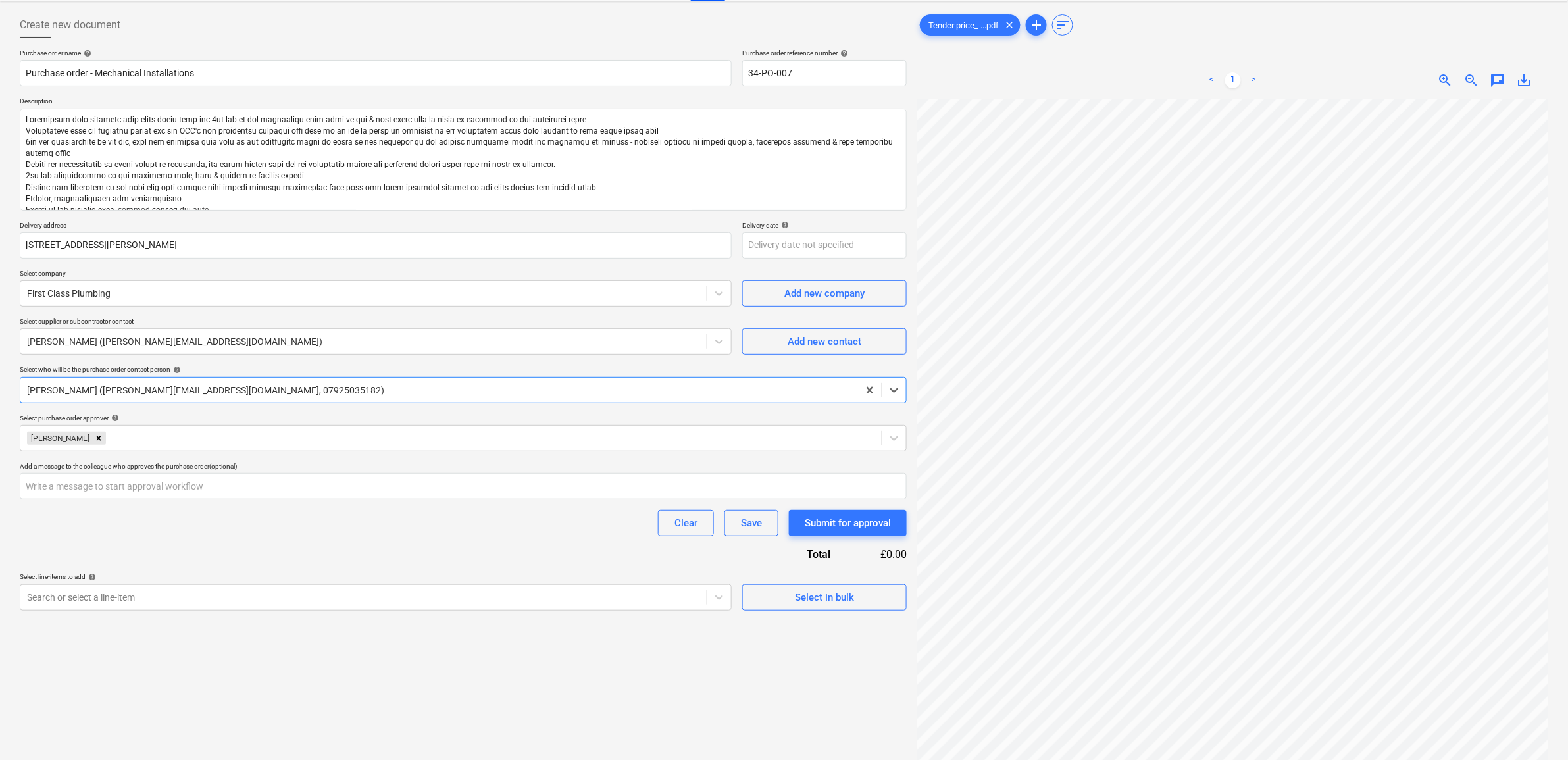
scroll to position [132, 0]
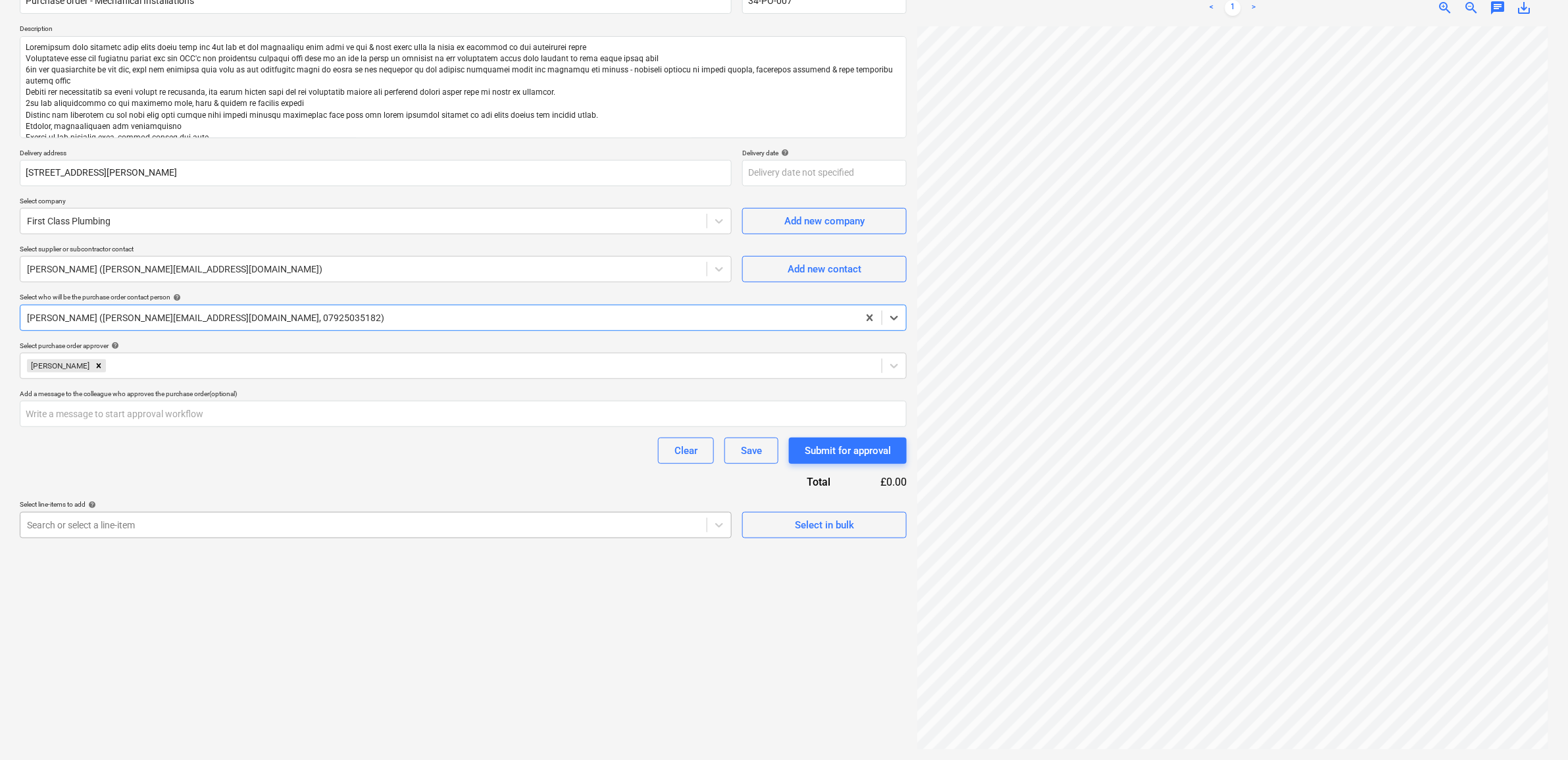
click at [491, 524] on div at bounding box center [363, 525] width 673 height 13
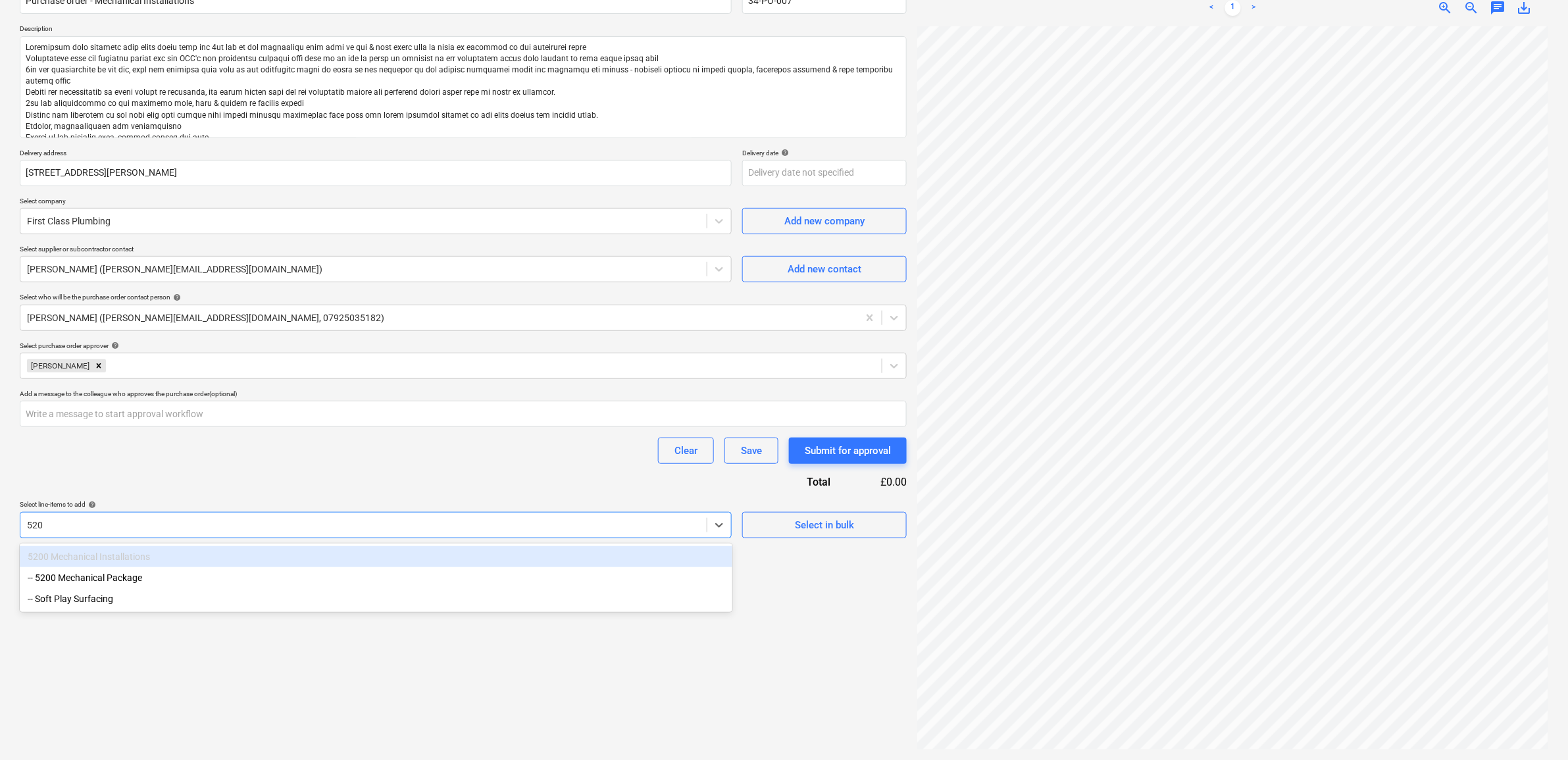
type input "5200"
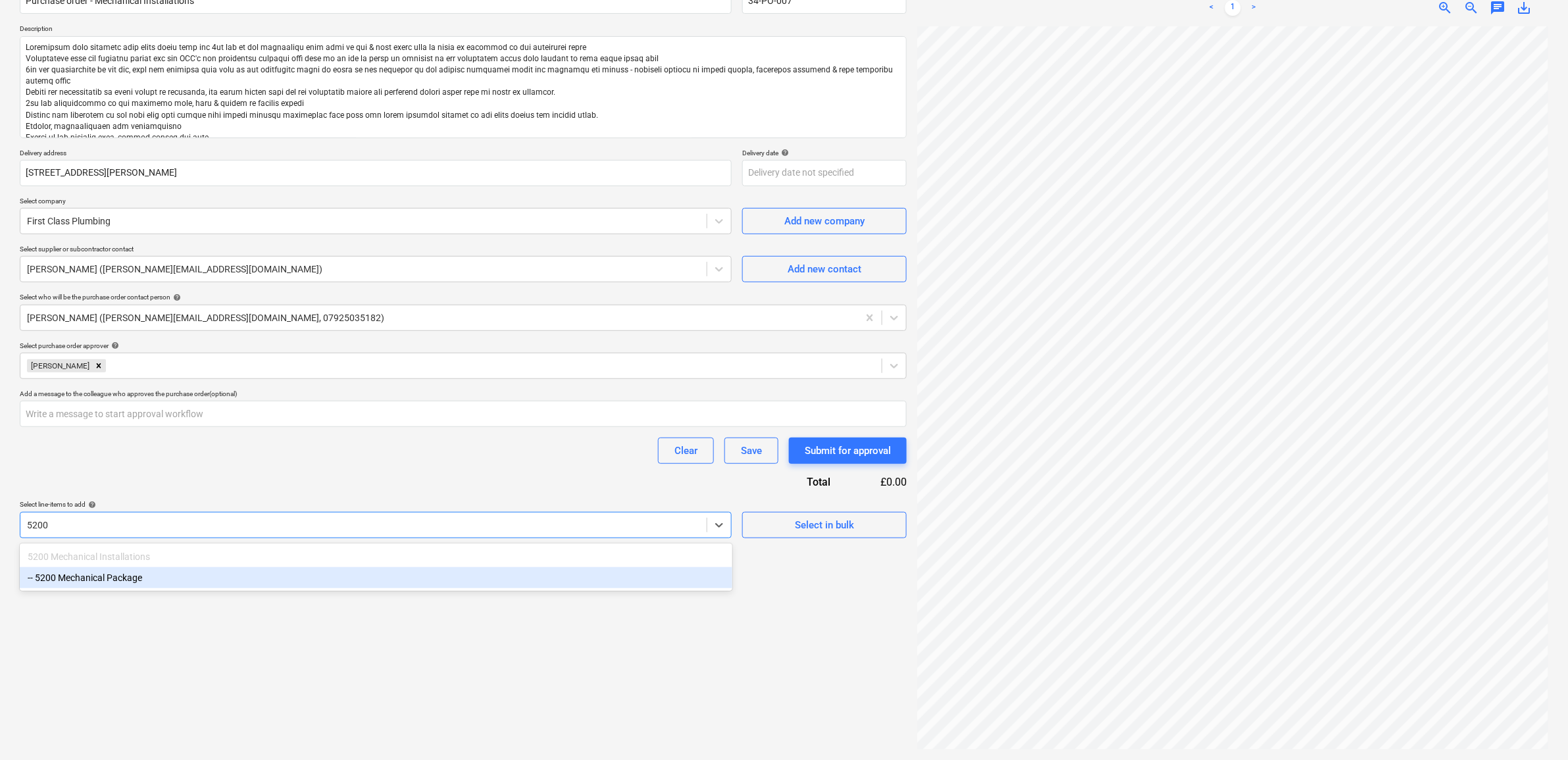
click at [483, 588] on div "-- 5200 Mechanical Package" at bounding box center [376, 577] width 713 height 21
type textarea "x"
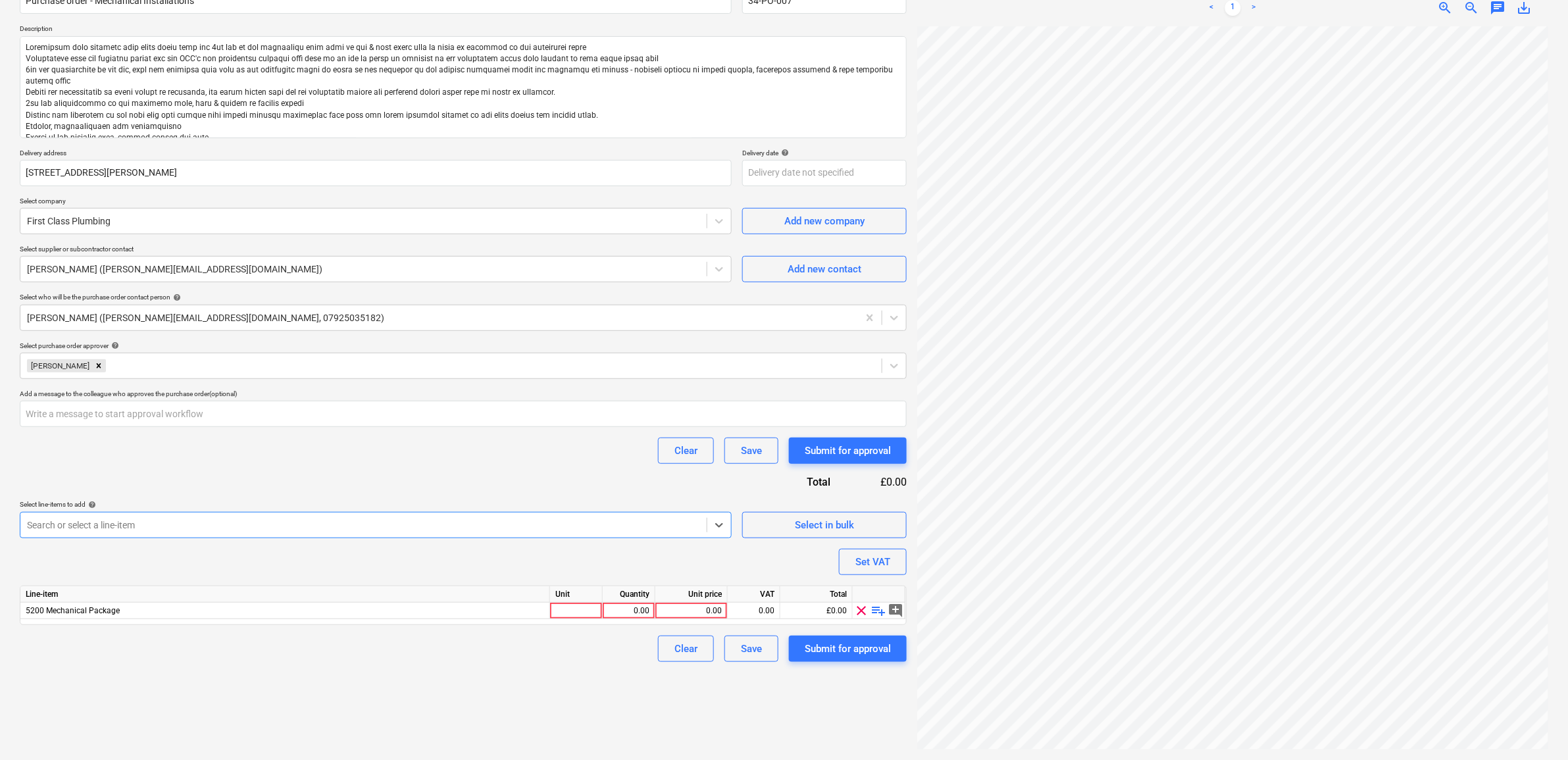
type textarea "x"
click at [443, 487] on div "Purchase order name help Purchase order - Mechanical Installations Purchase ord…" at bounding box center [464, 319] width 887 height 686
click at [710, 607] on div "0.00" at bounding box center [691, 611] width 61 height 16
type input "51230"
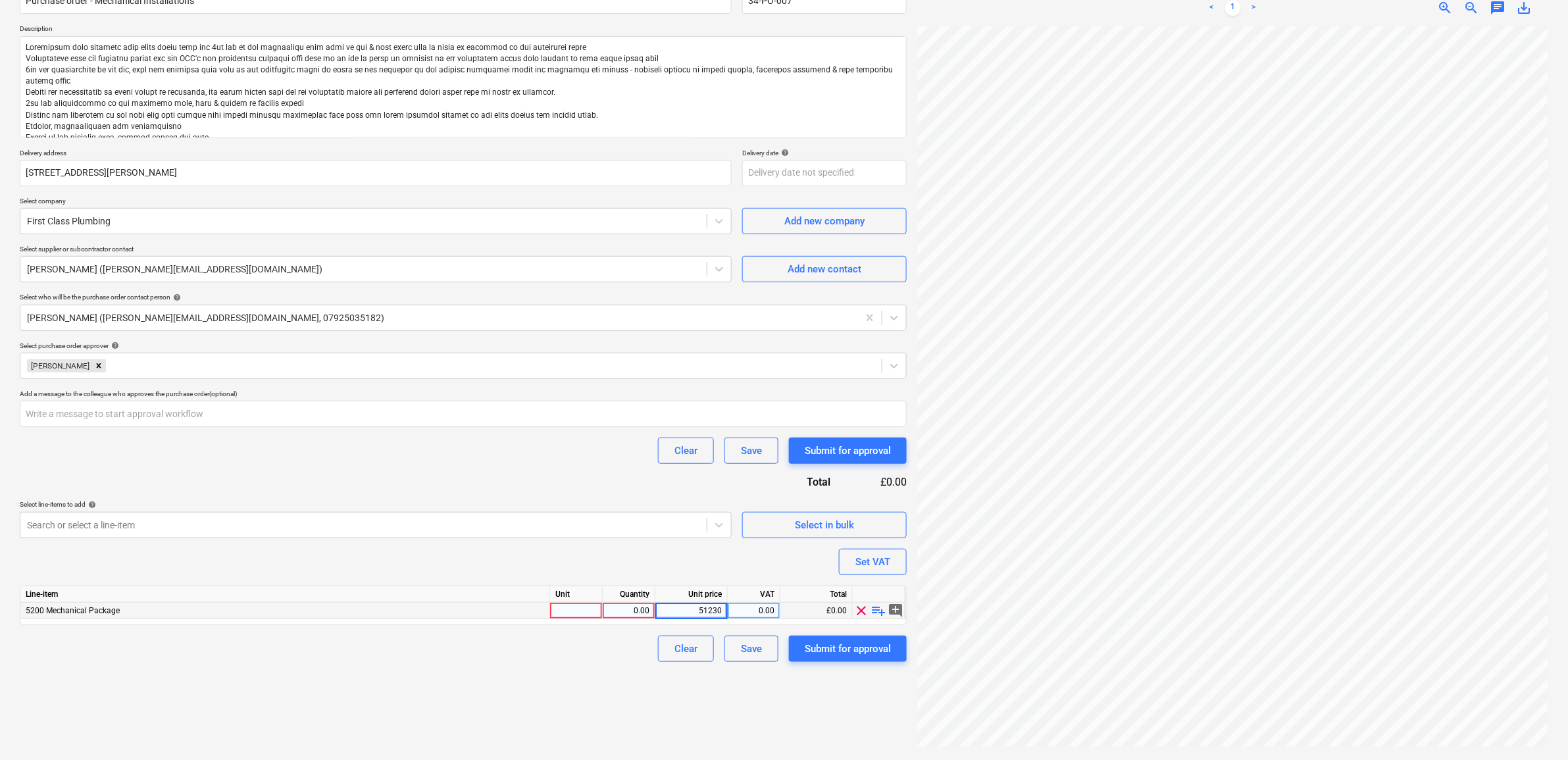
type textarea "x"
click at [584, 688] on div "Create new document Purchase order name help Purchase order - Mechanical Instal…" at bounding box center [464, 345] width 897 height 821
click at [746, 613] on div "0.00" at bounding box center [754, 611] width 41 height 16
type input "20"
click at [586, 676] on div "Create new document Purchase order name help Purchase order - Mechanical Instal…" at bounding box center [464, 345] width 897 height 821
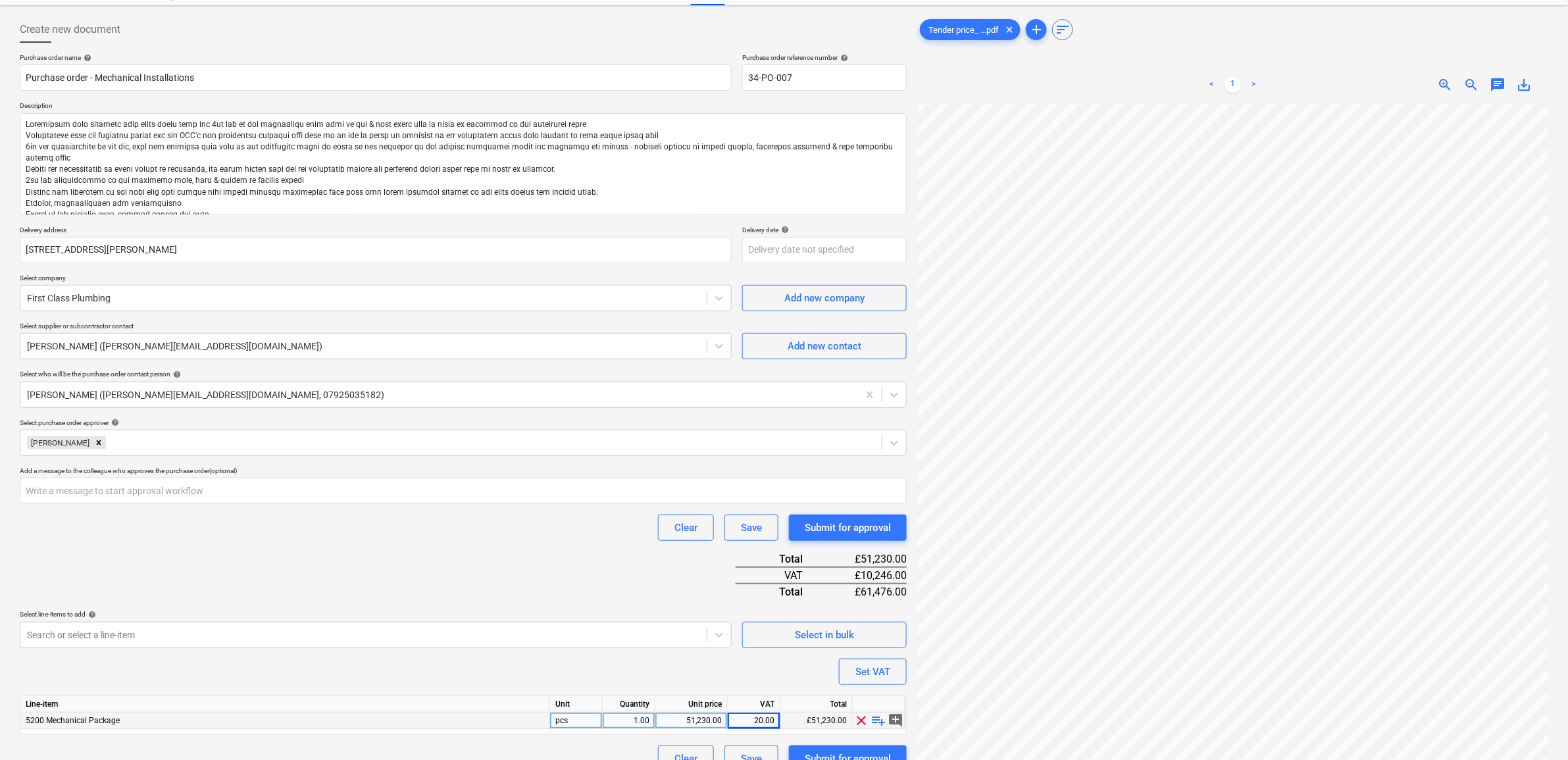
scroll to position [132, 0]
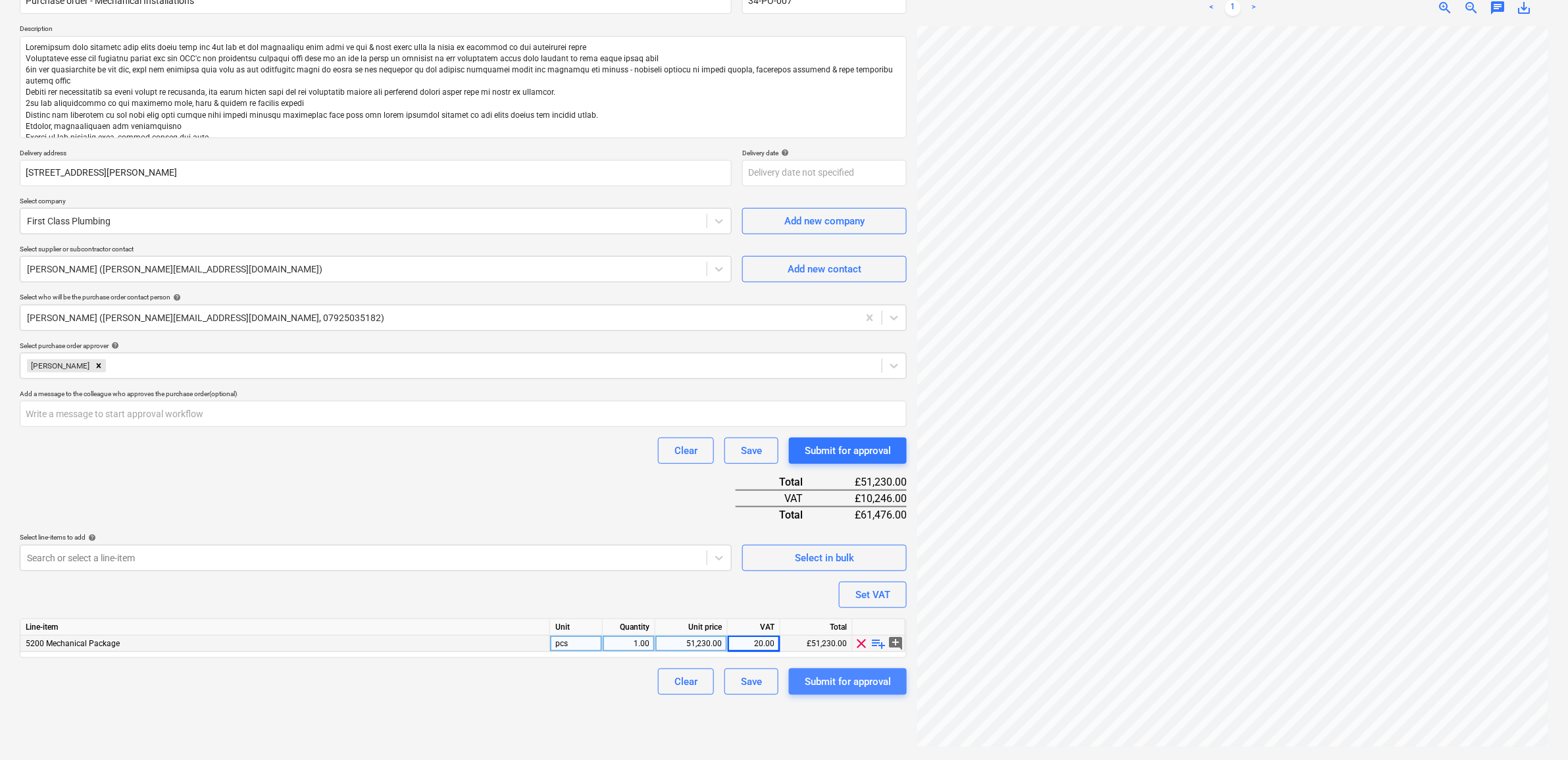
click at [847, 682] on div "Submit for approval" at bounding box center [848, 682] width 86 height 17
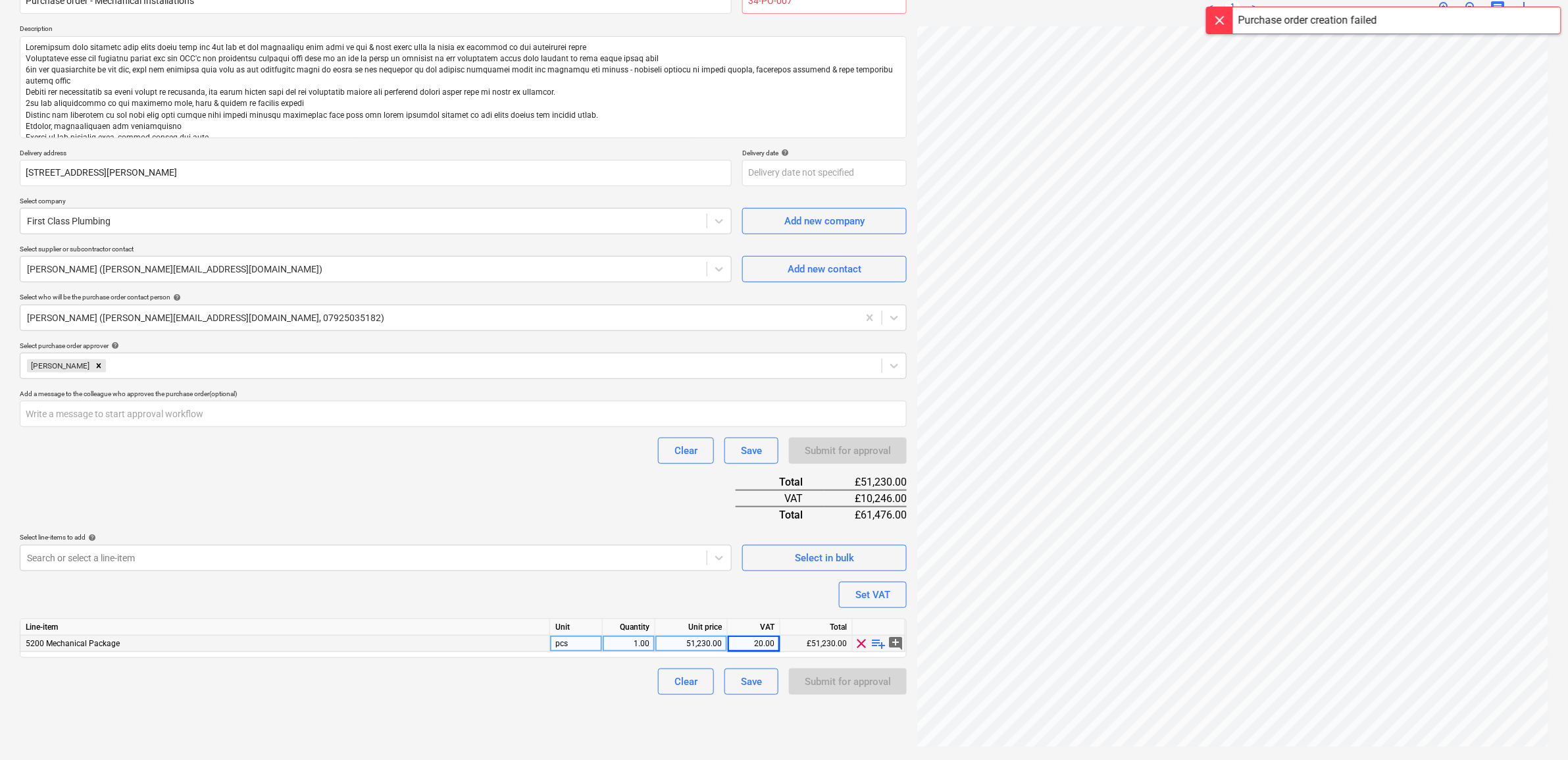
scroll to position [0, 0]
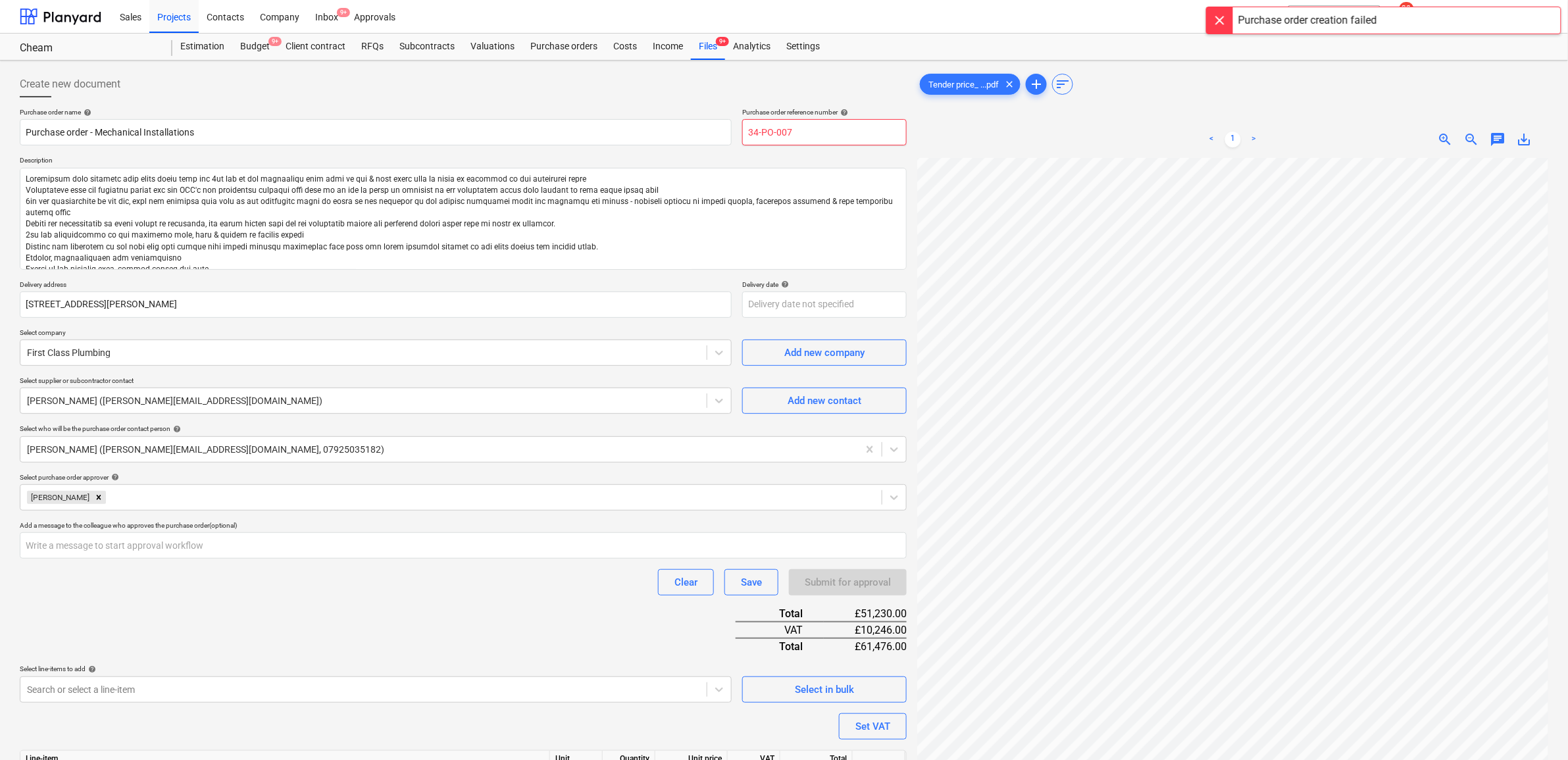
click at [800, 135] on input "34-PO-007" at bounding box center [824, 132] width 165 height 27
type textarea "x"
type input "34-PO-008"
type textarea "x"
type input "34-PO-008"
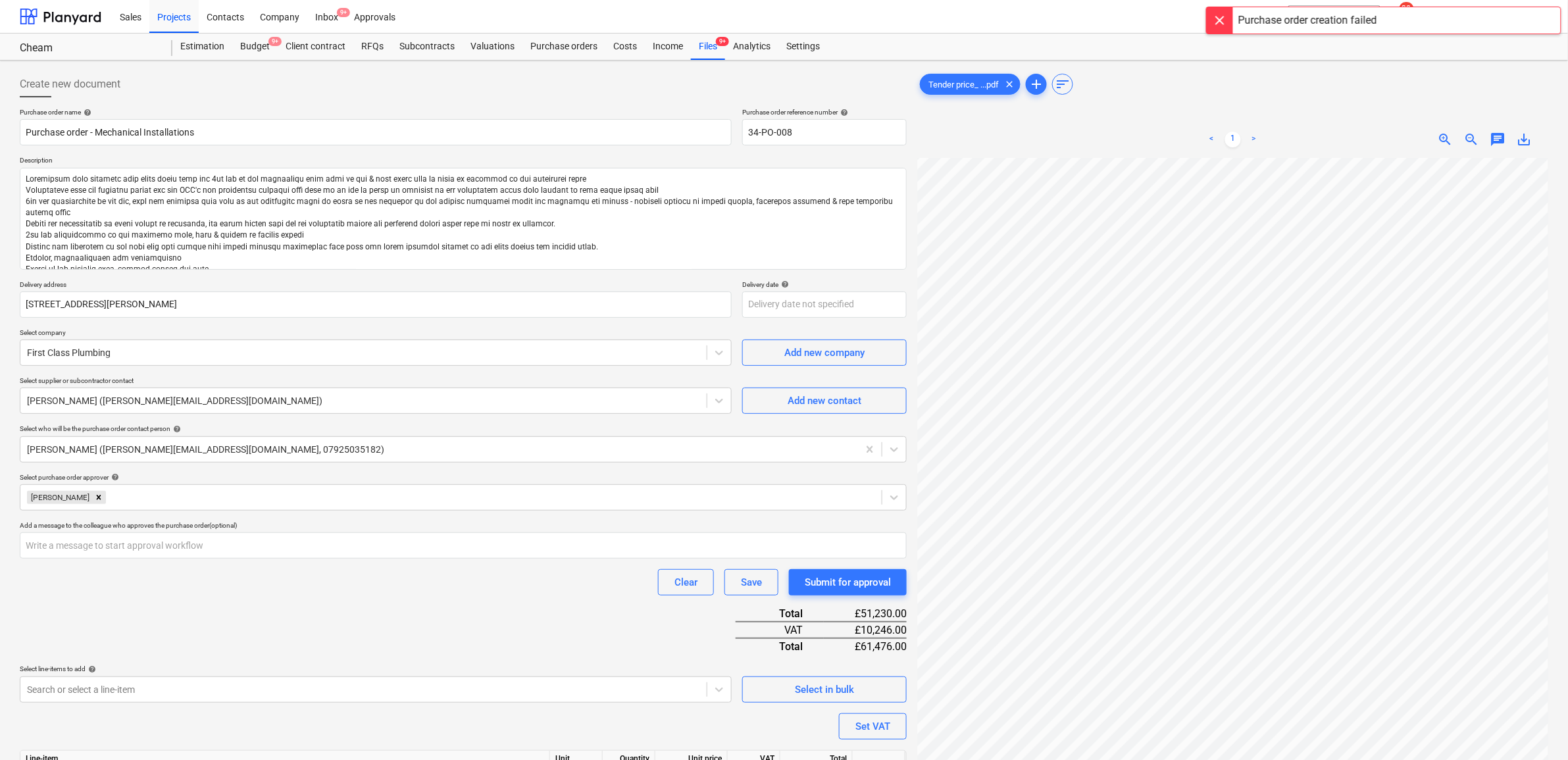
click at [533, 596] on div "Clear Save Submit for approval" at bounding box center [464, 583] width 887 height 27
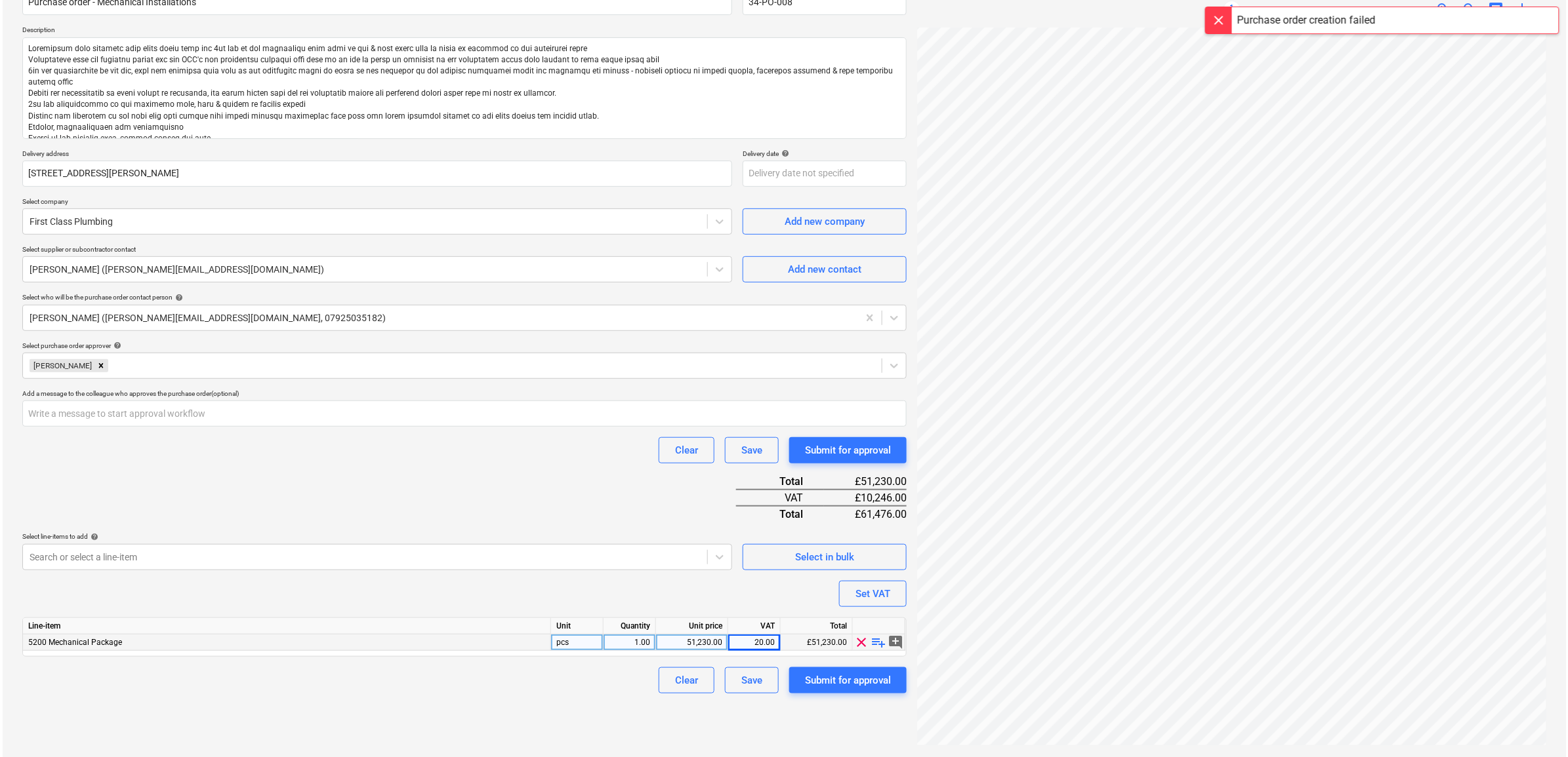
scroll to position [131, 0]
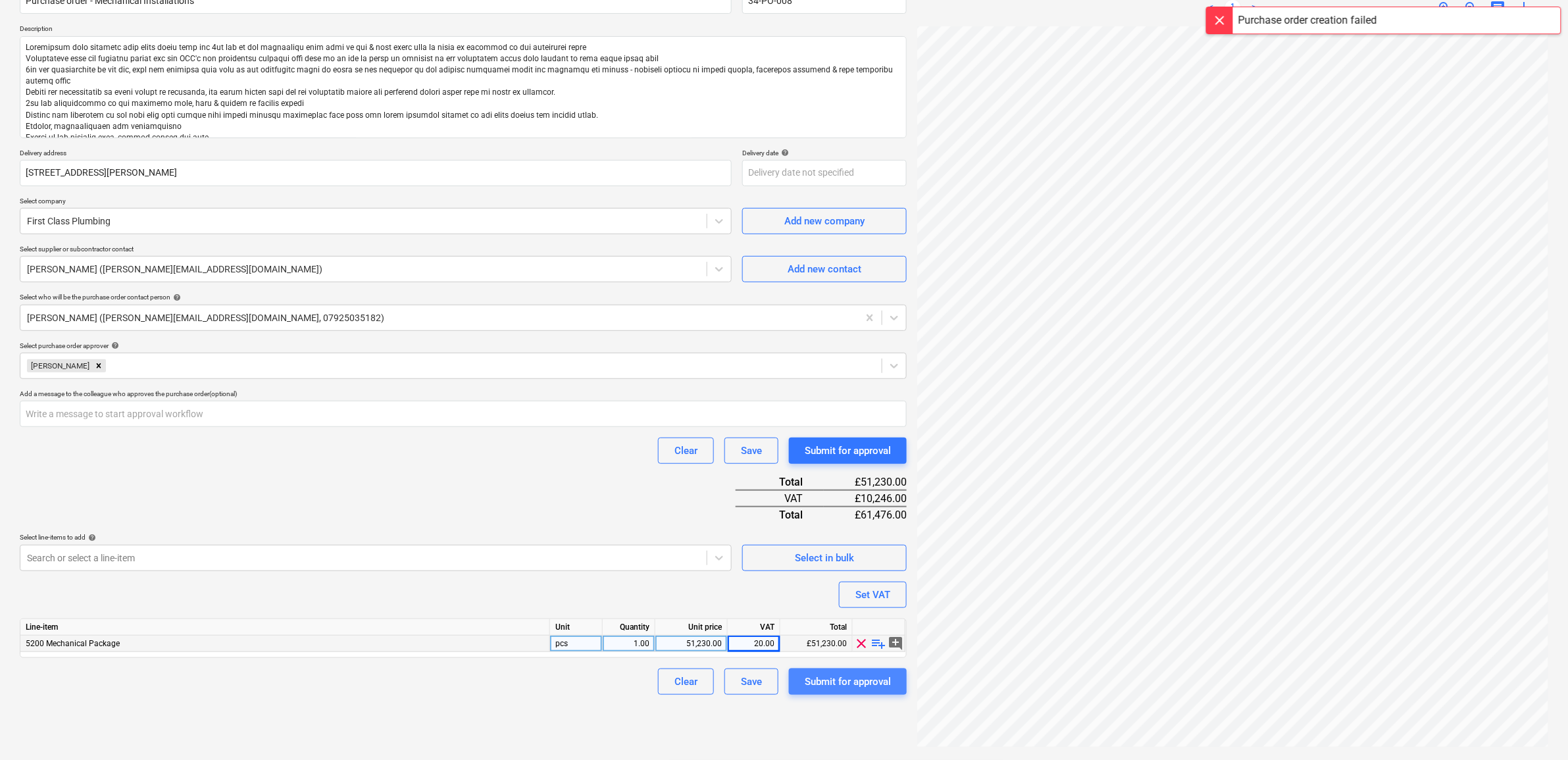
click at [834, 685] on div "Submit for approval" at bounding box center [848, 682] width 86 height 17
type textarea "x"
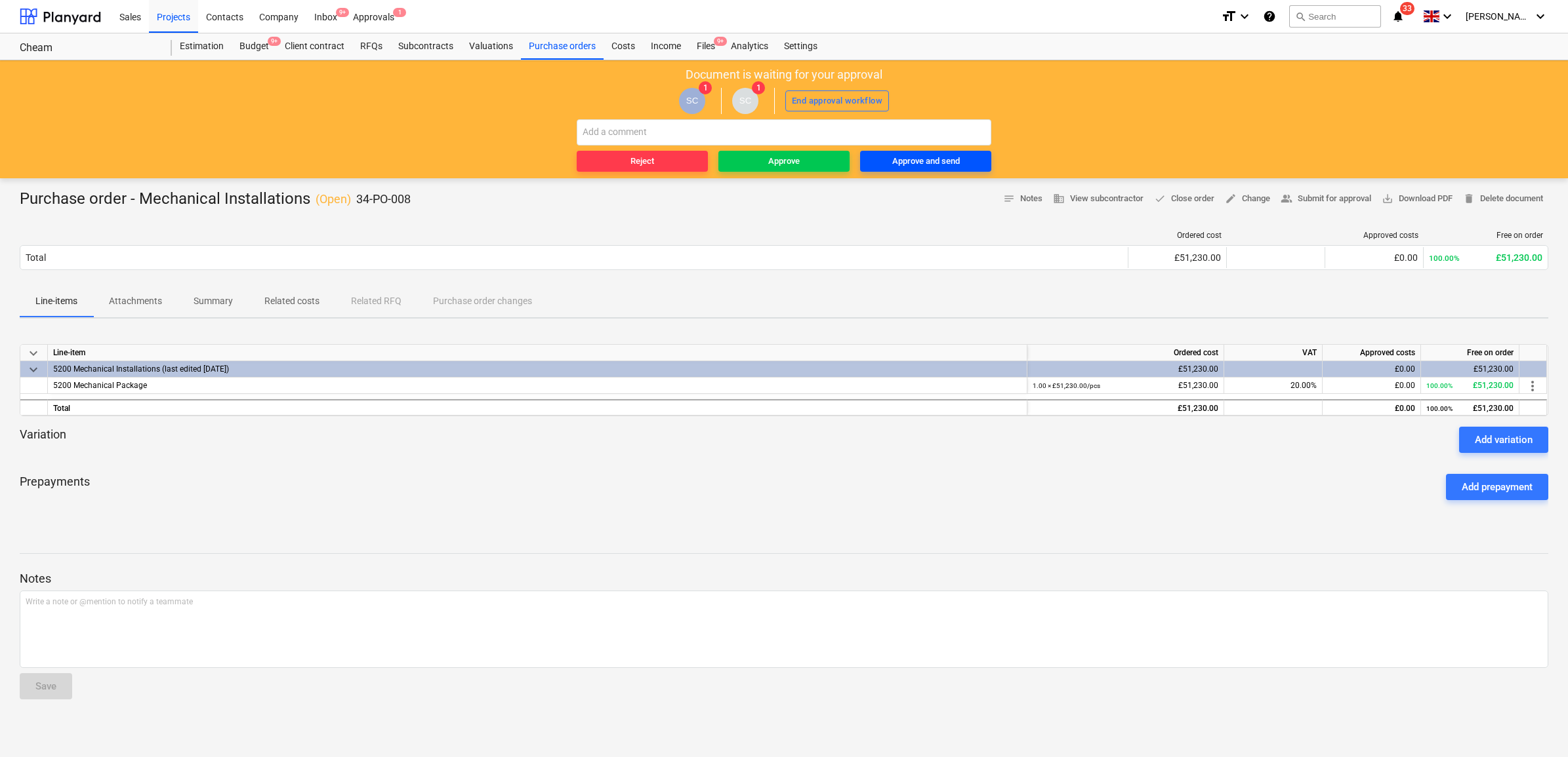
click at [949, 163] on div "Approve and send" at bounding box center [926, 161] width 68 height 15
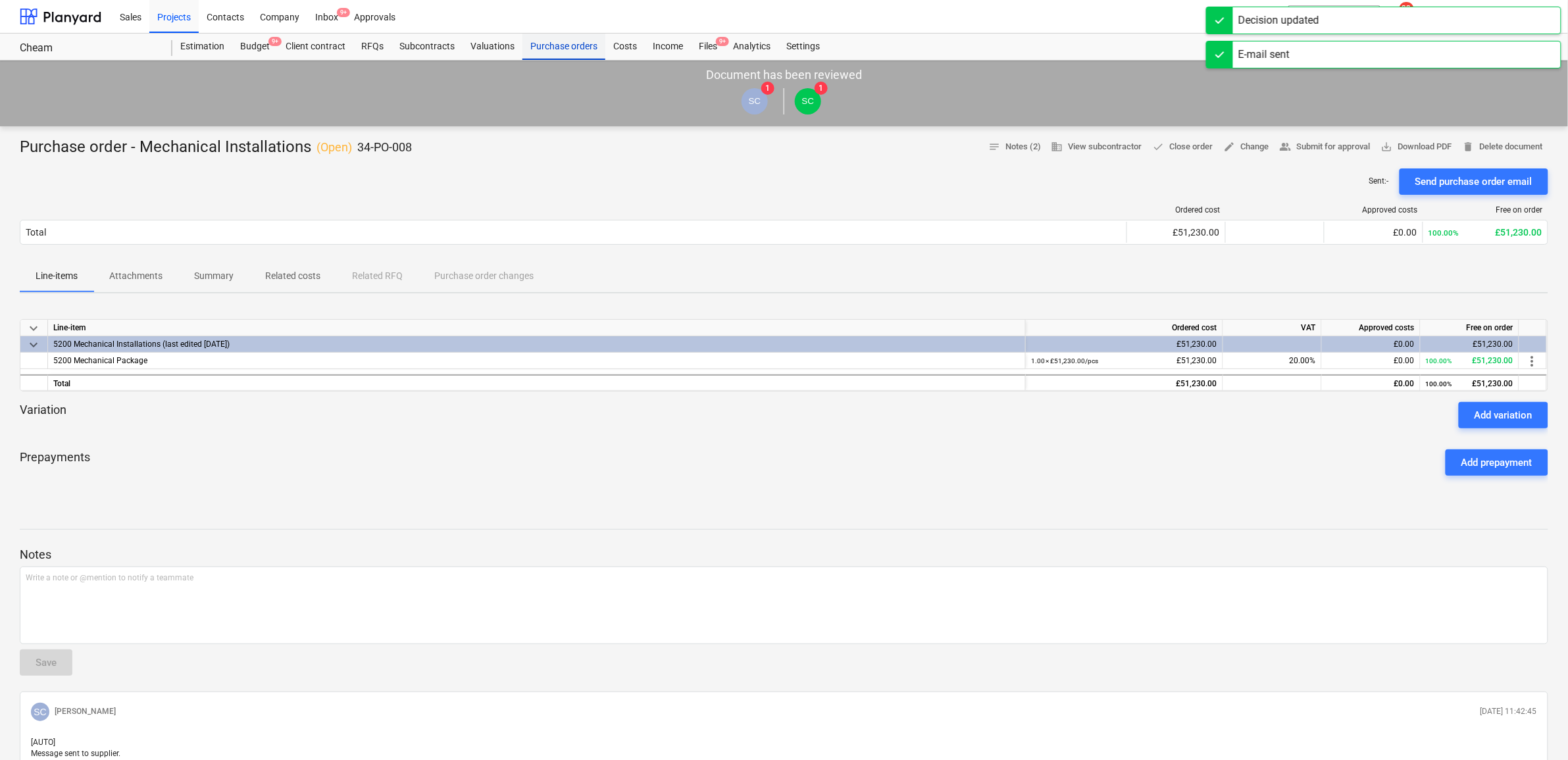
click at [565, 43] on div "Purchase orders" at bounding box center [564, 47] width 83 height 27
